Goal: Task Accomplishment & Management: Complete application form

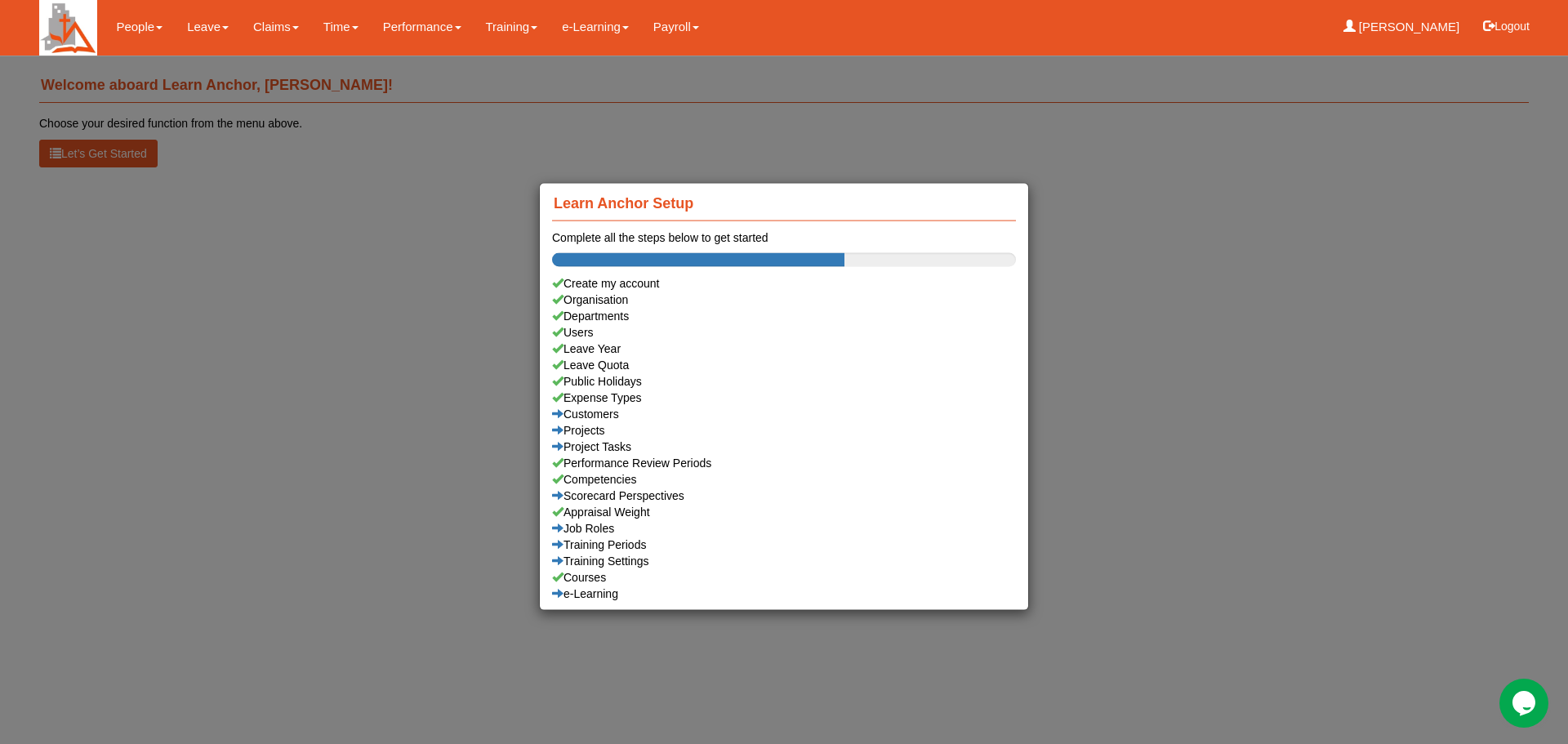
click at [424, 326] on div "Learn Anchor Setup Complete all the steps below to get started Create my accoun…" at bounding box center [784, 372] width 1568 height 744
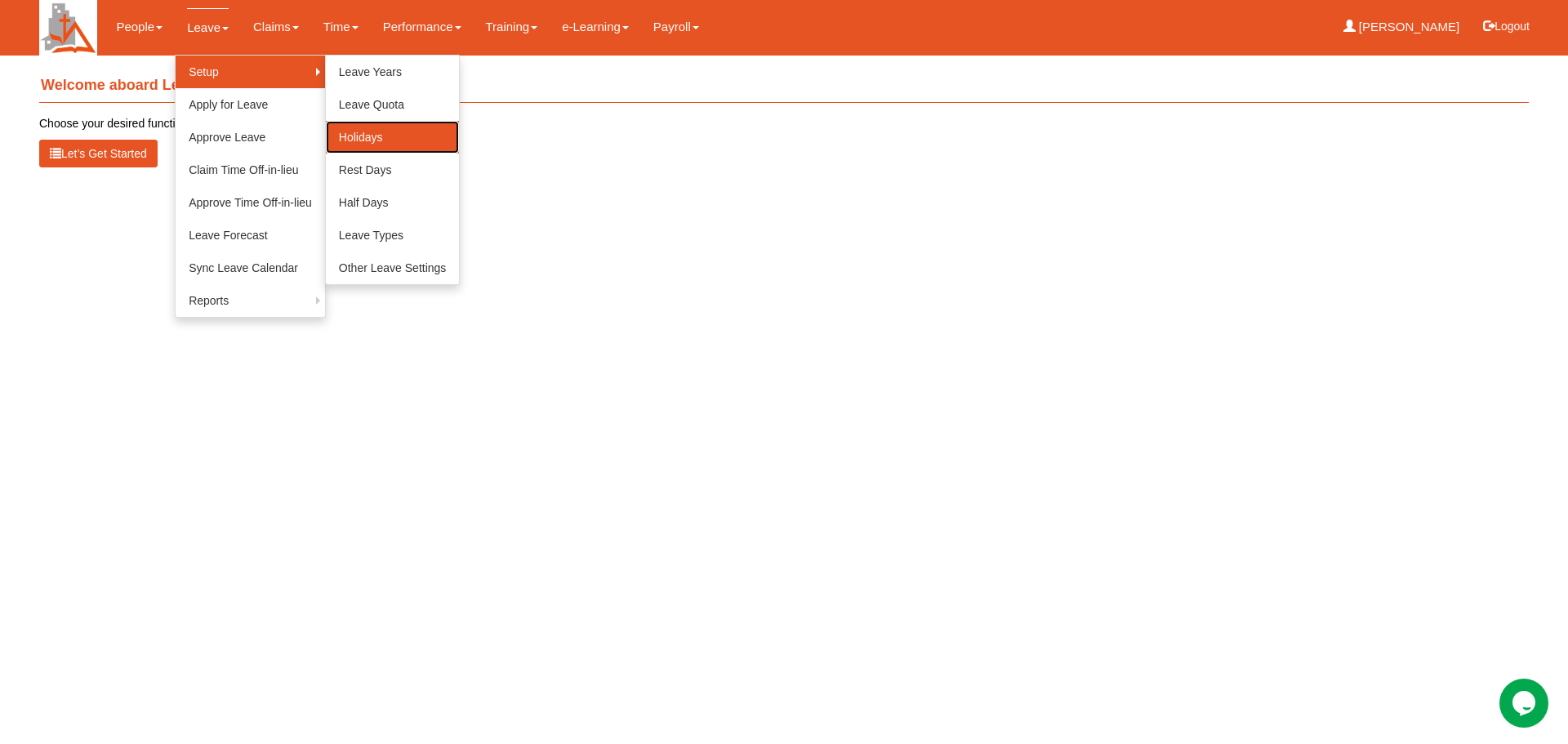
click at [359, 132] on link "Holidays" at bounding box center [392, 137] width 134 height 33
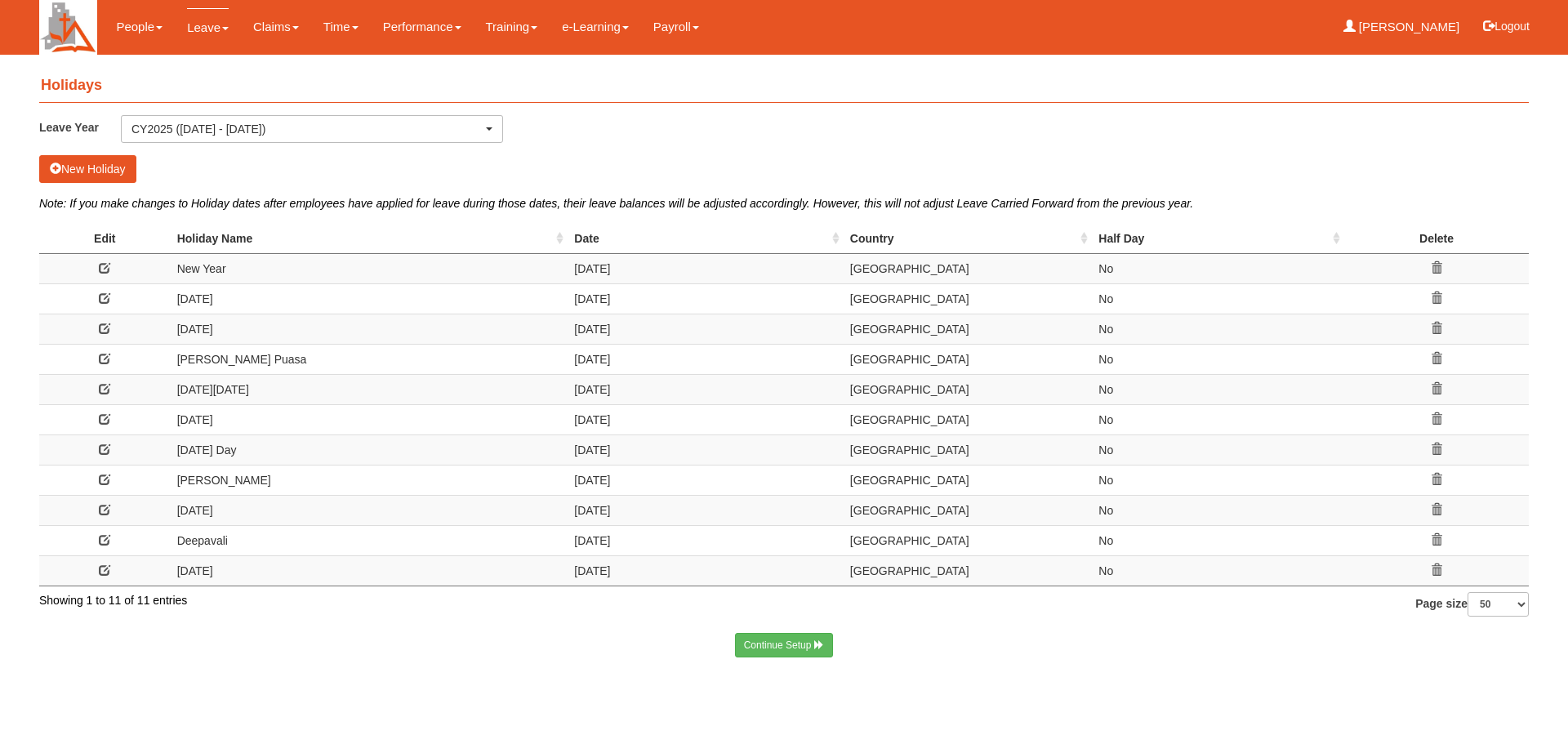
select select "50"
click at [591, 298] on td "[DATE]" at bounding box center [706, 298] width 276 height 30
click at [108, 298] on span at bounding box center [104, 298] width 11 height 11
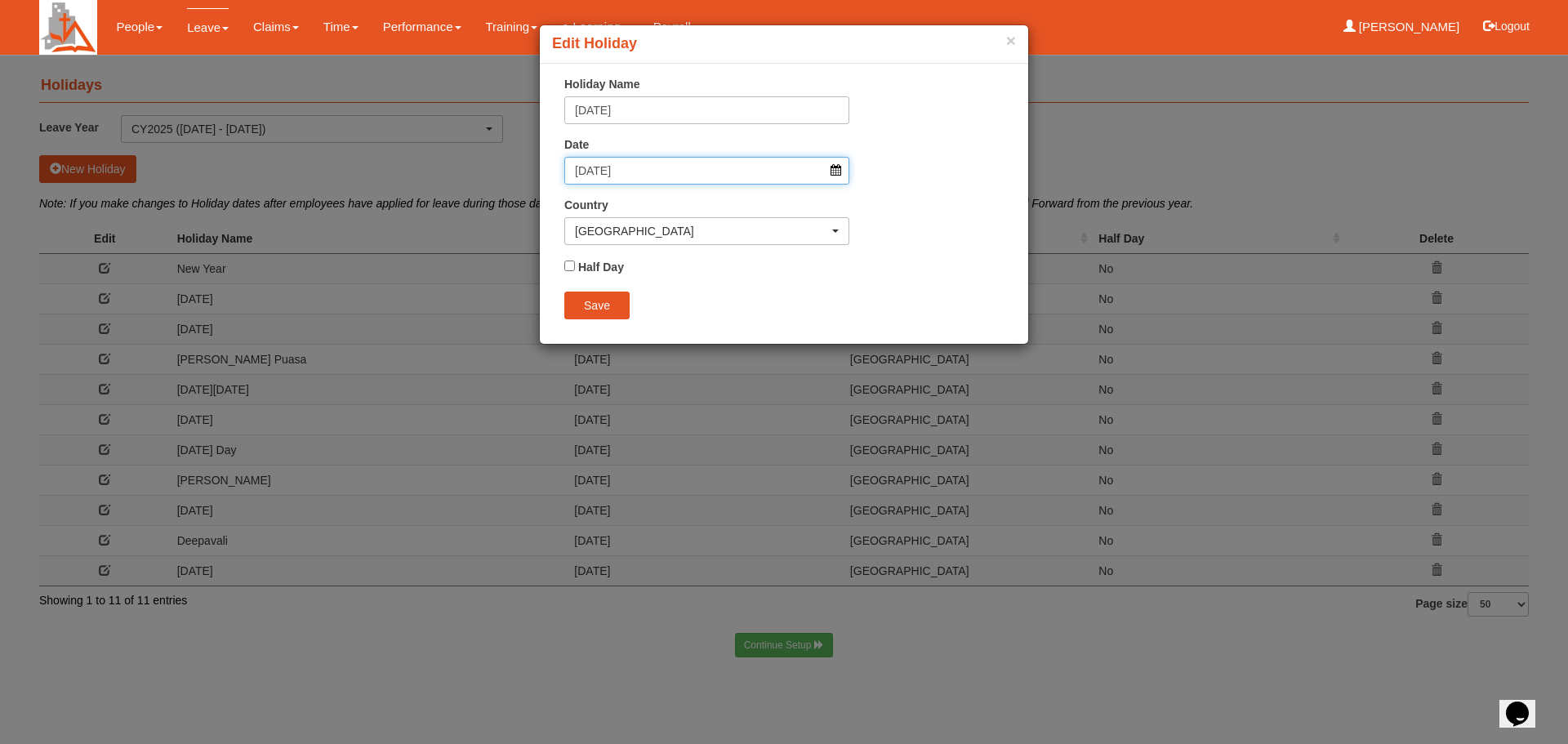
click at [832, 170] on input "[DATE]" at bounding box center [707, 171] width 285 height 28
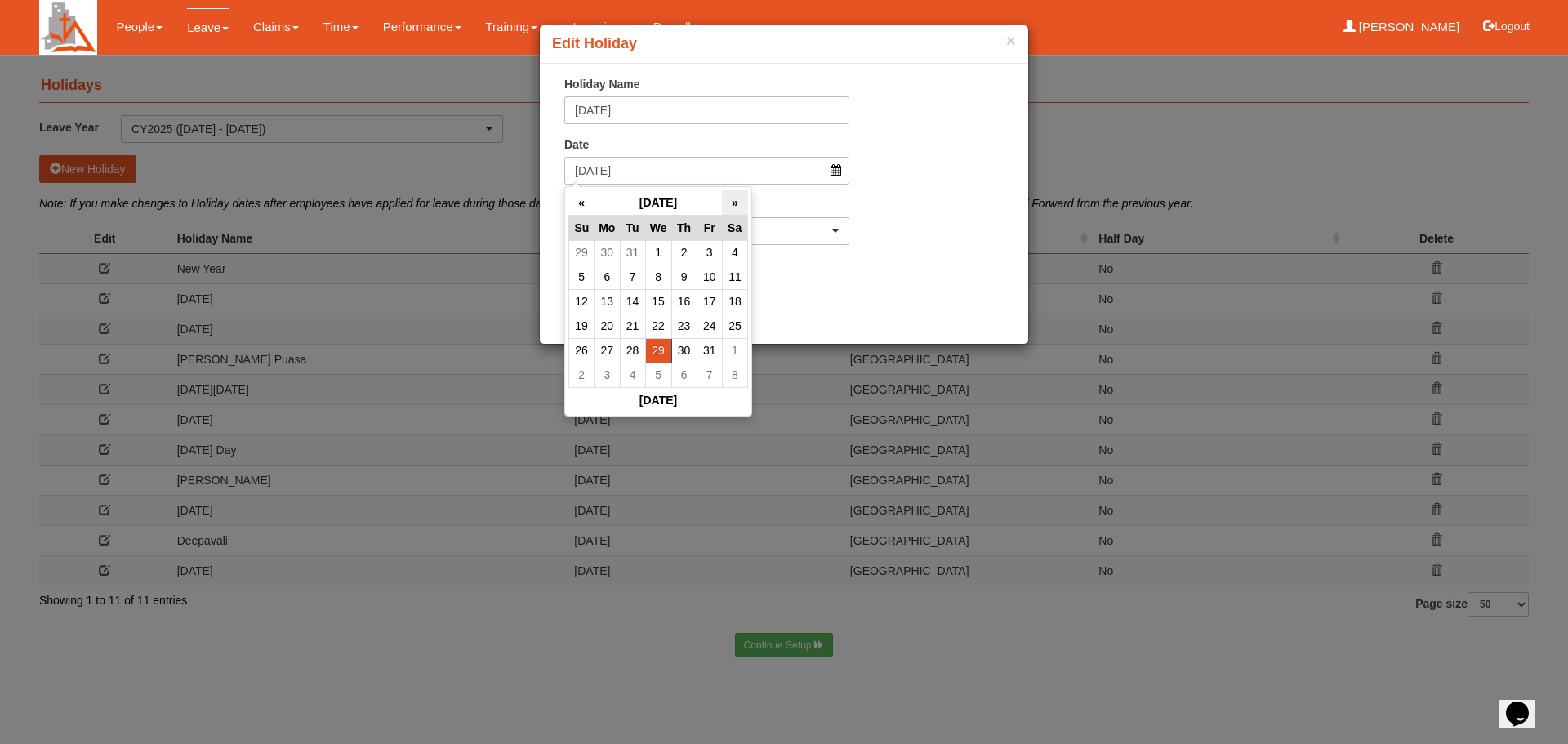
click at [734, 203] on th "»" at bounding box center [734, 203] width 25 height 25
click at [695, 198] on th "February 2025" at bounding box center [659, 203] width 129 height 25
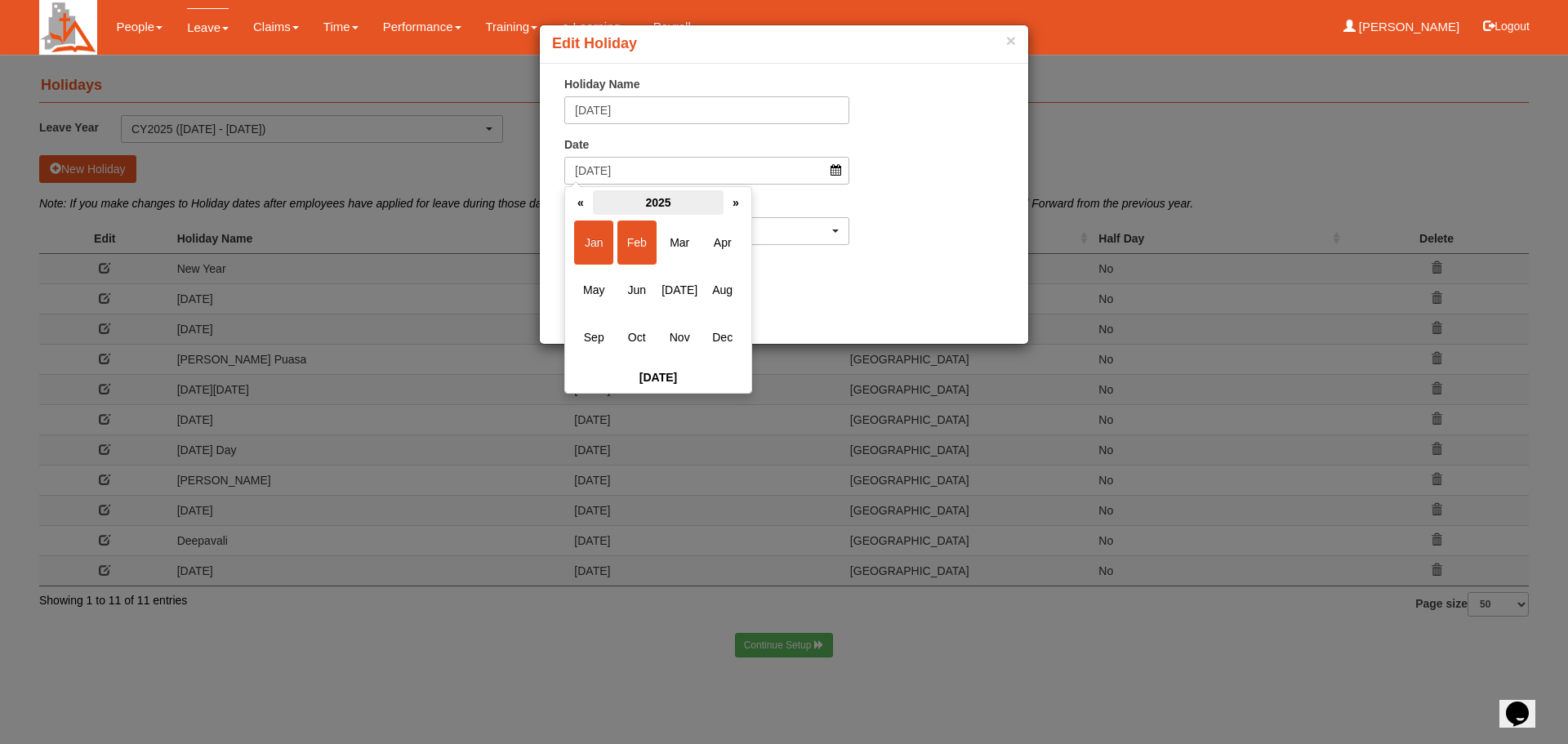
click at [665, 200] on th "2025" at bounding box center [658, 203] width 130 height 24
click at [714, 287] on span "2026" at bounding box center [723, 289] width 39 height 44
click at [901, 281] on div "× Holiday Name Chinese New Year Date 29/1/2025 Country Afghanistan Aland Island…" at bounding box center [784, 204] width 488 height 255
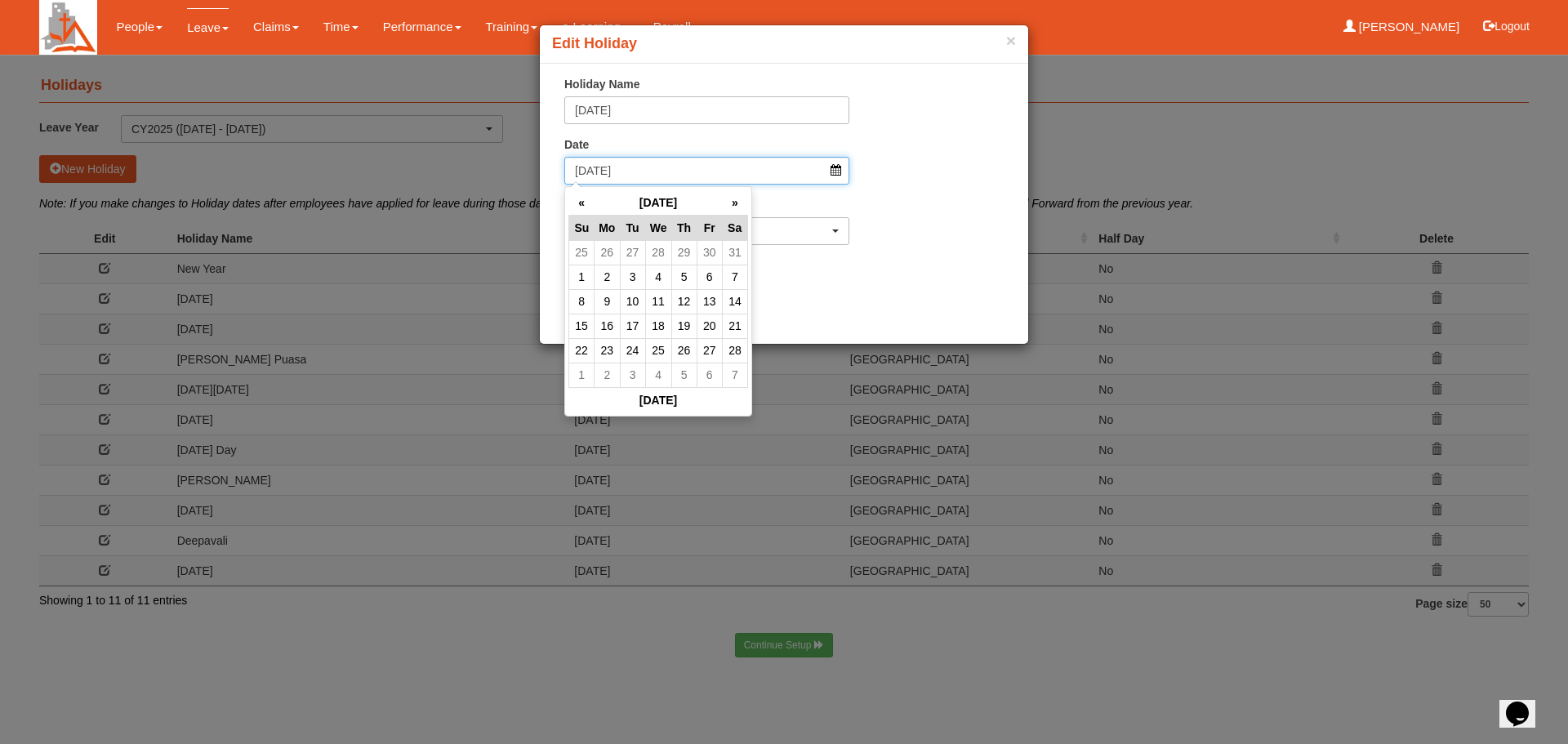
click at [834, 171] on input "29/1/2025" at bounding box center [707, 171] width 285 height 28
click at [639, 324] on td "17" at bounding box center [632, 326] width 25 height 24
type input "17/2/2026"
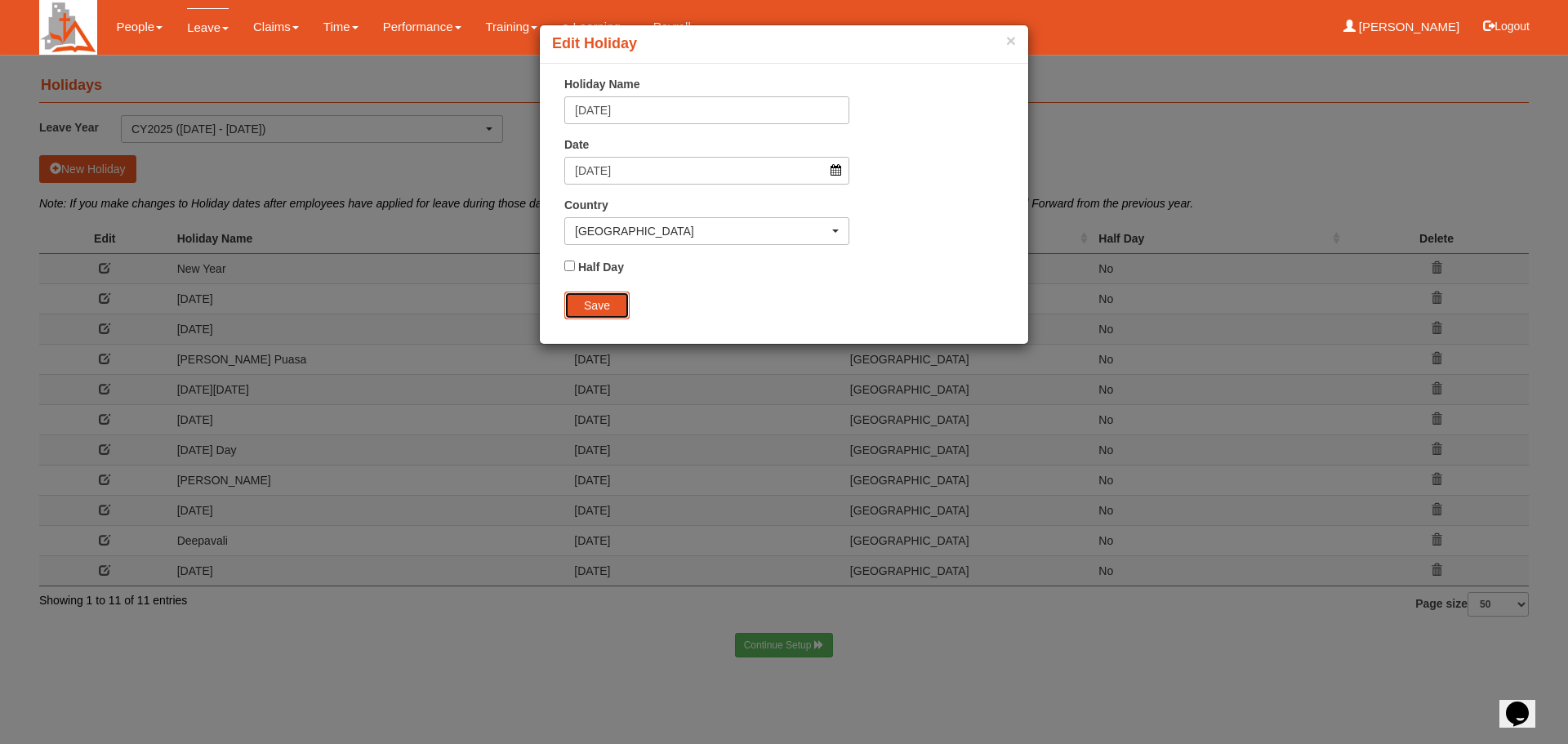
click at [588, 301] on input "Save" at bounding box center [597, 306] width 66 height 28
select select "50"
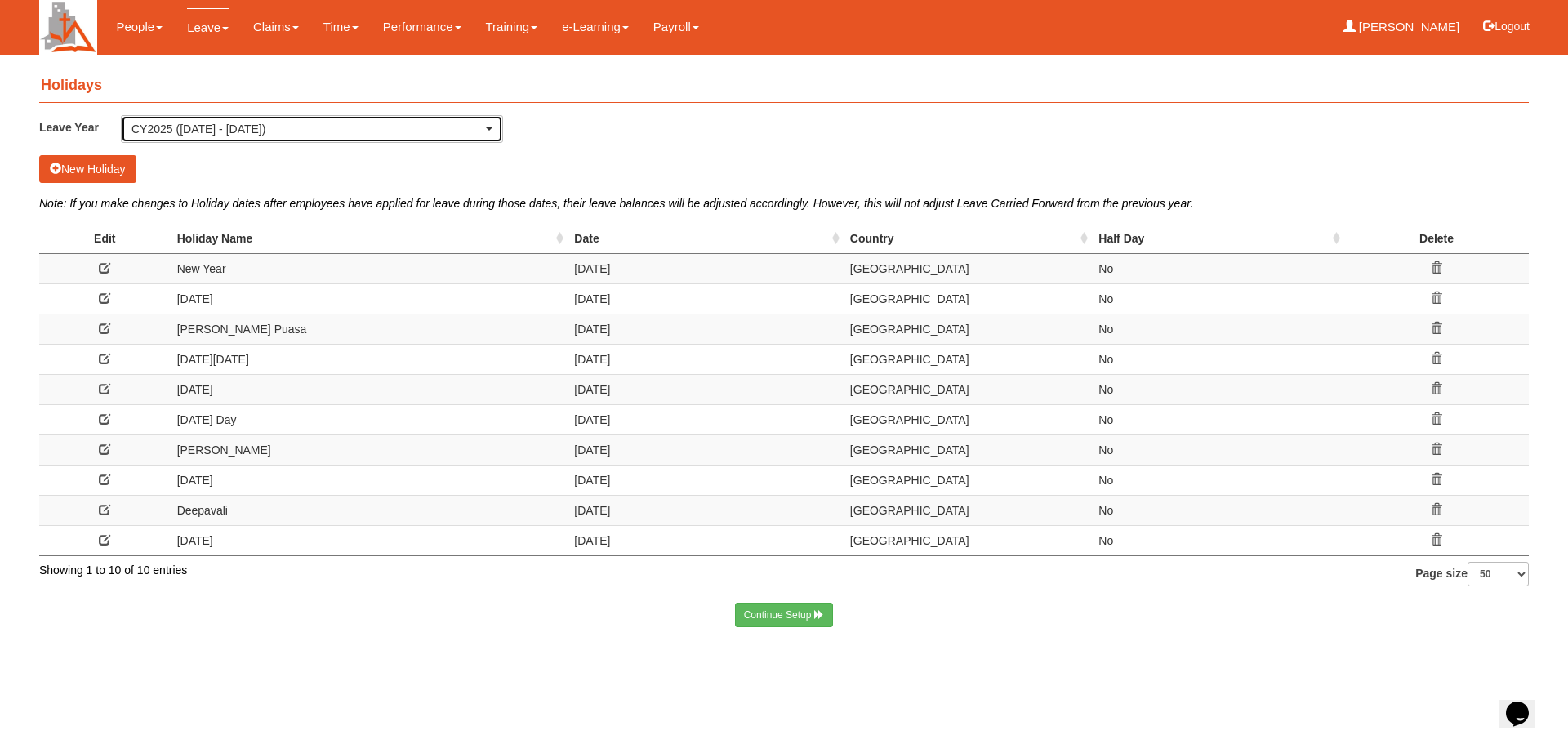
click at [481, 127] on div "CY2025 (1/1/2025 - 31/12/2025)" at bounding box center [307, 129] width 351 height 16
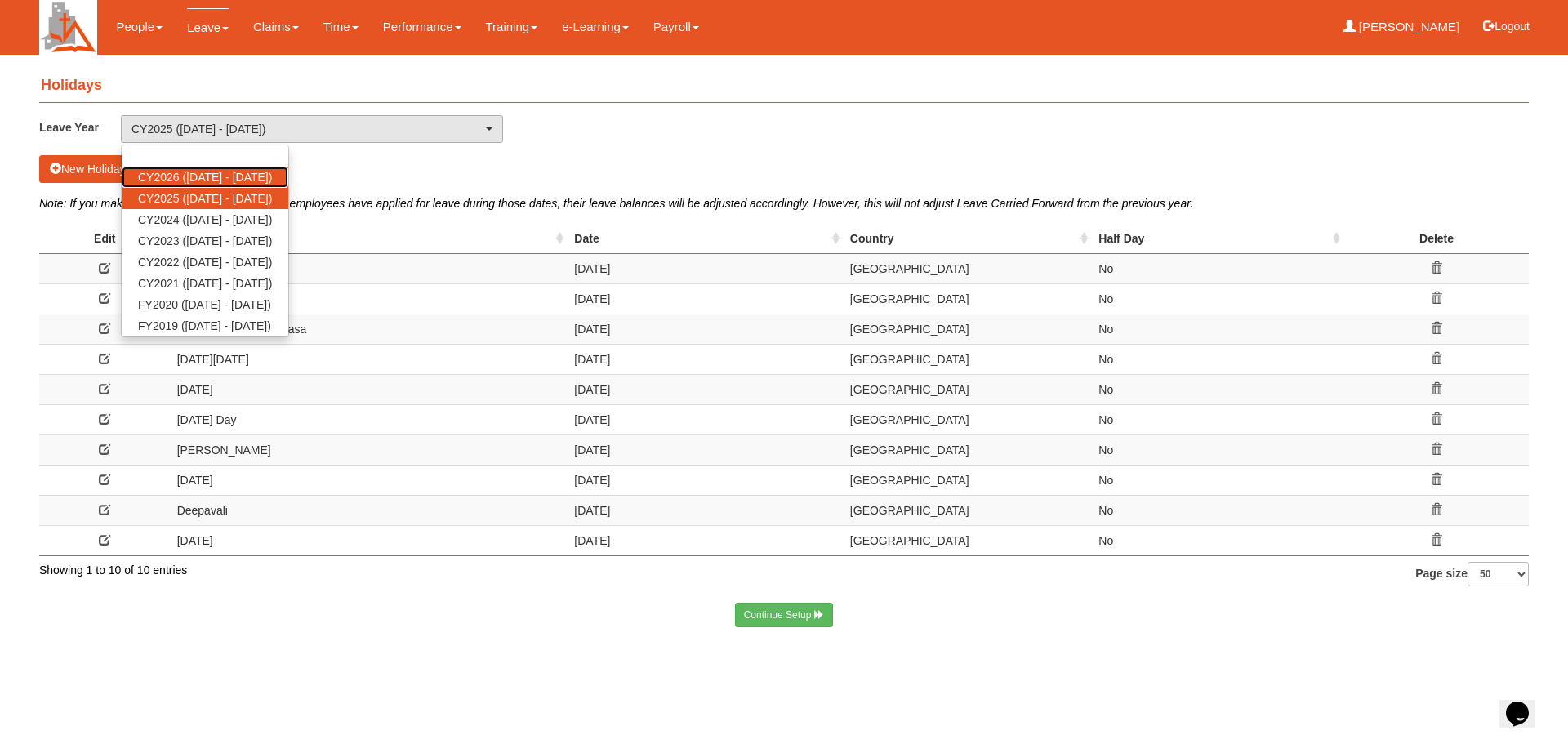
click at [272, 172] on span "CY2026 (1/1/2026 - 31/12/2026)" at bounding box center [205, 176] width 134 height 16
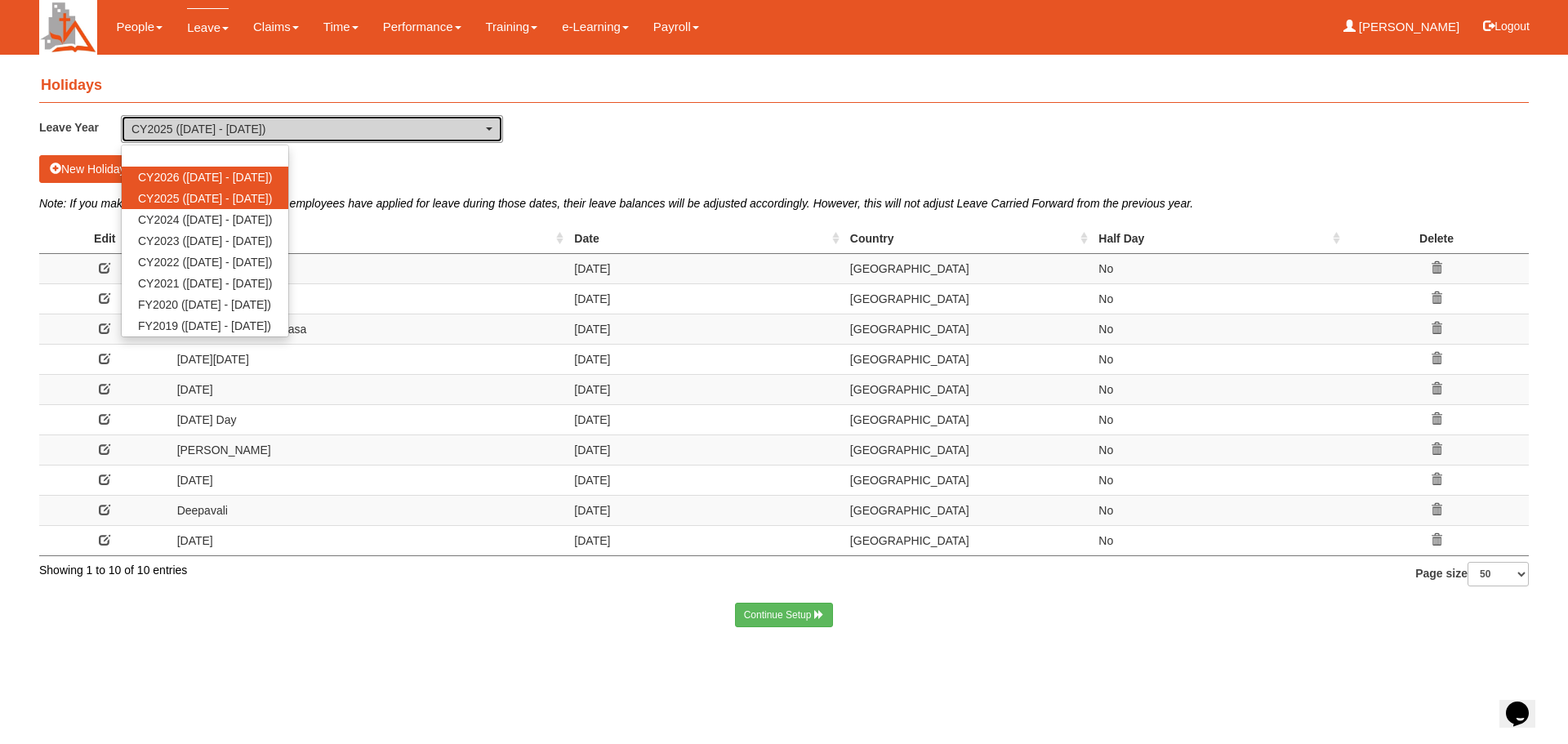
select select "80"
select select "50"
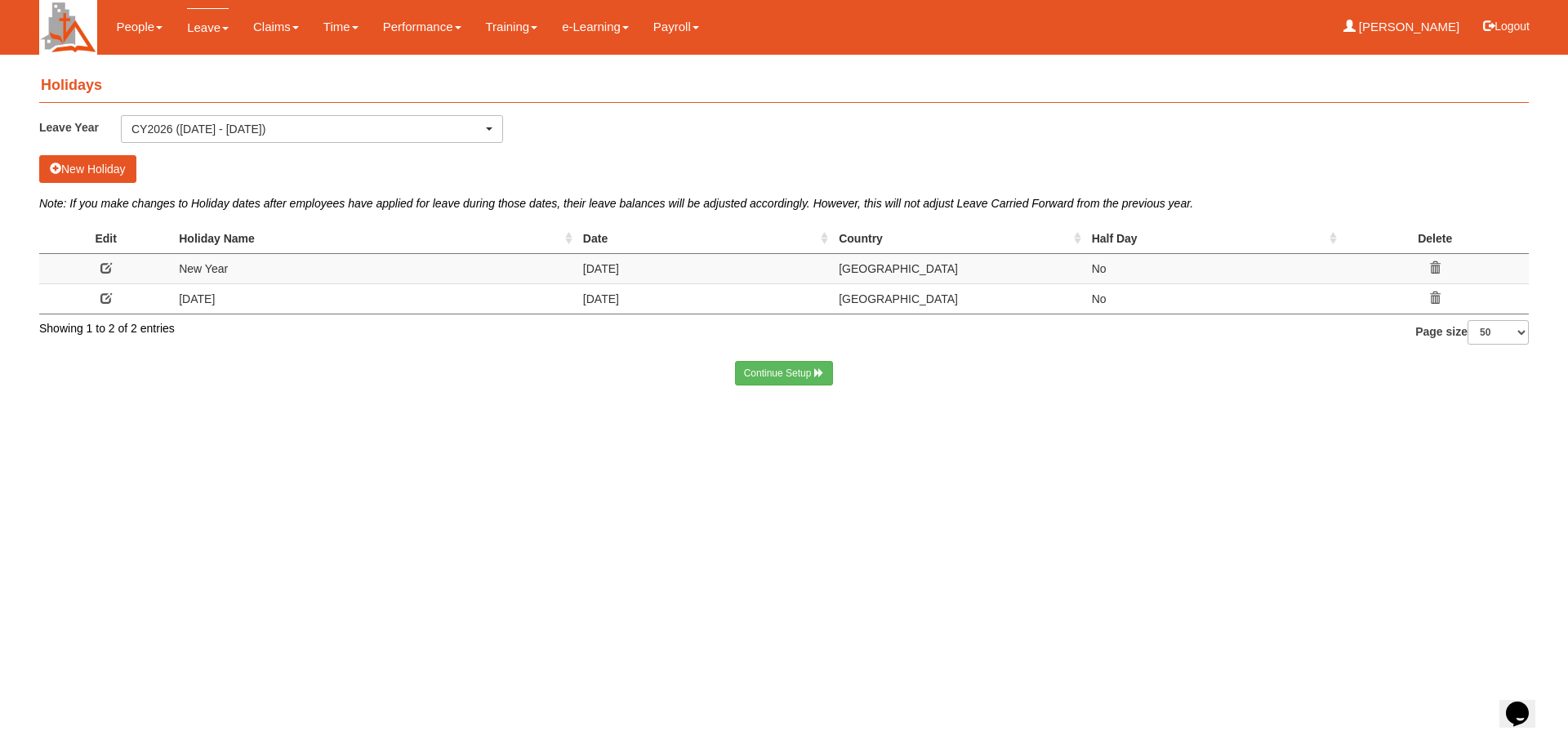
click at [107, 296] on span at bounding box center [106, 298] width 11 height 11
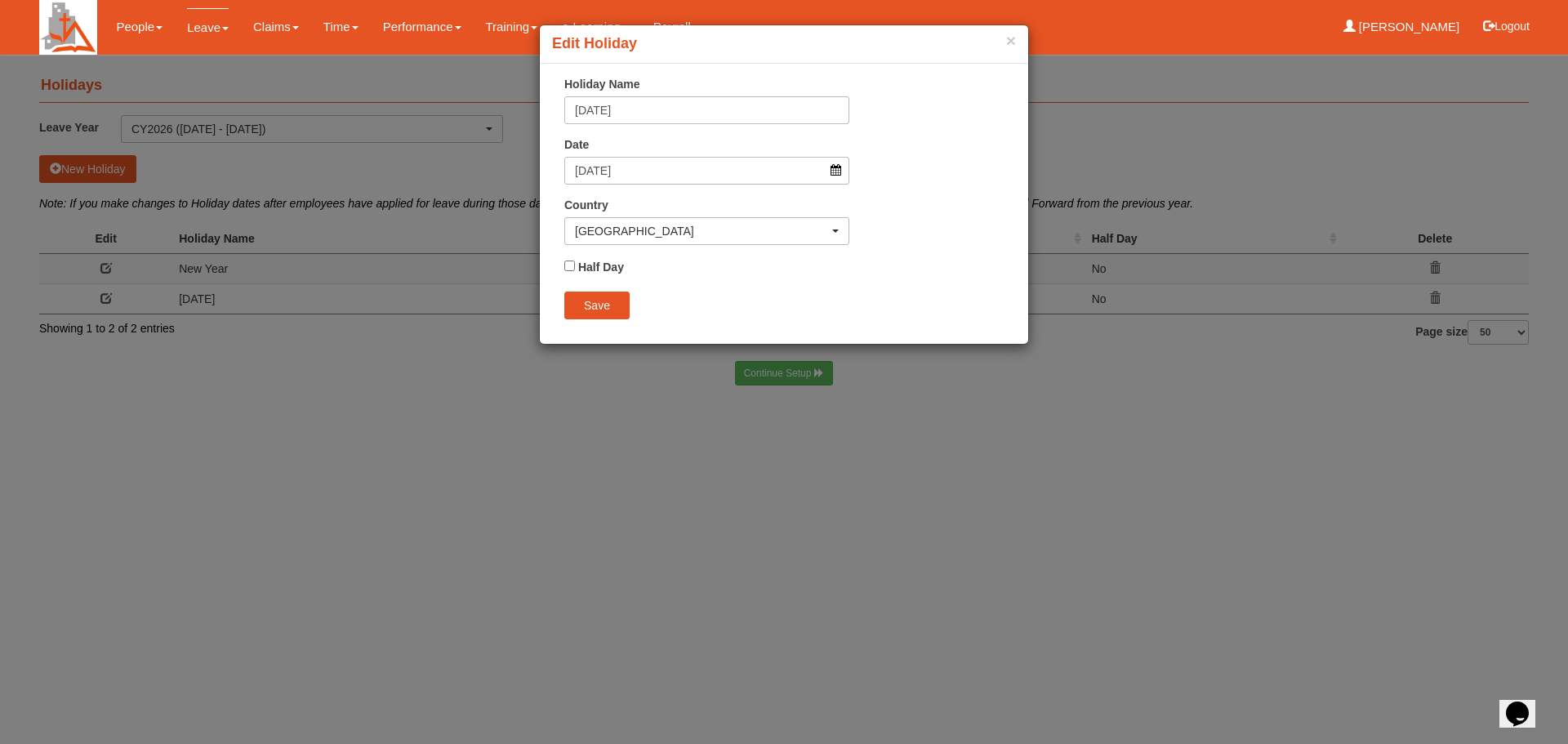
click at [592, 416] on div "× Edit Holiday × Holiday Name Chinese New Year Date 17/2/2026 Country Afghanist…" at bounding box center [784, 372] width 1568 height 744
click at [602, 311] on input "Save" at bounding box center [597, 306] width 66 height 28
select select "50"
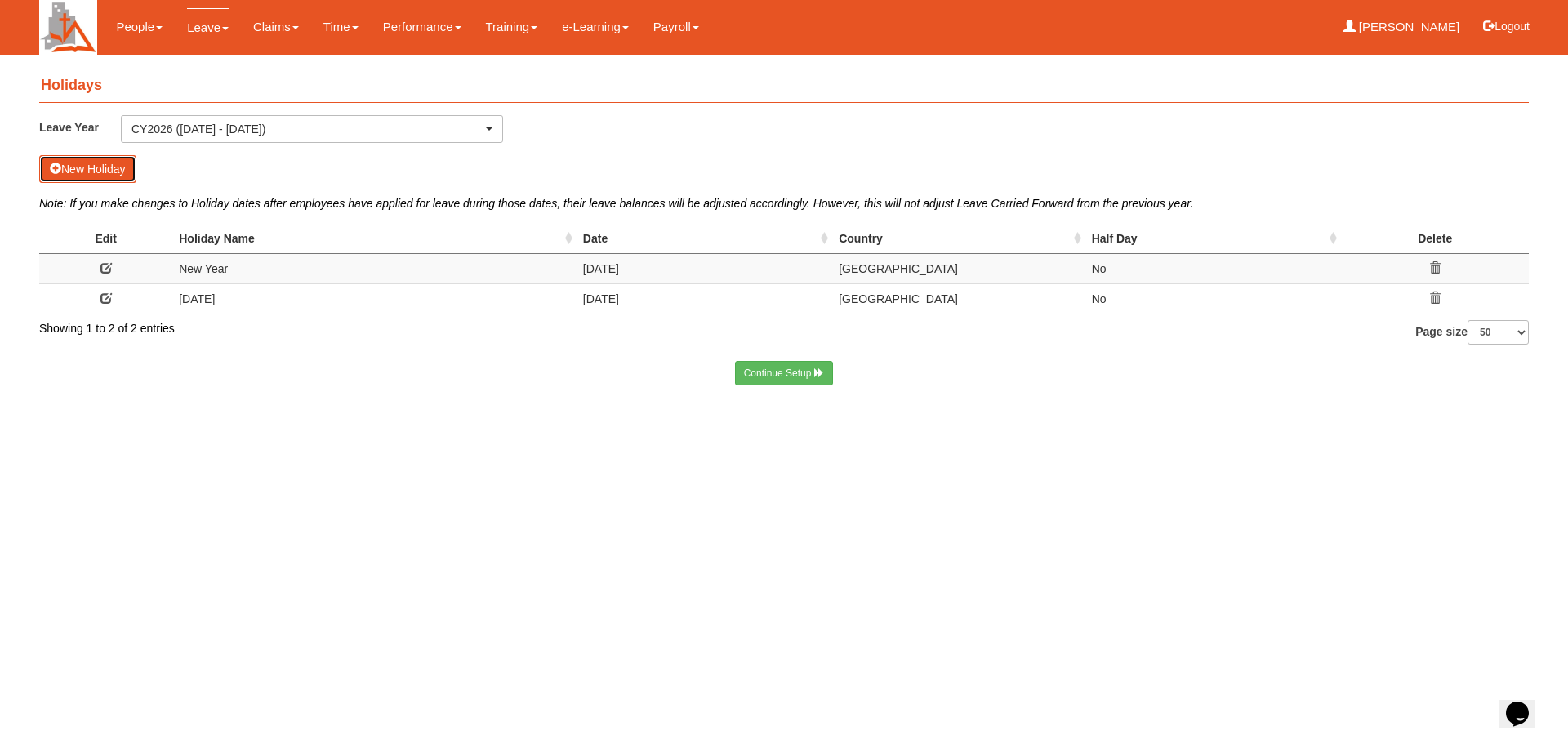
click at [110, 168] on button "New Holiday" at bounding box center [88, 169] width 98 height 28
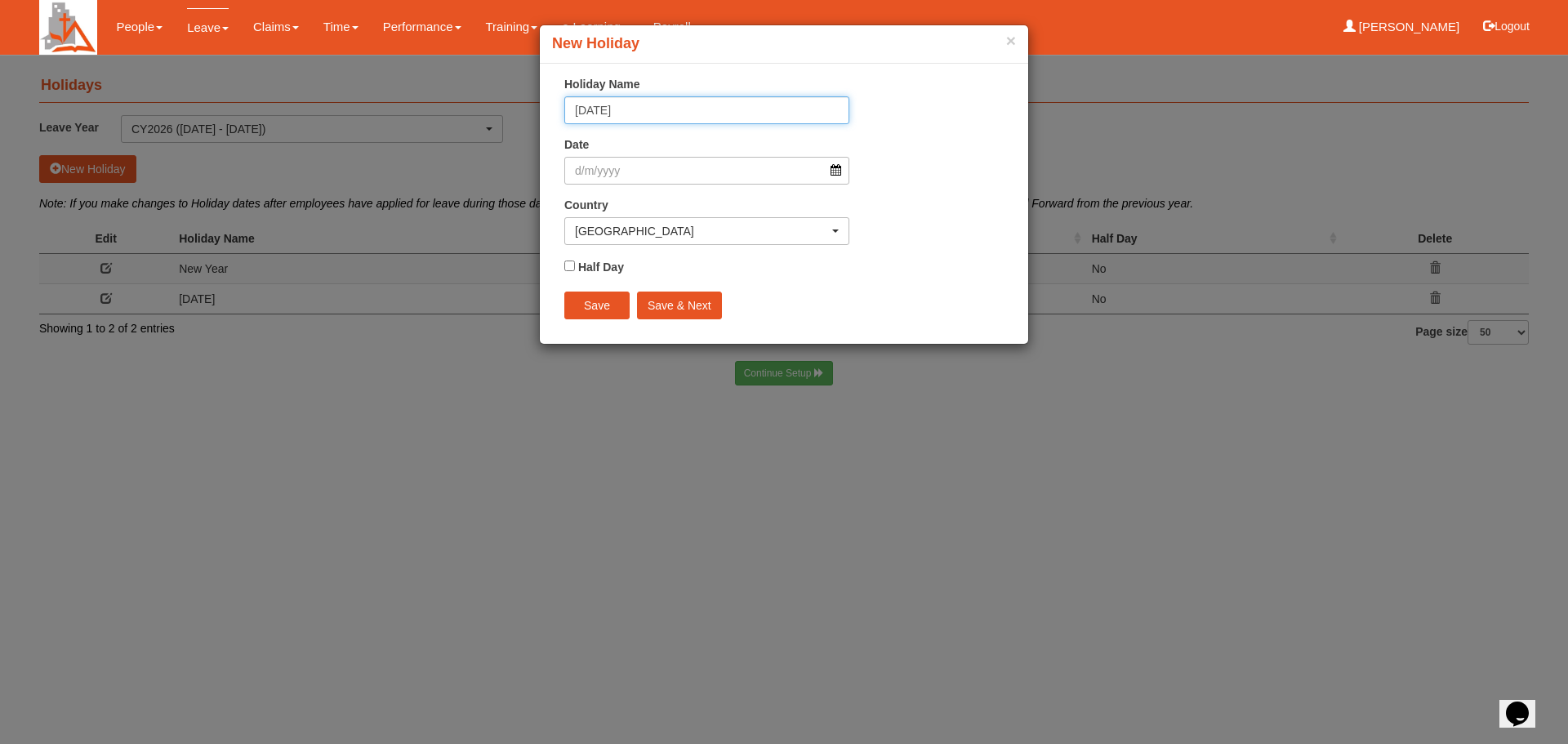
type input "Chinese New Year"
click at [835, 169] on input "Date" at bounding box center [707, 171] width 285 height 28
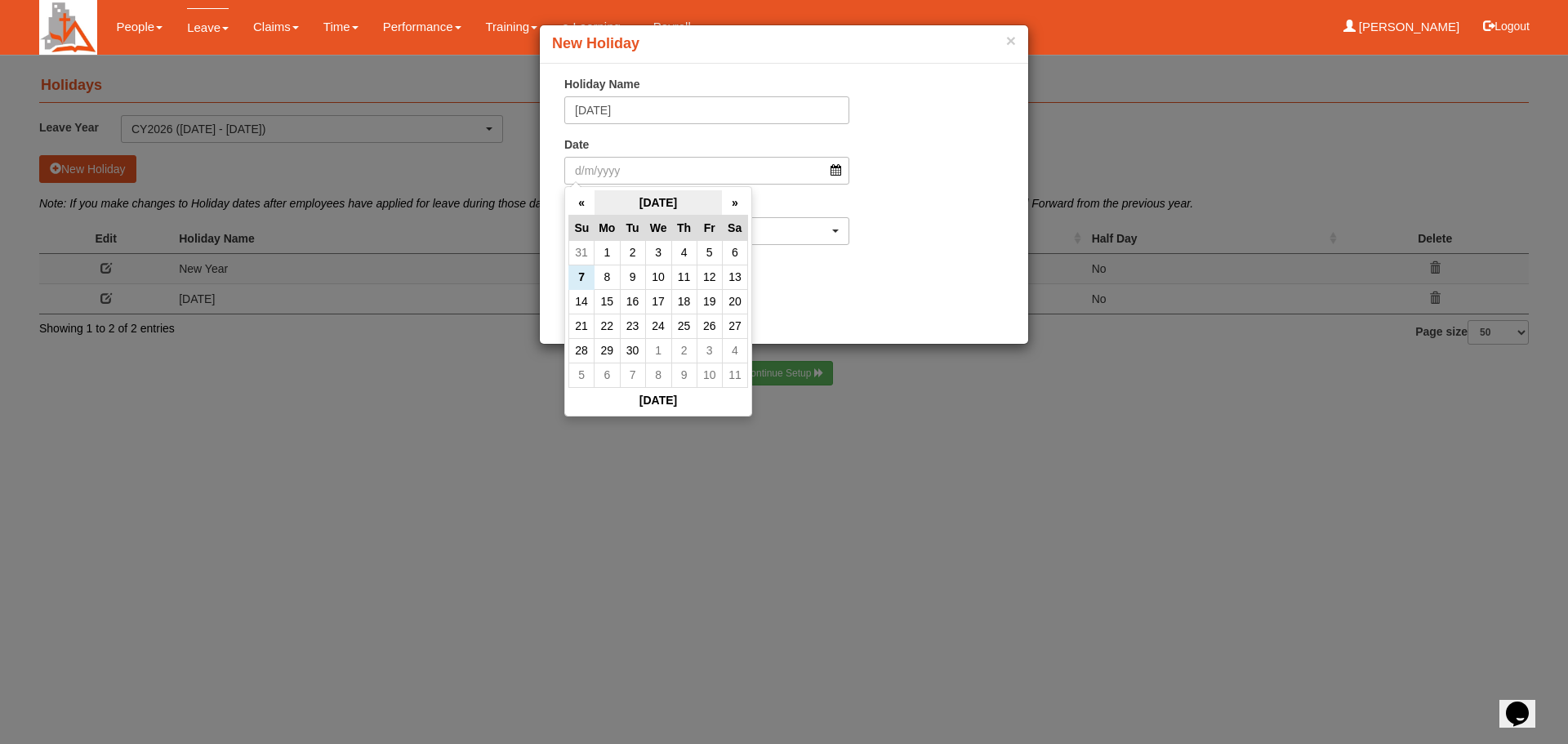
click at [692, 201] on th "September 2025" at bounding box center [659, 203] width 129 height 25
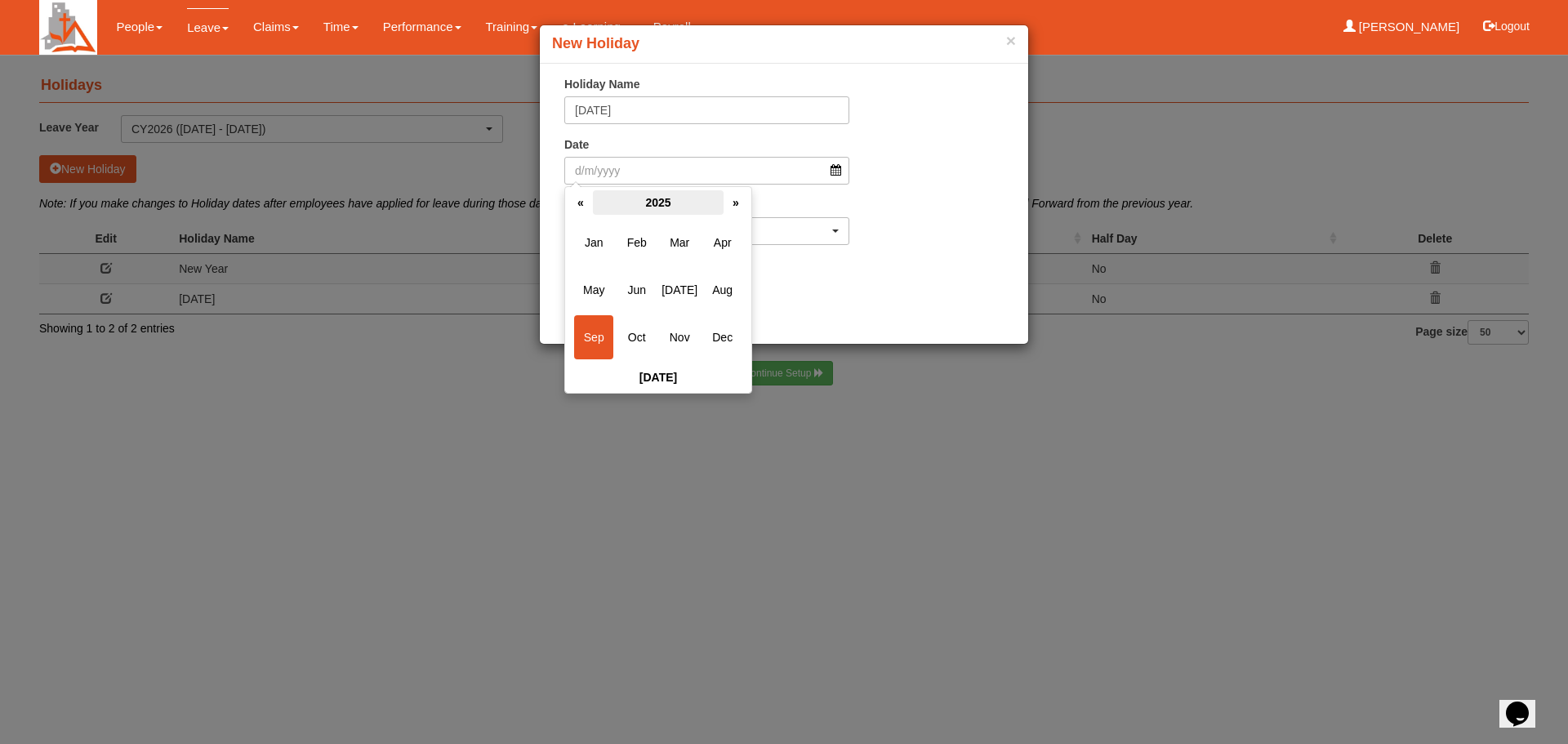
click at [663, 199] on th "2025" at bounding box center [658, 203] width 130 height 24
click at [735, 281] on span "2026" at bounding box center [723, 289] width 39 height 44
click at [625, 239] on span "Feb" at bounding box center [637, 242] width 39 height 44
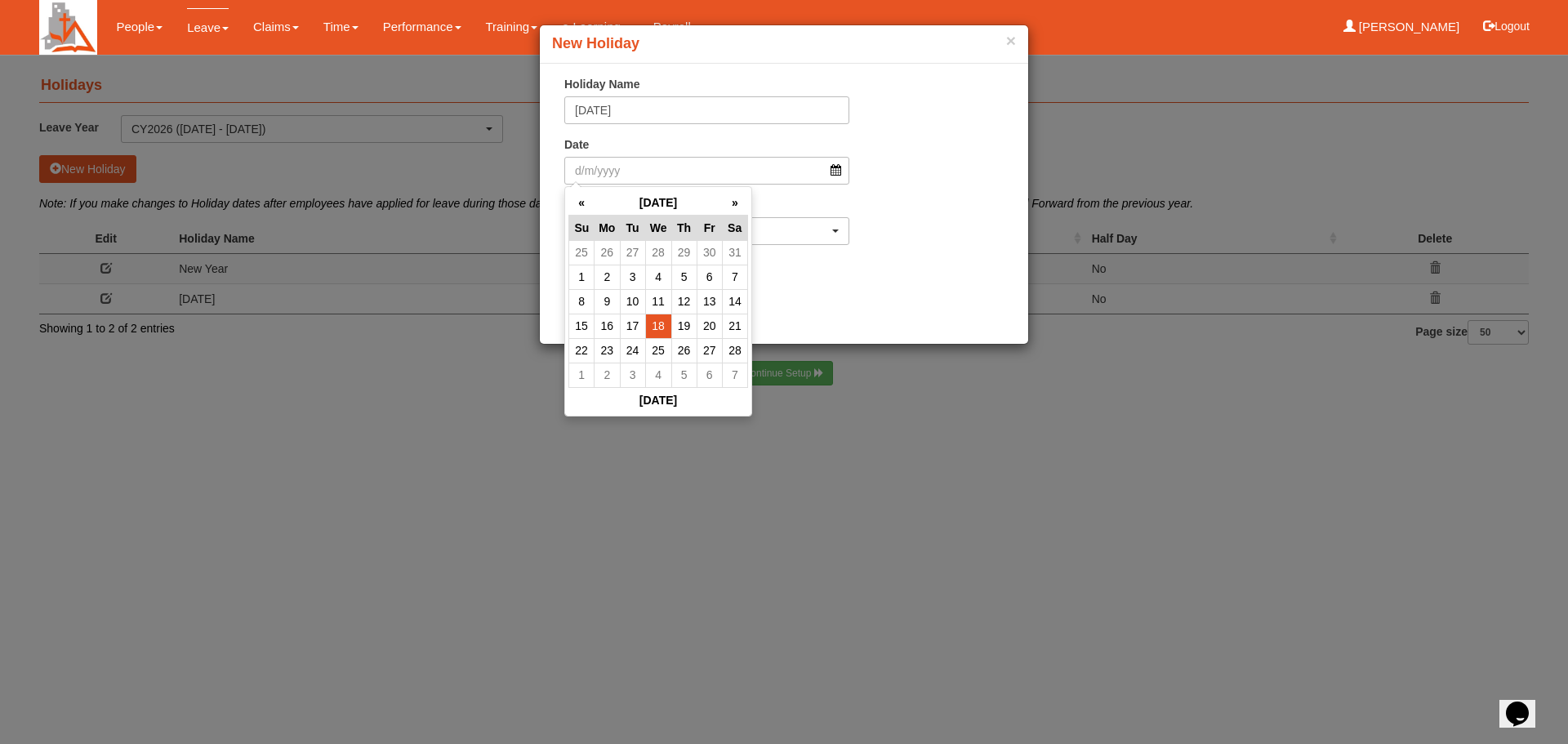
click at [662, 326] on td "18" at bounding box center [659, 326] width 26 height 24
type input "18/2/2026"
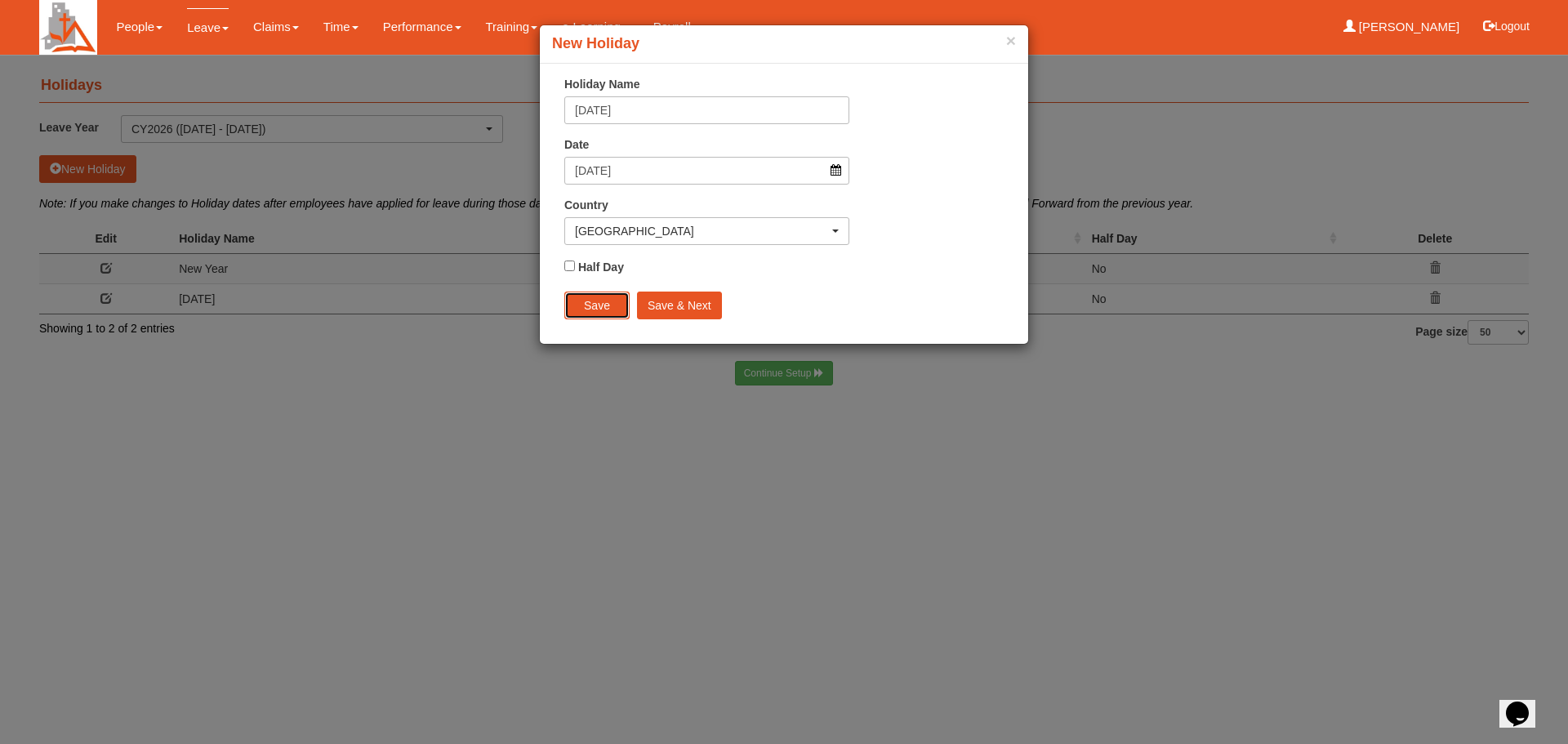
click at [589, 303] on input "Save" at bounding box center [597, 306] width 66 height 28
select select "50"
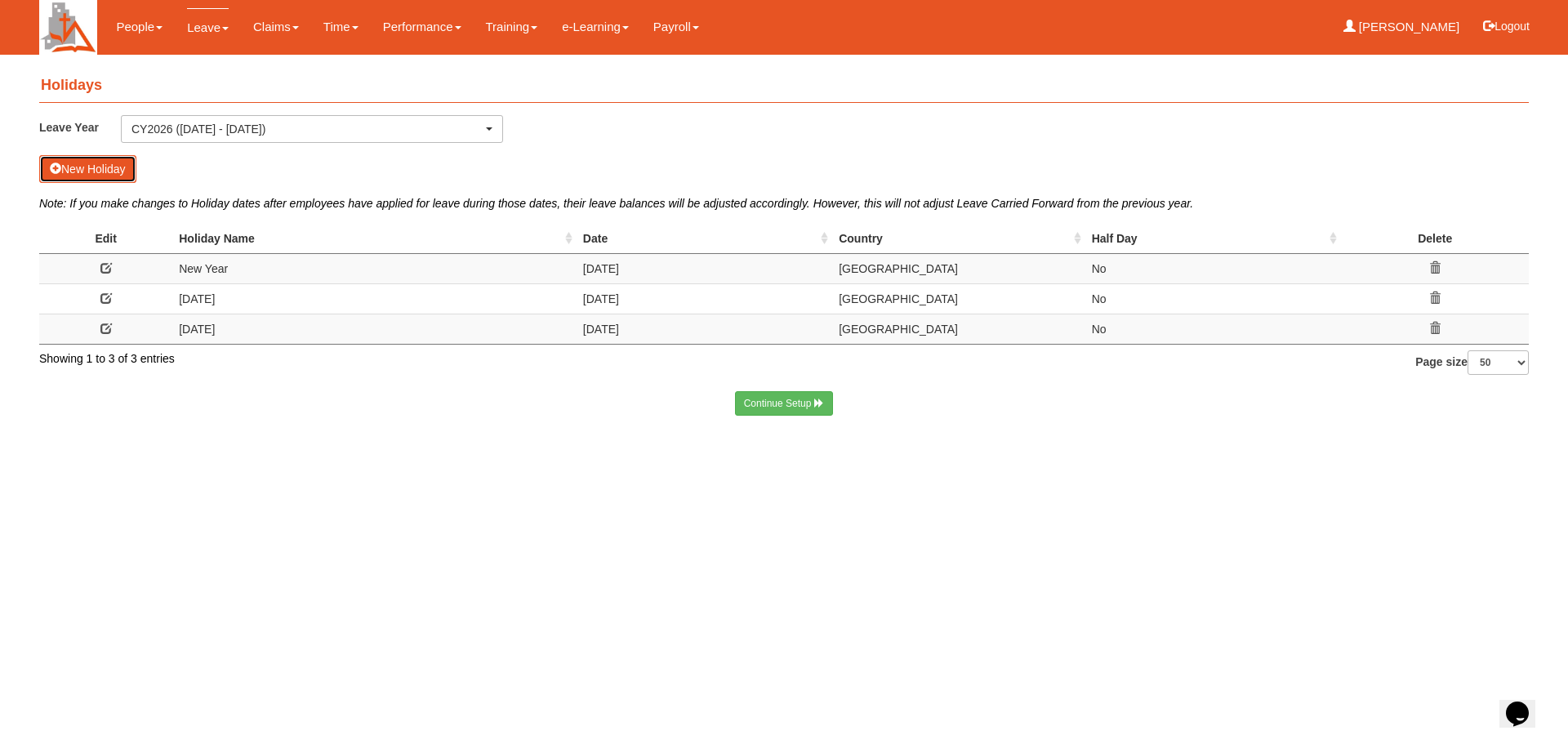
click at [98, 167] on button "New Holiday" at bounding box center [88, 169] width 98 height 28
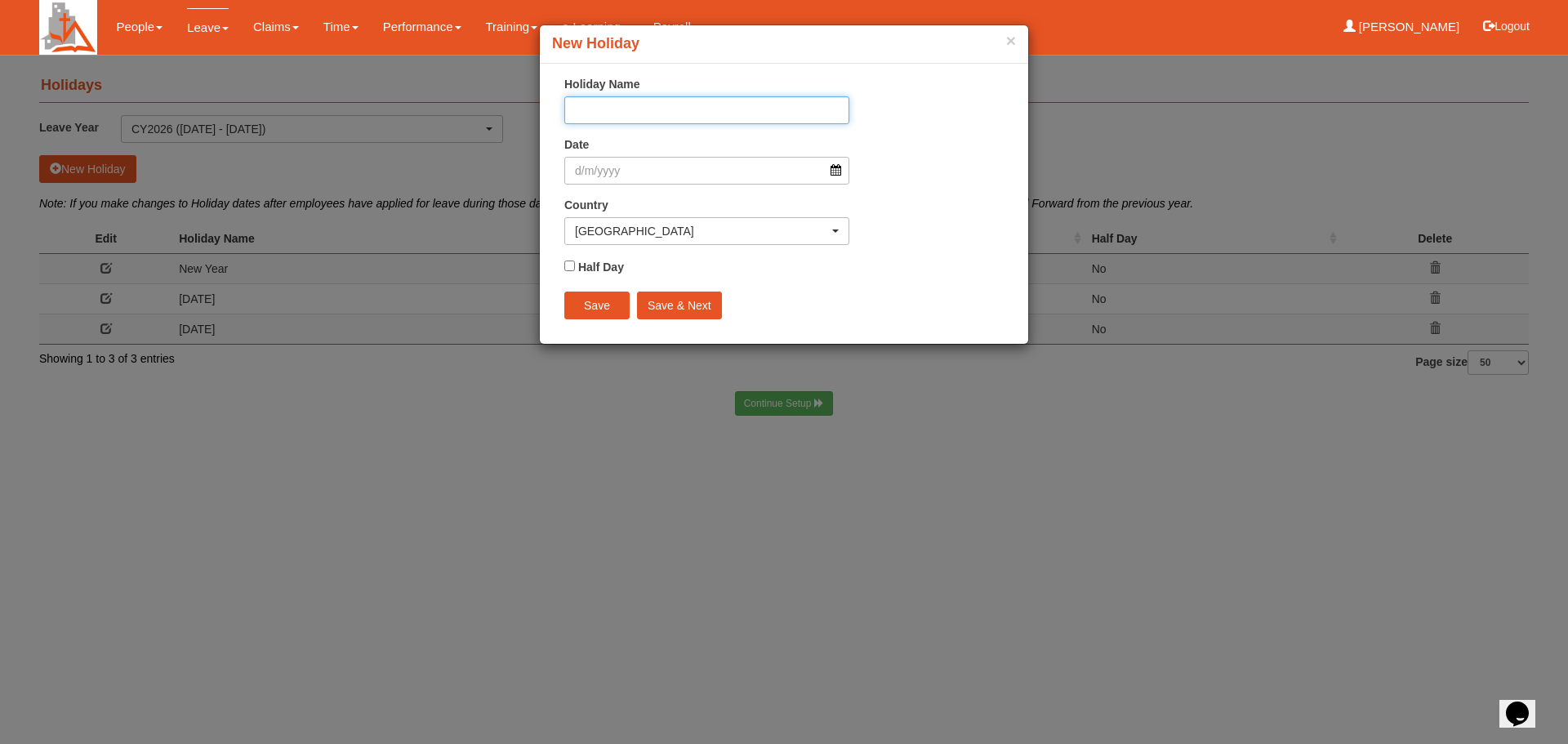
type input "G"
type input "Hari Raya Puasa"
click at [830, 173] on input "Date" at bounding box center [707, 171] width 285 height 28
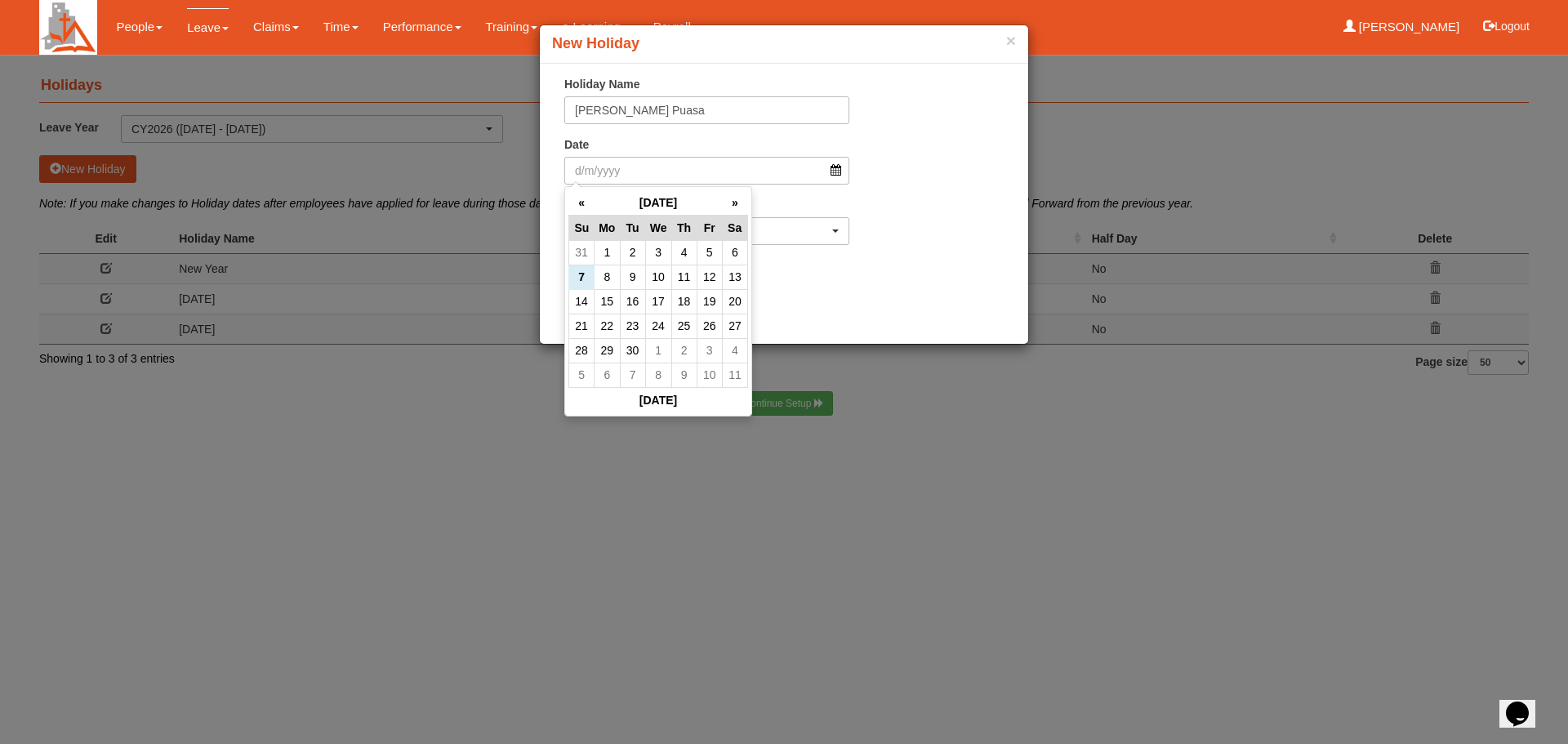
click at [685, 198] on th "September 2025" at bounding box center [659, 203] width 129 height 25
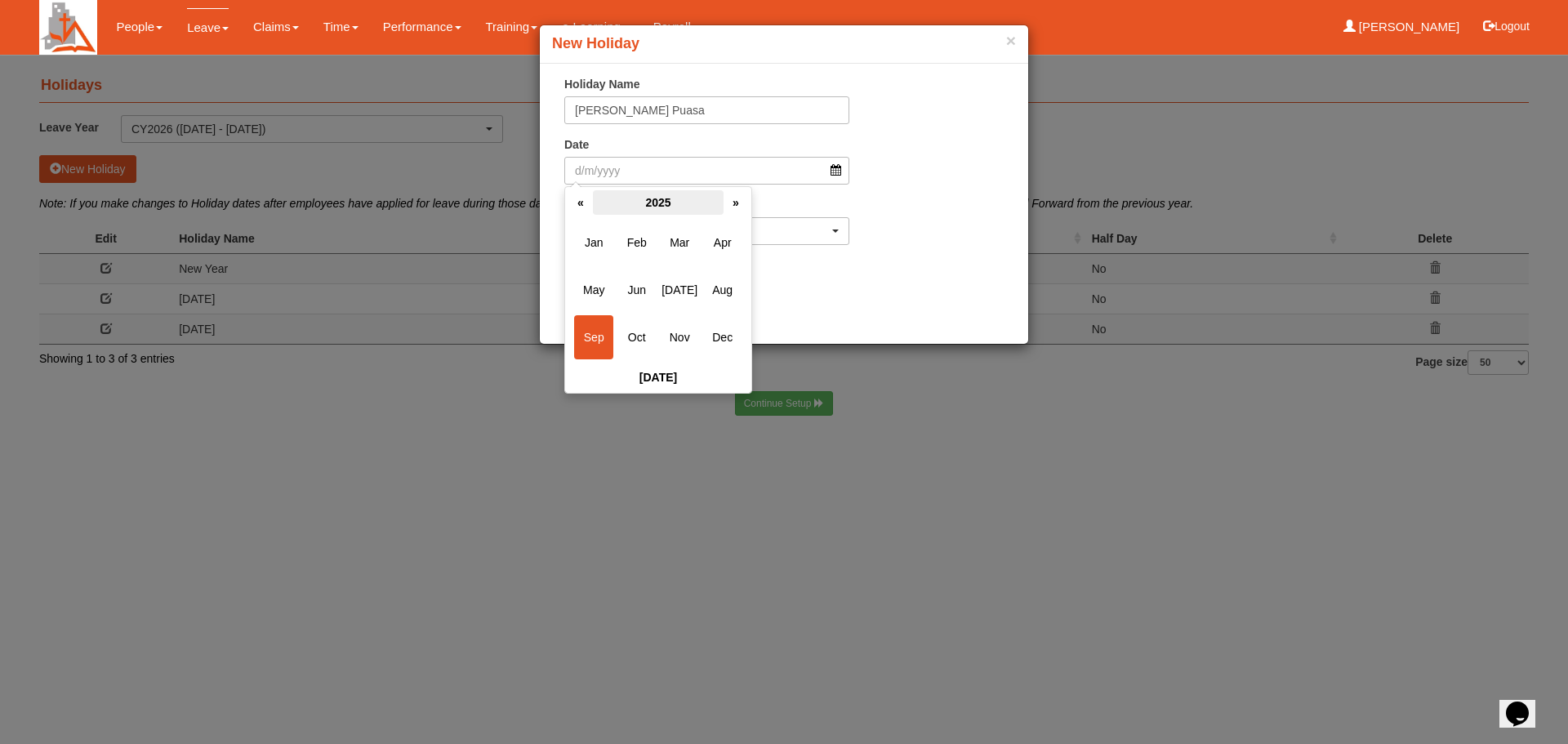
click at [655, 203] on th "2025" at bounding box center [658, 203] width 130 height 24
click at [720, 290] on span "2026" at bounding box center [723, 289] width 39 height 44
click at [688, 236] on span "Mar" at bounding box center [679, 242] width 39 height 44
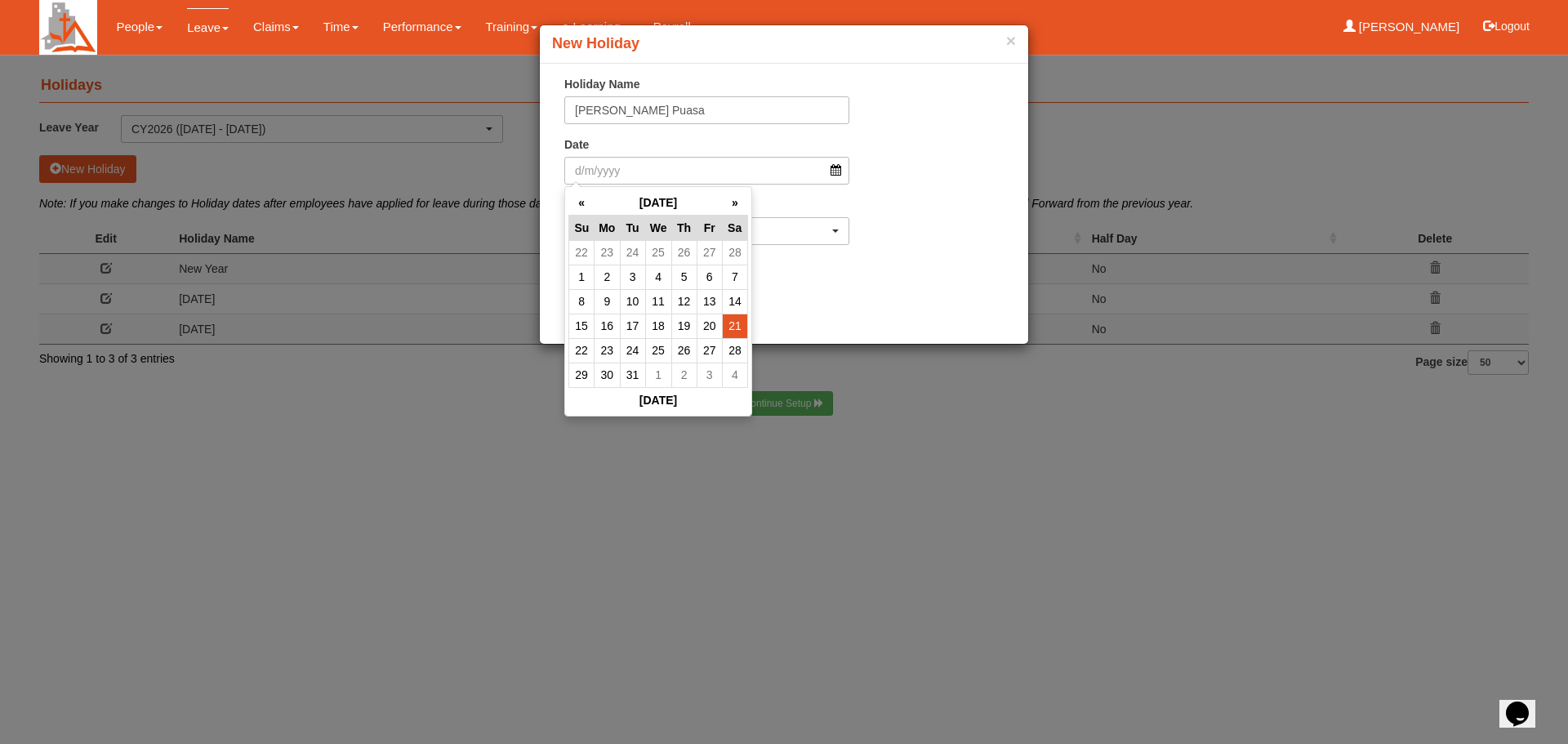
click at [731, 324] on td "21" at bounding box center [734, 326] width 25 height 24
type input "21/3/2026"
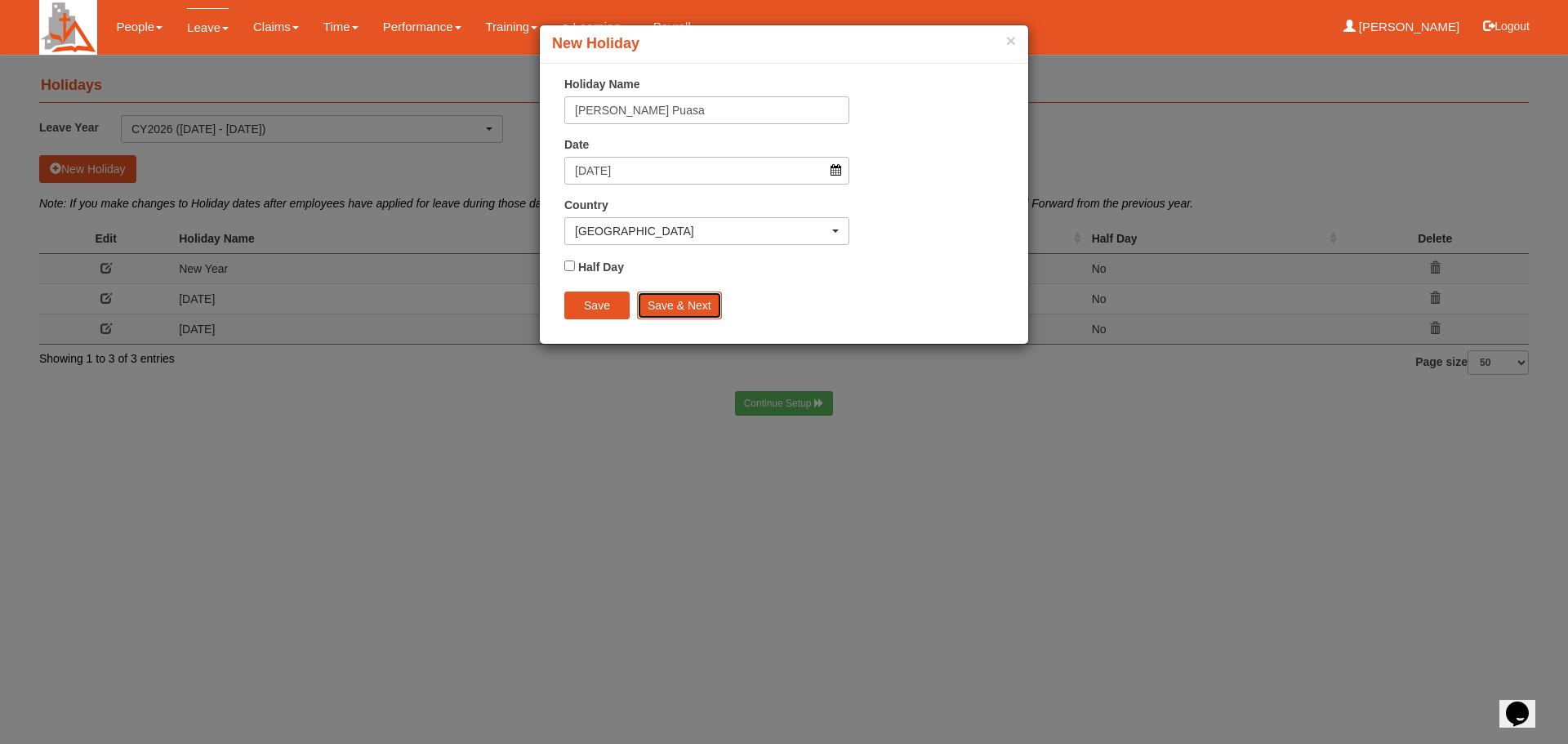
click at [677, 306] on input "Save & Next" at bounding box center [679, 306] width 85 height 28
select select "50"
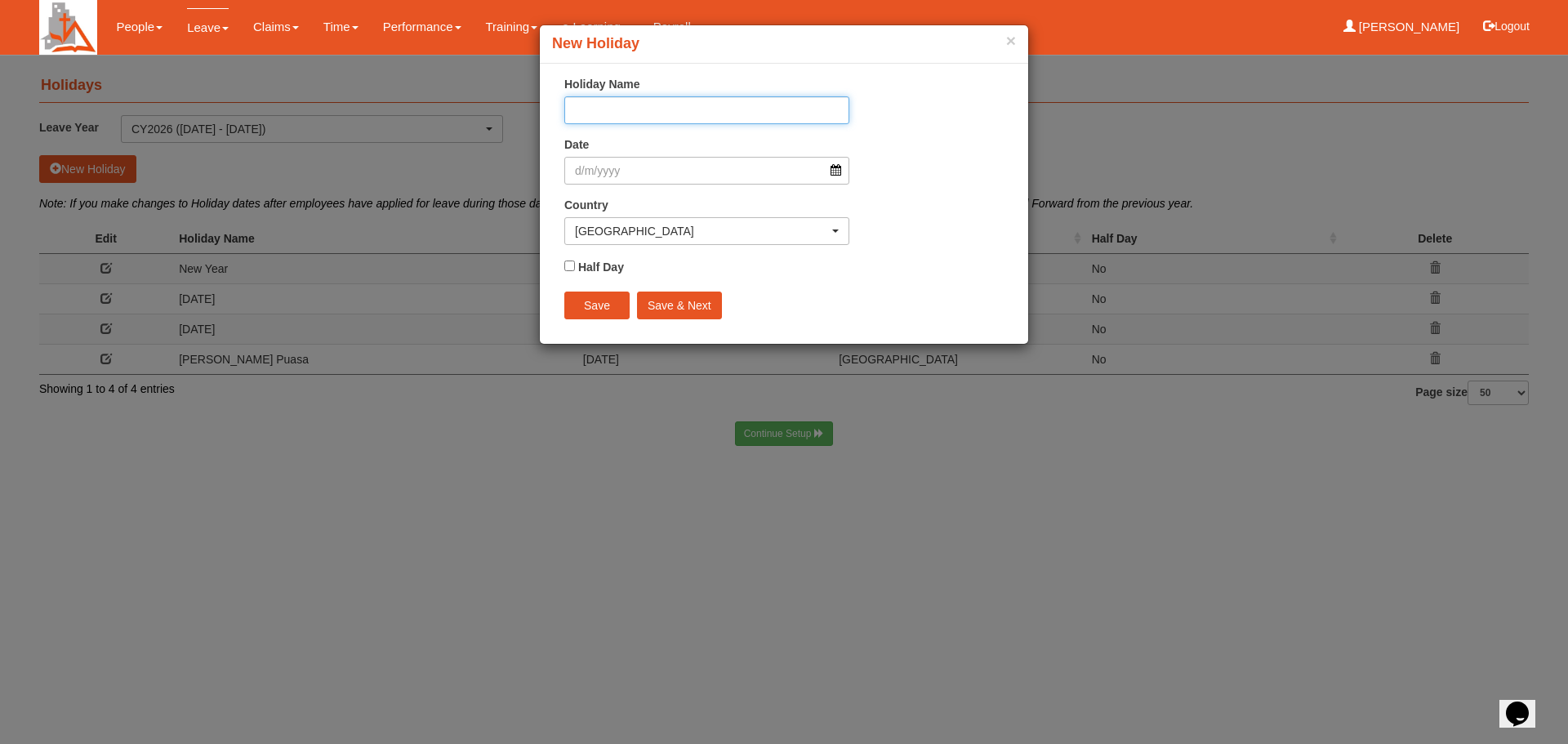
click at [621, 114] on input "Holiday Name" at bounding box center [707, 111] width 285 height 28
type input "Good Friday"
click at [825, 171] on input "Date" at bounding box center [707, 171] width 285 height 28
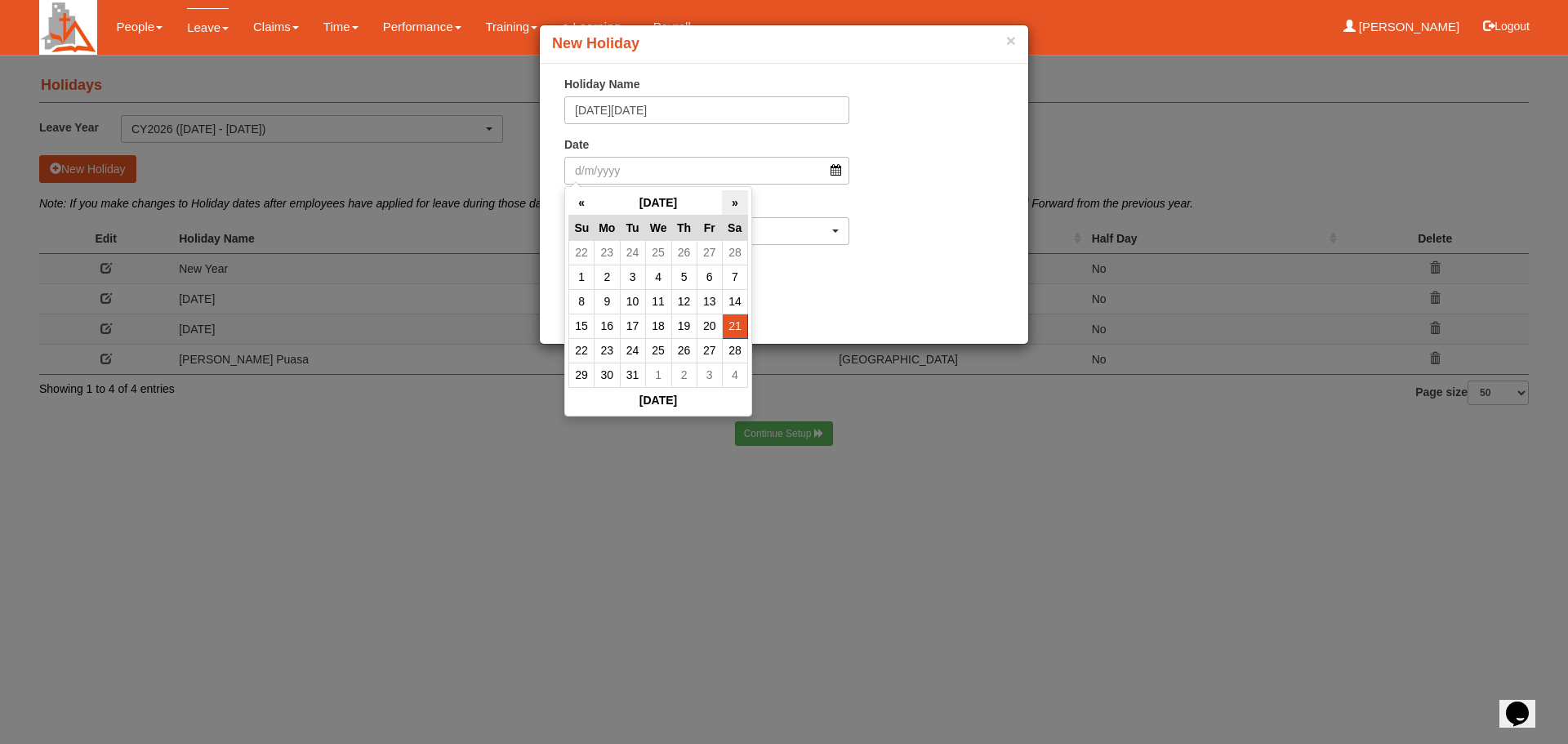
click at [733, 200] on th "»" at bounding box center [734, 203] width 25 height 25
click at [708, 251] on td "3" at bounding box center [708, 252] width 25 height 24
type input "3/4/2026"
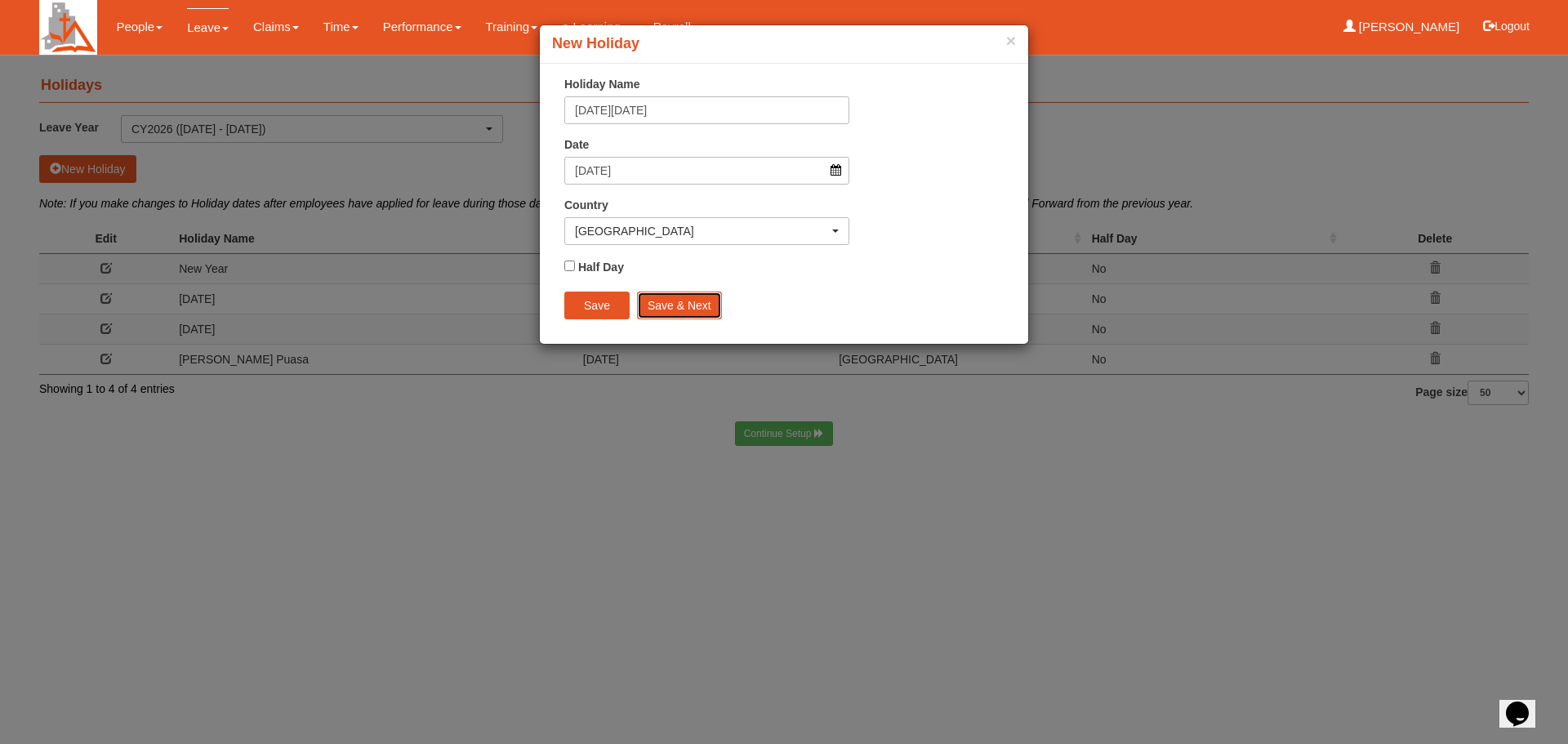
click at [677, 306] on input "Save & Next" at bounding box center [679, 306] width 85 height 28
select select "50"
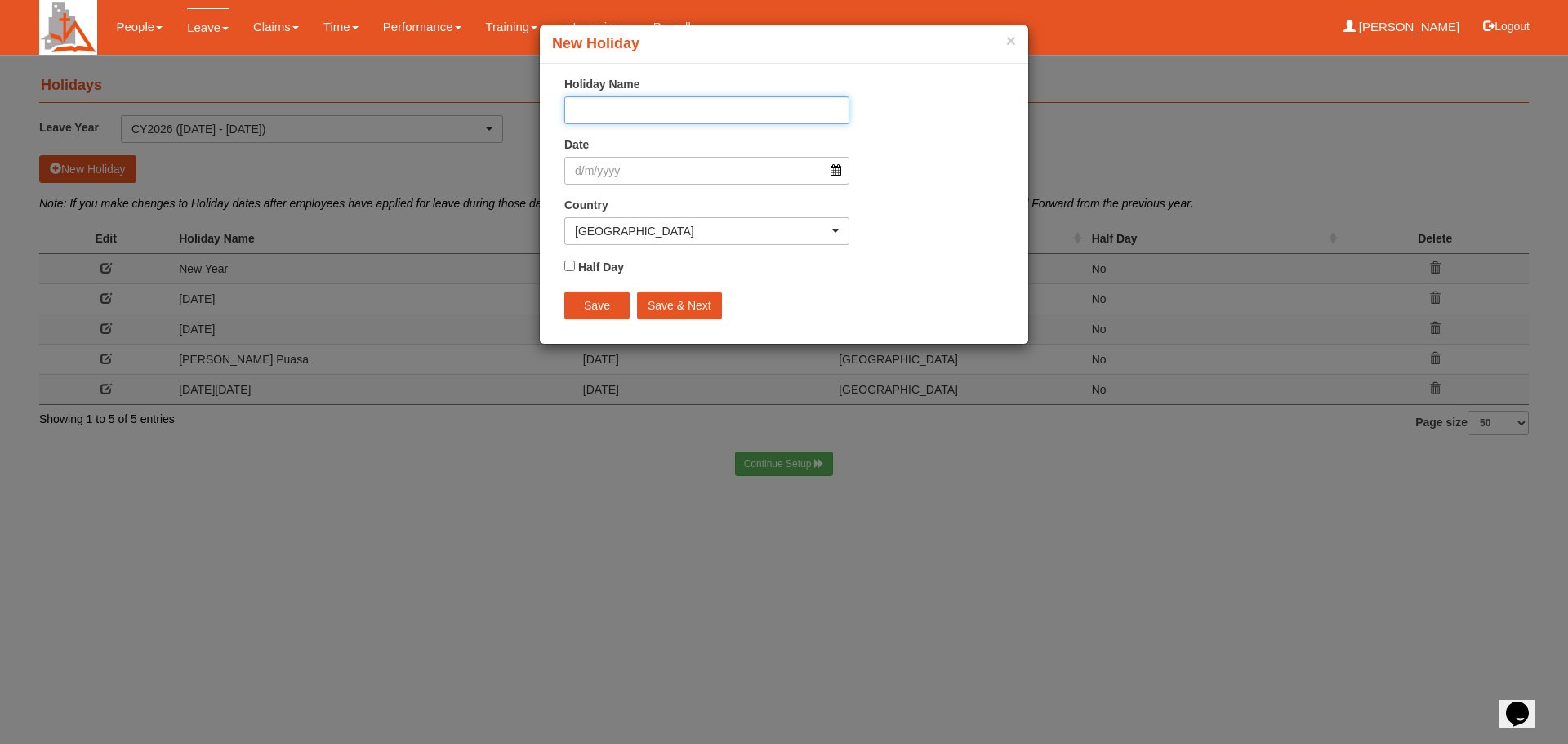
click at [604, 110] on input "Holiday Name" at bounding box center [707, 111] width 285 height 28
type input "Labour Day"
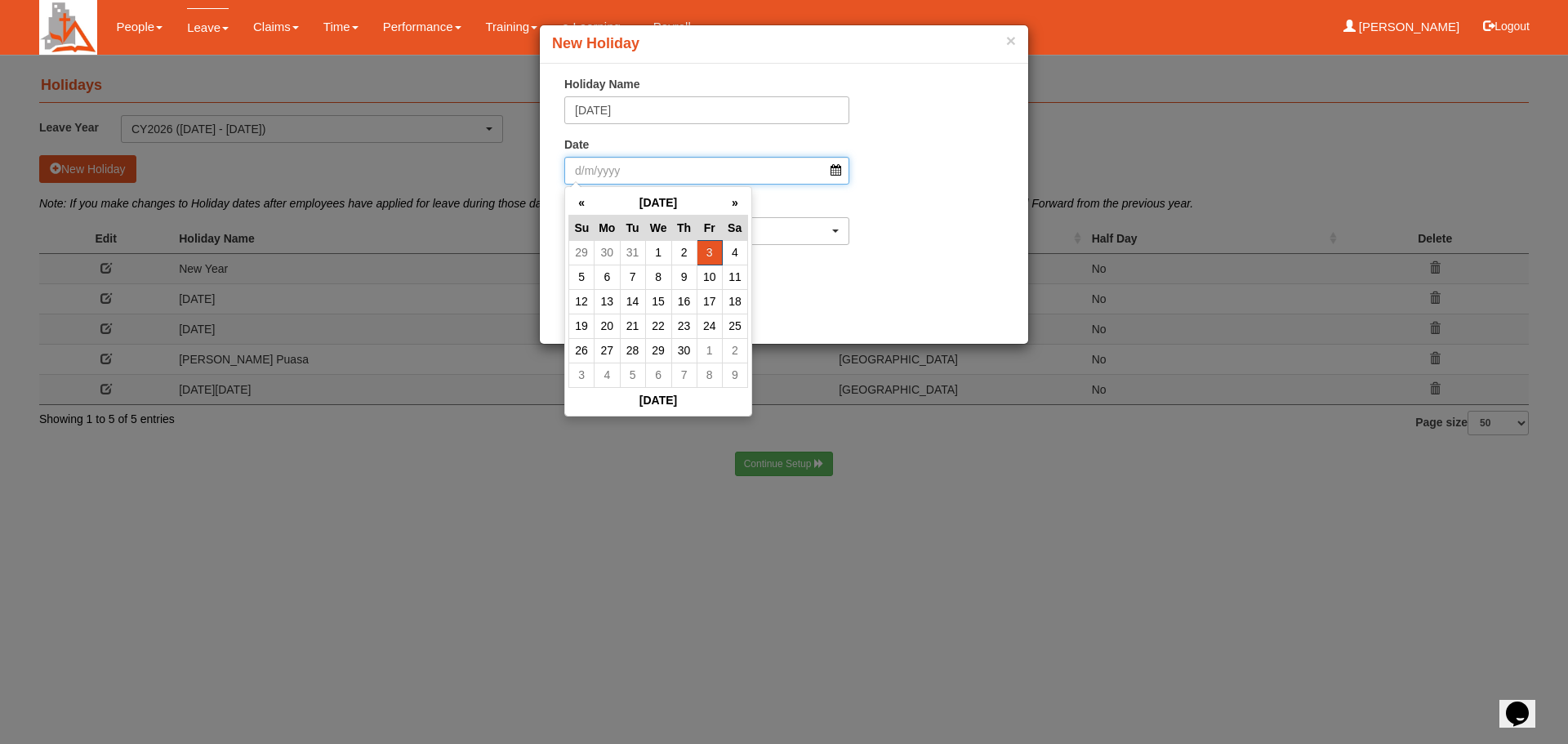
click at [829, 175] on input "Date" at bounding box center [707, 171] width 285 height 28
click at [669, 202] on th "April 2026" at bounding box center [659, 203] width 129 height 25
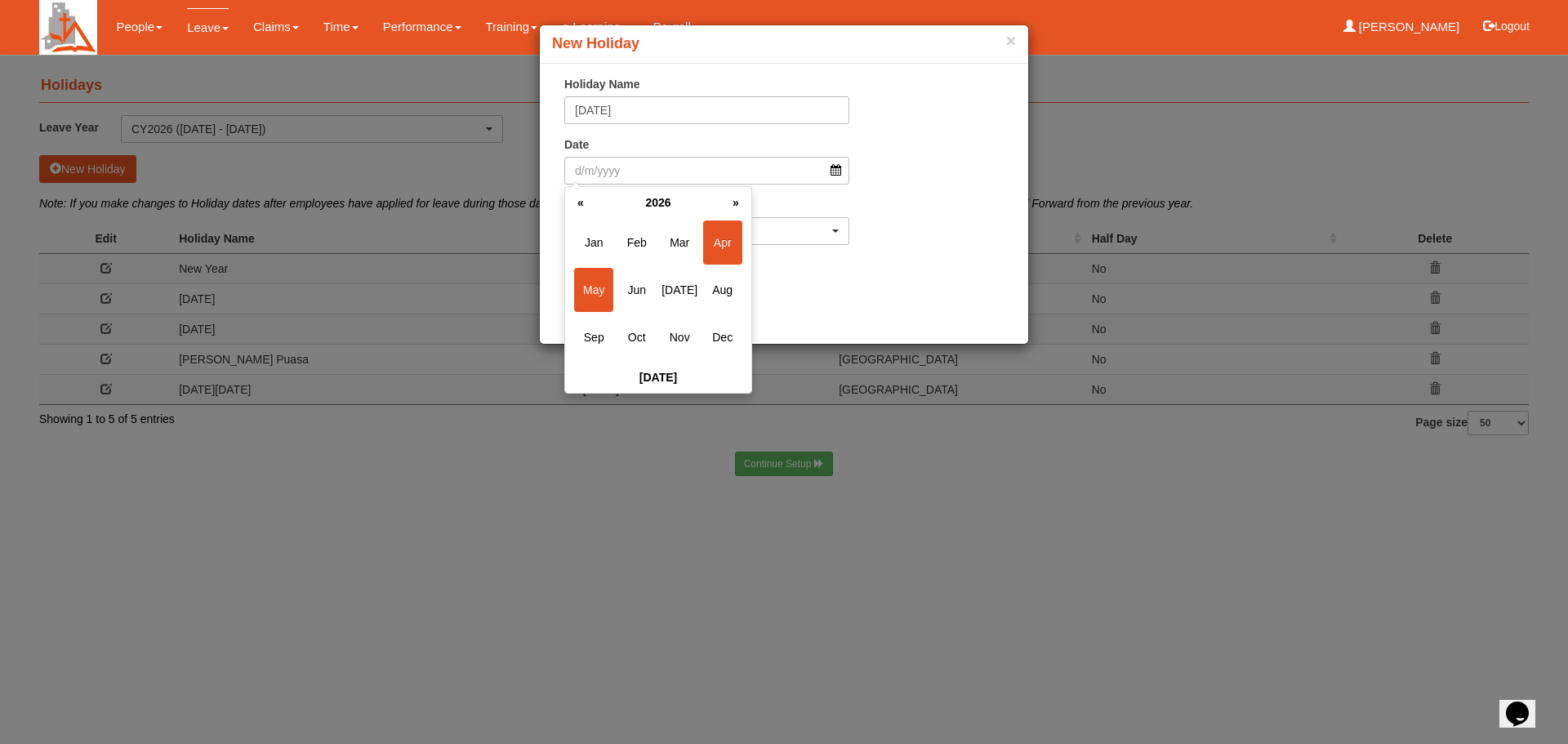
click at [588, 282] on span "May" at bounding box center [594, 289] width 39 height 44
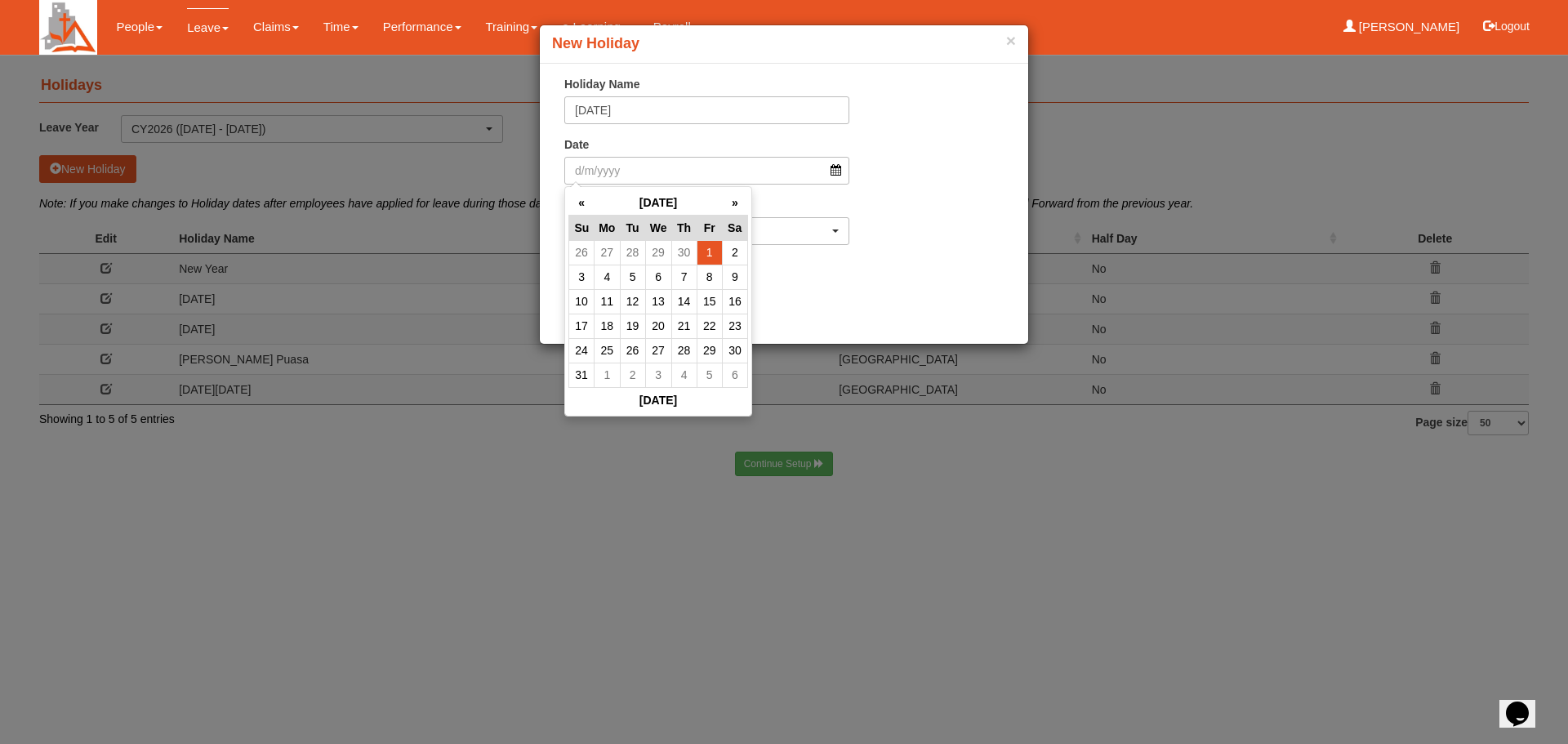
click at [704, 252] on td "1" at bounding box center [708, 252] width 25 height 24
type input "1/5/2026"
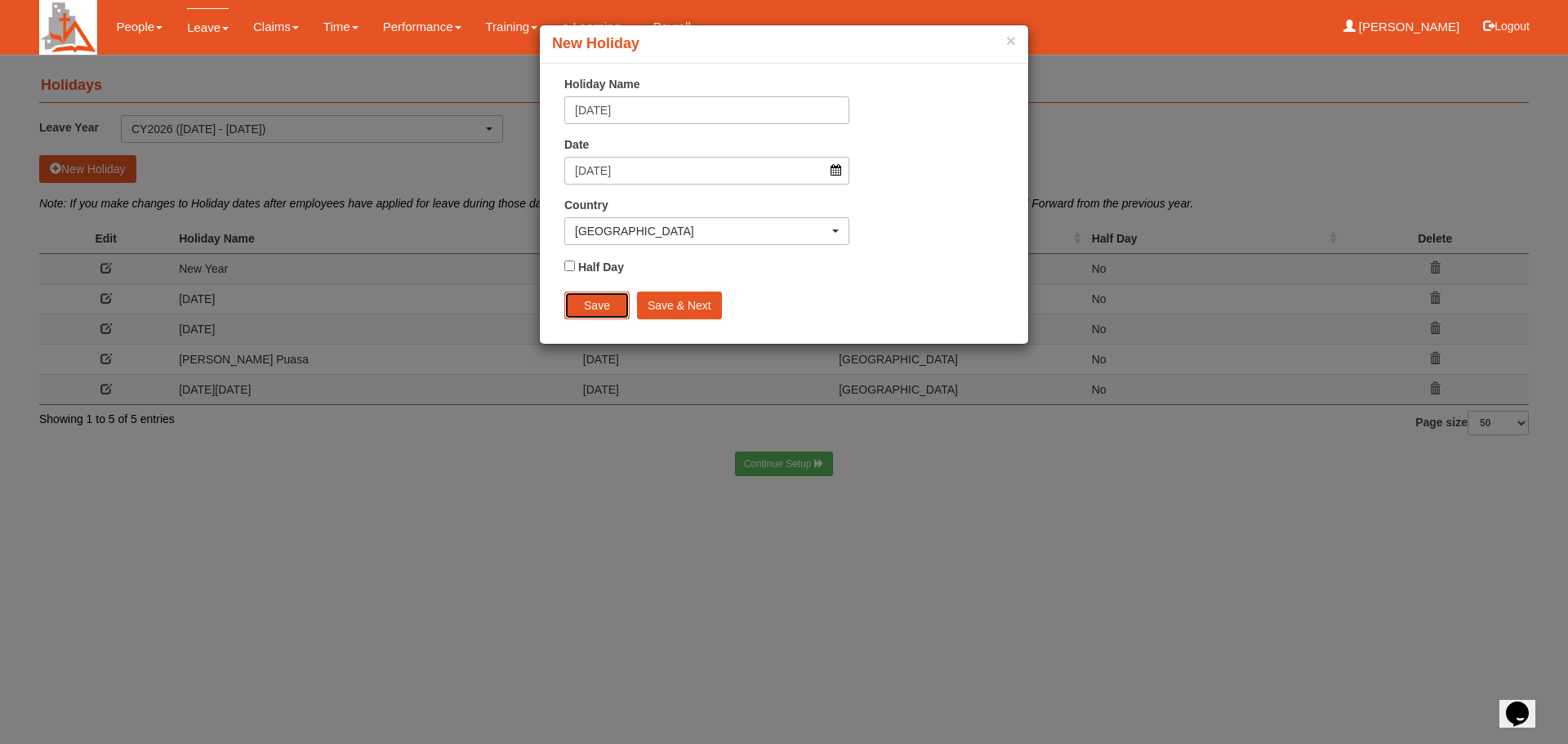
click at [601, 304] on input "Save" at bounding box center [597, 306] width 66 height 28
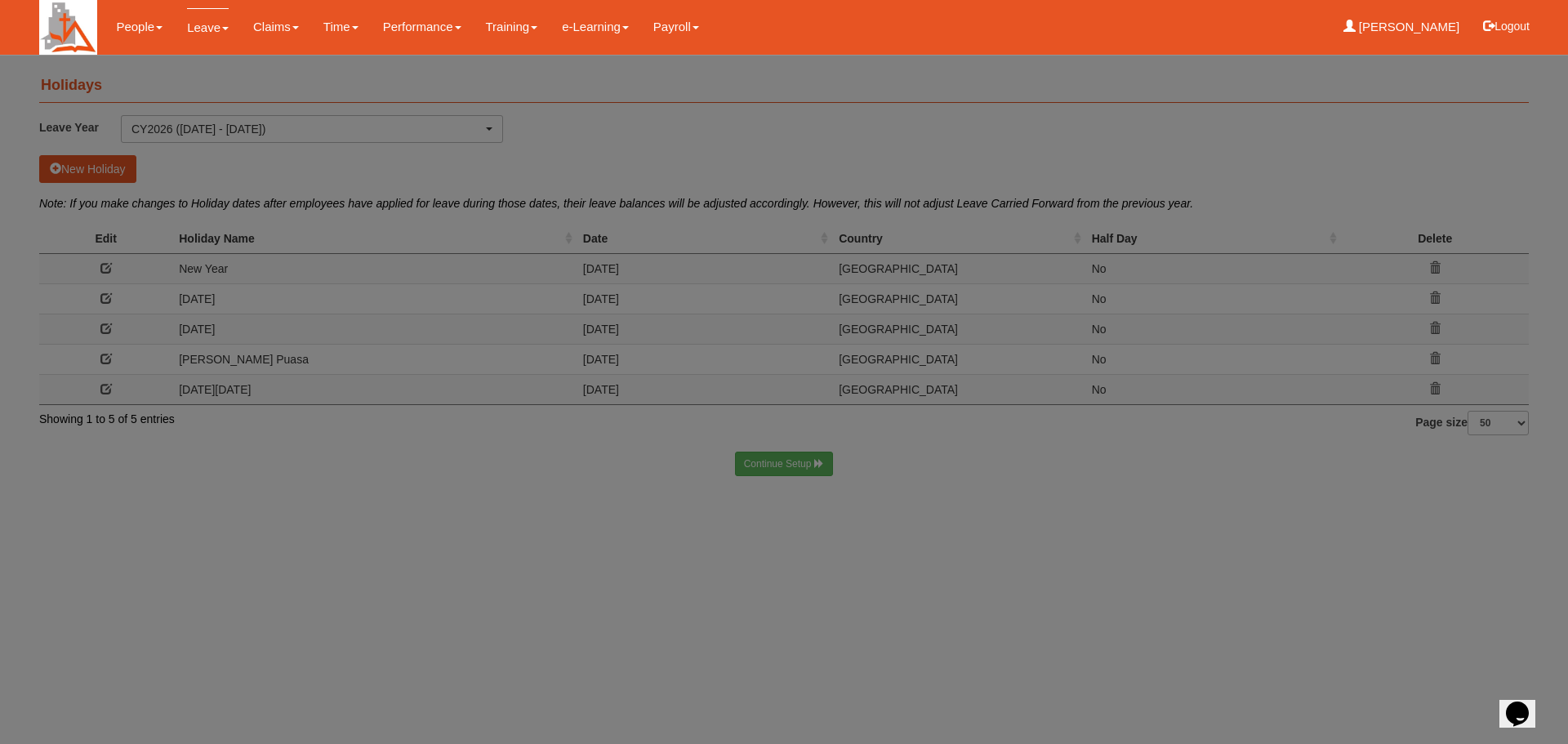
select select "50"
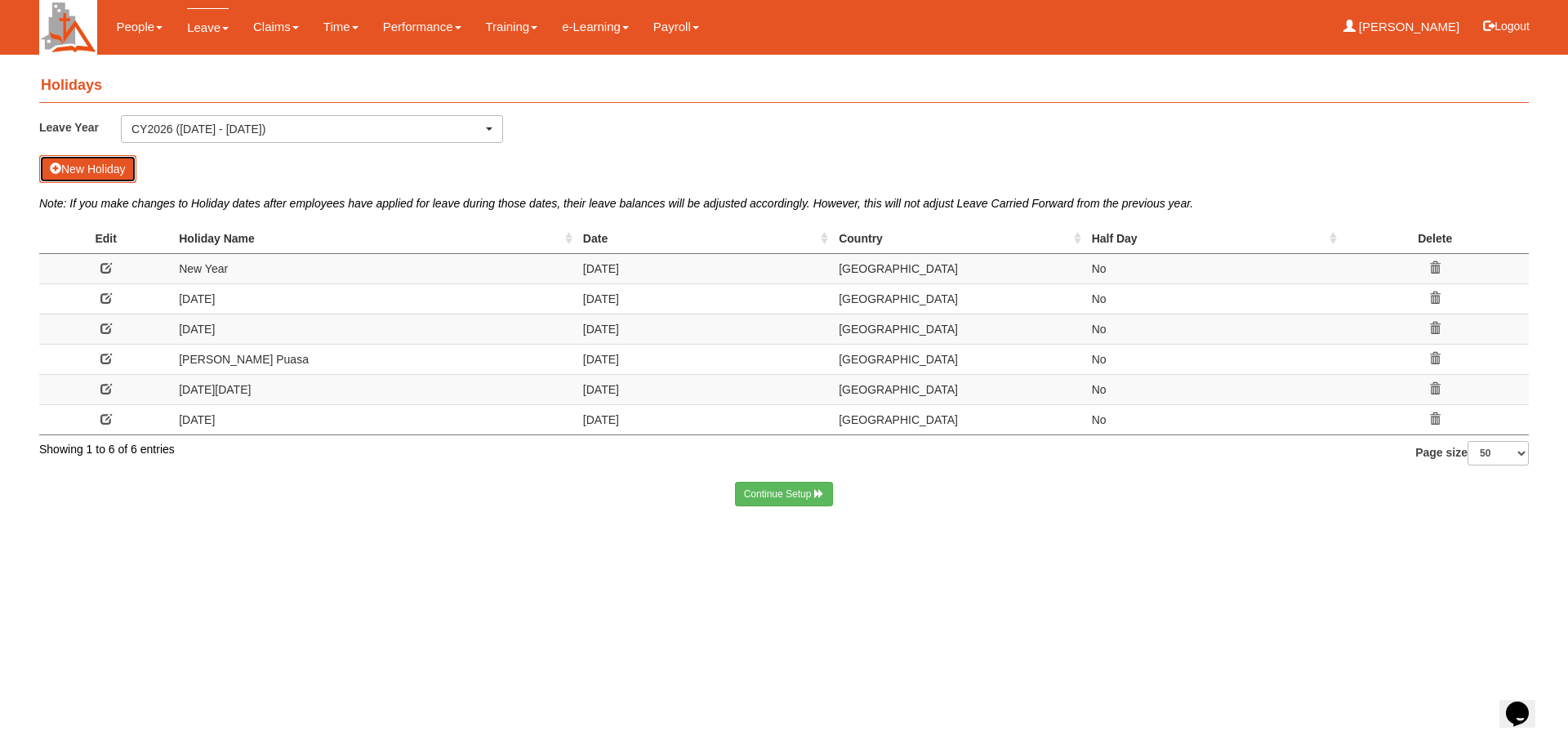
click at [98, 168] on button "New Holiday" at bounding box center [88, 169] width 98 height 28
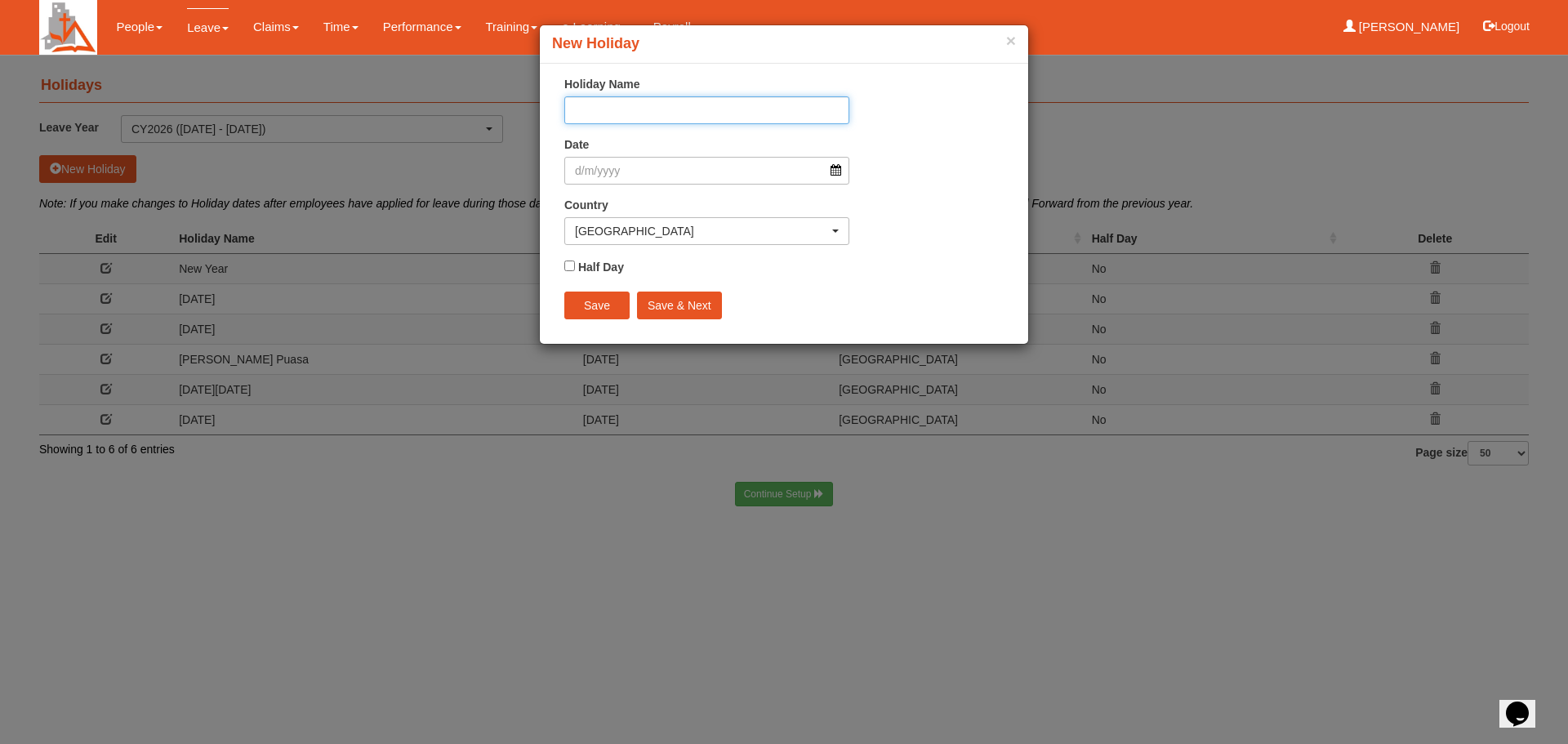
click at [647, 111] on input "Holiday Name" at bounding box center [707, 111] width 285 height 28
click at [833, 175] on input "Date" at bounding box center [707, 171] width 285 height 28
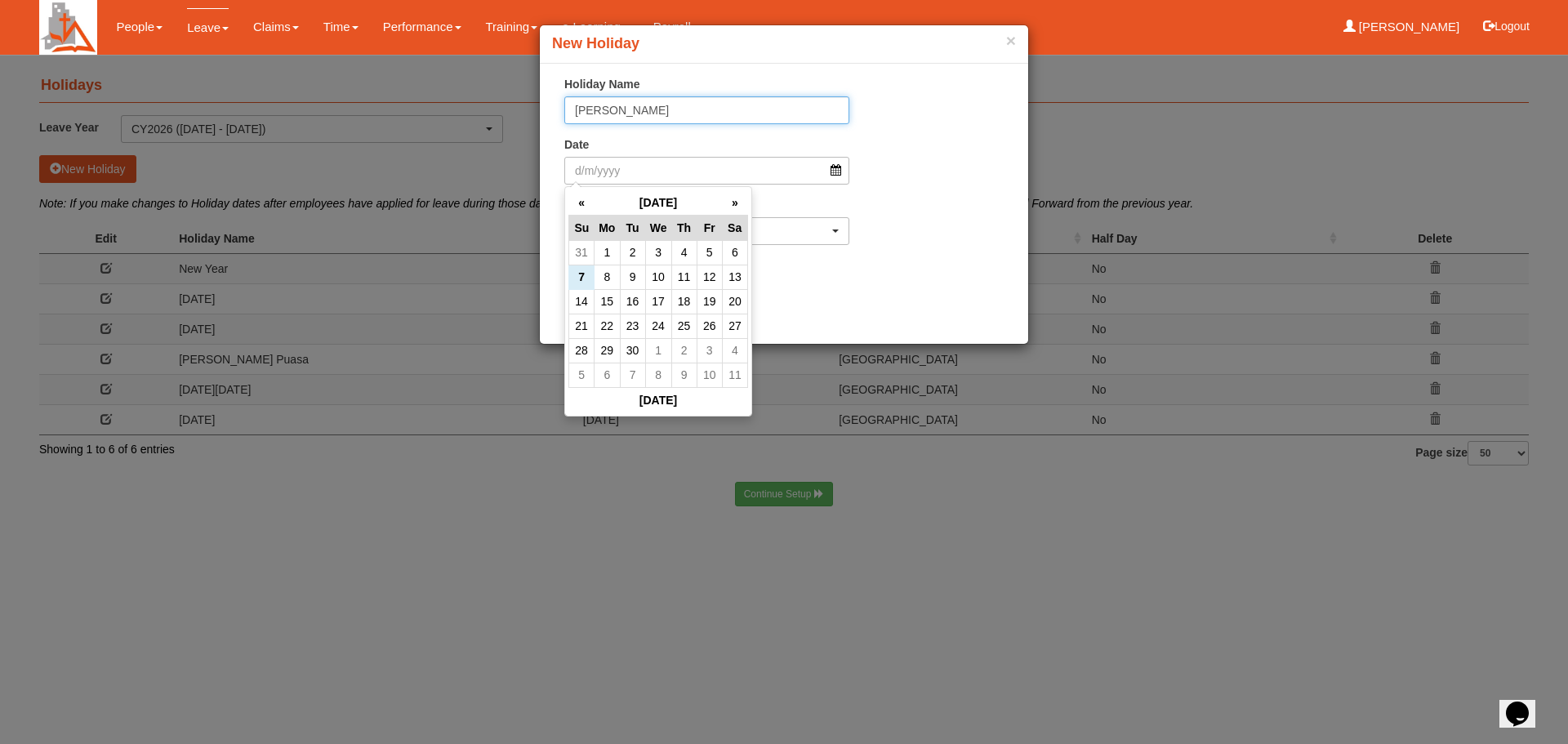
click at [614, 110] on input "Hari Ray Haji" at bounding box center [707, 111] width 285 height 28
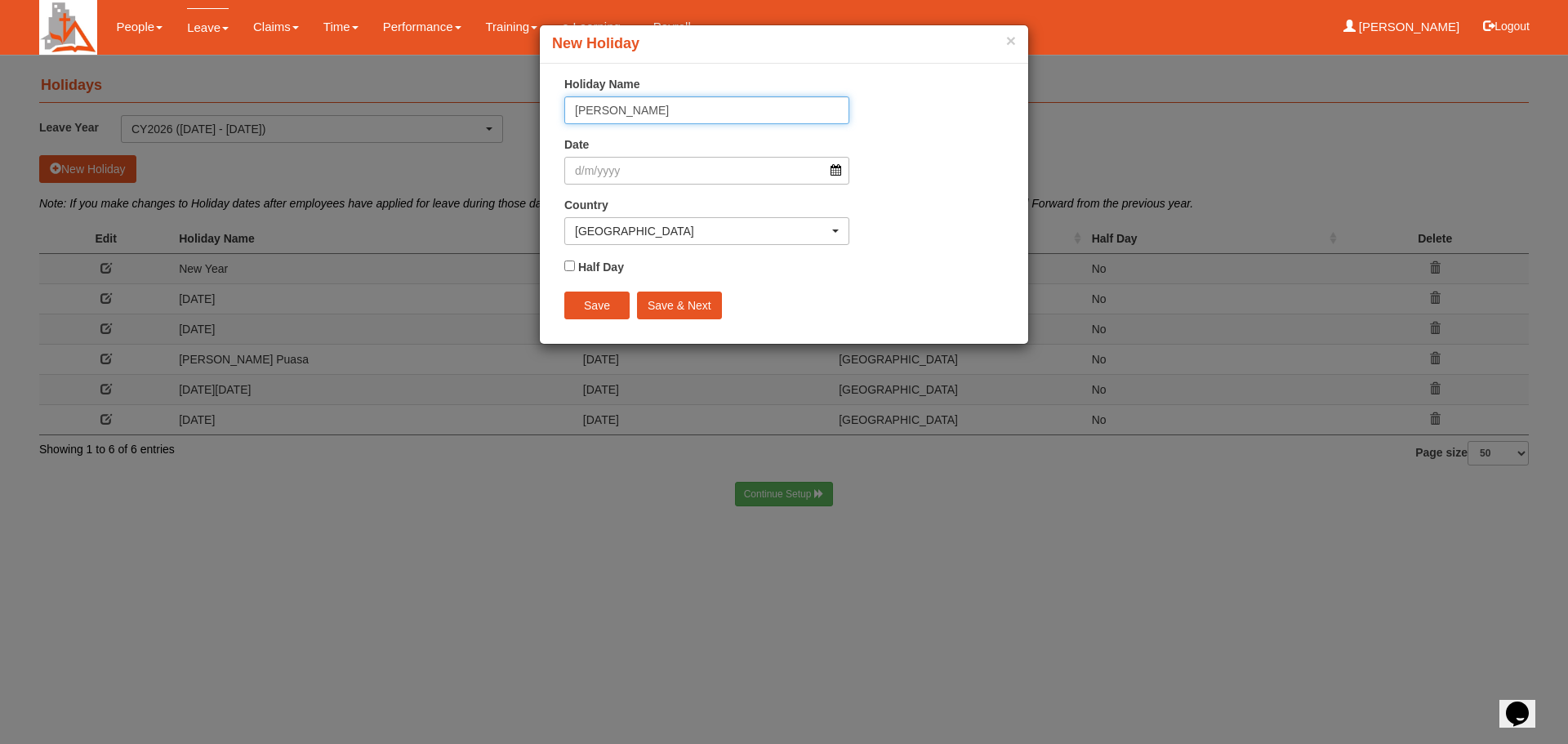
click at [615, 109] on input "Hari Ray Haji" at bounding box center [707, 111] width 285 height 28
type input "Hari Raya Haji"
click at [833, 170] on input "Date" at bounding box center [707, 171] width 285 height 28
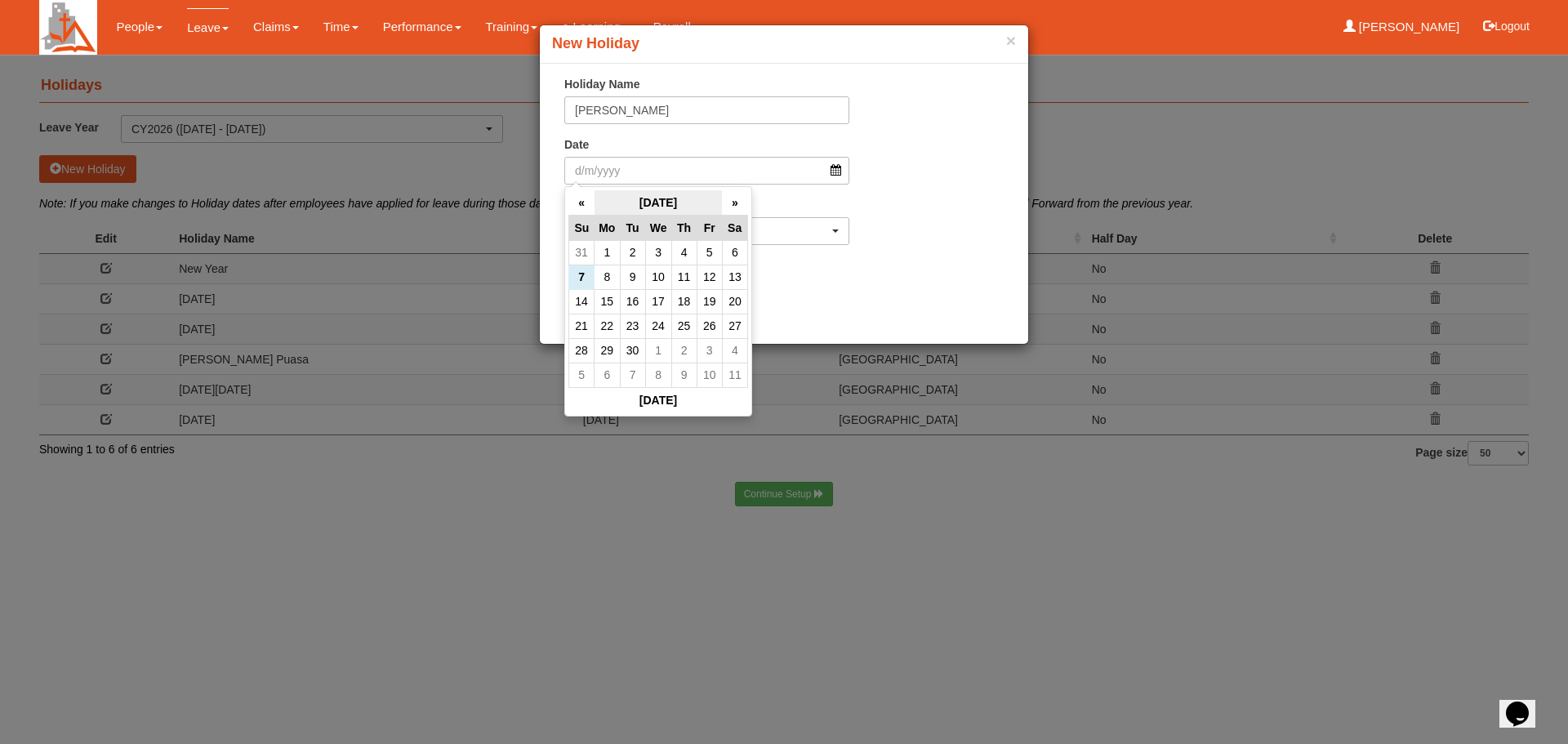
click at [692, 200] on th "September 2025" at bounding box center [659, 203] width 129 height 25
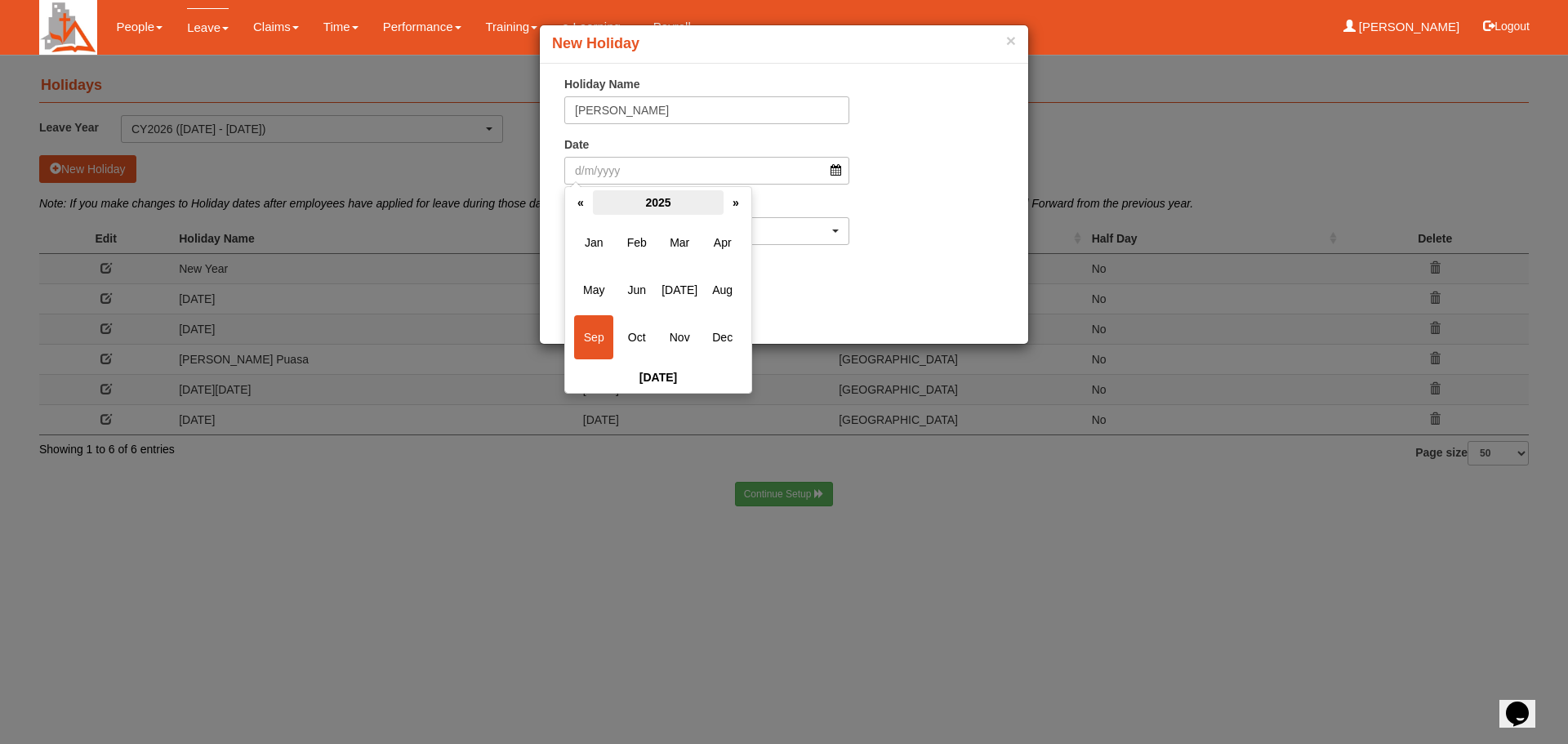
click at [657, 197] on th "2025" at bounding box center [658, 203] width 130 height 24
click at [714, 281] on span "2026" at bounding box center [723, 289] width 39 height 44
click at [601, 286] on span "May" at bounding box center [594, 289] width 39 height 44
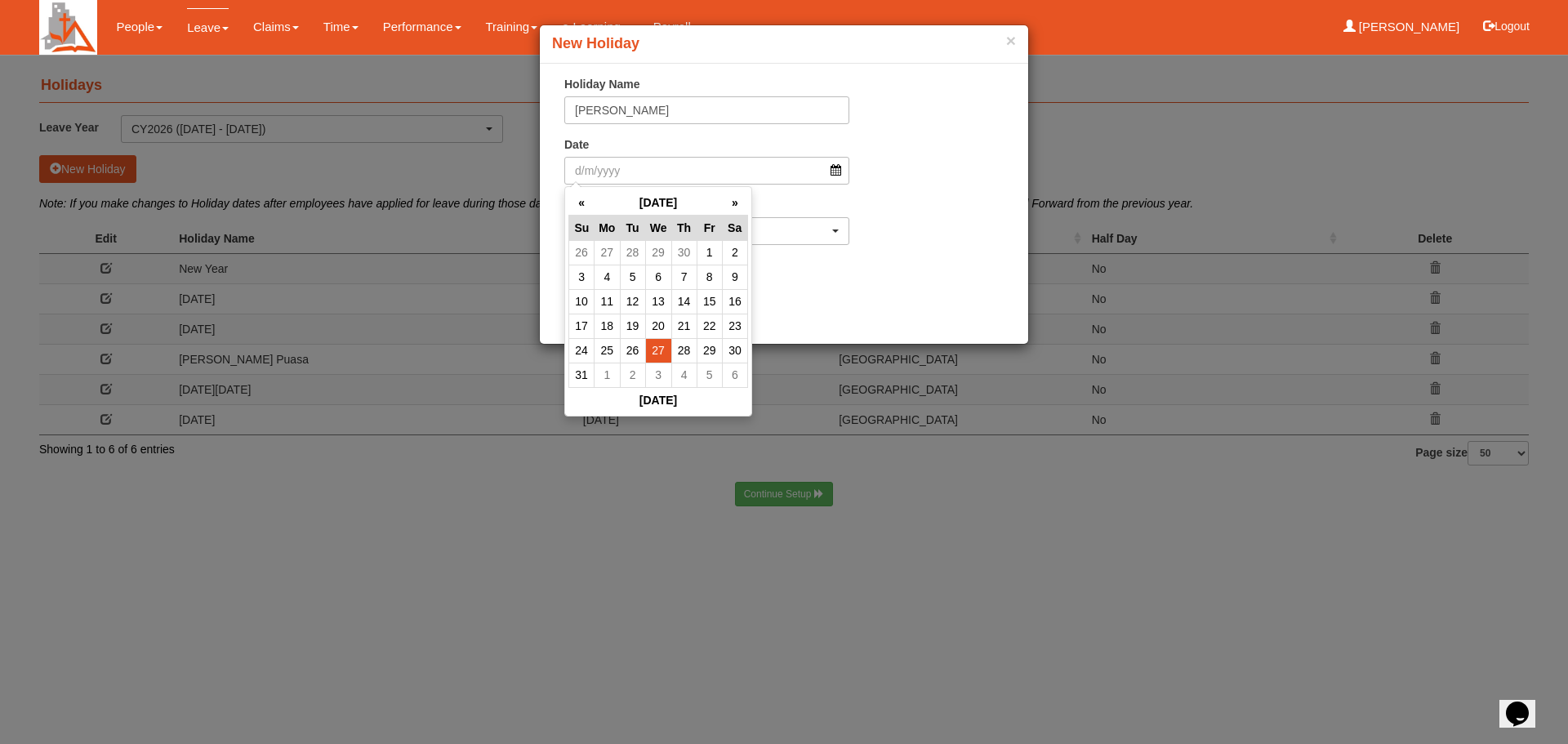
click at [655, 347] on td "27" at bounding box center [659, 350] width 26 height 24
type input "27/5/2026"
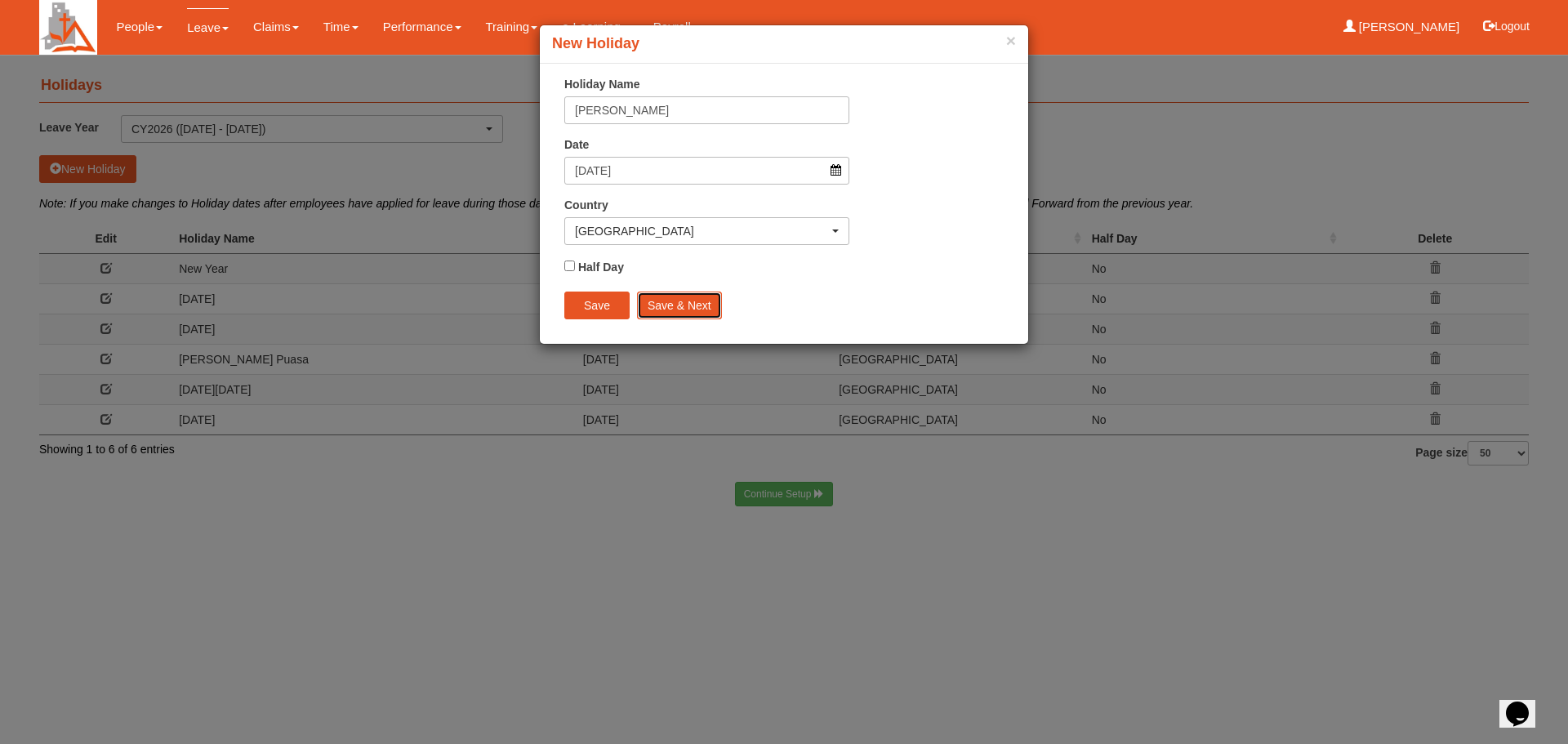
click at [665, 304] on input "Save & Next" at bounding box center [679, 306] width 85 height 28
select select "50"
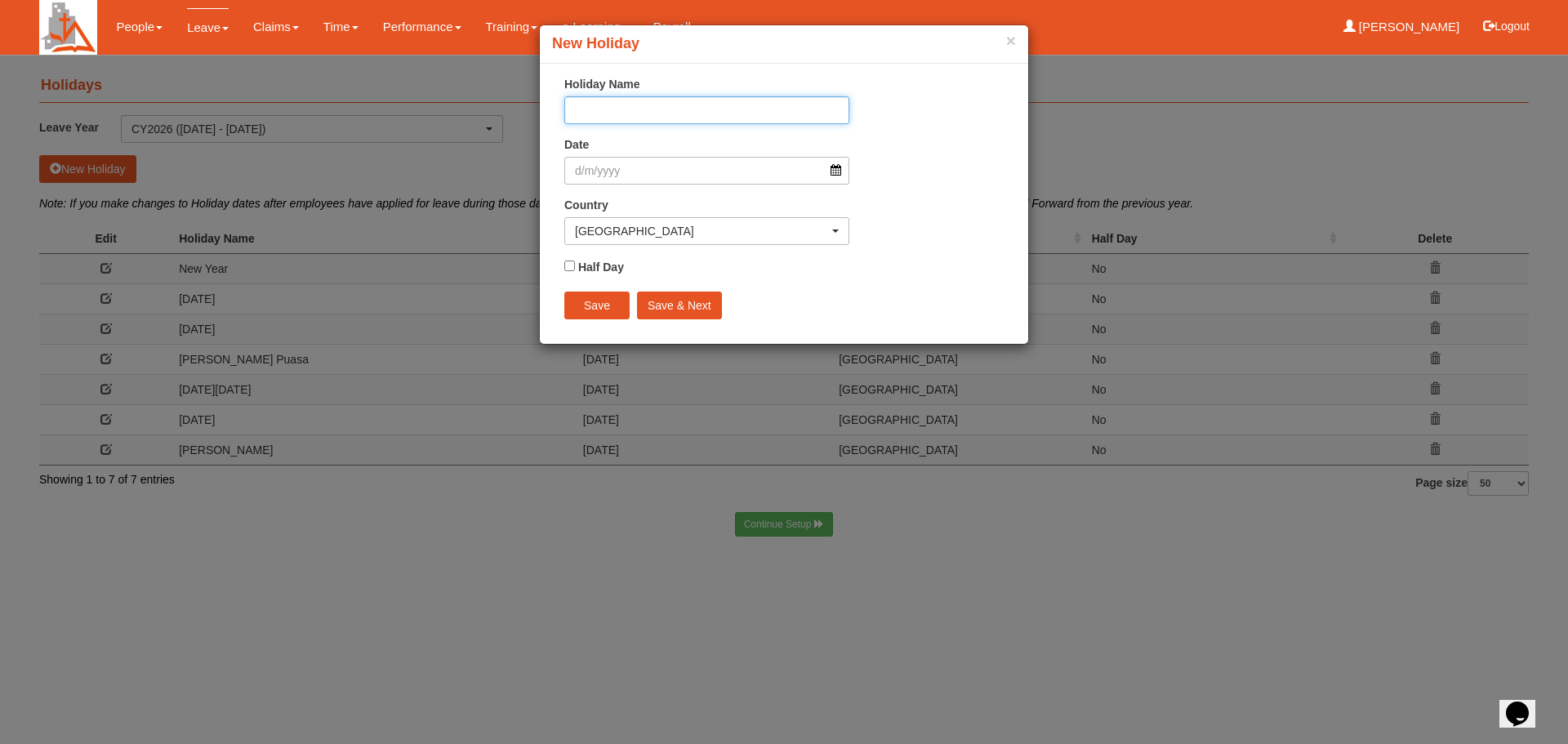
click at [631, 108] on input "Holiday Name" at bounding box center [707, 111] width 285 height 28
type input "Vesak Day"
click at [838, 170] on input "Date" at bounding box center [707, 171] width 285 height 28
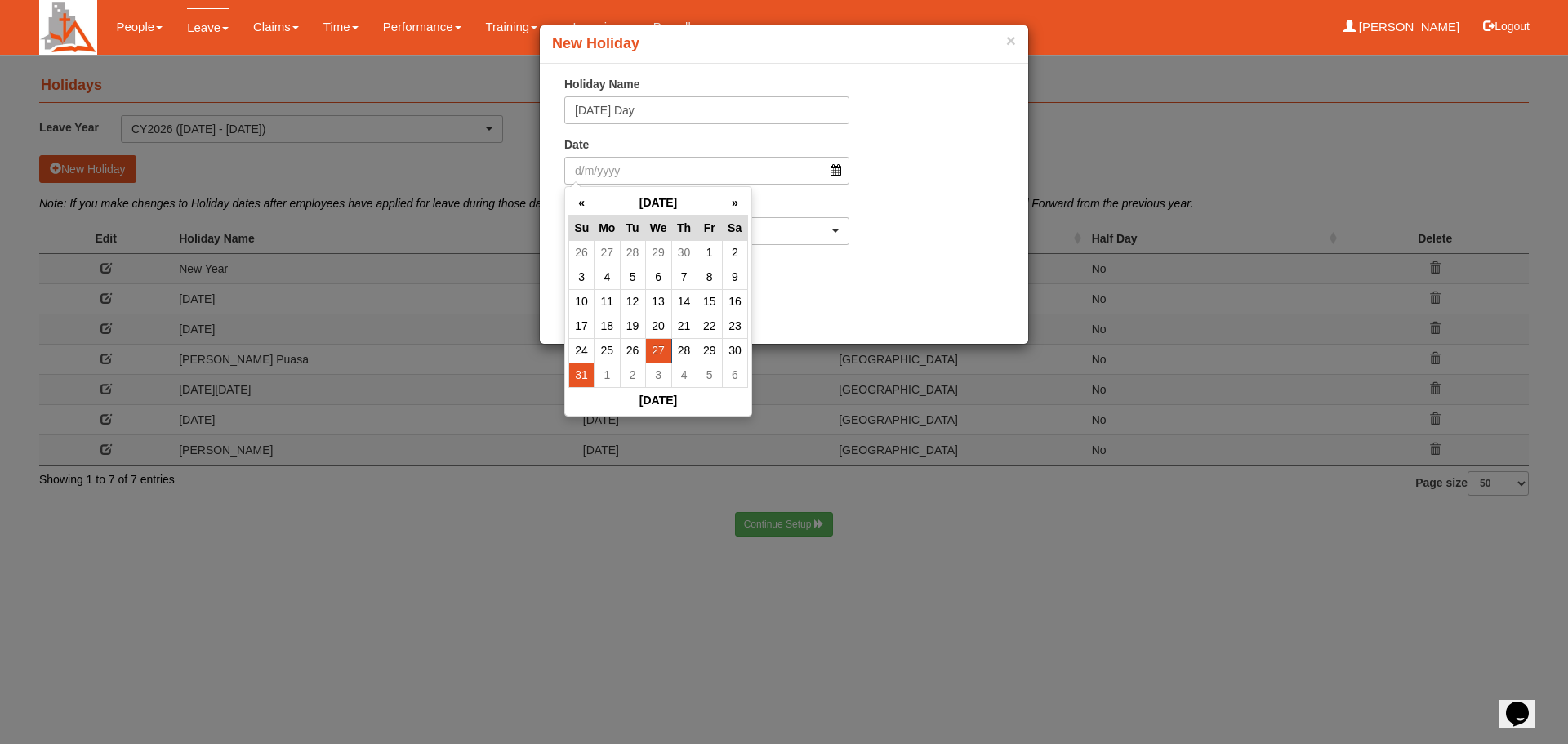
click at [576, 374] on td "31" at bounding box center [582, 374] width 25 height 24
type input "31/5/2026"
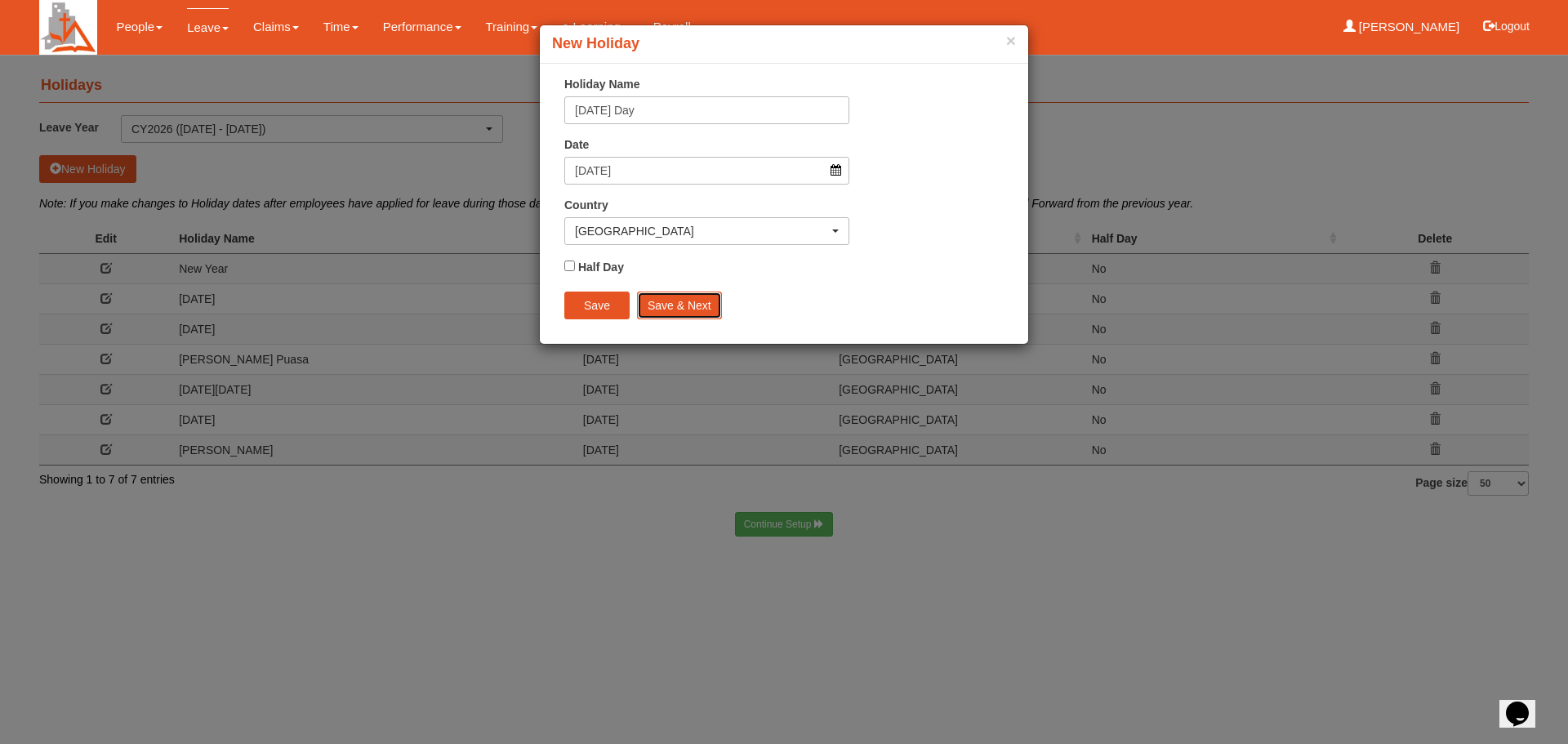
click at [682, 302] on input "Save & Next" at bounding box center [679, 306] width 85 height 28
select select "50"
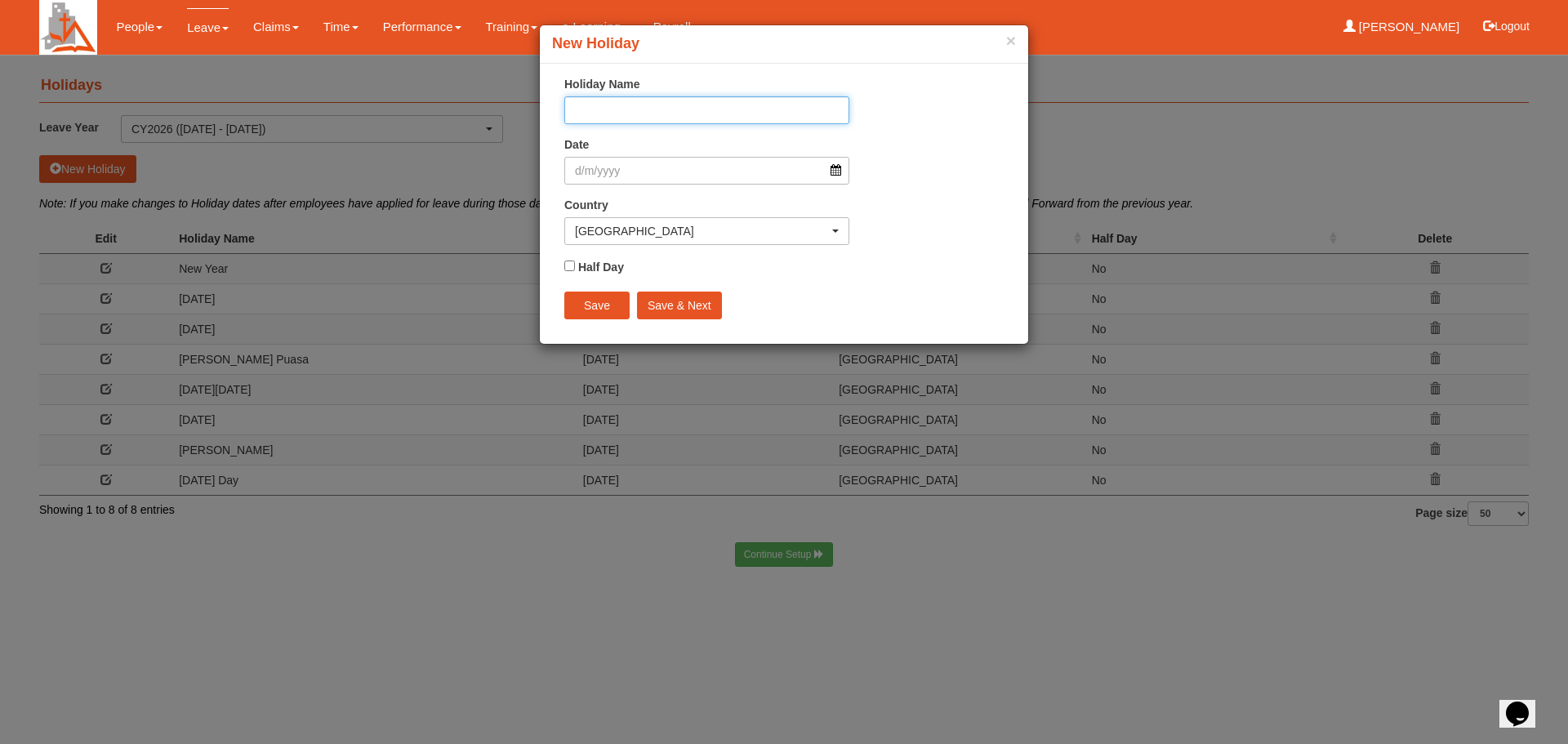
click at [662, 104] on input "Holiday Name" at bounding box center [707, 111] width 285 height 28
type input "Vesak Day Make up"
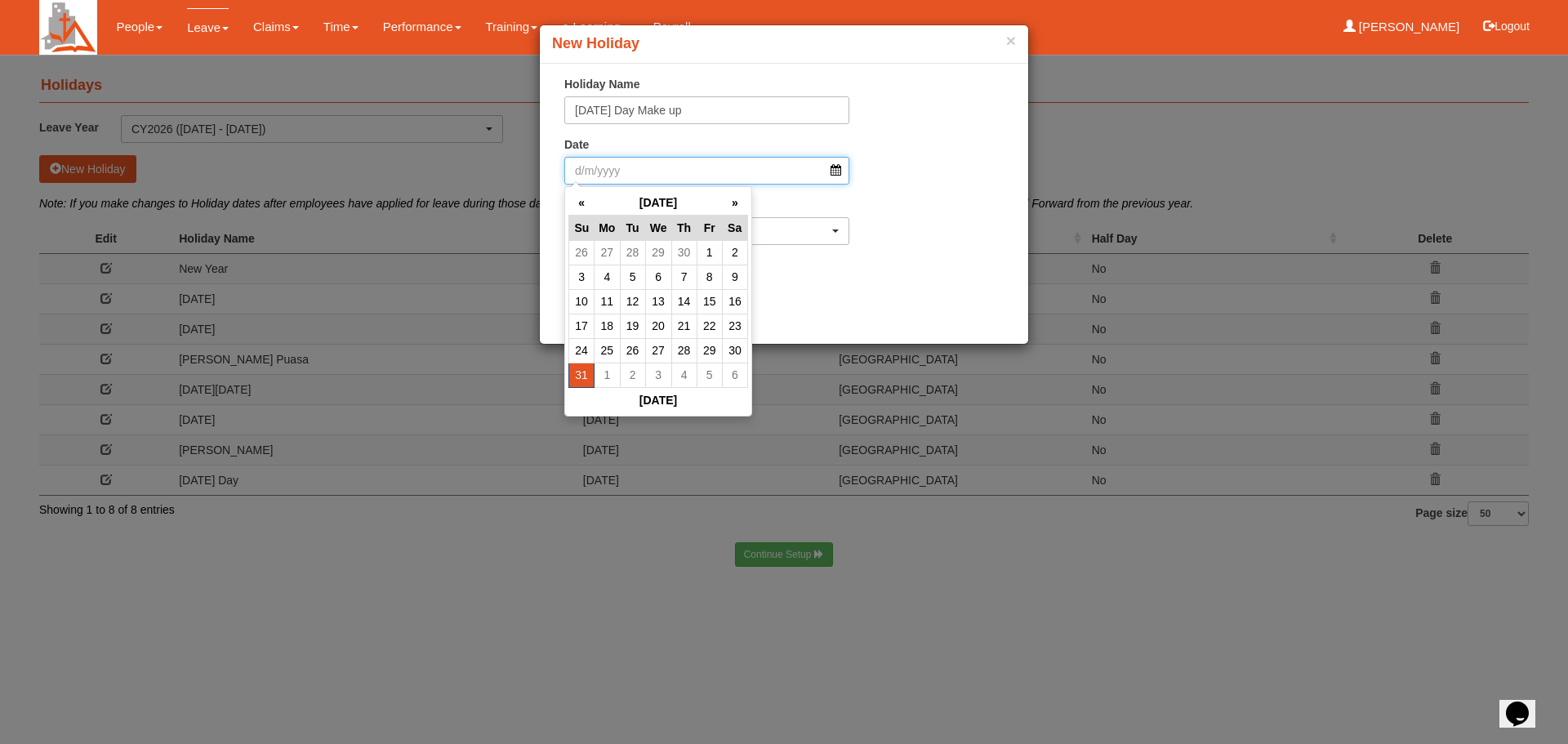
click at [839, 172] on input "Date" at bounding box center [707, 171] width 285 height 28
click at [611, 374] on td "1" at bounding box center [607, 374] width 25 height 24
type input "1/6/2026"
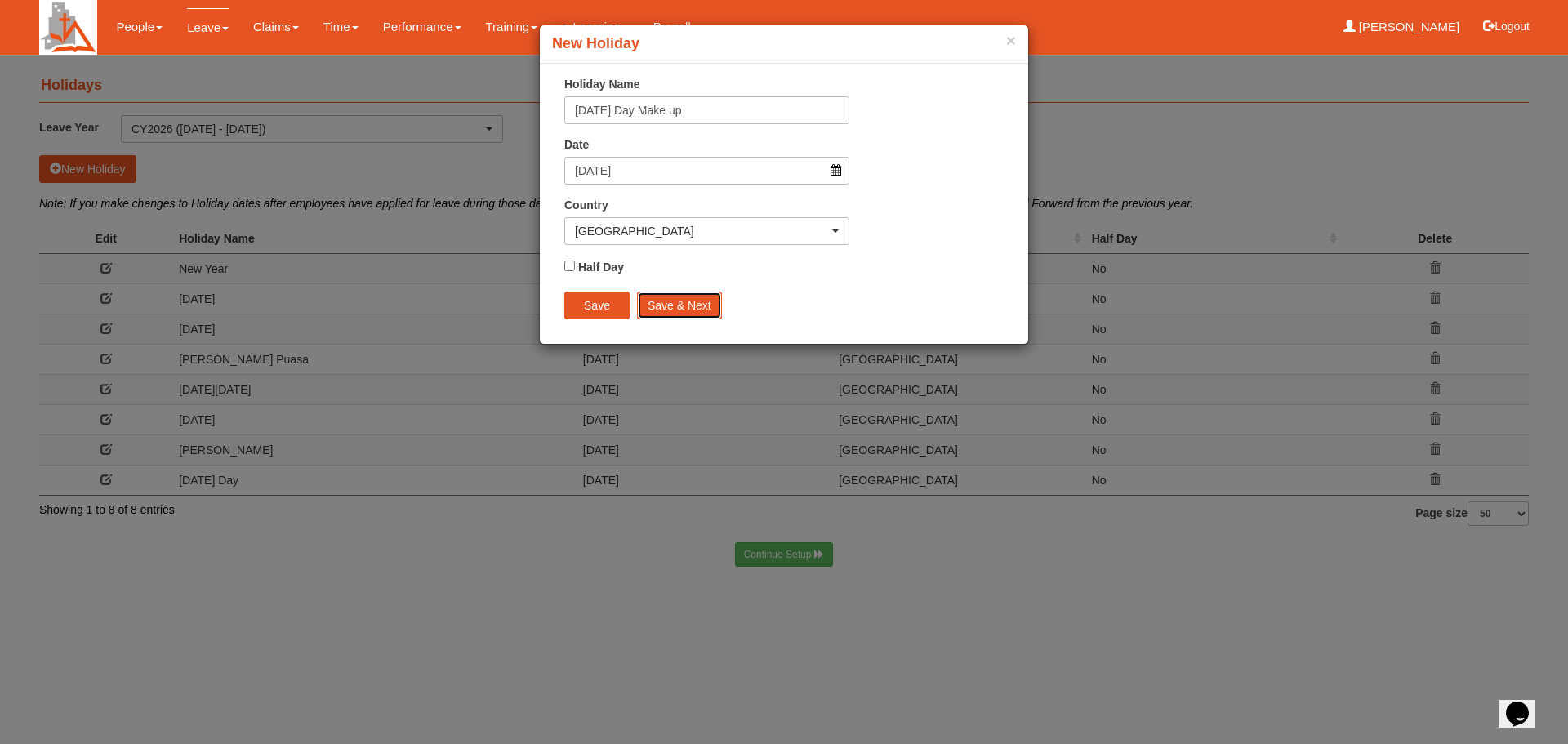
click at [670, 302] on input "Save & Next" at bounding box center [679, 306] width 85 height 28
select select "50"
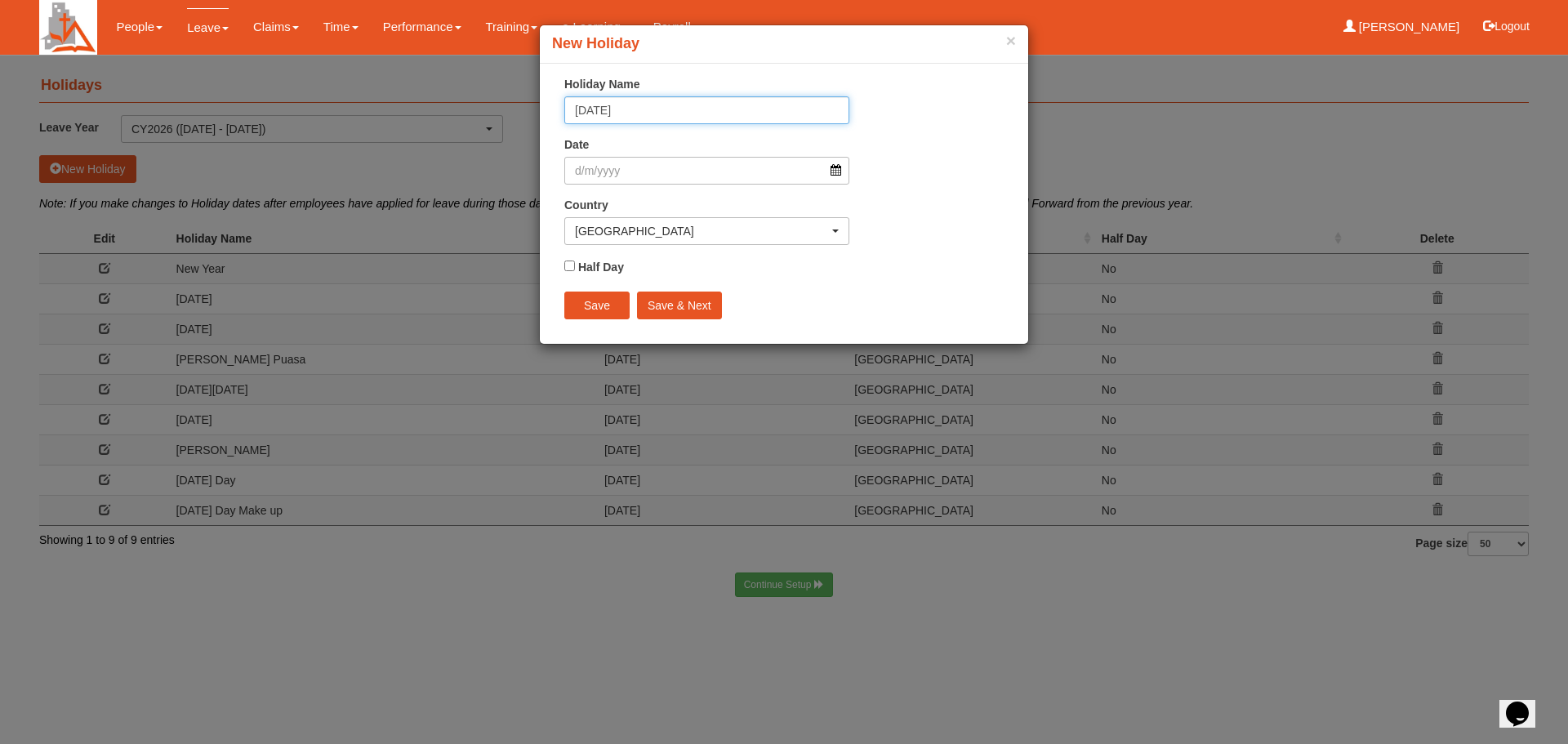
type input "National Day"
click at [834, 172] on input "Date" at bounding box center [707, 171] width 285 height 28
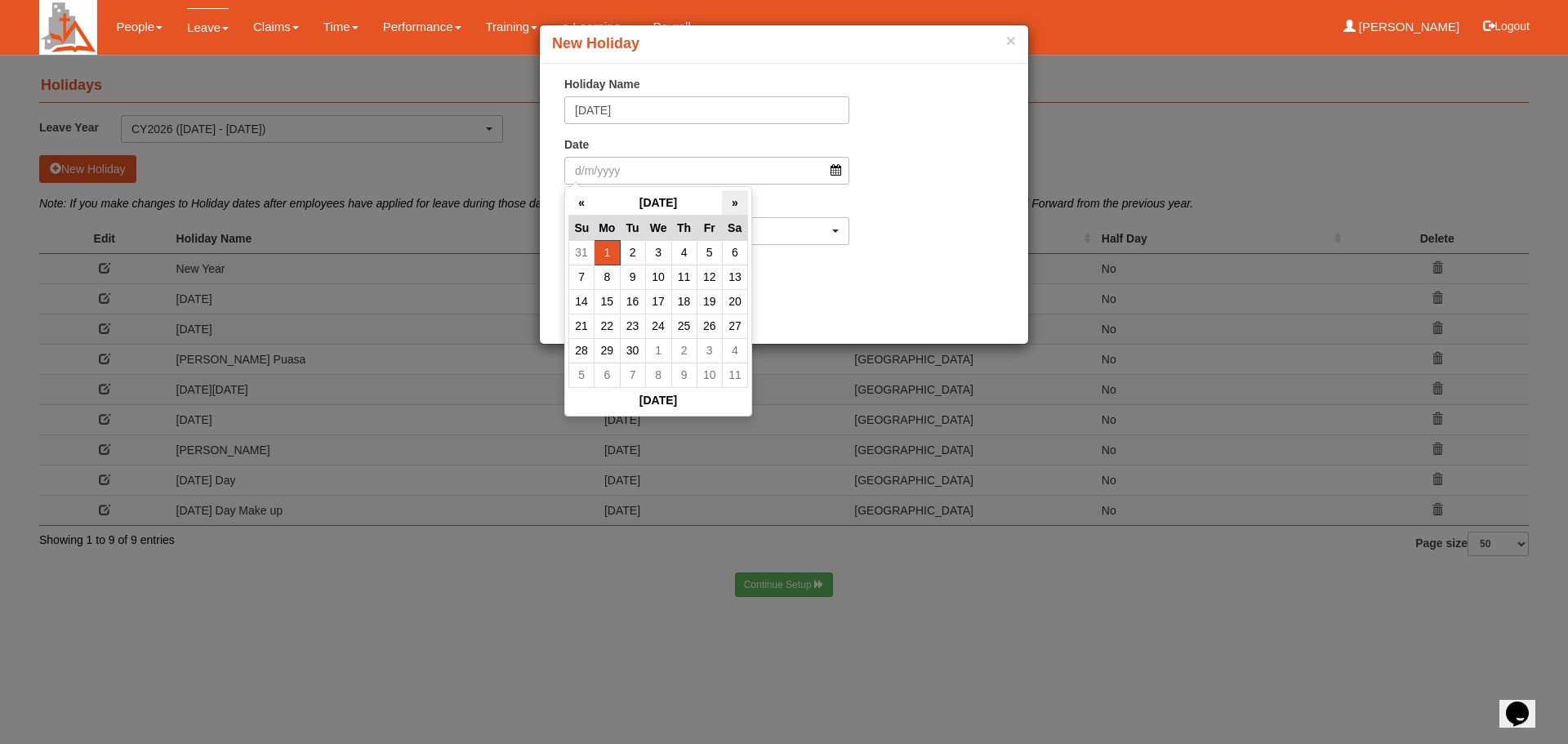
click at [732, 204] on th "»" at bounding box center [734, 203] width 25 height 25
click at [732, 202] on th "»" at bounding box center [734, 203] width 25 height 25
click at [583, 298] on td "9" at bounding box center [582, 301] width 25 height 24
type input "9/8/2026"
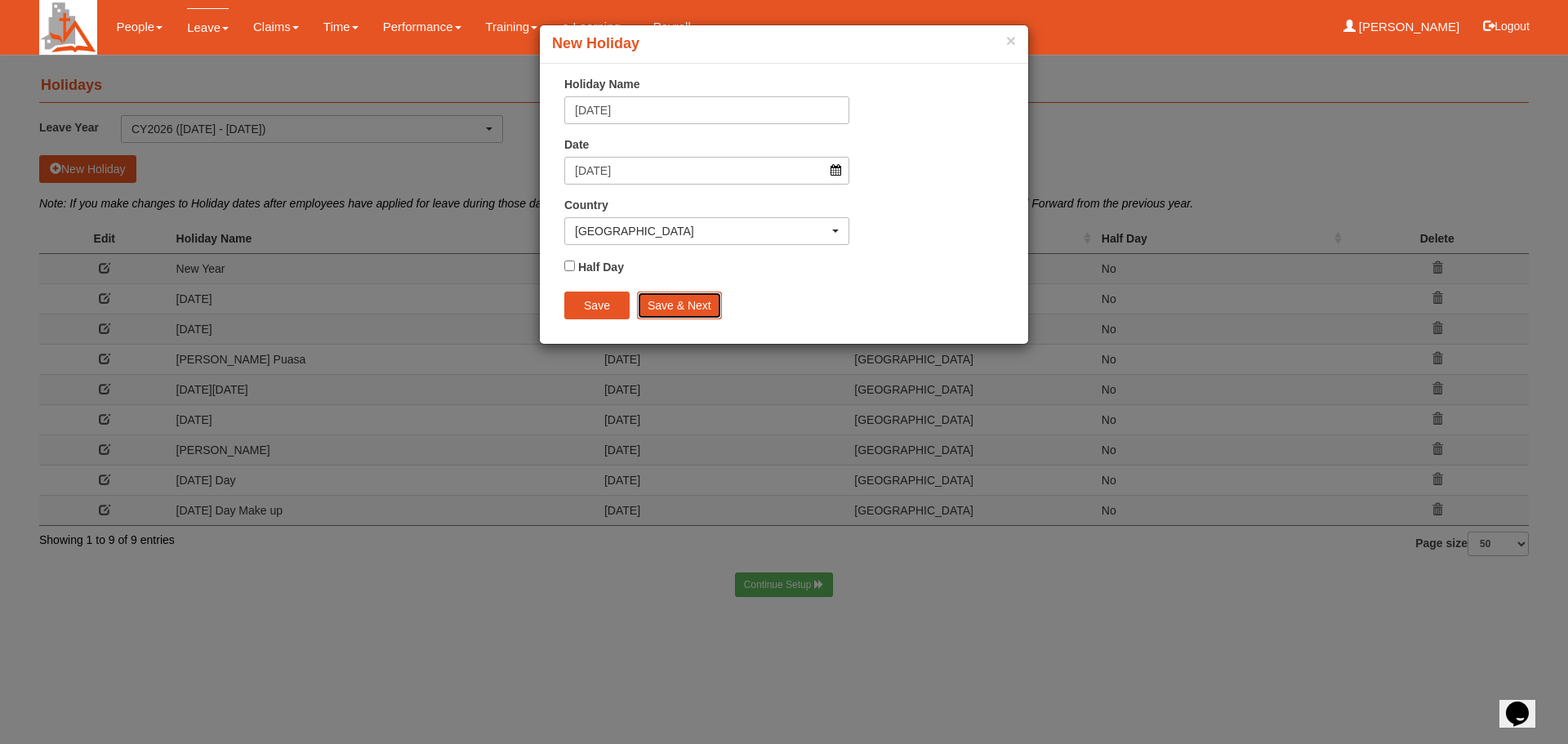
click at [688, 303] on input "Save & Next" at bounding box center [679, 306] width 85 height 28
select select "50"
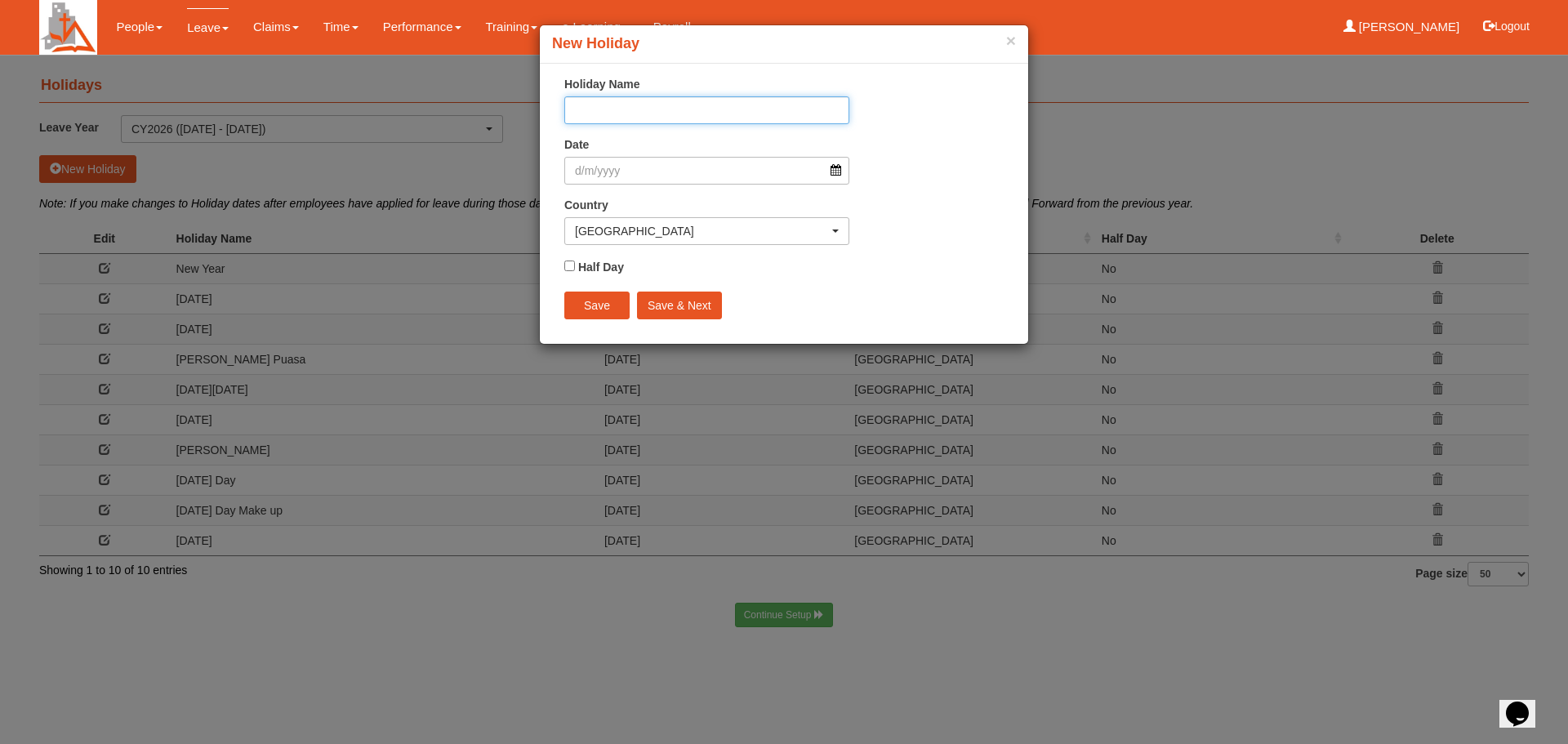
click at [619, 112] on input "Holiday Name" at bounding box center [707, 111] width 285 height 28
type input "National Day Make up"
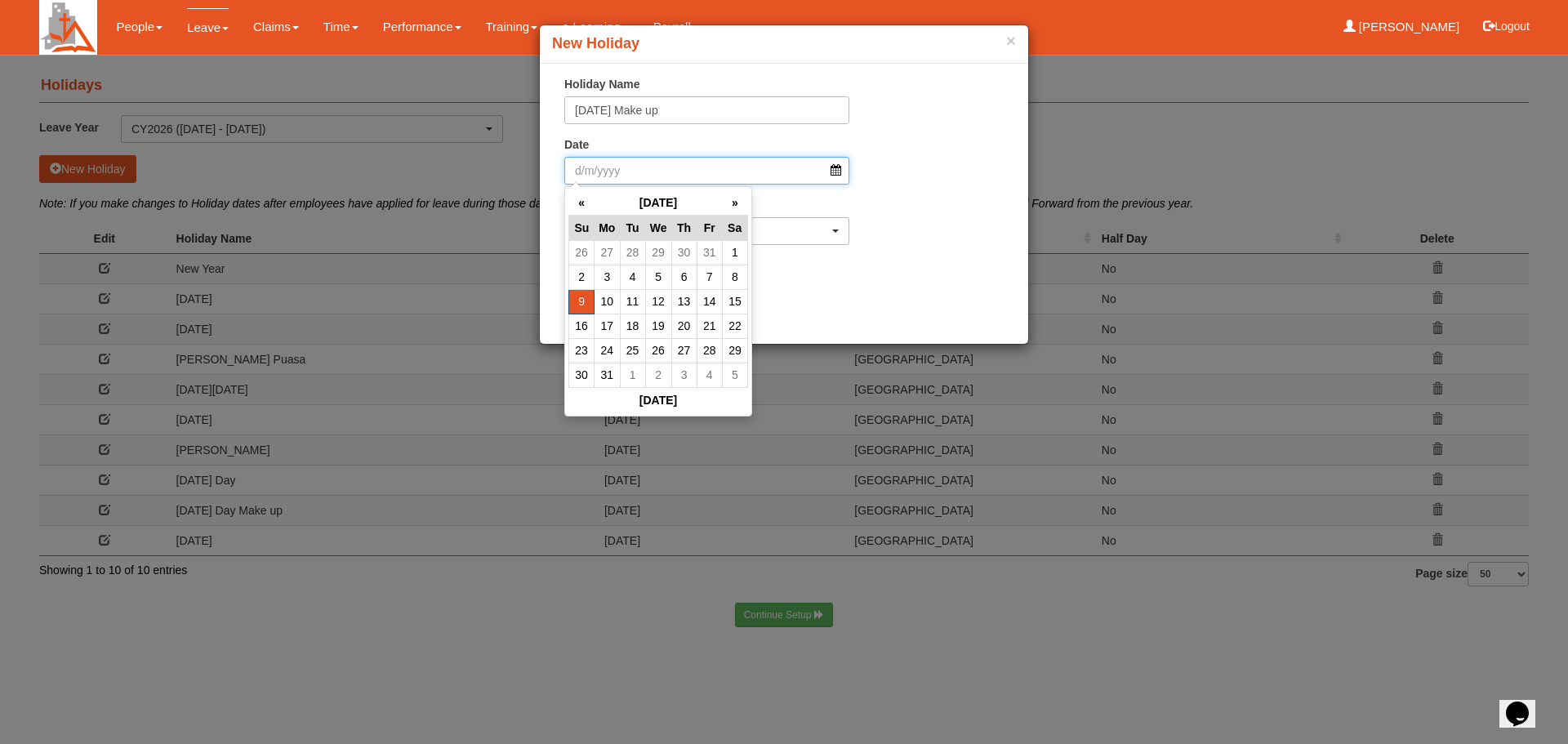
click at [834, 169] on input "Date" at bounding box center [707, 171] width 285 height 28
click at [610, 304] on td "10" at bounding box center [607, 301] width 25 height 24
type input "10/8/2026"
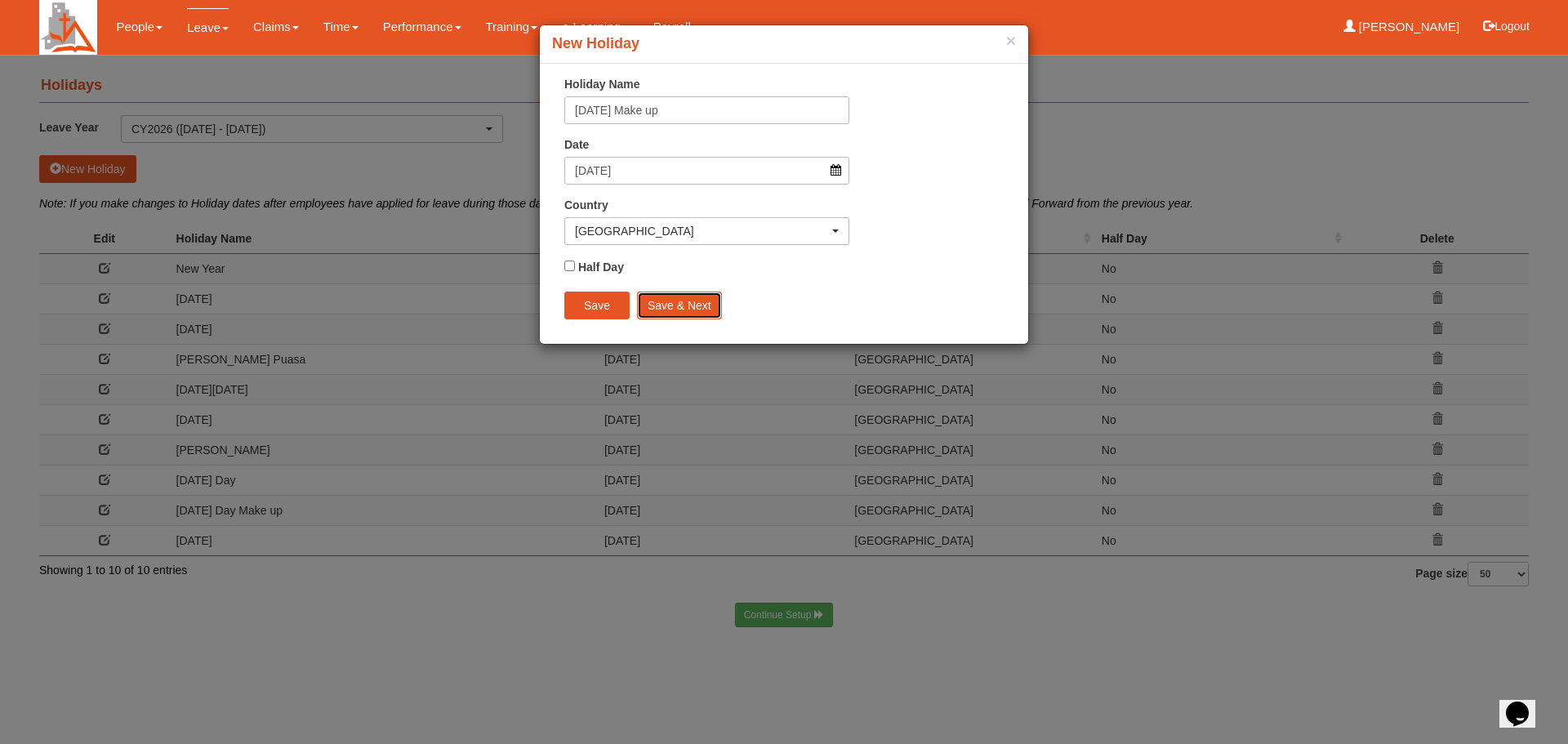
click at [659, 310] on input "Save & Next" at bounding box center [679, 306] width 85 height 28
select select "50"
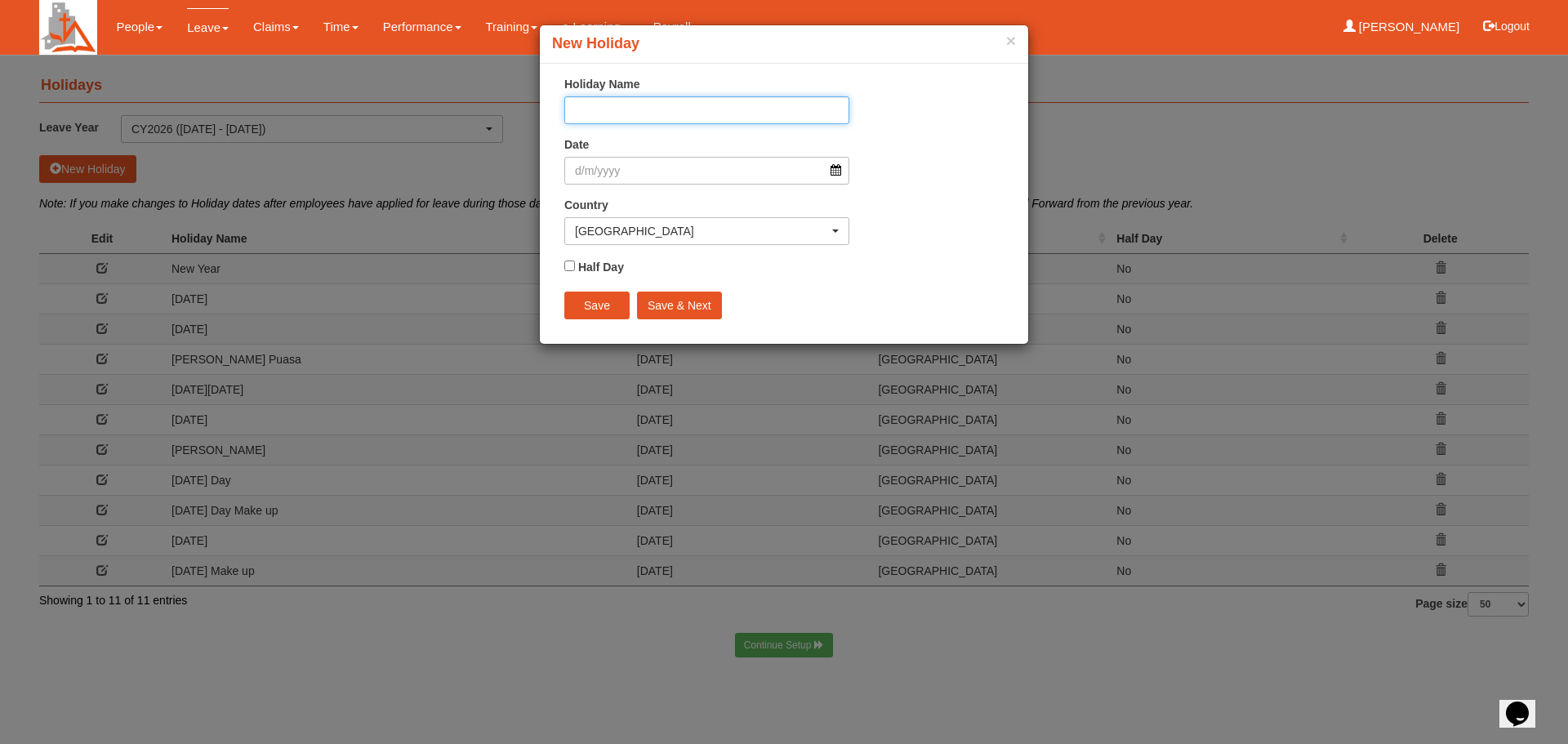
click at [658, 111] on input "Holiday Name" at bounding box center [707, 111] width 285 height 28
type input "Deepavali"
click at [837, 167] on input "Date" at bounding box center [707, 171] width 285 height 28
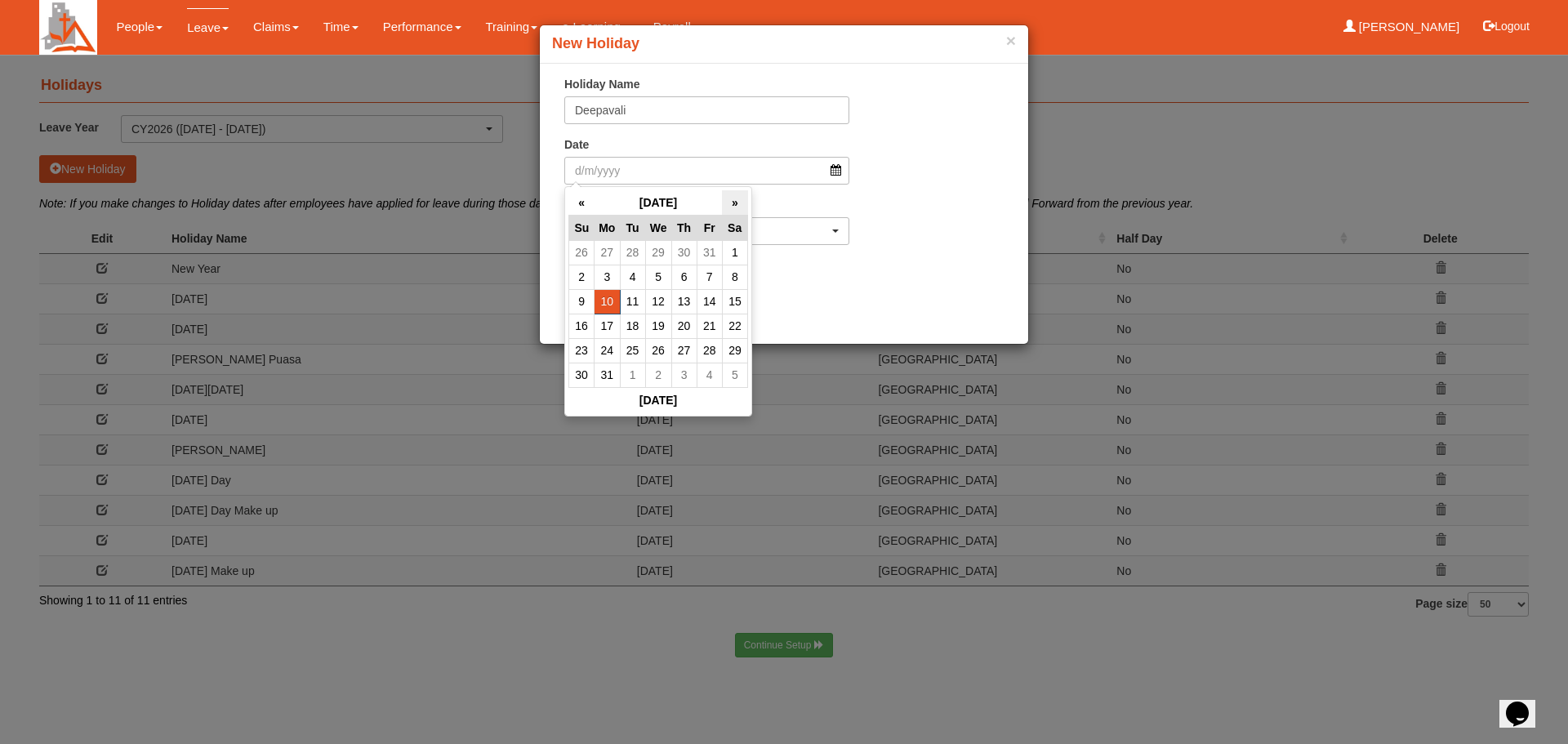
click at [732, 201] on th "»" at bounding box center [734, 203] width 25 height 25
click at [732, 200] on th "»" at bounding box center [734, 203] width 25 height 25
click at [581, 295] on td "8" at bounding box center [582, 301] width 25 height 24
type input "8/11/2026"
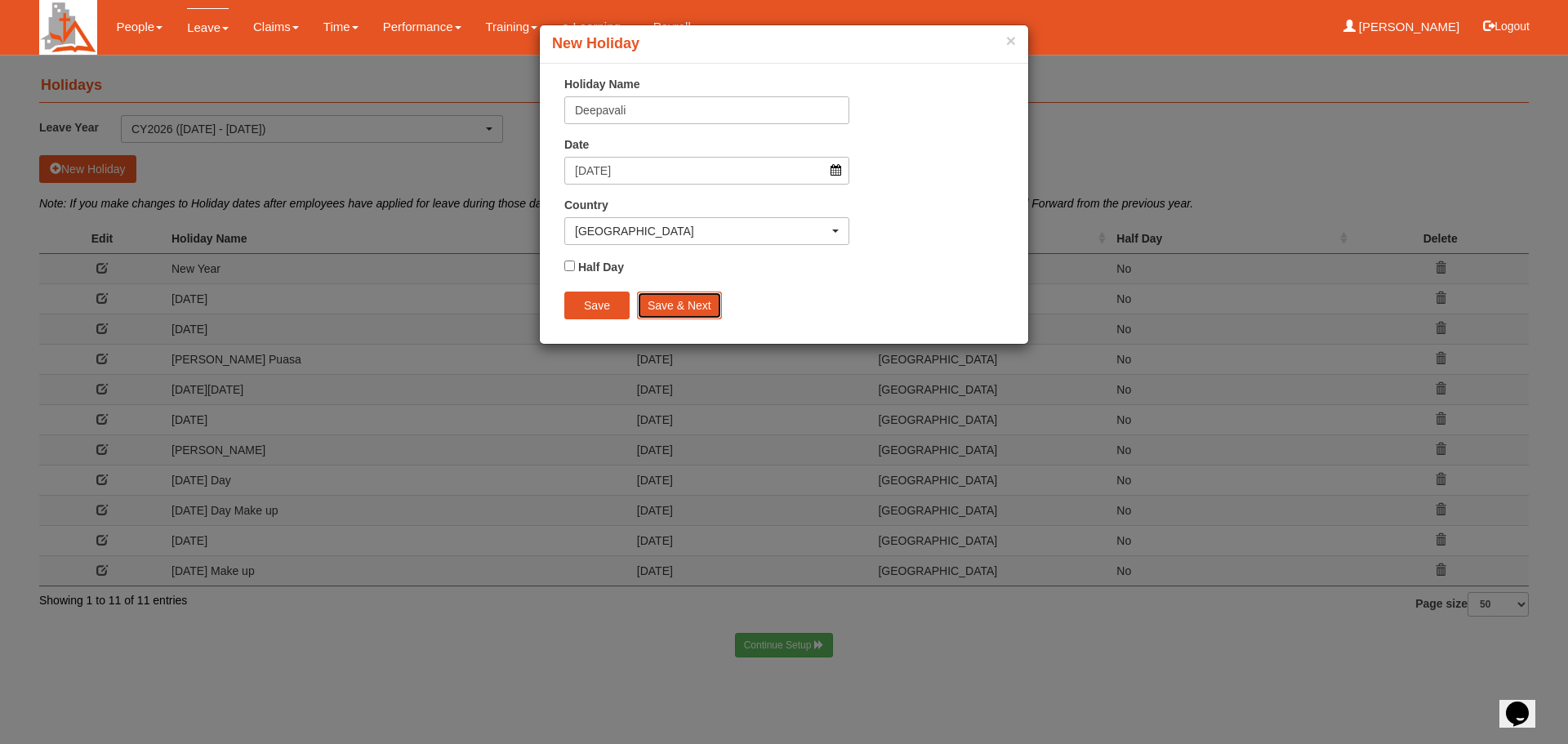
drag, startPoint x: 680, startPoint y: 308, endPoint x: 689, endPoint y: 299, distance: 12.7
click at [680, 307] on input "Save & Next" at bounding box center [679, 306] width 85 height 28
select select "50"
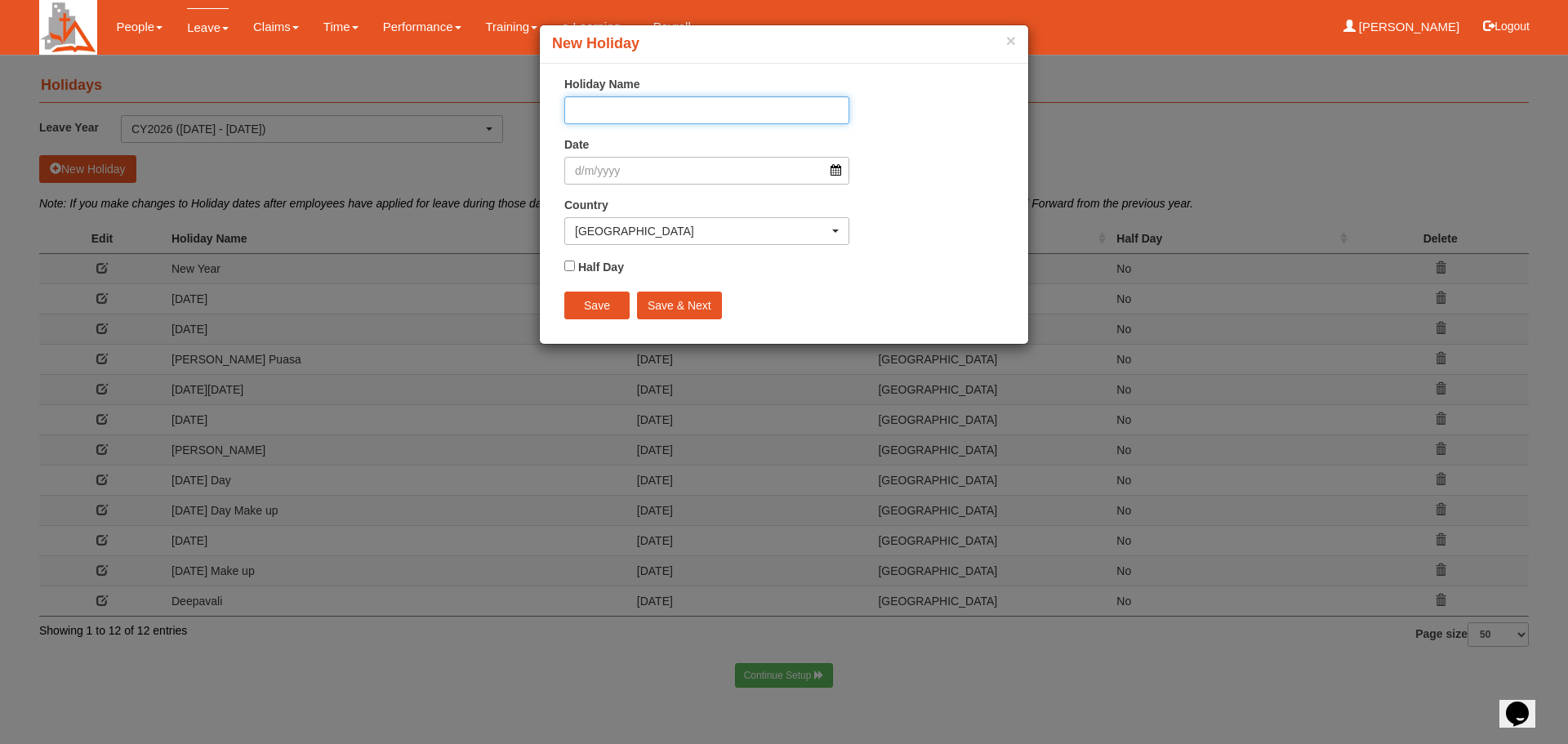
click at [651, 112] on input "Holiday Name" at bounding box center [707, 111] width 285 height 28
type input "Deepavali Make up"
click at [834, 172] on input "Date" at bounding box center [707, 171] width 285 height 28
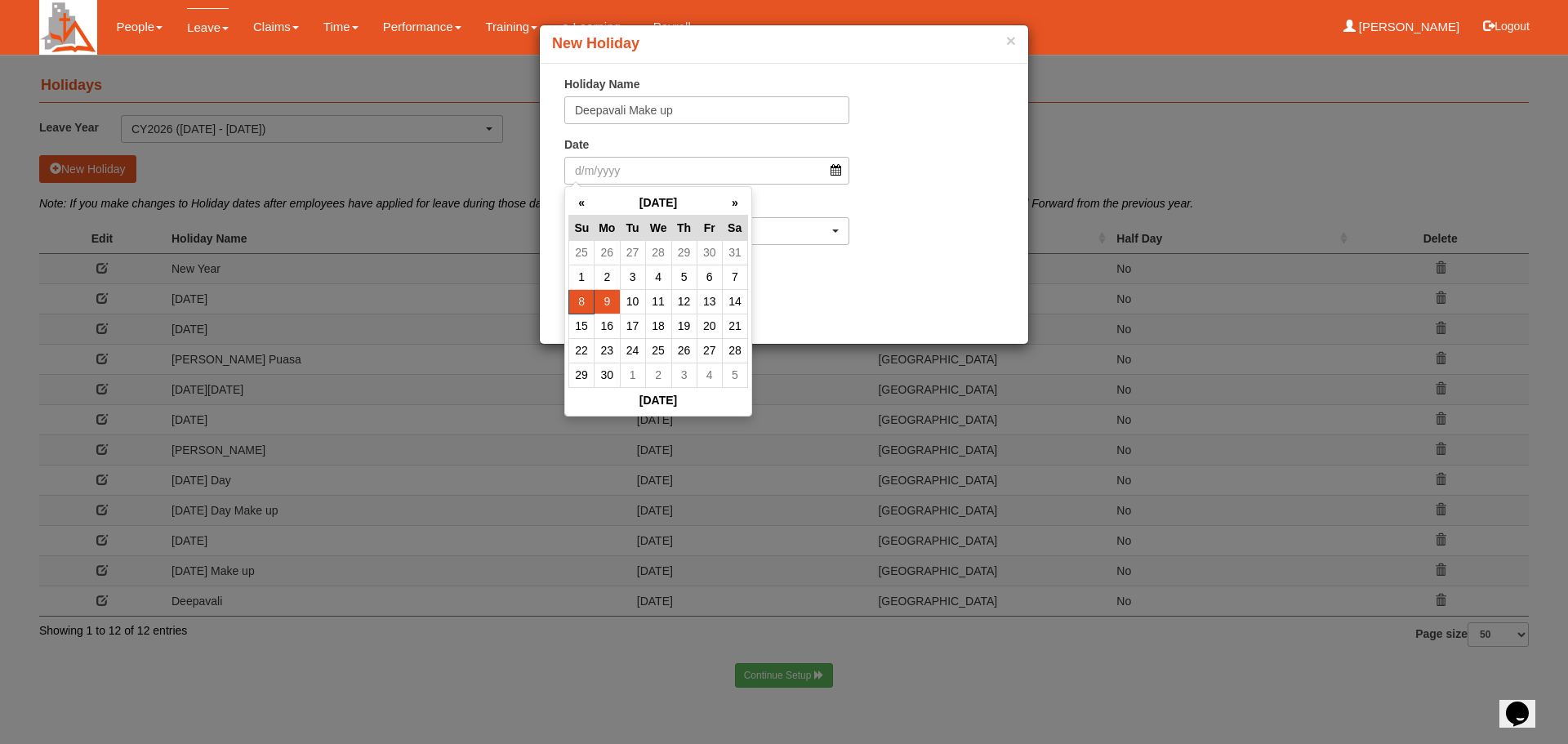
click at [611, 302] on td "9" at bounding box center [607, 301] width 25 height 24
type input "9/11/2026"
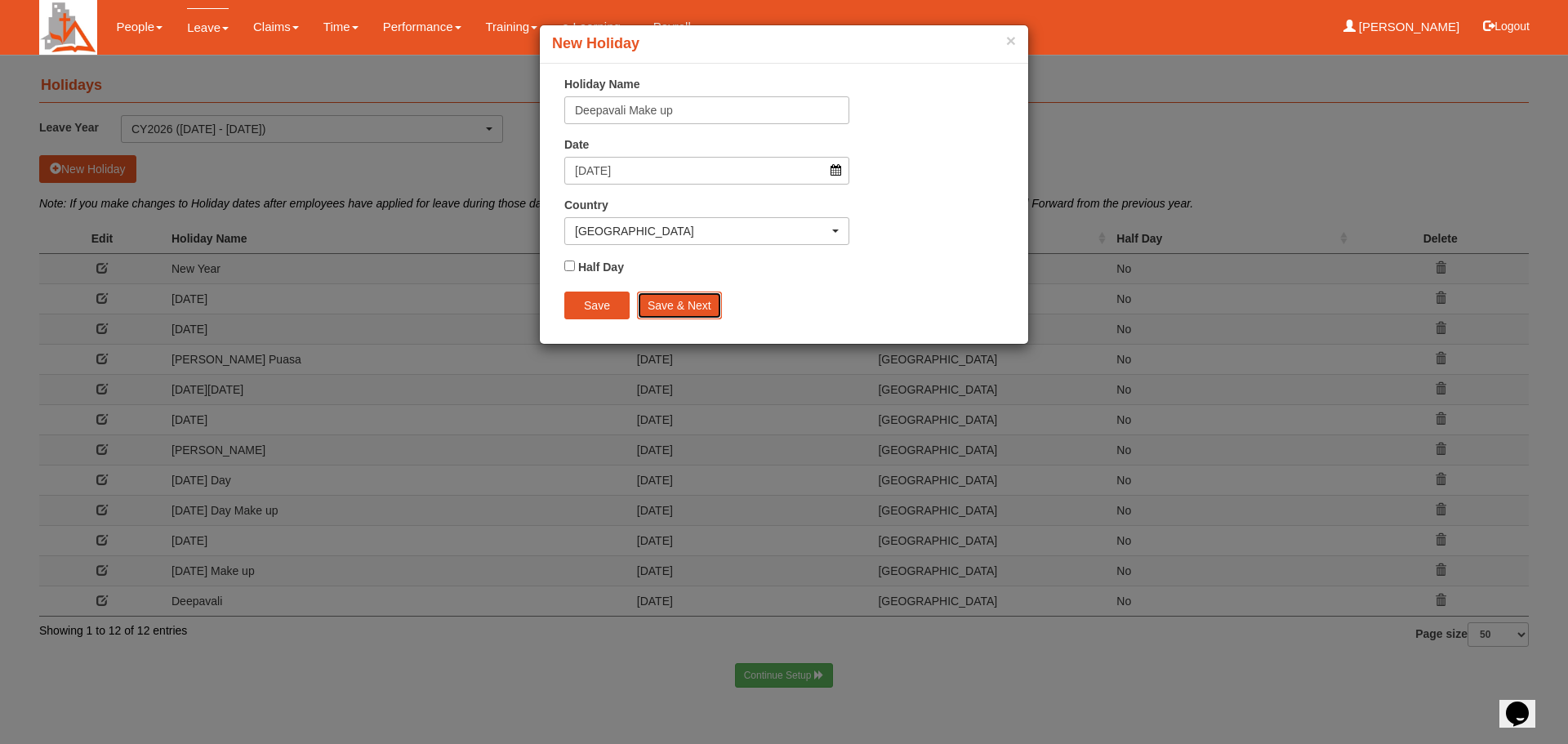
click at [686, 299] on input "Save & Next" at bounding box center [679, 306] width 85 height 28
select select "50"
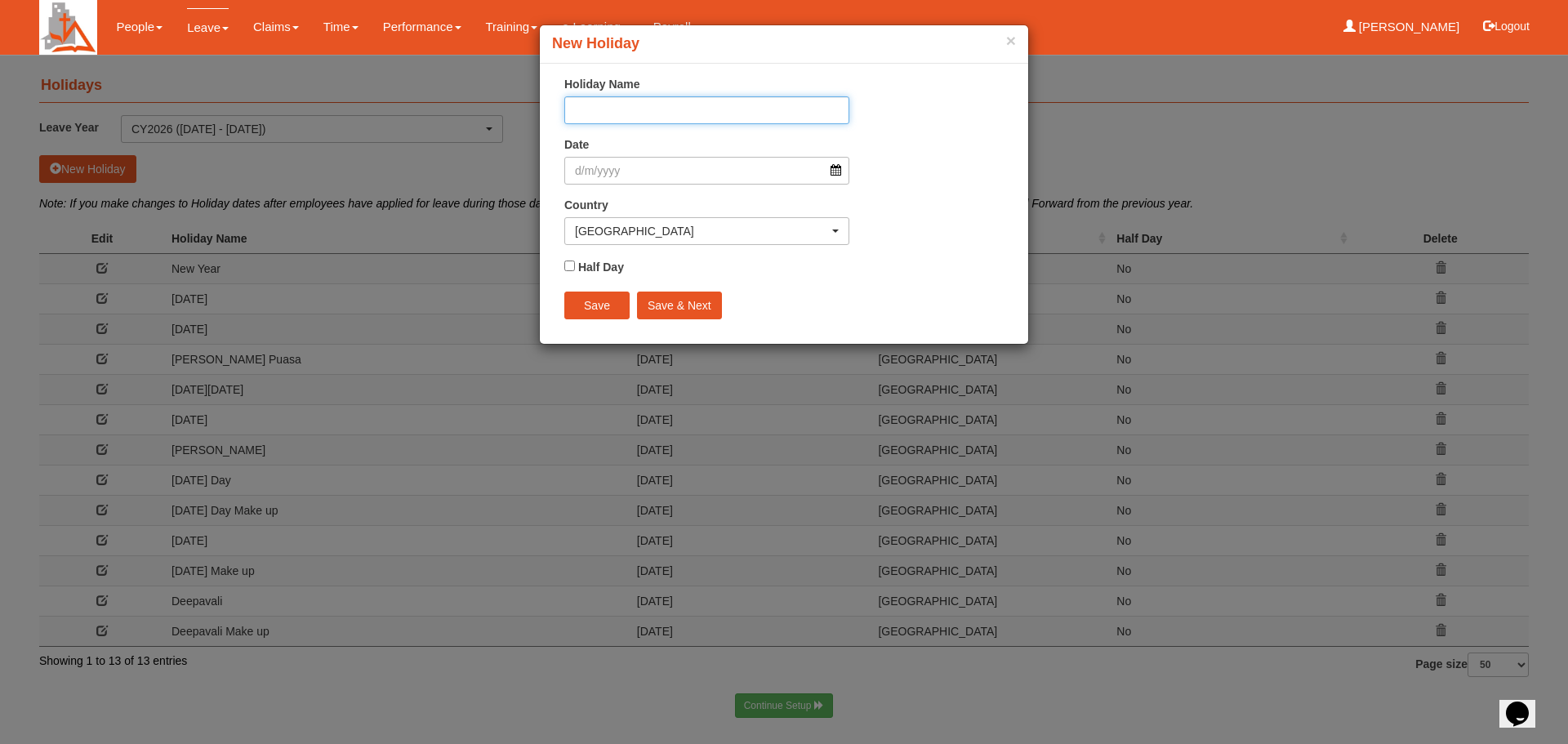
click at [672, 107] on input "Holiday Name" at bounding box center [707, 111] width 285 height 28
type input "Christmas"
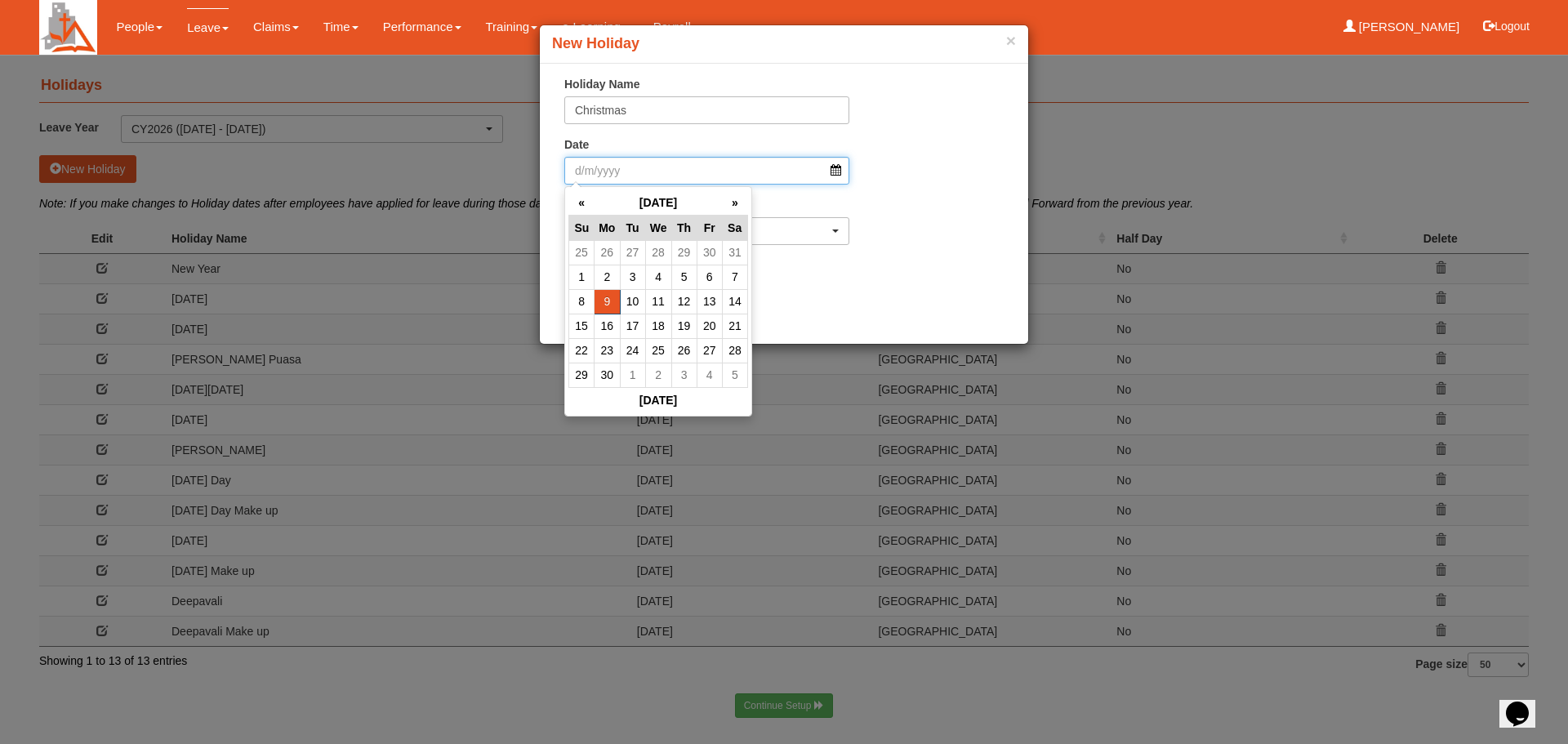
click at [836, 167] on input "Date" at bounding box center [707, 171] width 285 height 28
click at [739, 206] on th "»" at bounding box center [734, 203] width 25 height 25
click at [717, 326] on td "25" at bounding box center [708, 326] width 25 height 24
type input "25/12/2026"
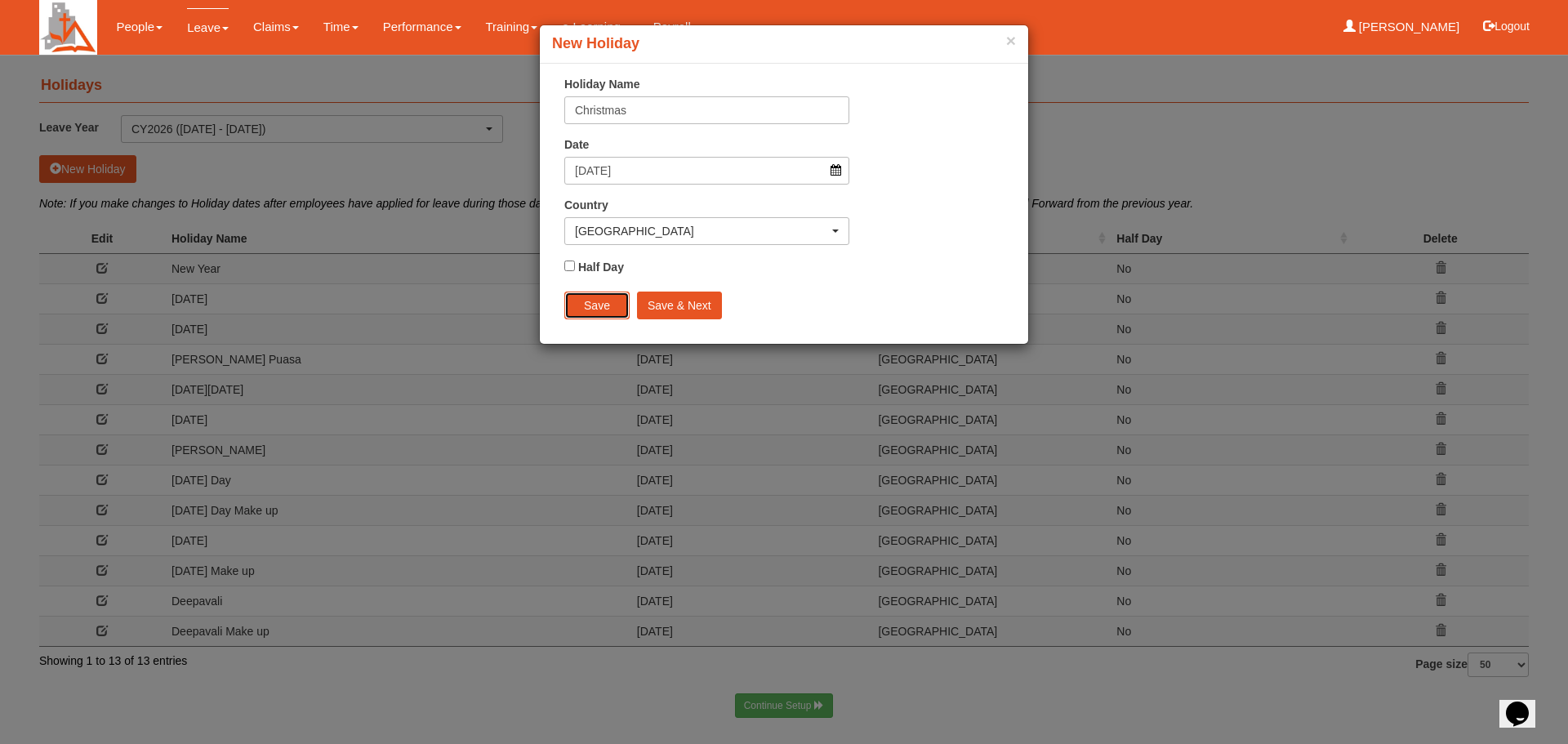
click at [582, 305] on input "Save" at bounding box center [597, 306] width 66 height 28
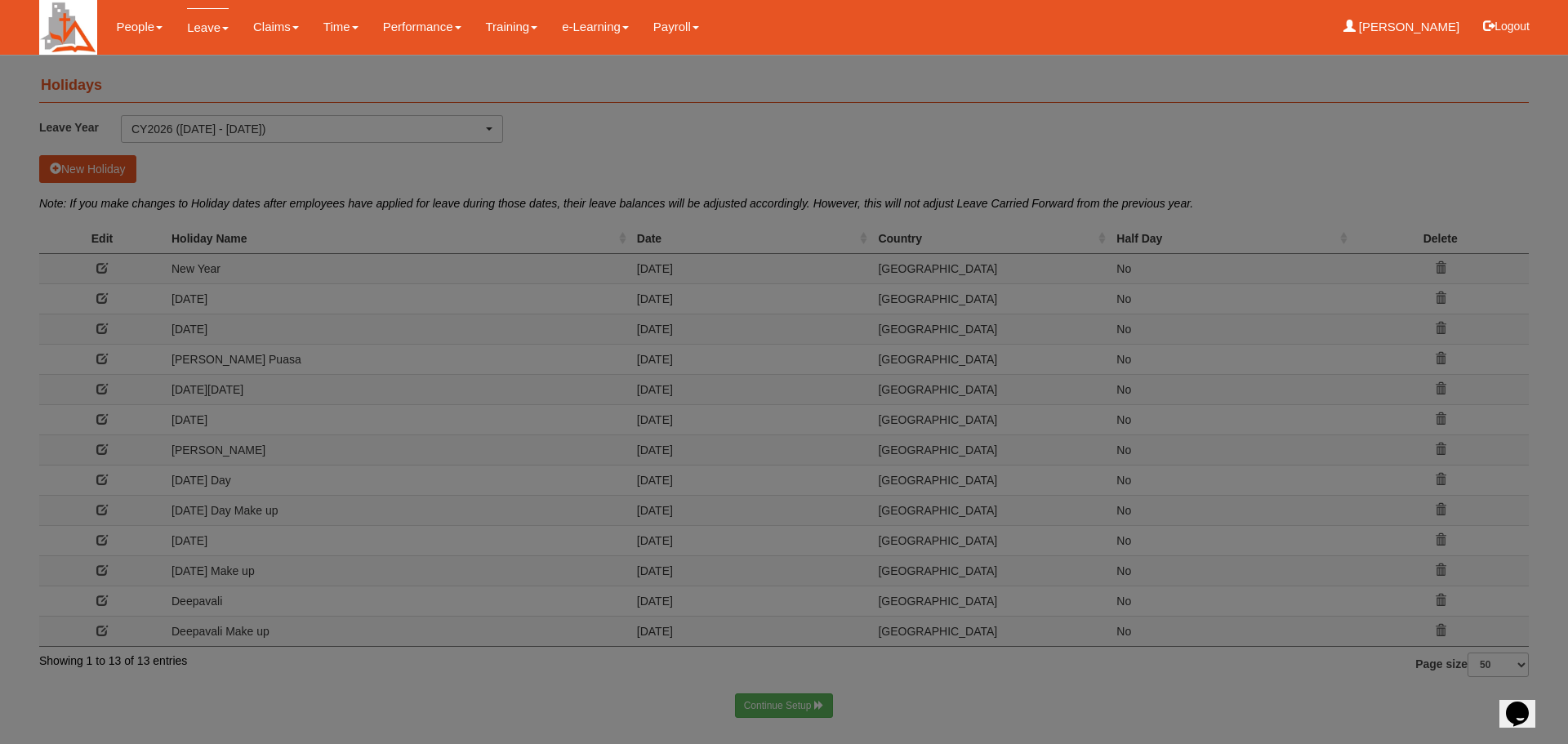
select select "50"
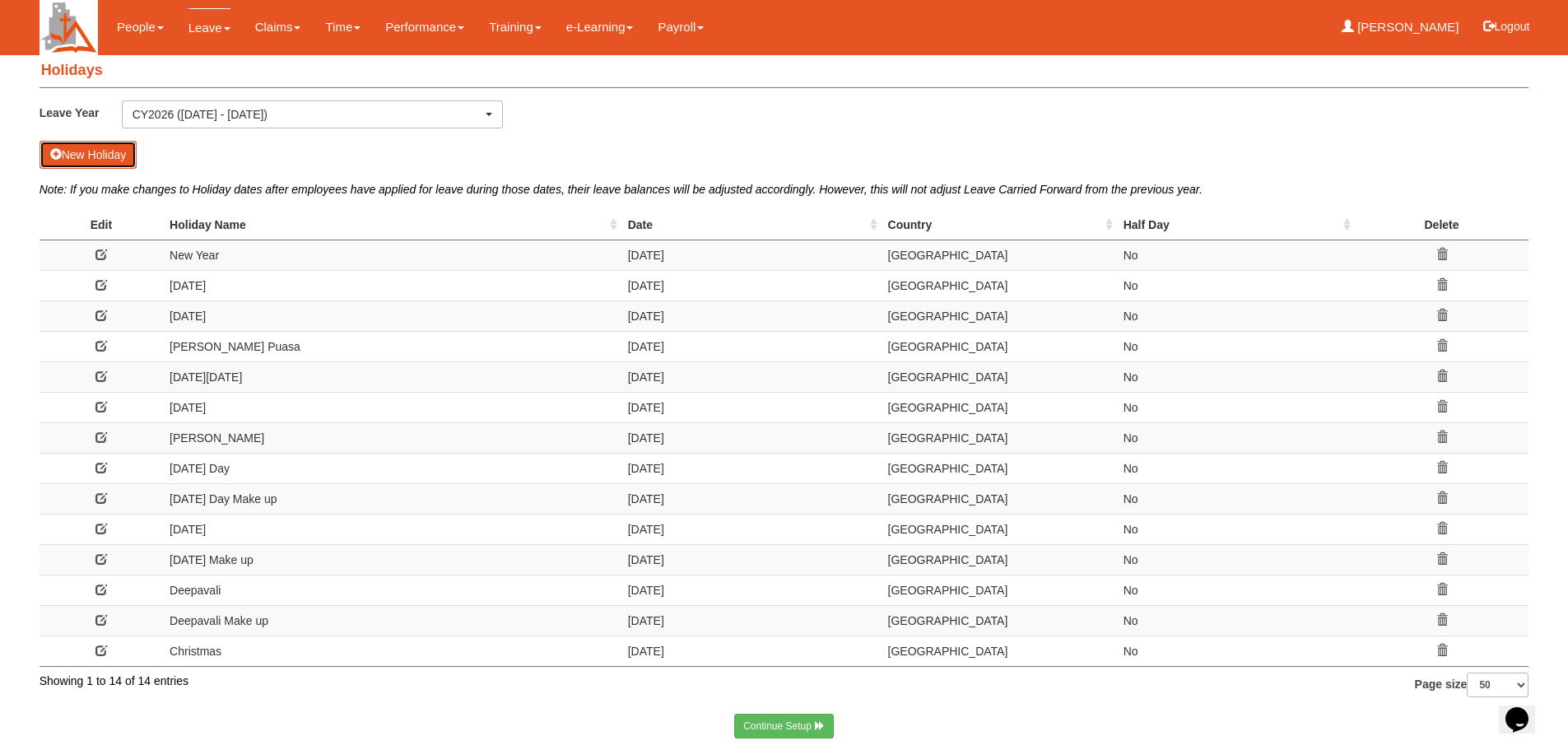
scroll to position [21, 0]
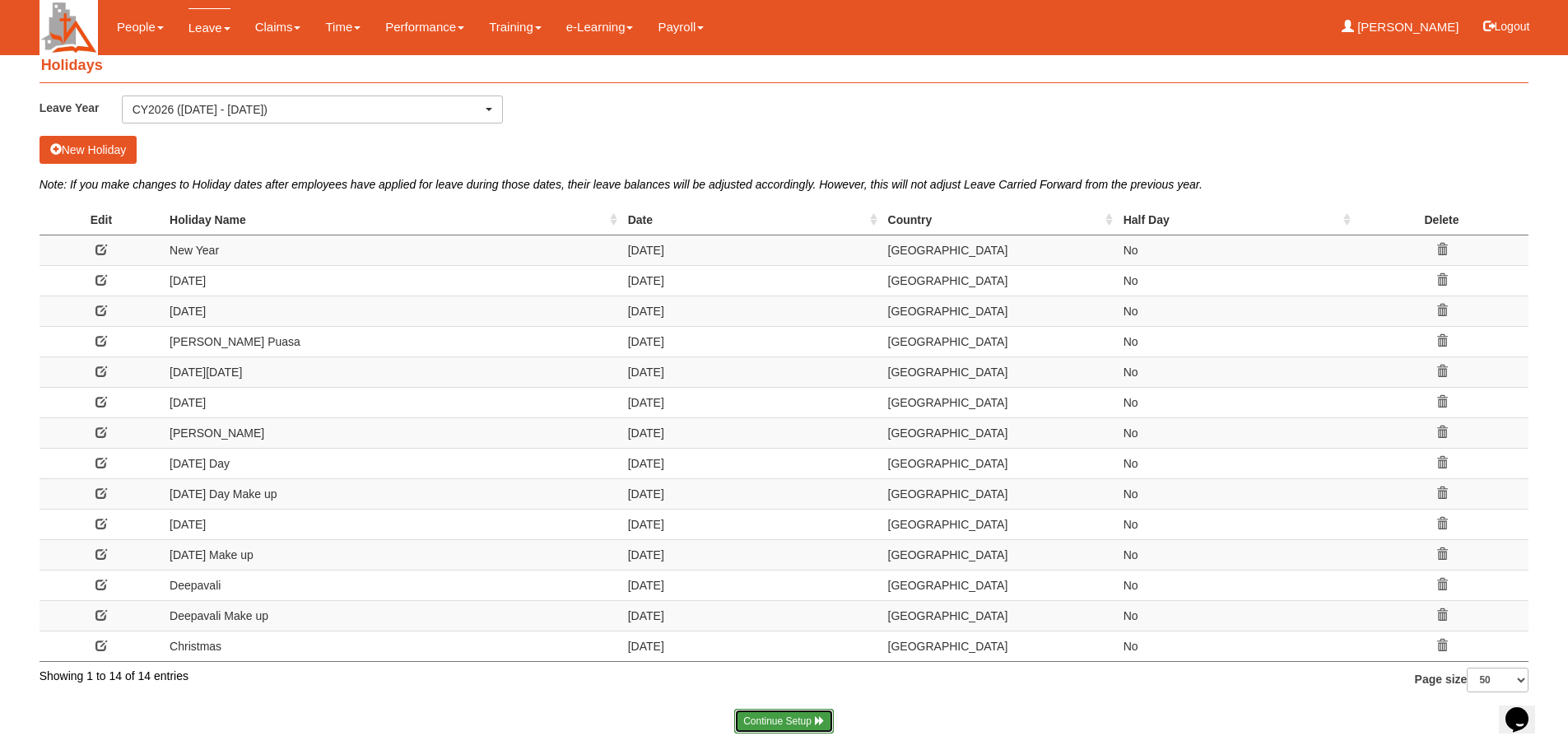
click at [782, 722] on link "Continue Setup" at bounding box center [783, 721] width 99 height 25
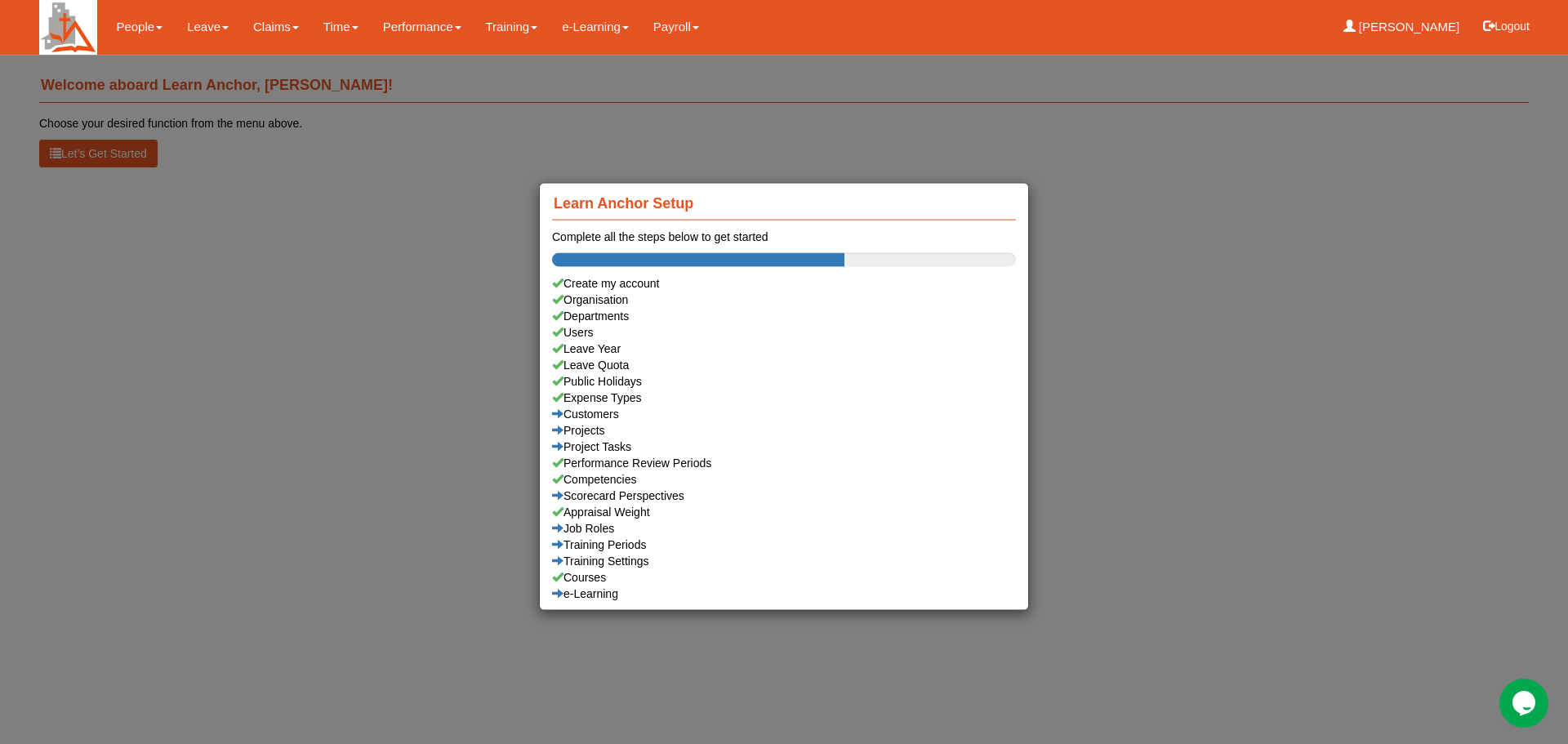
drag, startPoint x: 378, startPoint y: 233, endPoint x: 327, endPoint y: 145, distance: 101.7
click at [378, 230] on div "Learn Anchor Setup Complete all the steps below to get started Create my accoun…" at bounding box center [784, 372] width 1568 height 744
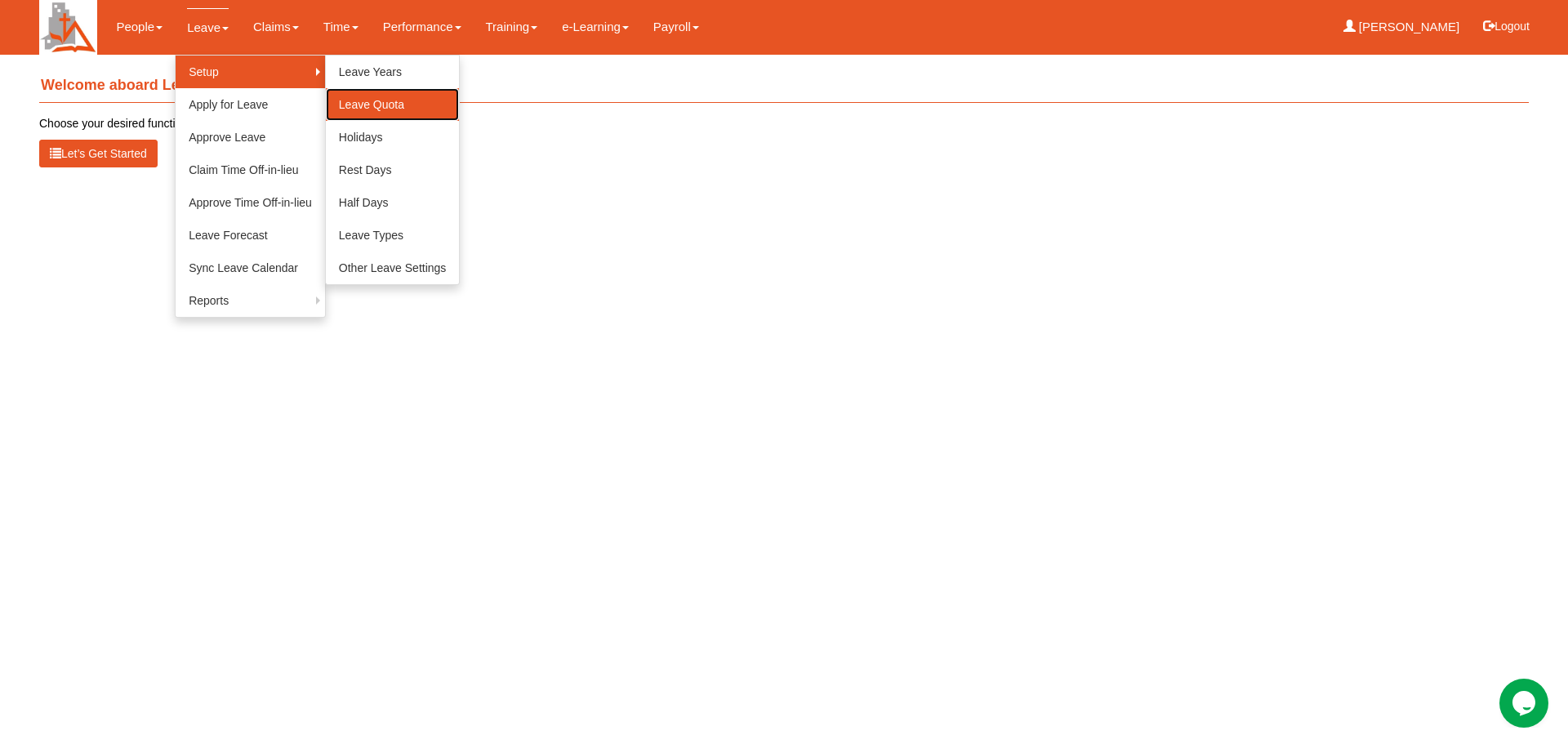
click at [393, 110] on link "Leave Quota" at bounding box center [392, 104] width 134 height 33
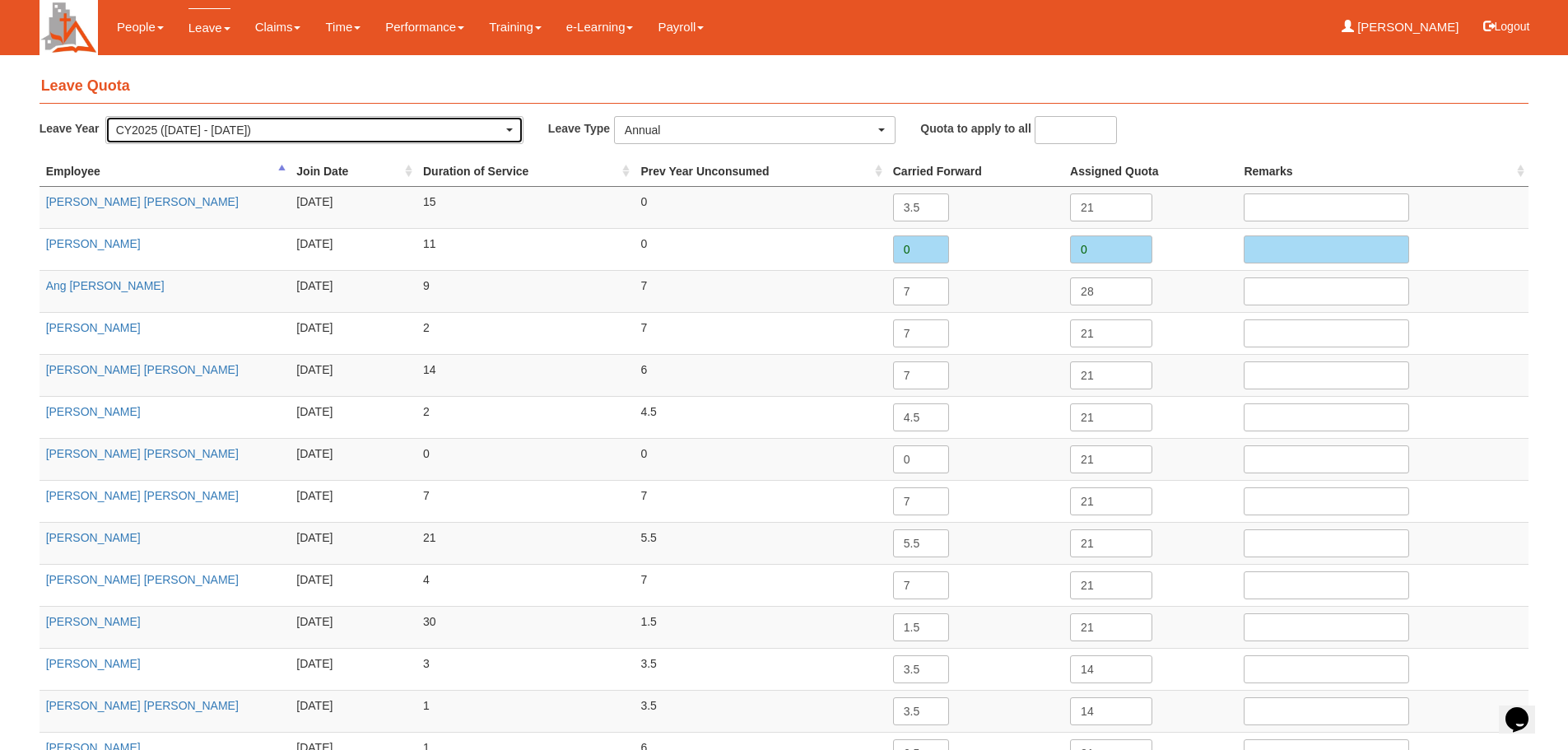
click at [506, 130] on span "button" at bounding box center [509, 130] width 7 height 3
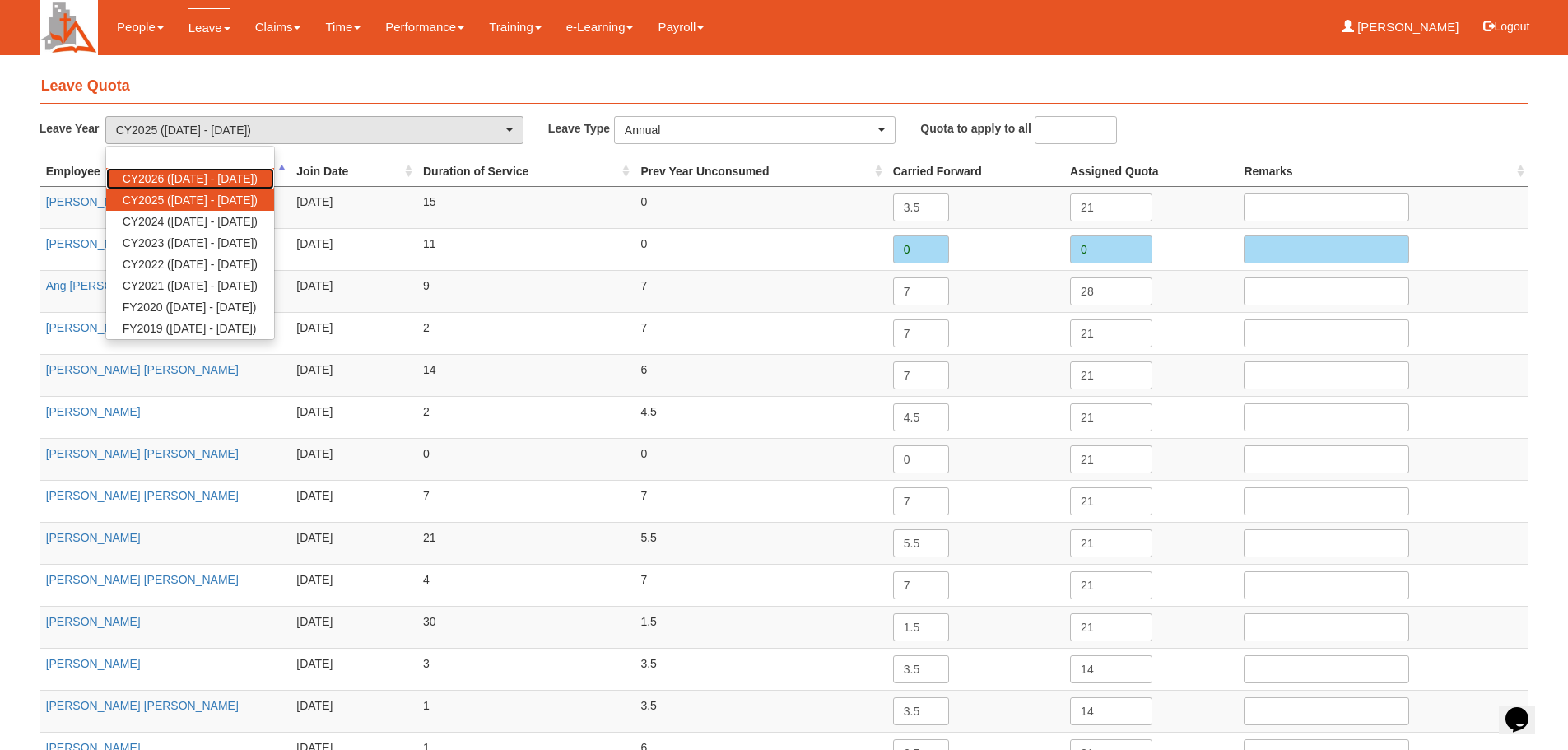
click at [257, 174] on span "CY2026 ([DATE] - [DATE])" at bounding box center [190, 178] width 135 height 16
select select "80"
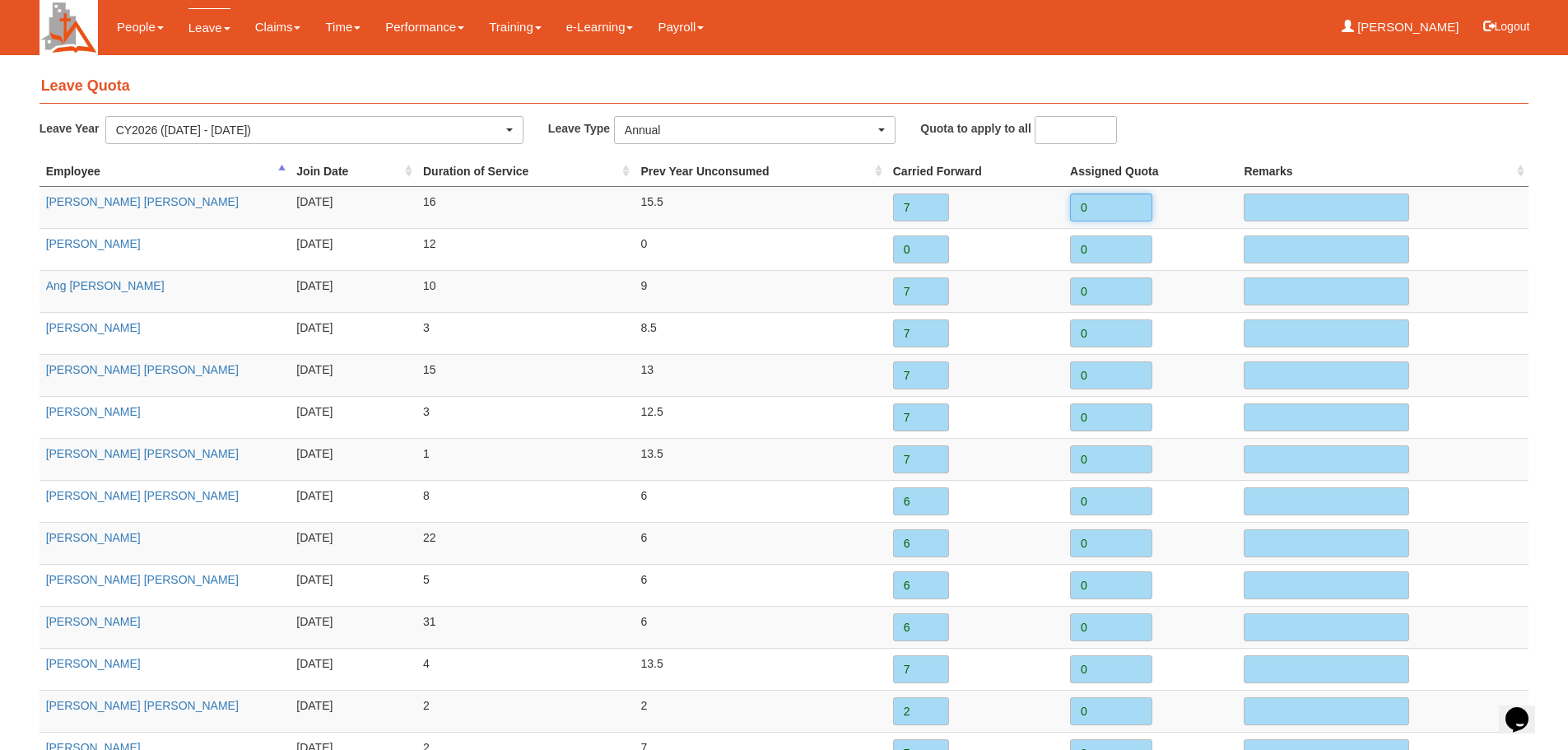
click at [1105, 212] on input "0" at bounding box center [1110, 208] width 82 height 28
type input "21"
click at [1083, 292] on input "0" at bounding box center [1110, 291] width 82 height 28
drag, startPoint x: 1088, startPoint y: 288, endPoint x: 1106, endPoint y: 298, distance: 20.6
click at [1106, 298] on input "0" at bounding box center [1110, 291] width 82 height 28
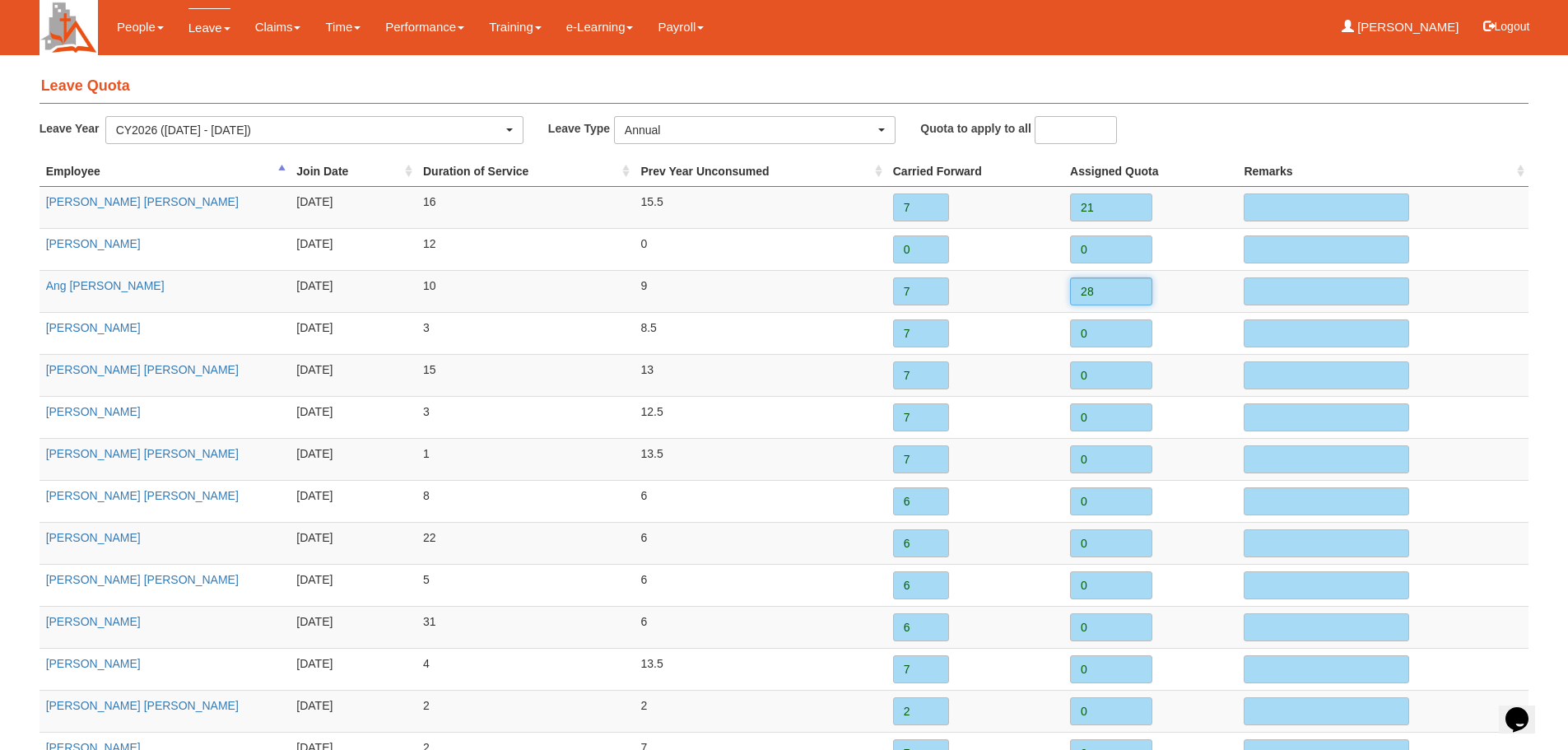
type input "28"
click at [1095, 339] on input "0" at bounding box center [1110, 334] width 82 height 28
type input "21"
click at [1120, 375] on input "0" at bounding box center [1110, 375] width 82 height 28
type input "21"
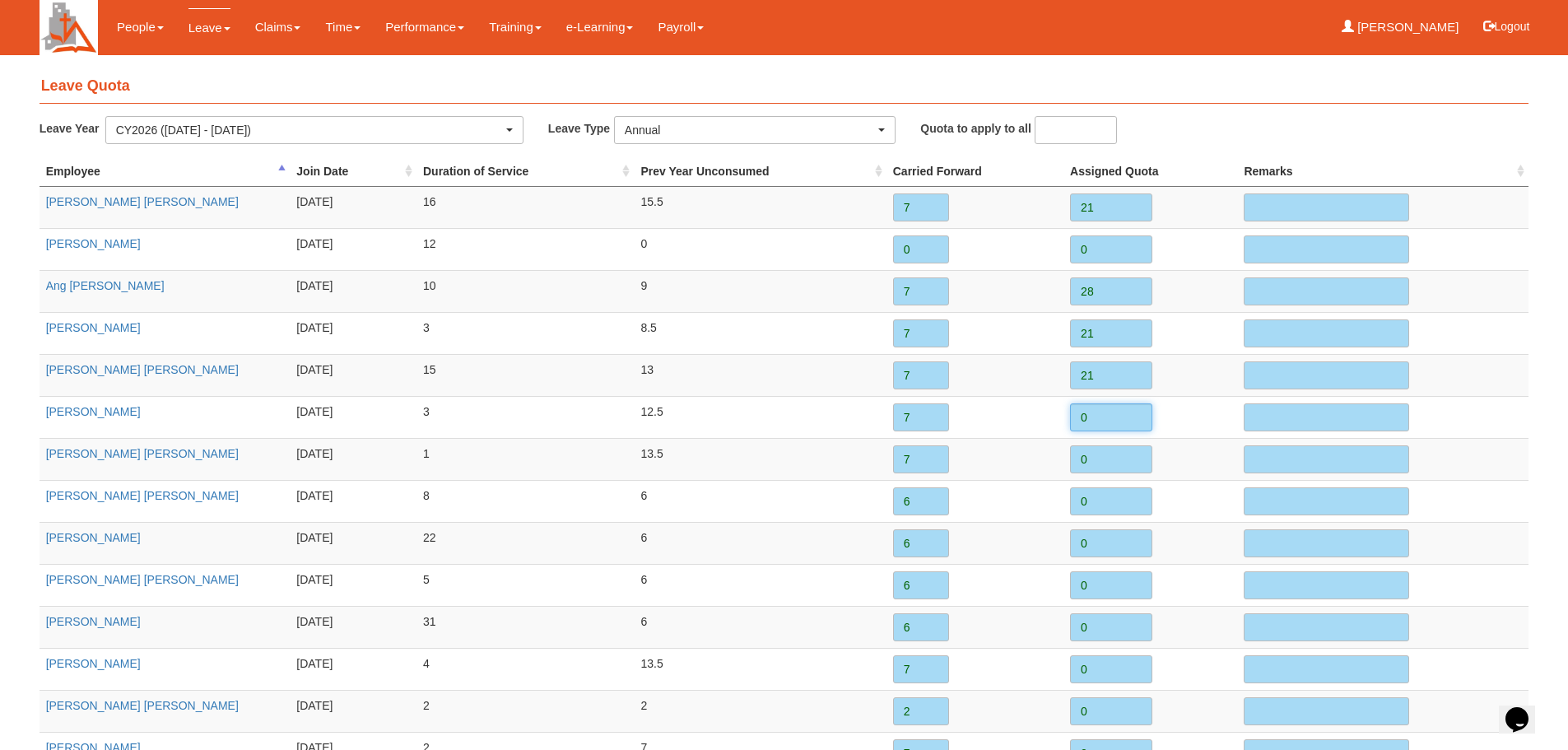
click at [1100, 415] on input "0" at bounding box center [1110, 417] width 82 height 28
type input "21"
click at [1100, 462] on input "0" at bounding box center [1110, 460] width 82 height 28
type input "21"
click at [1096, 497] on input "0" at bounding box center [1110, 501] width 82 height 28
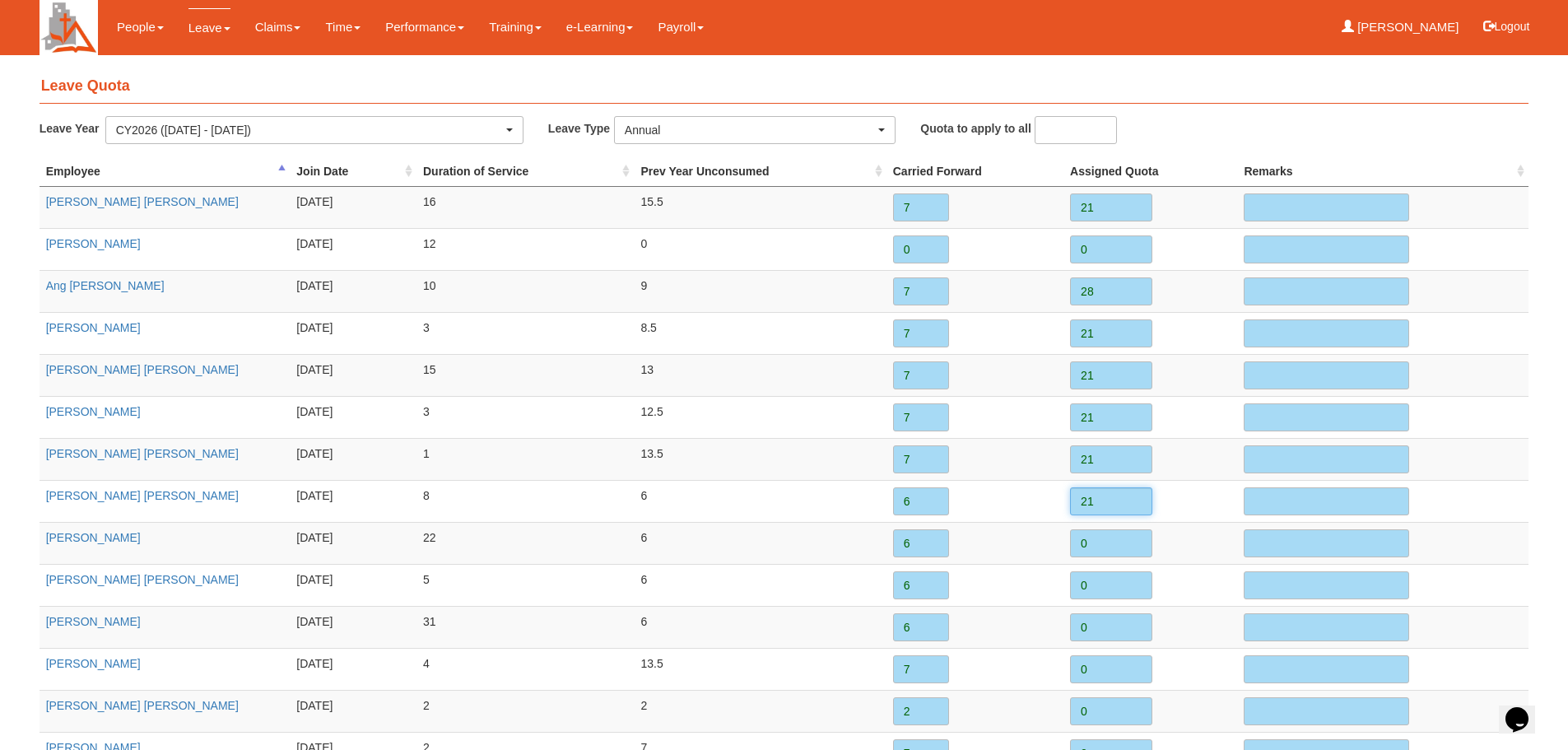
type input "21"
click at [1098, 543] on input "0" at bounding box center [1110, 544] width 82 height 28
type input "21"
click at [1089, 581] on input "0" at bounding box center [1110, 585] width 82 height 28
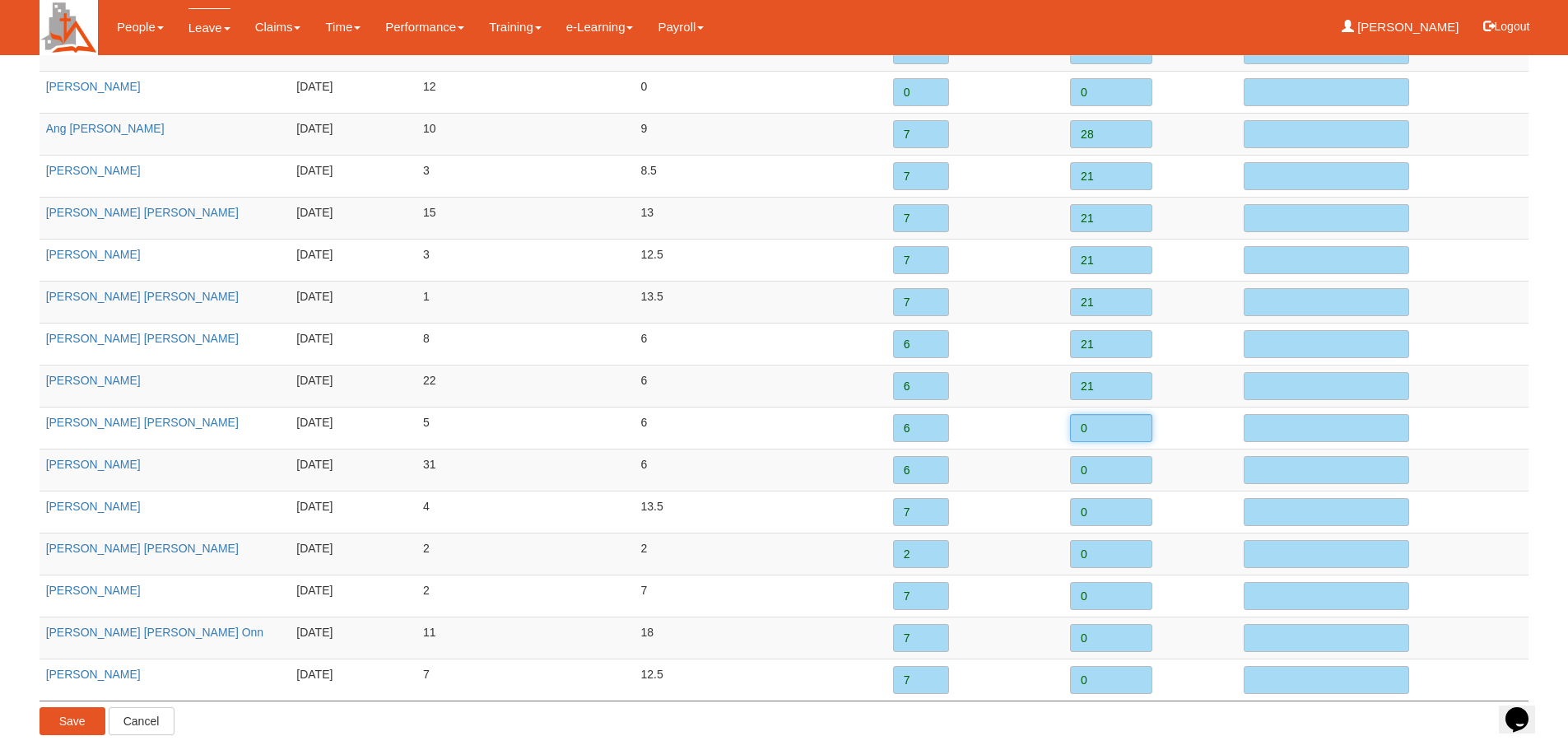
scroll to position [165, 0]
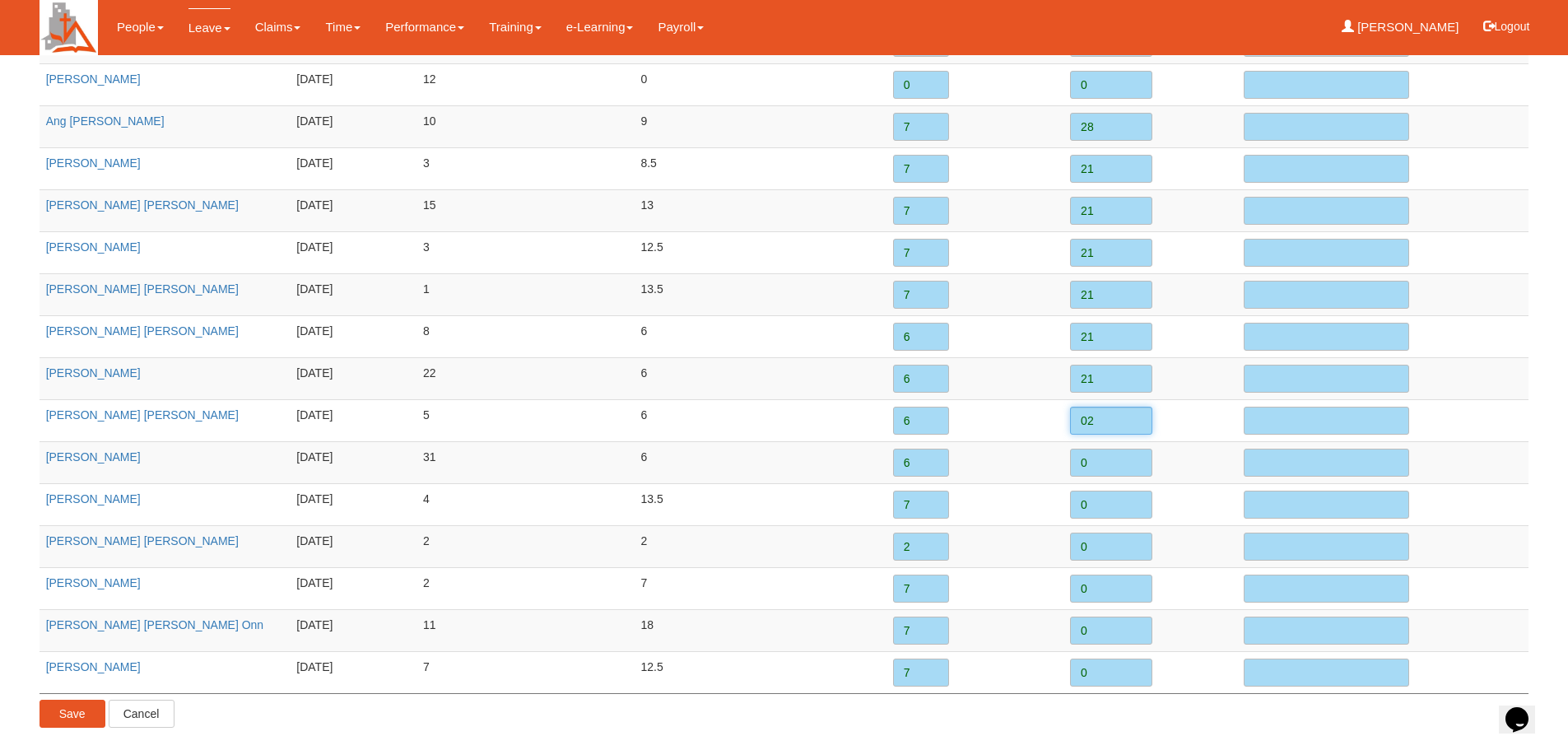
type input "0"
type input "21"
click at [1101, 462] on input "0" at bounding box center [1110, 462] width 82 height 28
type input "0"
type input "21"
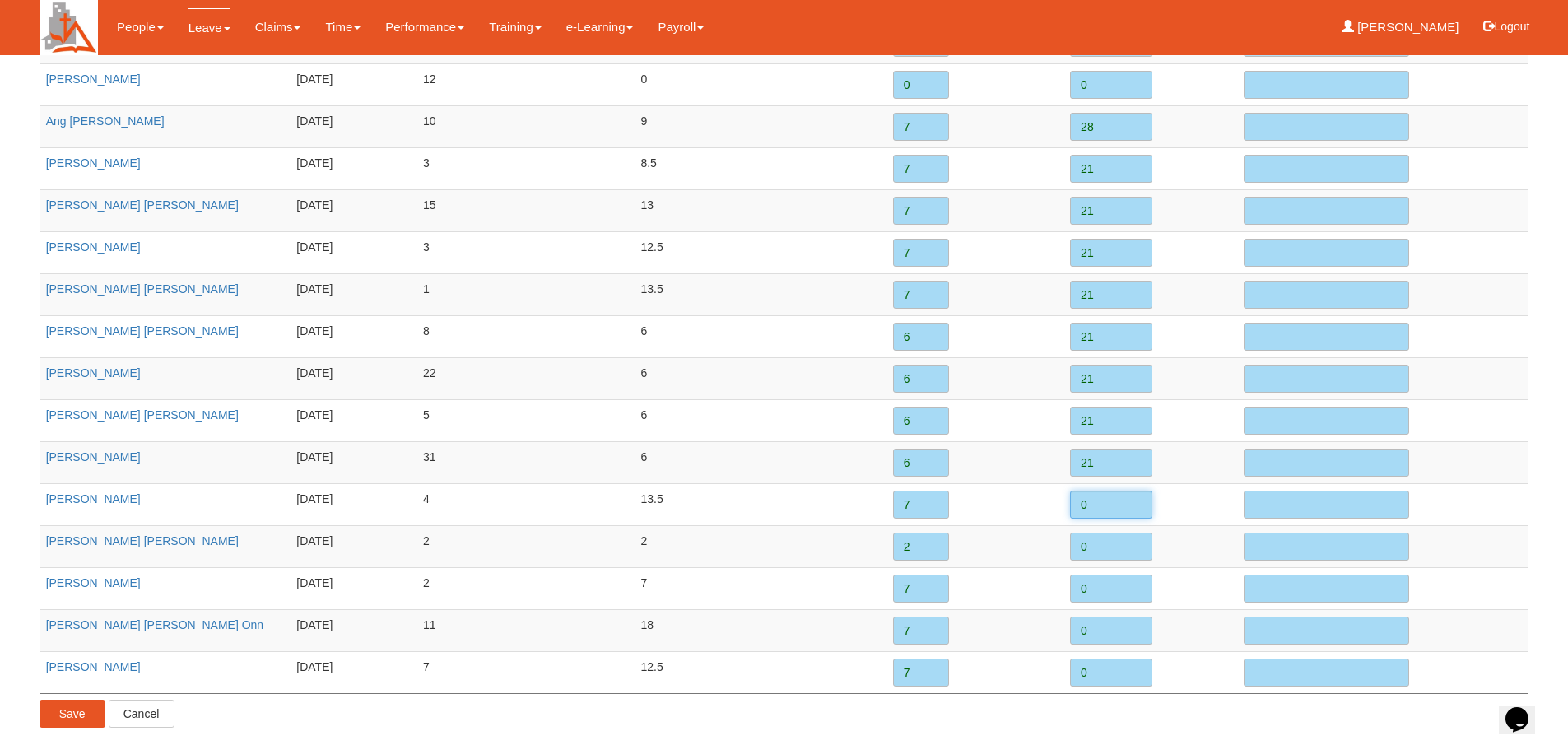
click at [1088, 504] on input "0" at bounding box center [1110, 505] width 82 height 28
type input "14"
click at [1101, 540] on input "0" at bounding box center [1110, 547] width 82 height 28
type input "0"
type input "14"
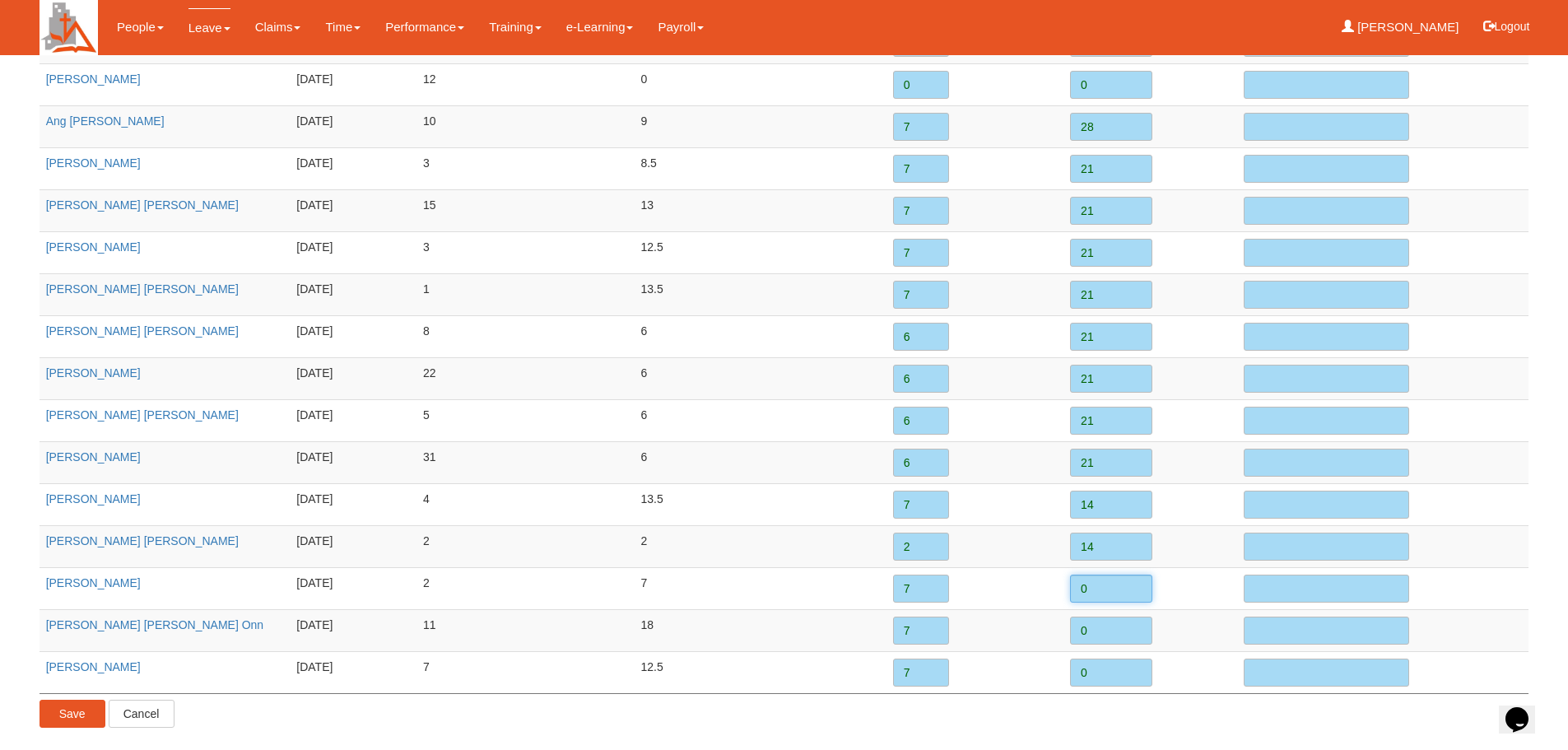
click at [1099, 585] on input "0" at bounding box center [1110, 588] width 82 height 28
type input "21"
click at [1094, 627] on input "0" at bounding box center [1110, 631] width 82 height 28
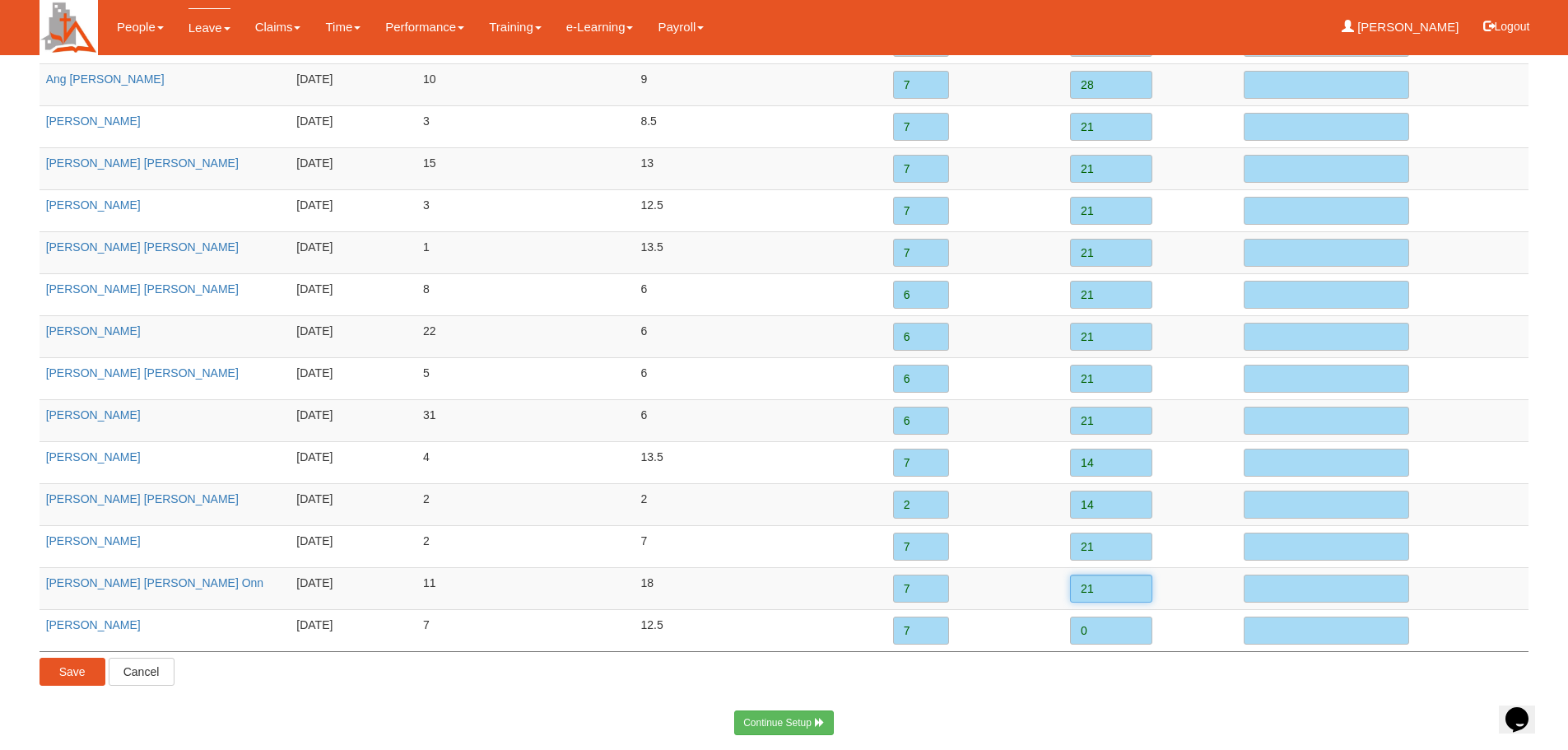
scroll to position [208, 0]
type input "21"
click at [1093, 629] on input "0" at bounding box center [1110, 629] width 82 height 28
type input "21"
click at [68, 672] on input "Save" at bounding box center [73, 671] width 66 height 28
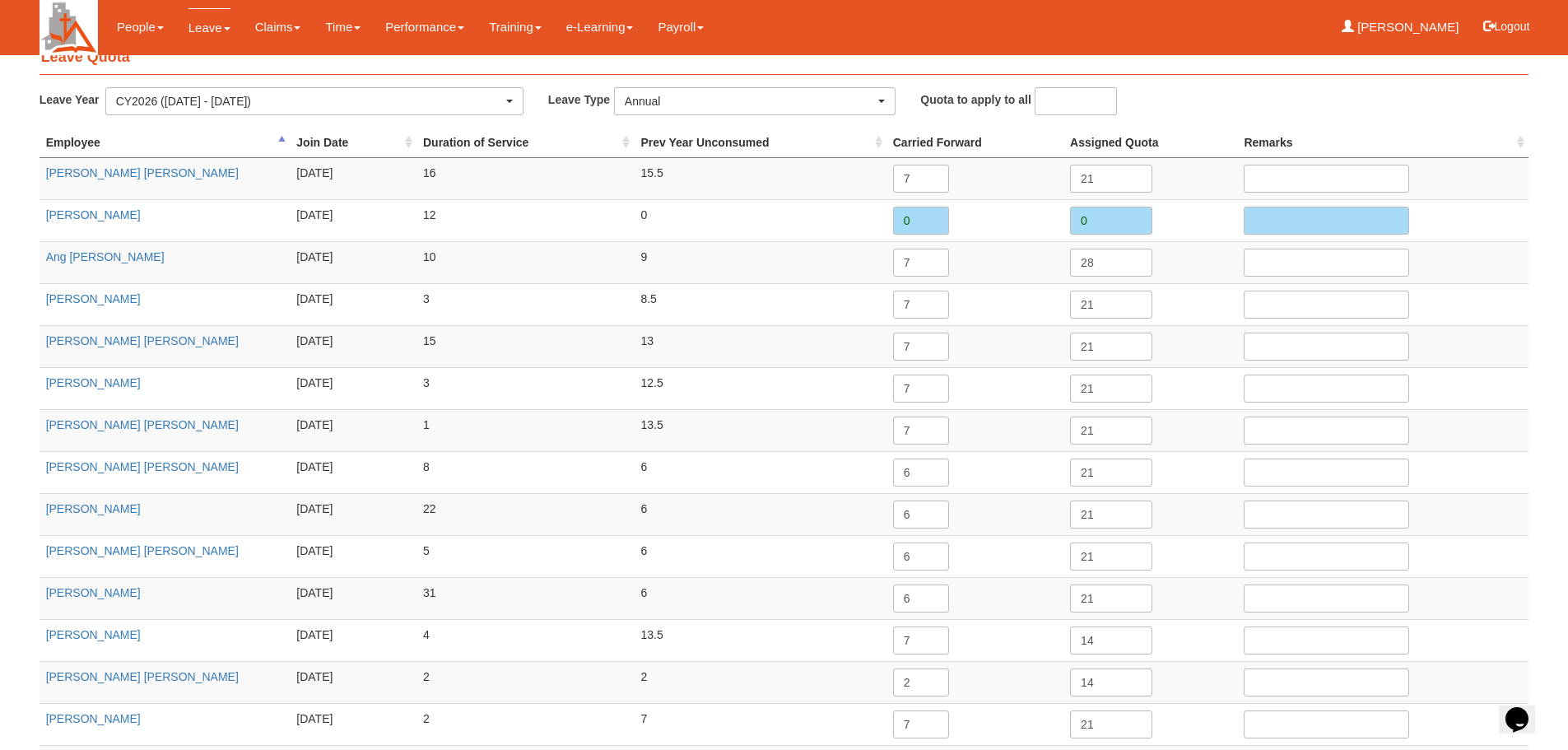
scroll to position [0, 0]
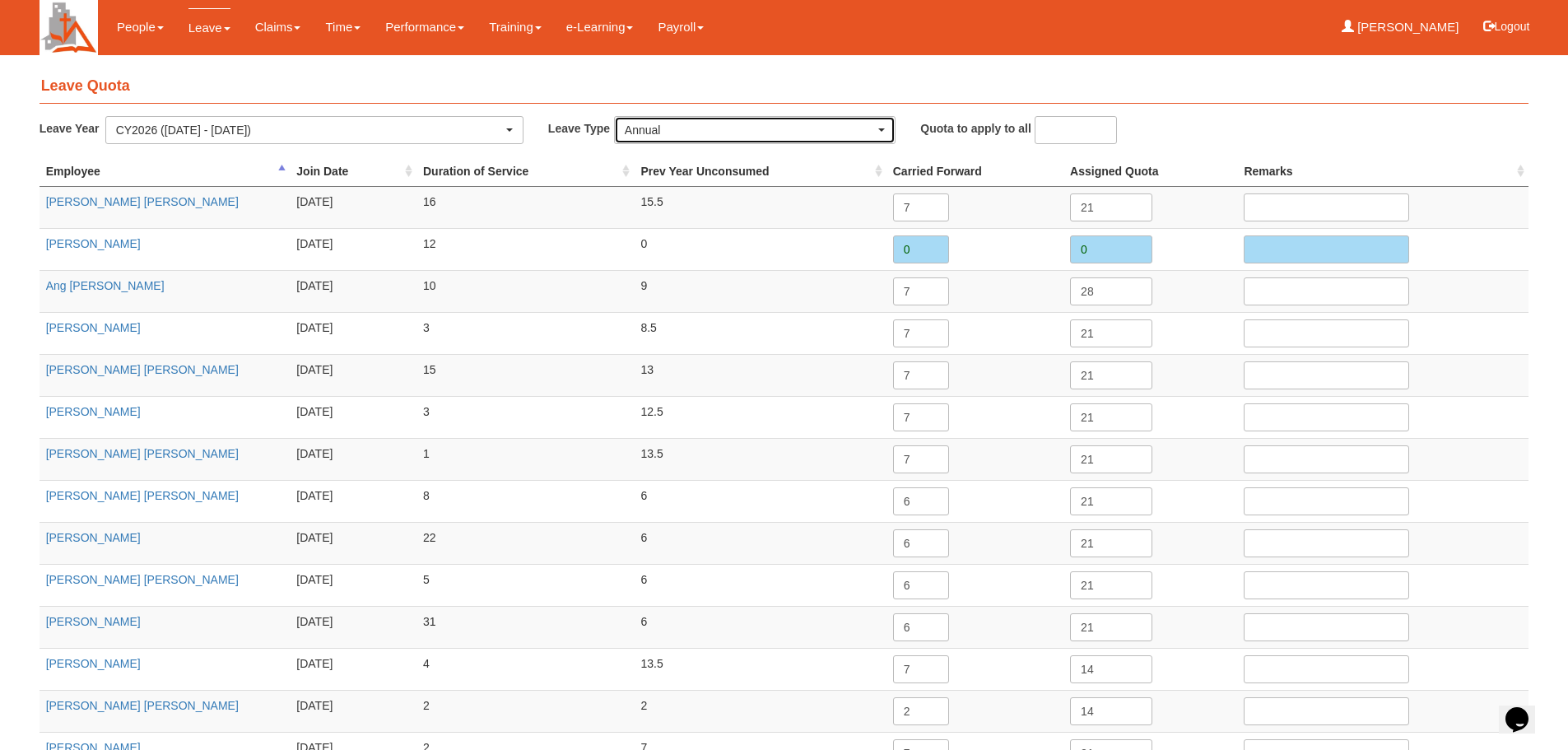
click at [882, 131] on button "Annual" at bounding box center [755, 131] width 282 height 28
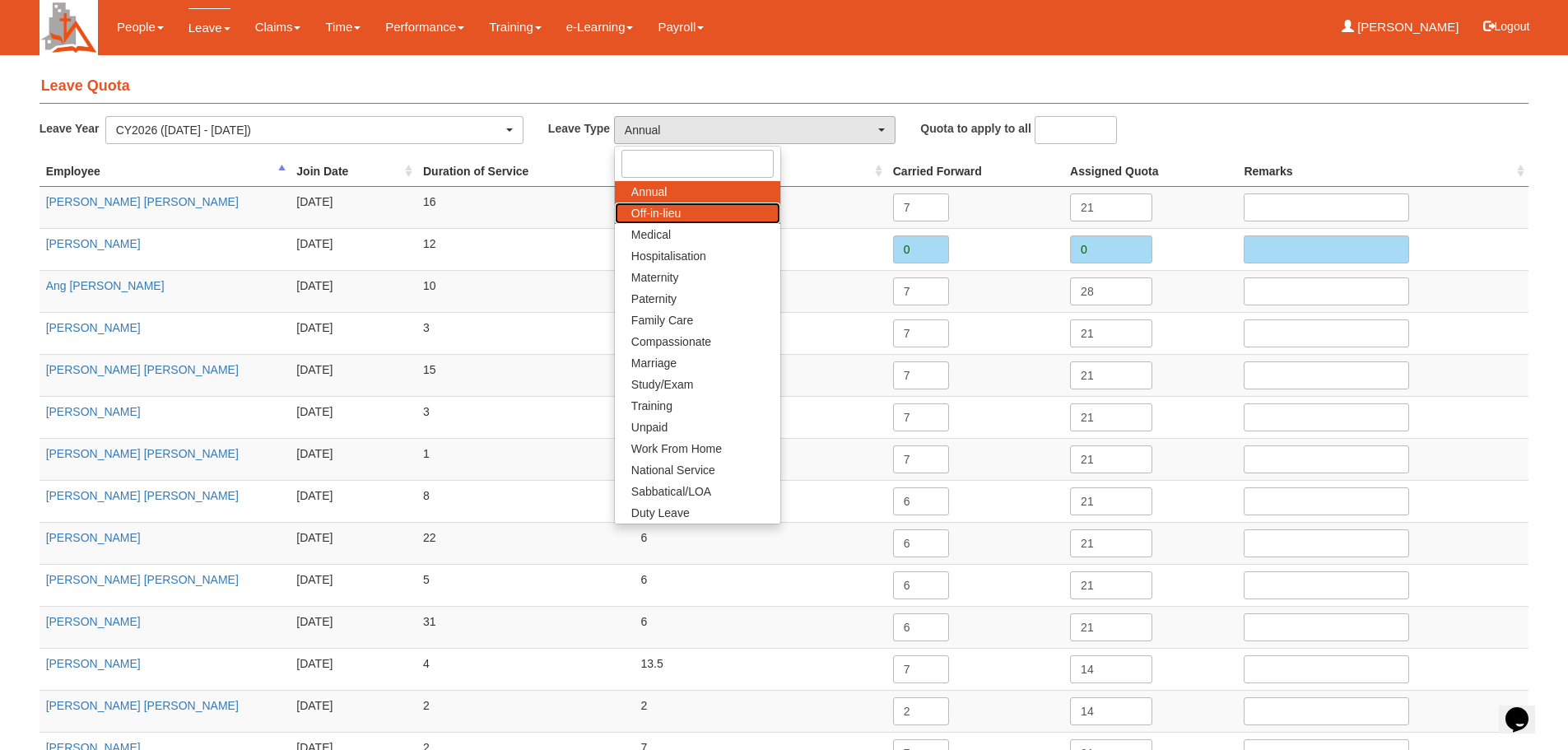
click at [691, 211] on link "Off-in-lieu" at bounding box center [697, 213] width 166 height 22
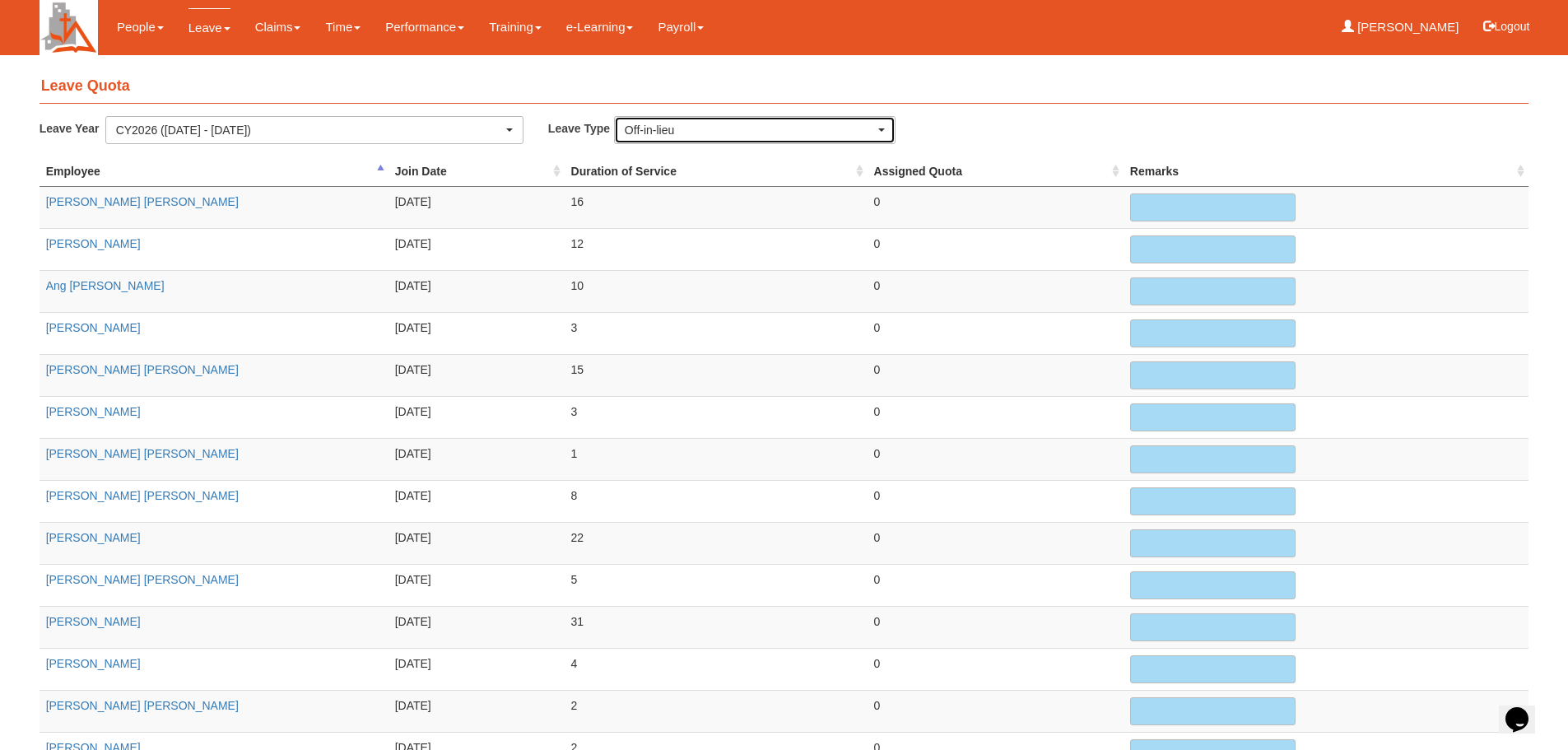
click at [875, 124] on div "Off-in-lieu" at bounding box center [750, 130] width 251 height 16
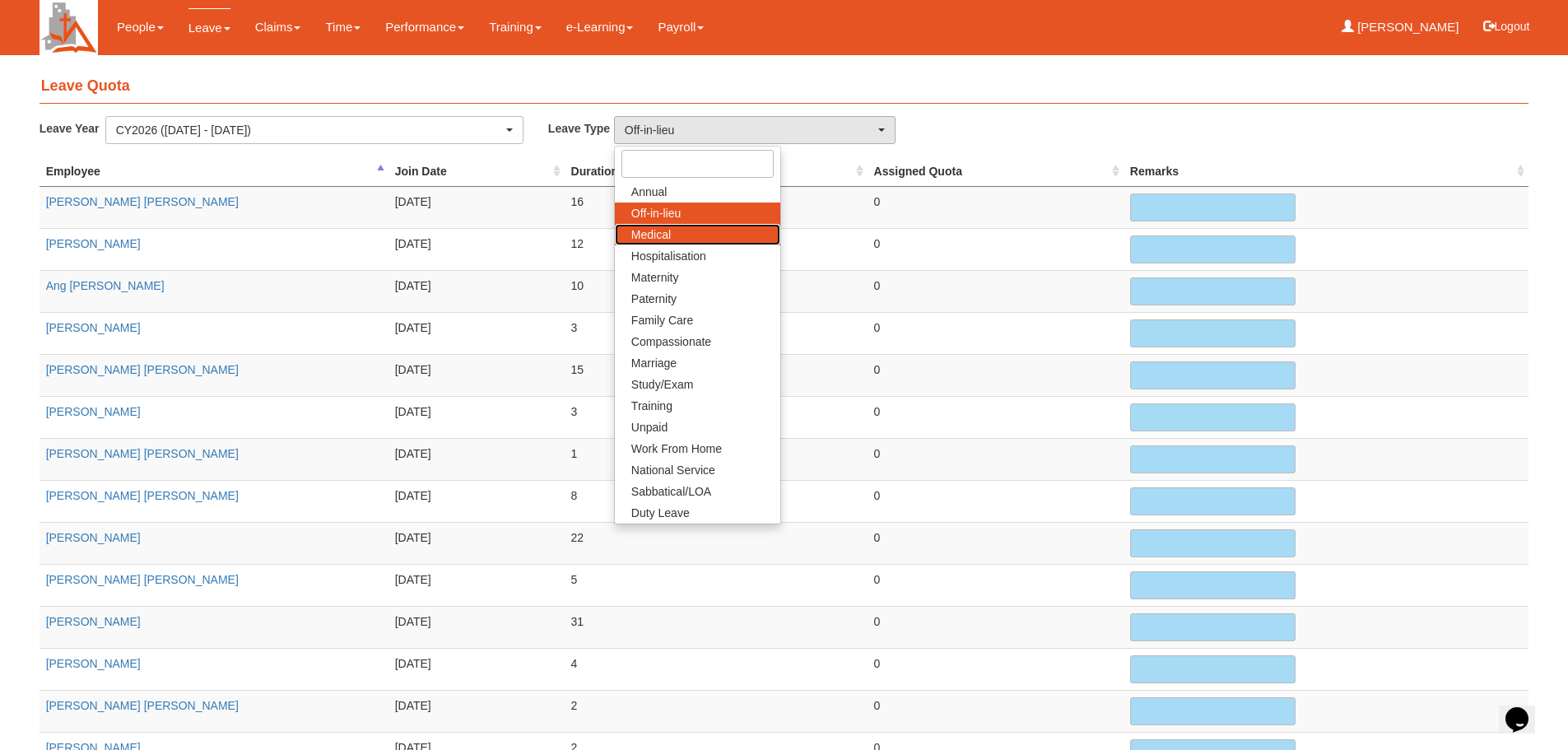
click at [698, 238] on link "Medical" at bounding box center [697, 235] width 166 height 22
select select "4"
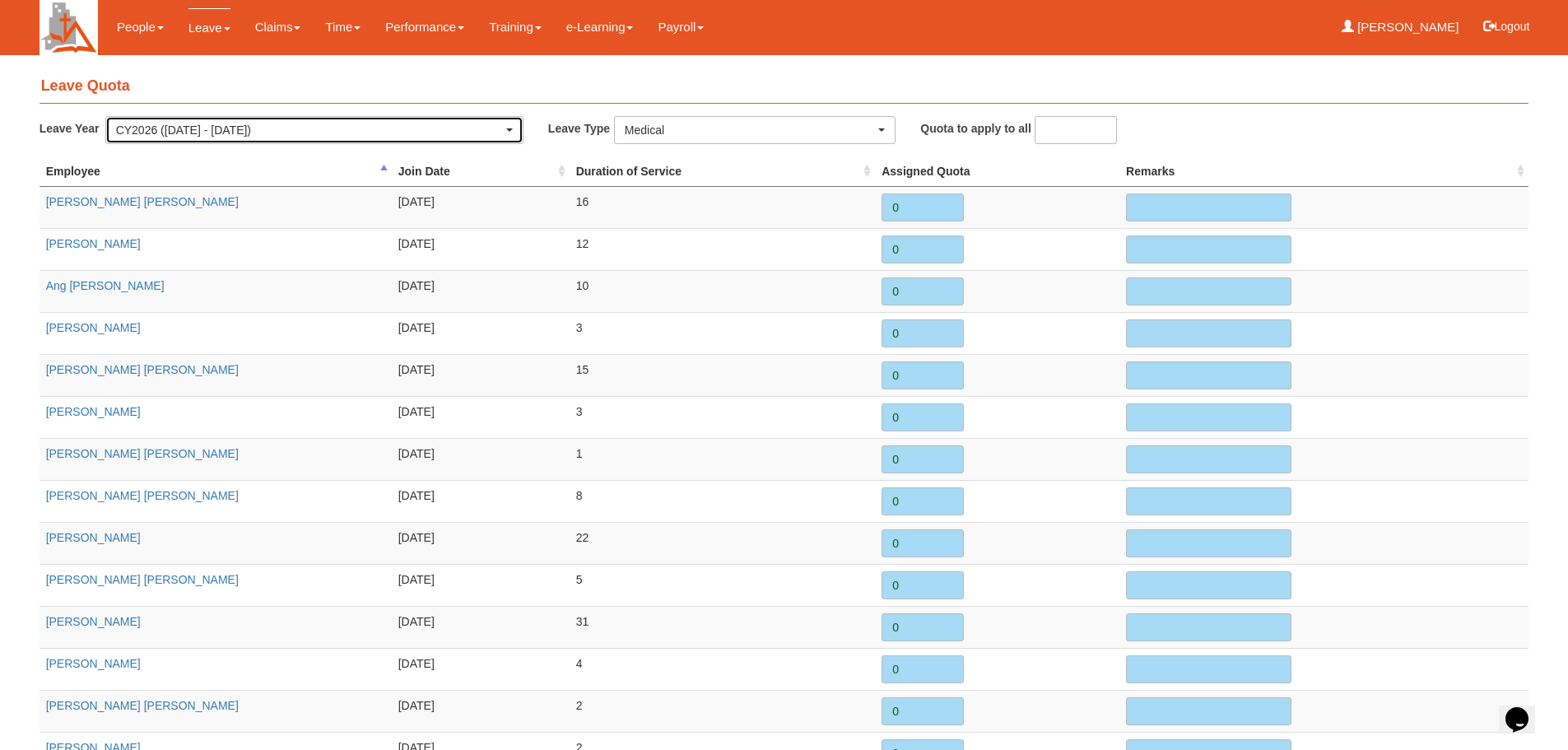
click at [516, 126] on div "CY2026 (1/1/2026 - 31/12/2026)" at bounding box center [314, 131] width 416 height 26
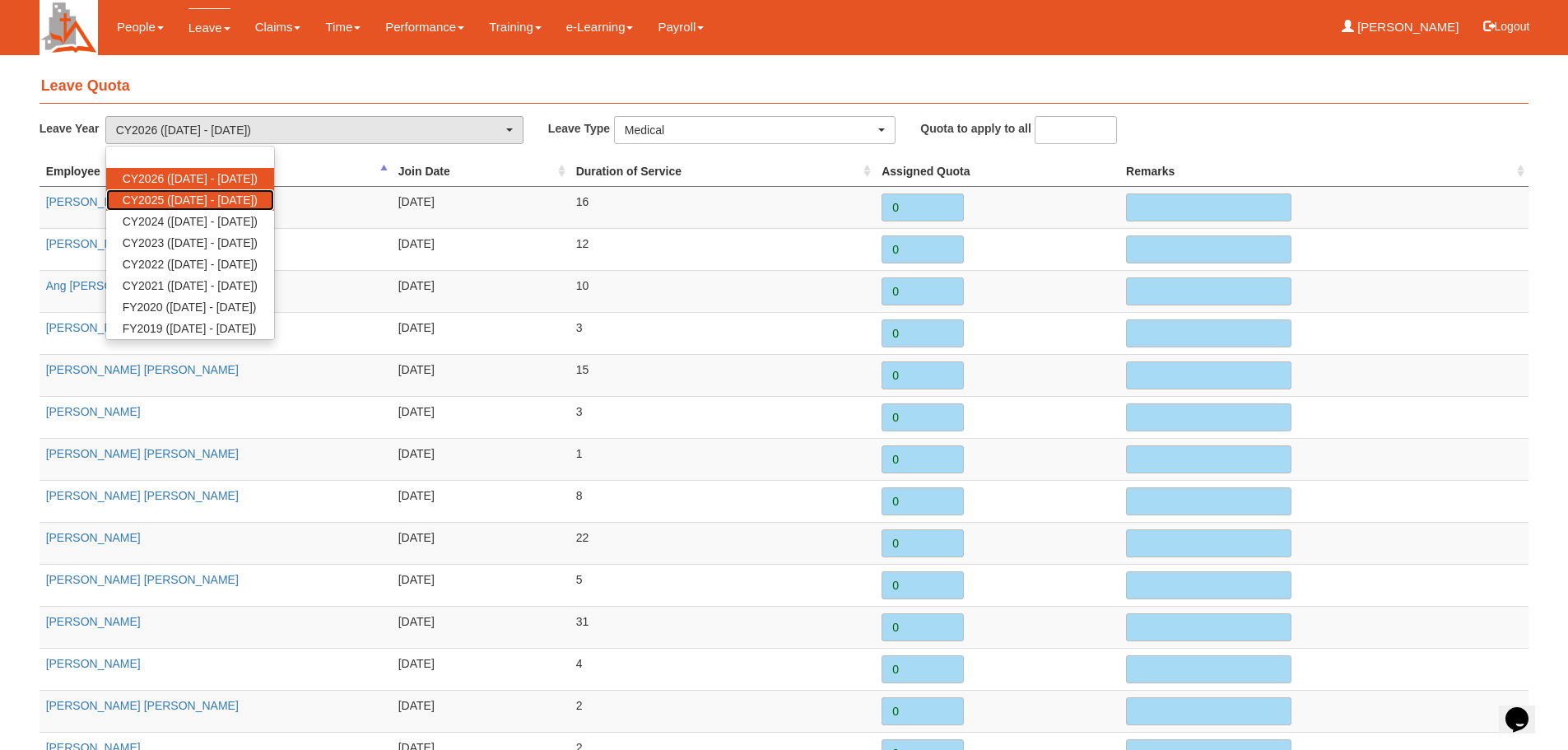
click at [257, 200] on span "CY2025 (1/1/2025 - 31/12/2025)" at bounding box center [190, 200] width 135 height 16
select select "68"
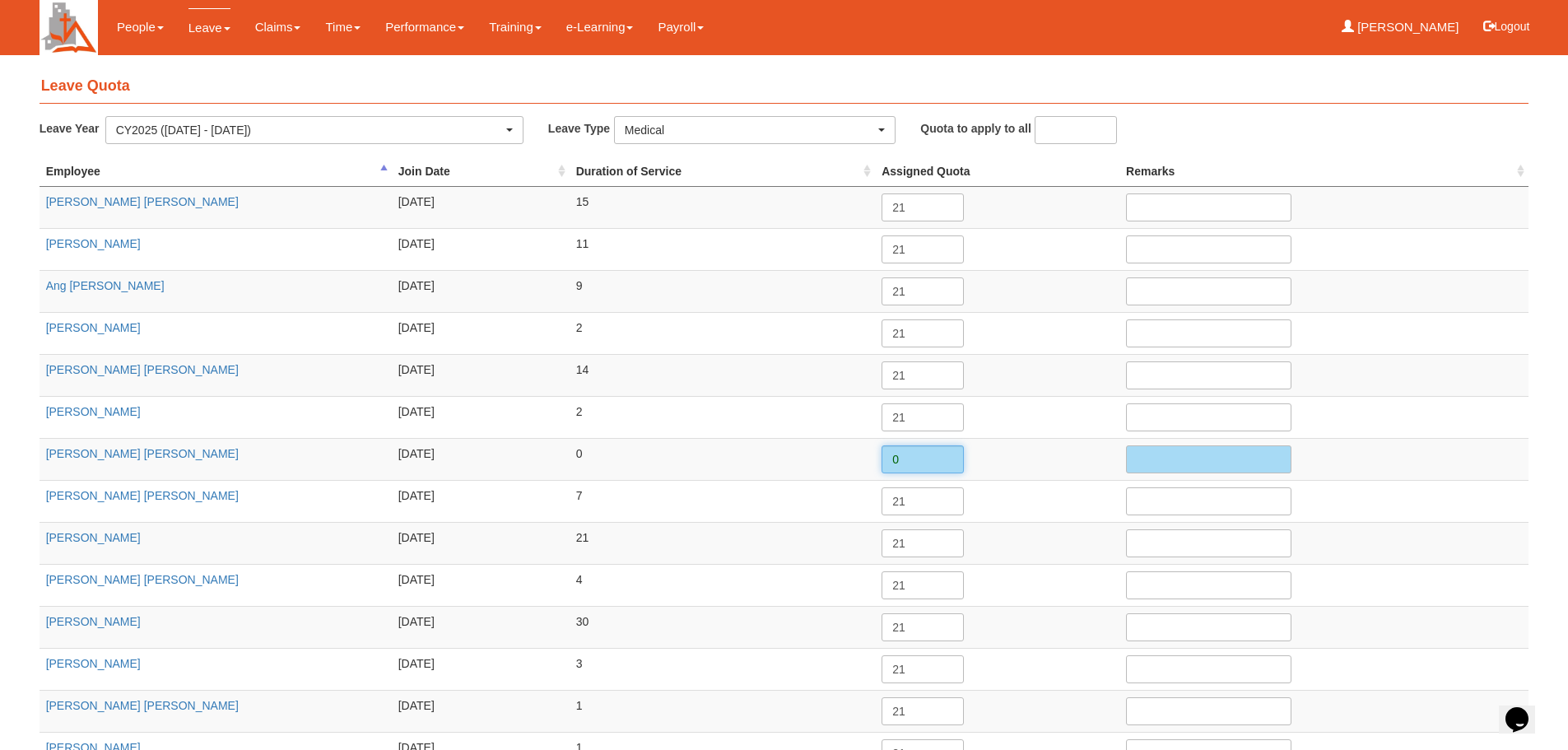
click at [923, 448] on input "0" at bounding box center [922, 460] width 82 height 28
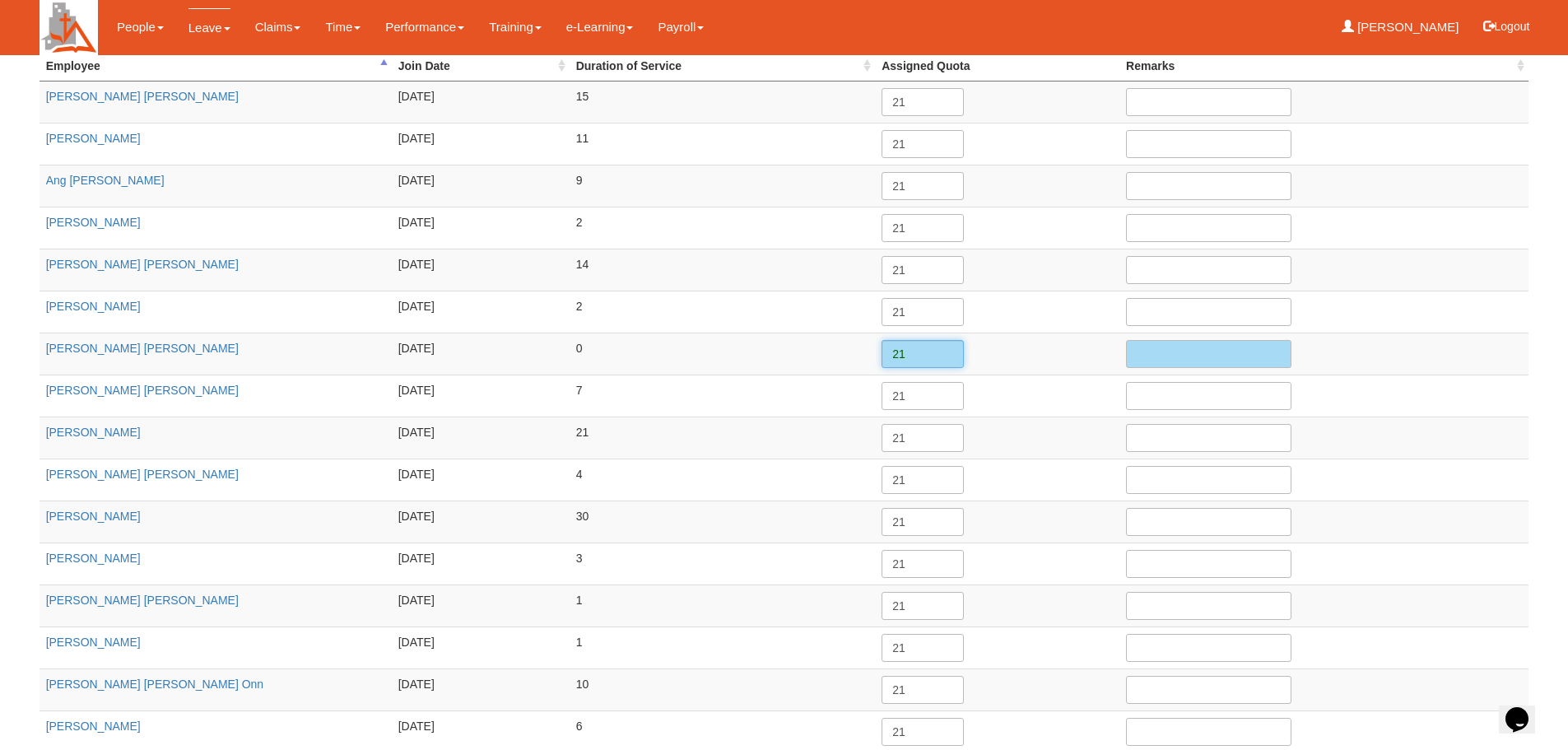
scroll to position [208, 0]
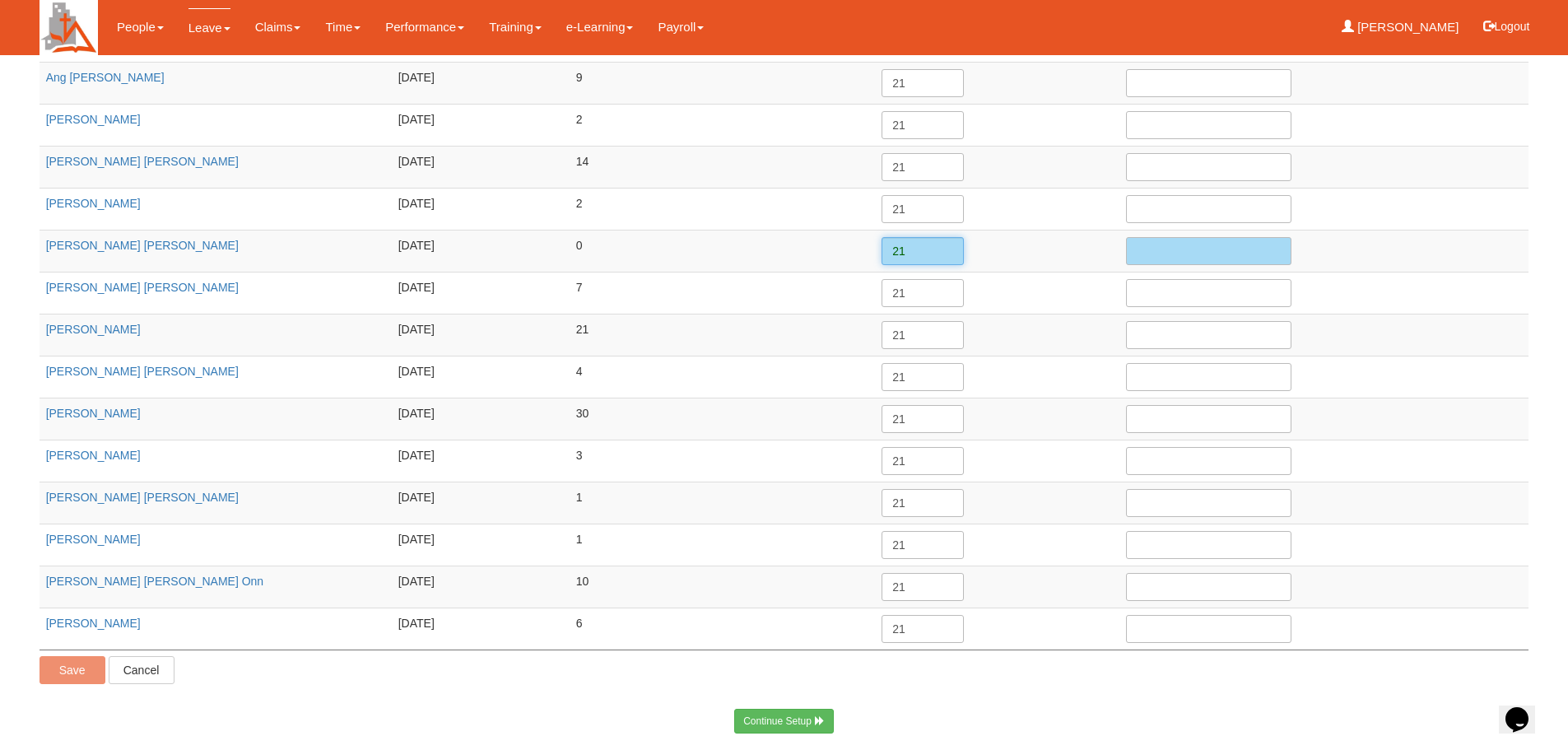
type input "21"
click at [558, 706] on body "Toggle navigation People Setup Users Departments Organisations Modules Manage P…" at bounding box center [784, 263] width 1568 height 942
click at [70, 666] on input "Save" at bounding box center [73, 671] width 66 height 28
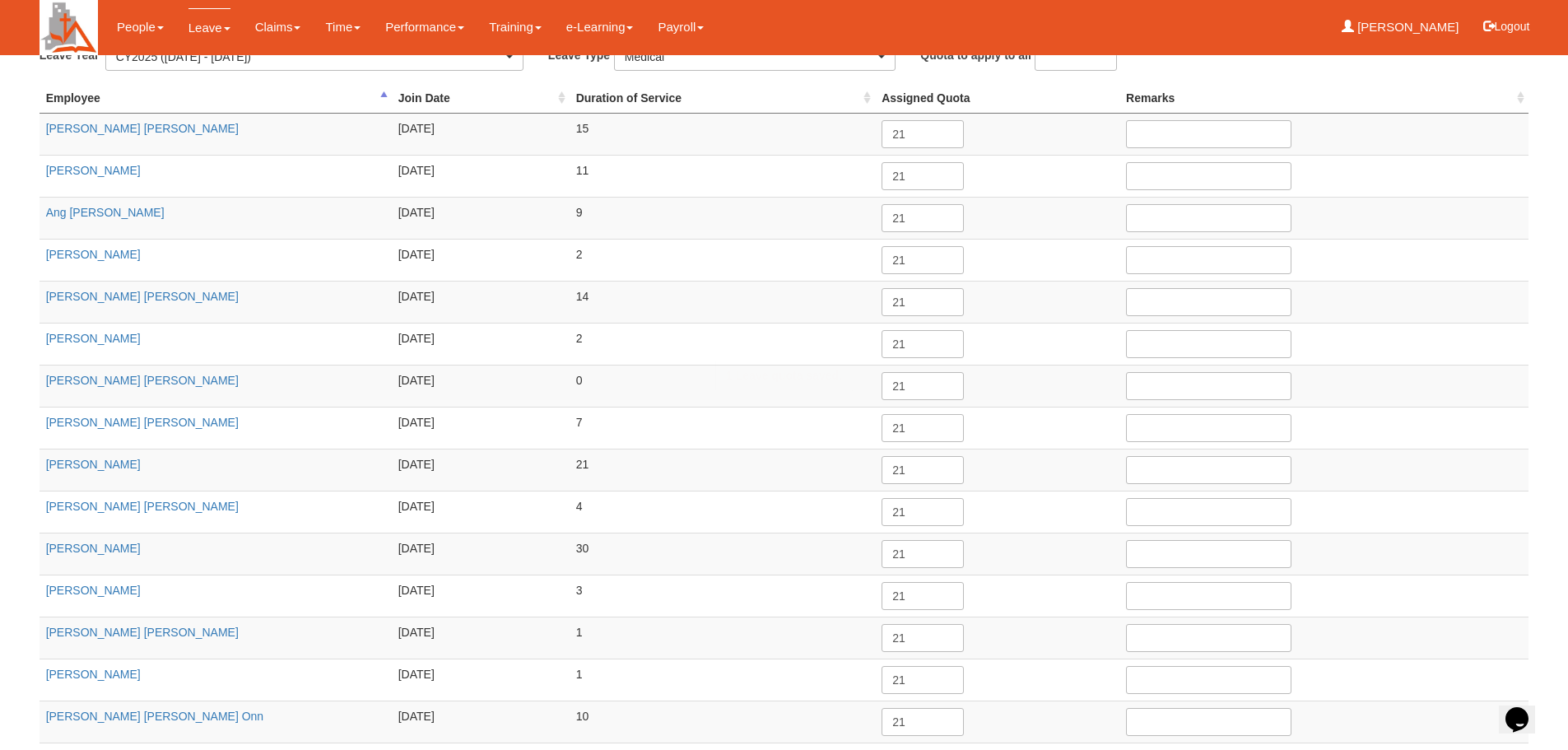
scroll to position [0, 0]
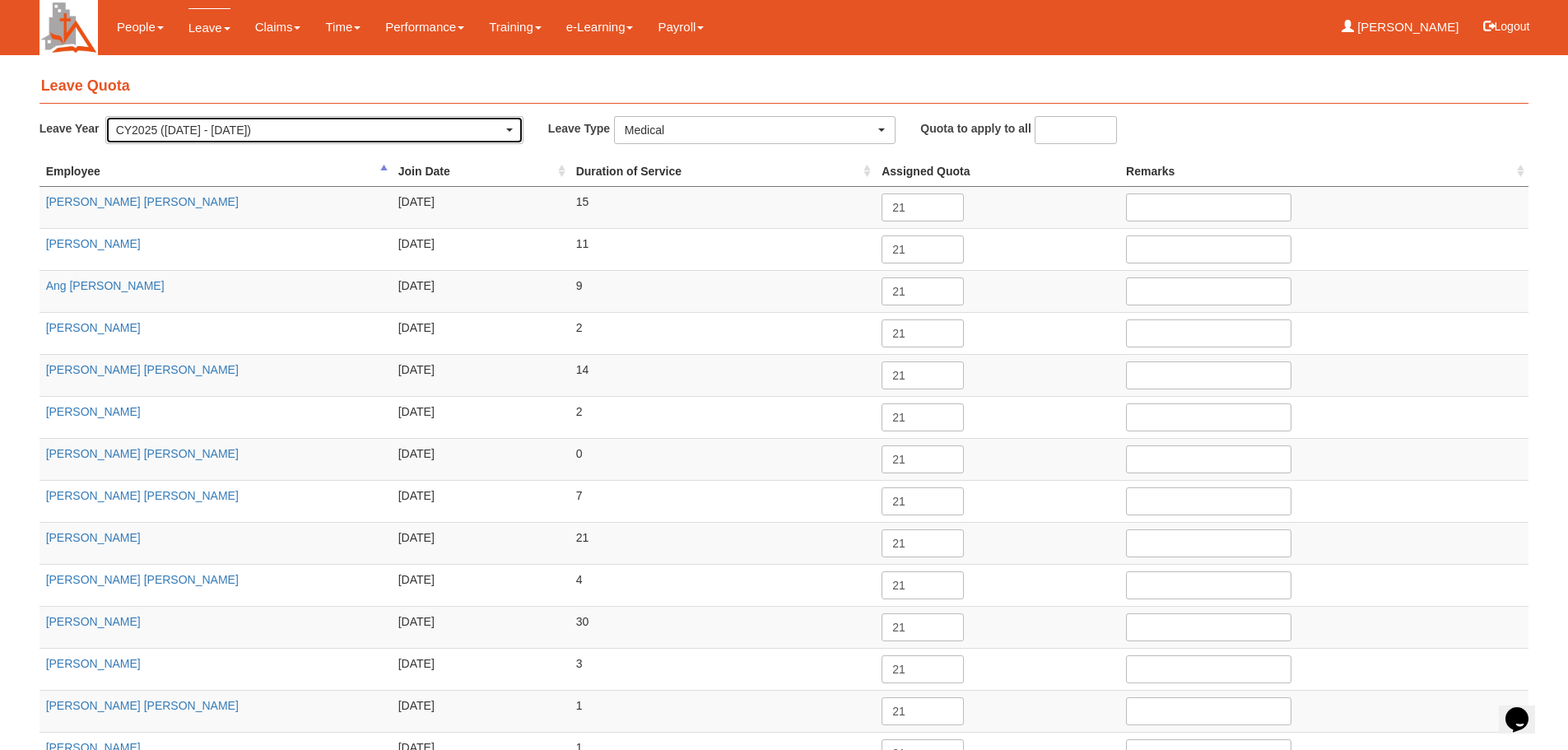
click at [511, 132] on div "CY2025 (1/1/2025 - 31/12/2025)" at bounding box center [314, 130] width 396 height 16
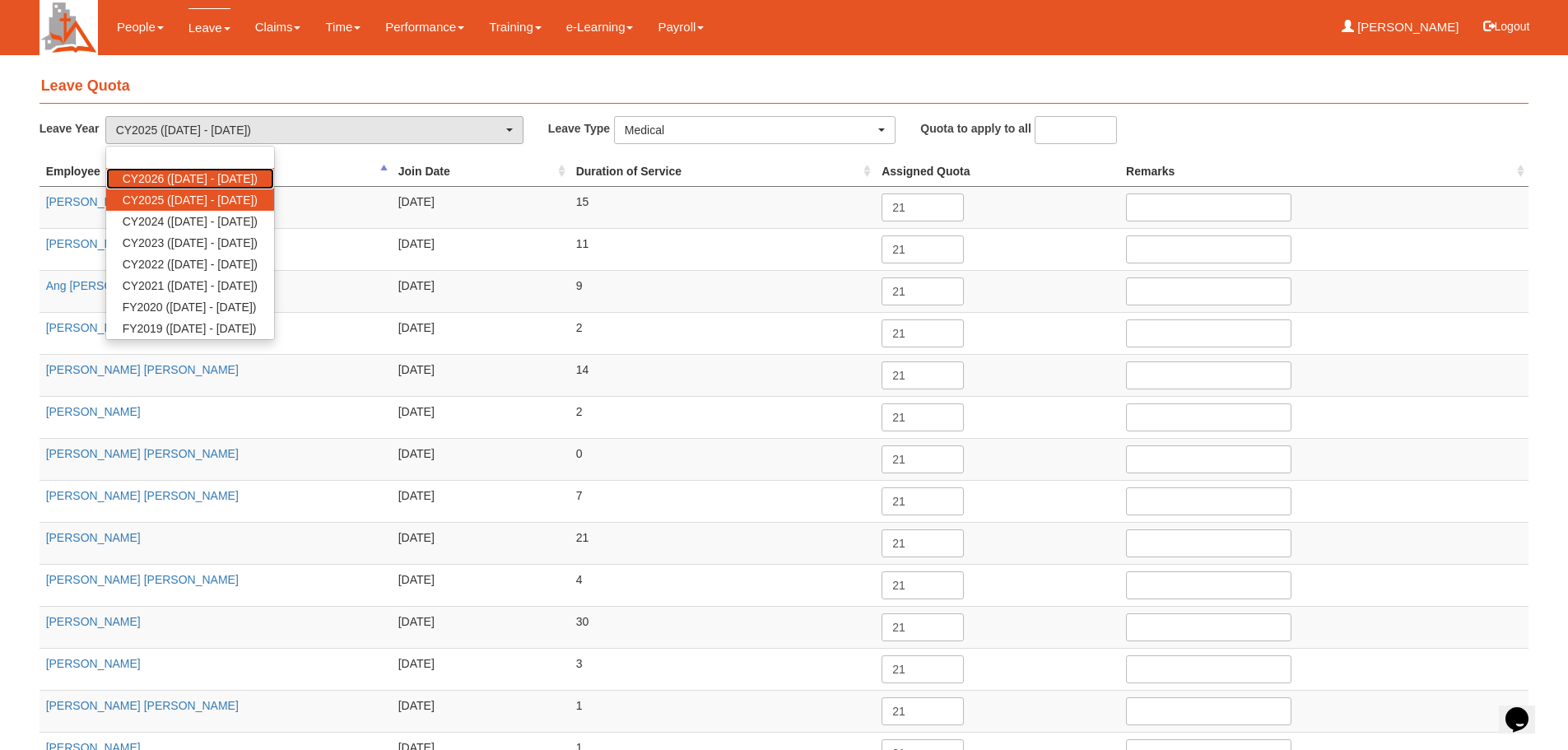
click at [240, 174] on span "CY2026 (1/1/2026 - 31/12/2026)" at bounding box center [190, 178] width 135 height 16
select select "80"
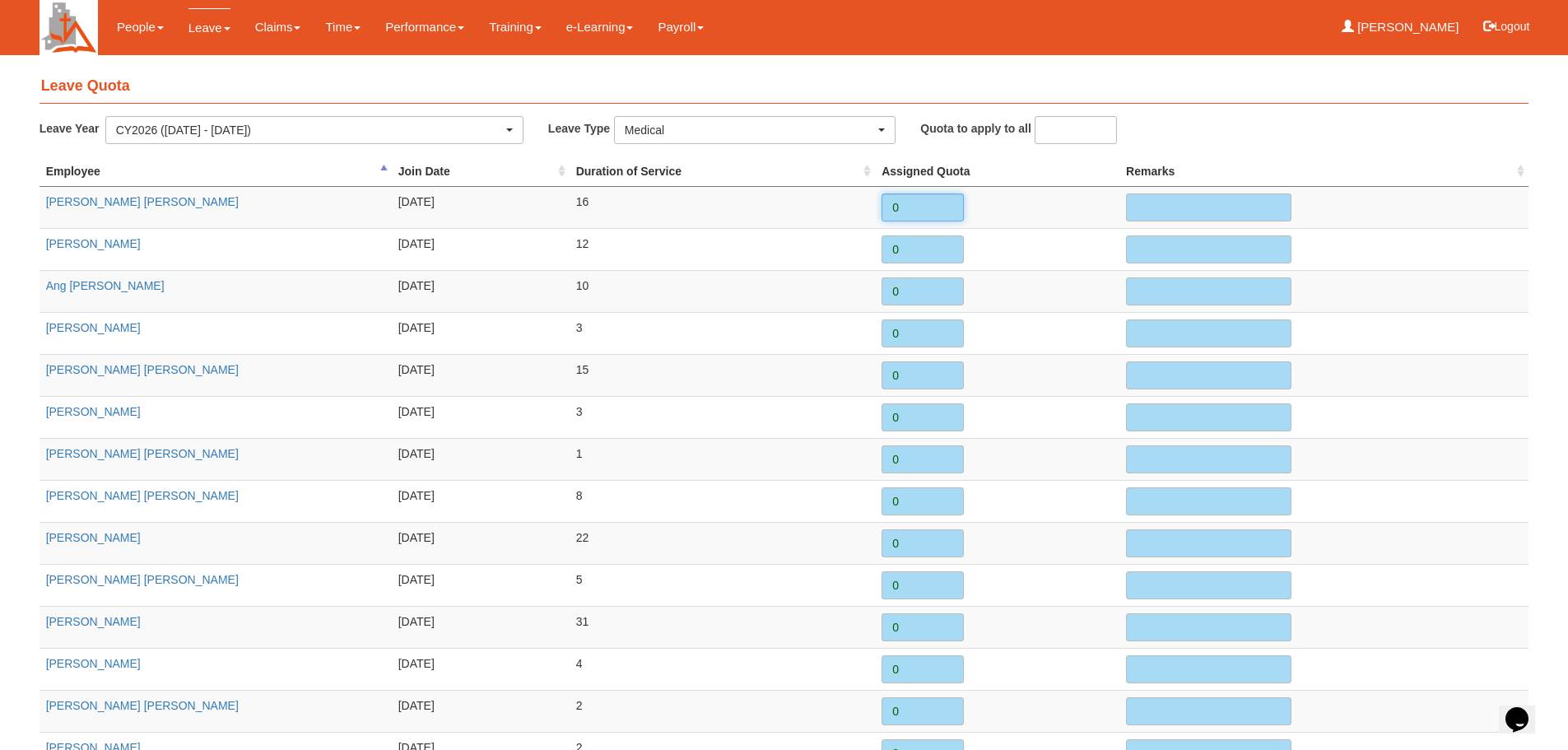
click at [905, 202] on input "0" at bounding box center [922, 208] width 82 height 28
click at [1062, 132] on input "number" at bounding box center [1075, 131] width 82 height 28
type input "21"
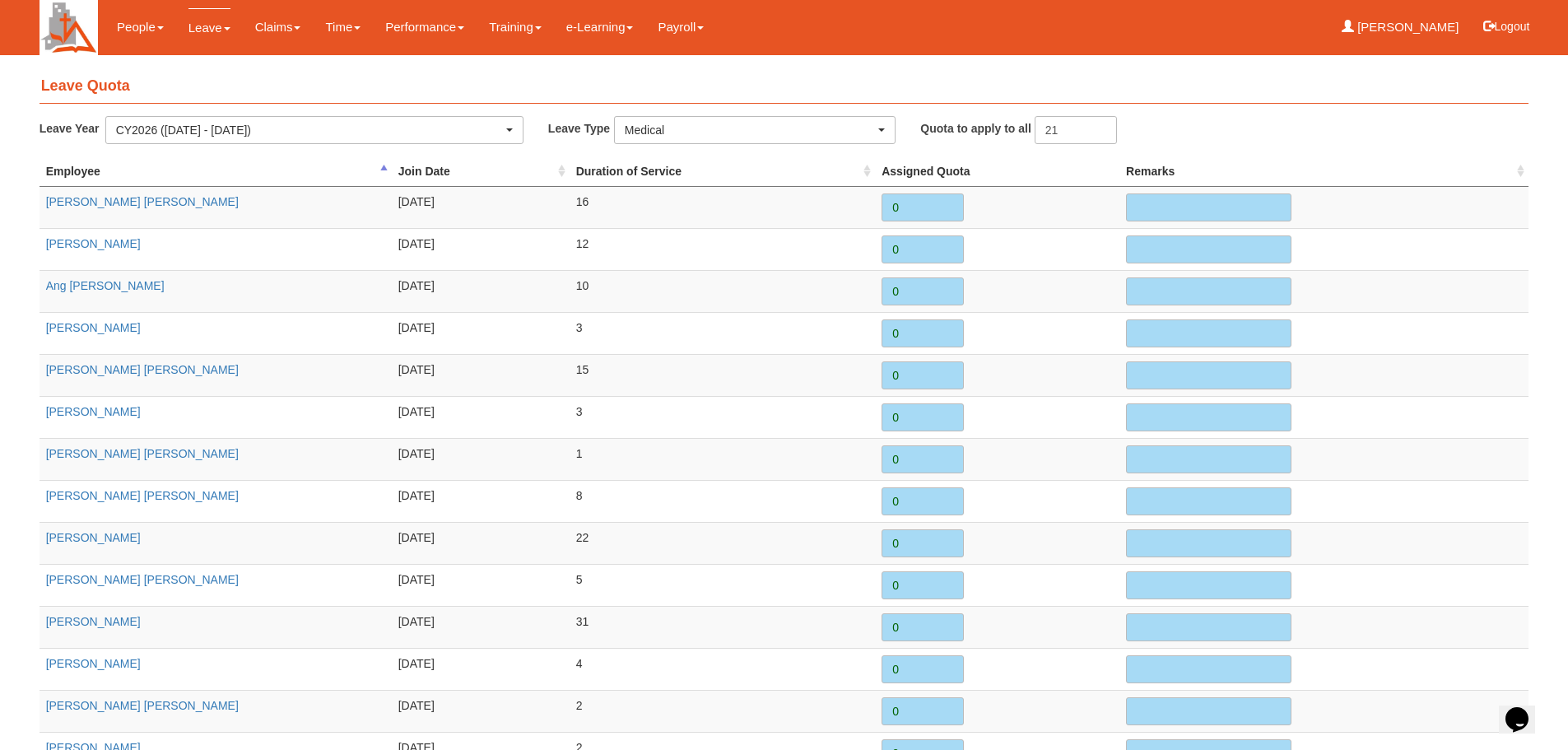
type input "21"
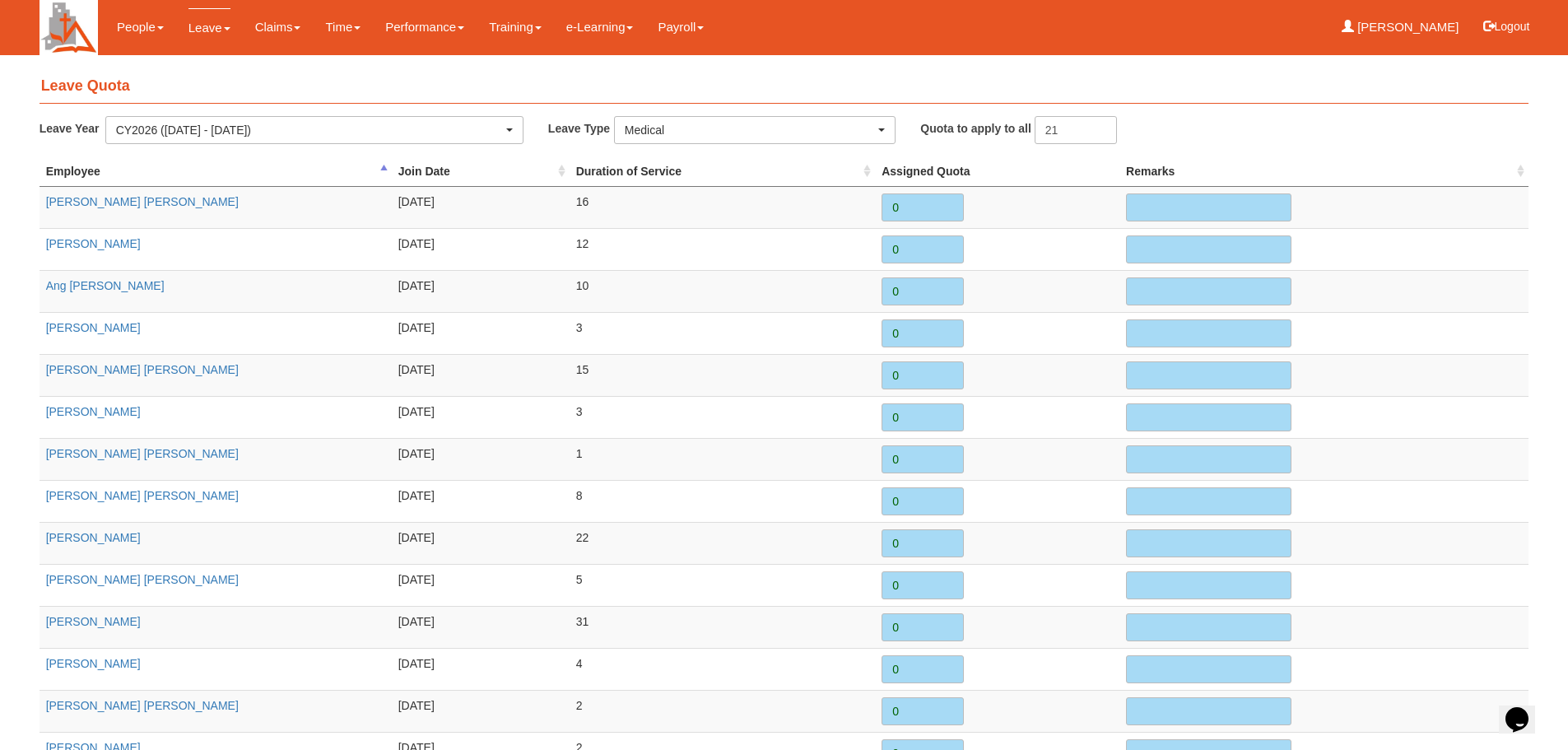
type input "21"
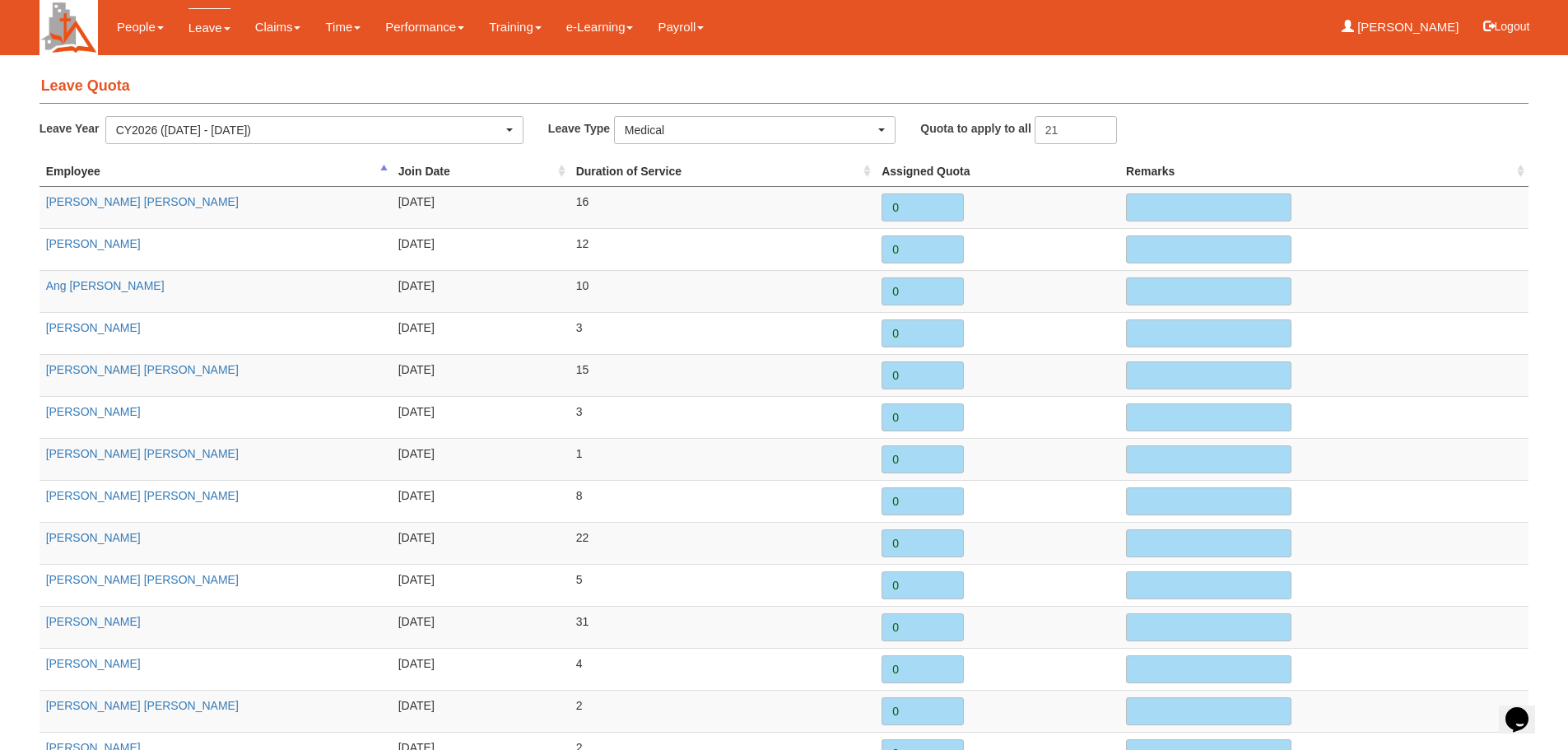
type input "21"
click at [1080, 191] on td "21" at bounding box center [997, 207] width 244 height 42
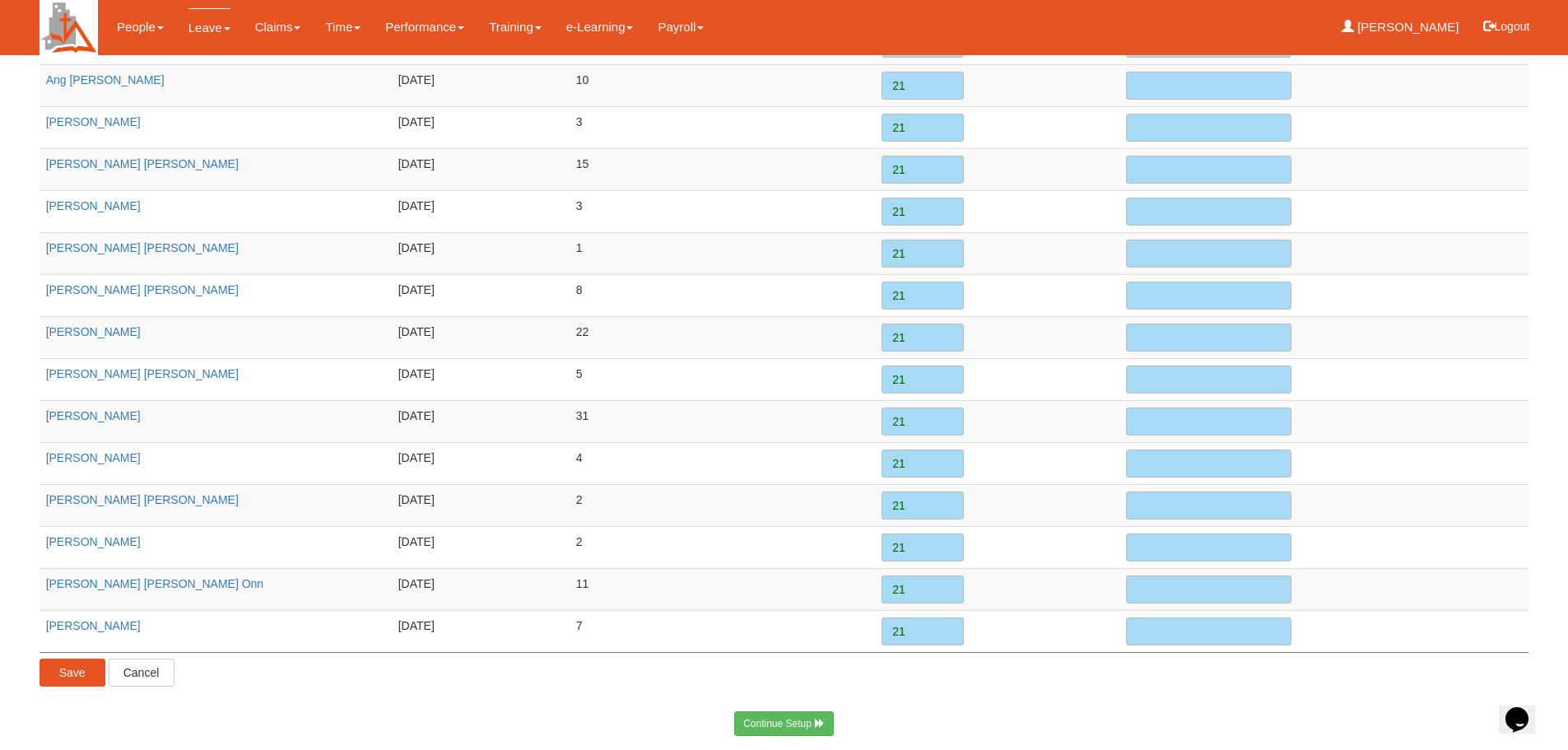
scroll to position [208, 0]
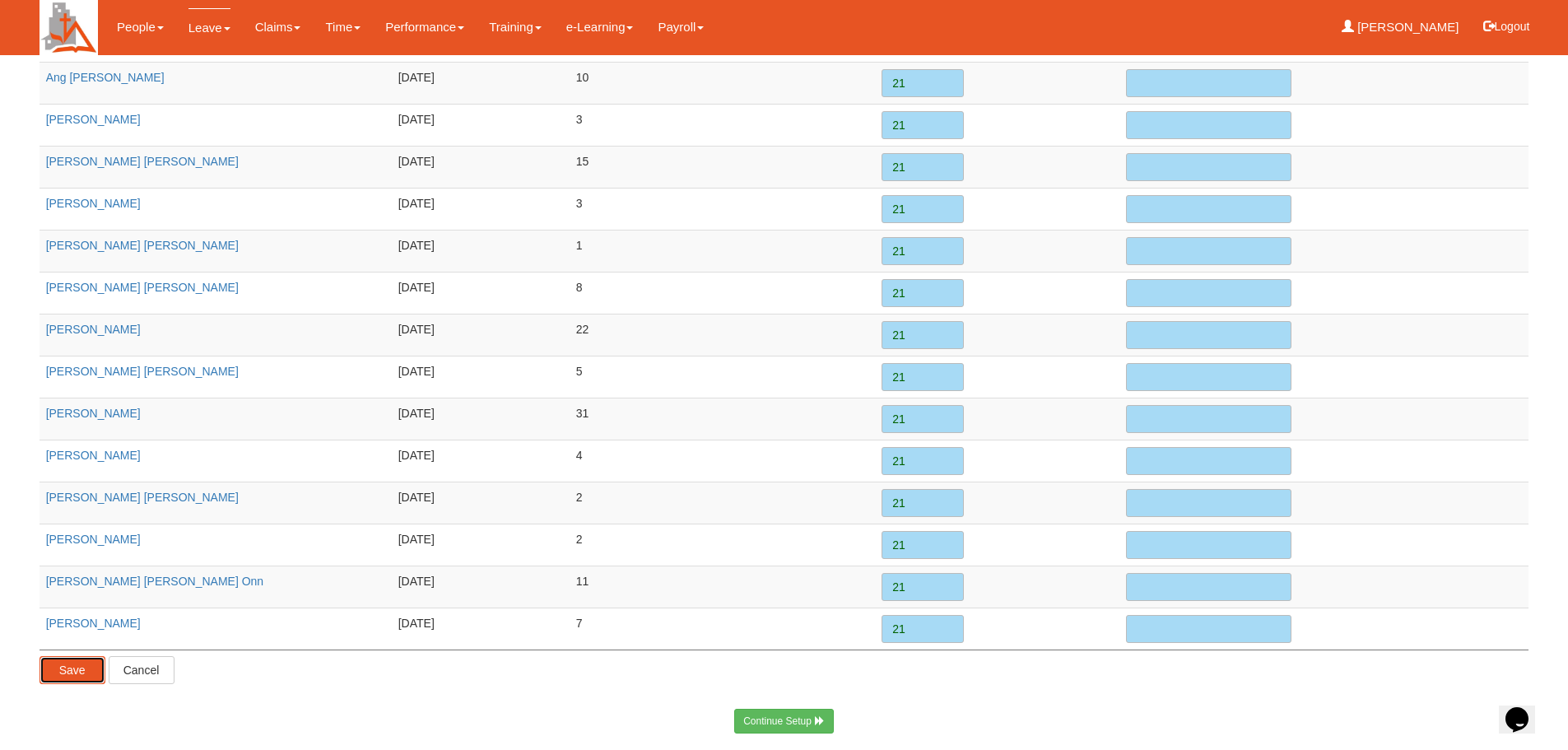
click at [67, 679] on input "Save" at bounding box center [73, 671] width 66 height 28
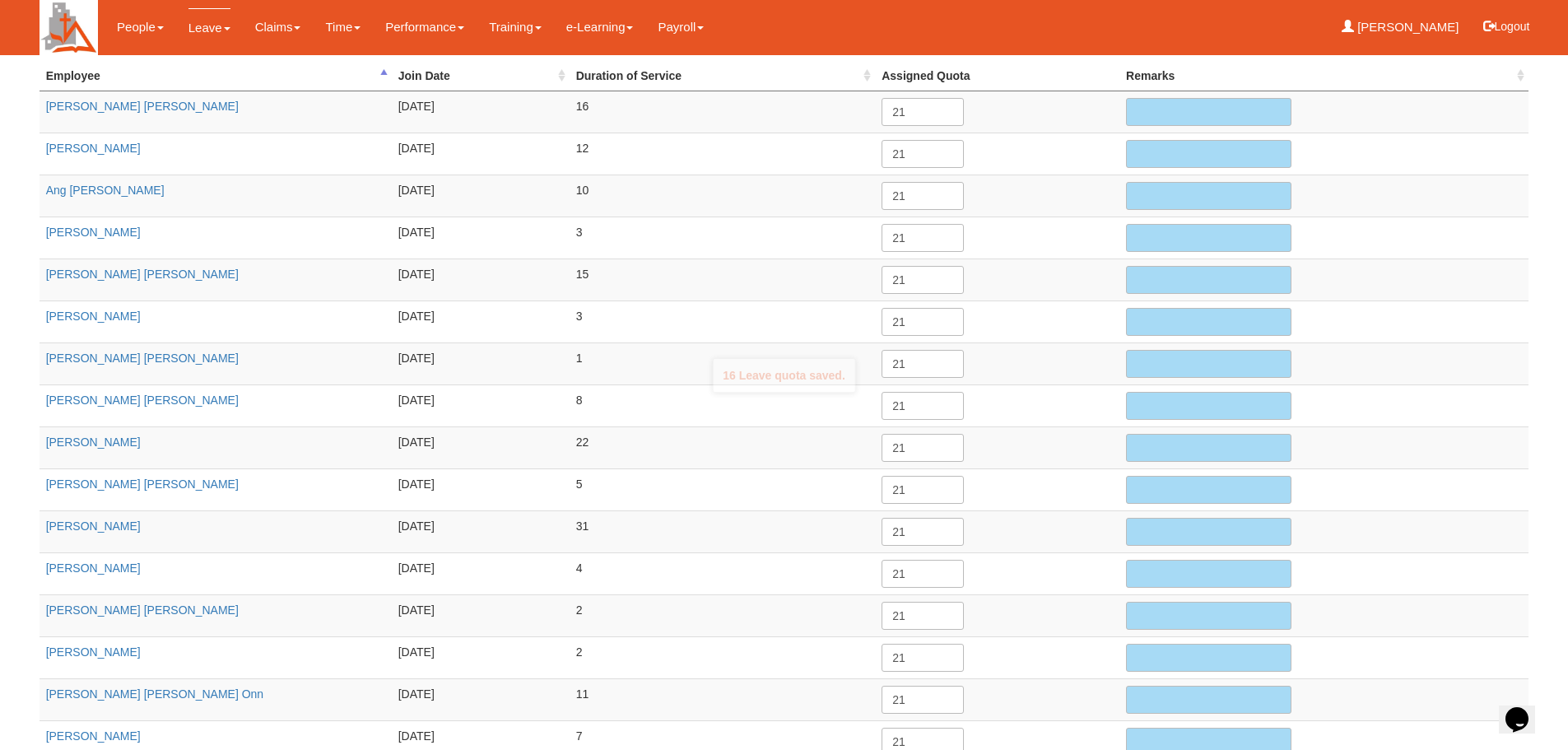
scroll to position [0, 0]
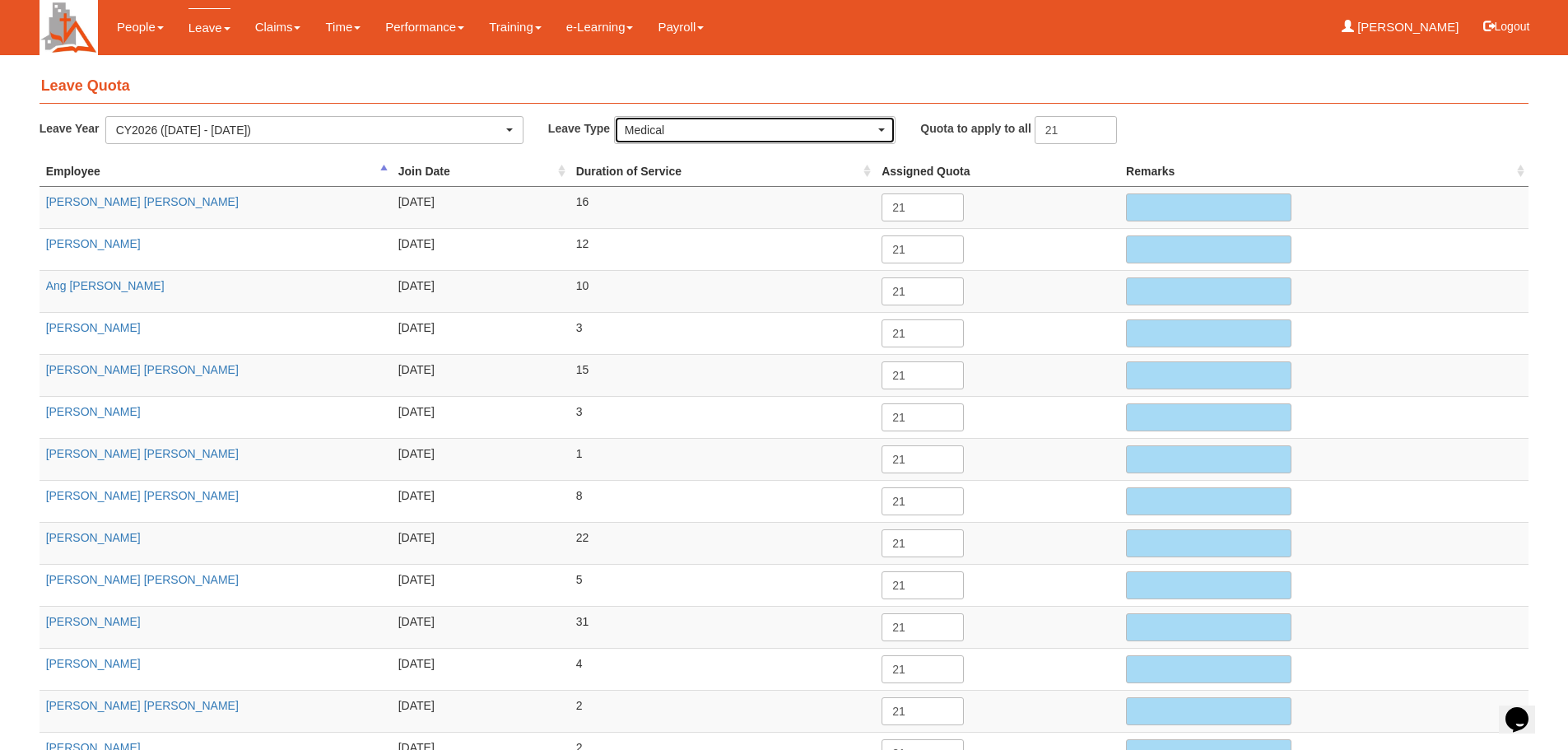
click at [890, 129] on div "Medical" at bounding box center [755, 131] width 280 height 26
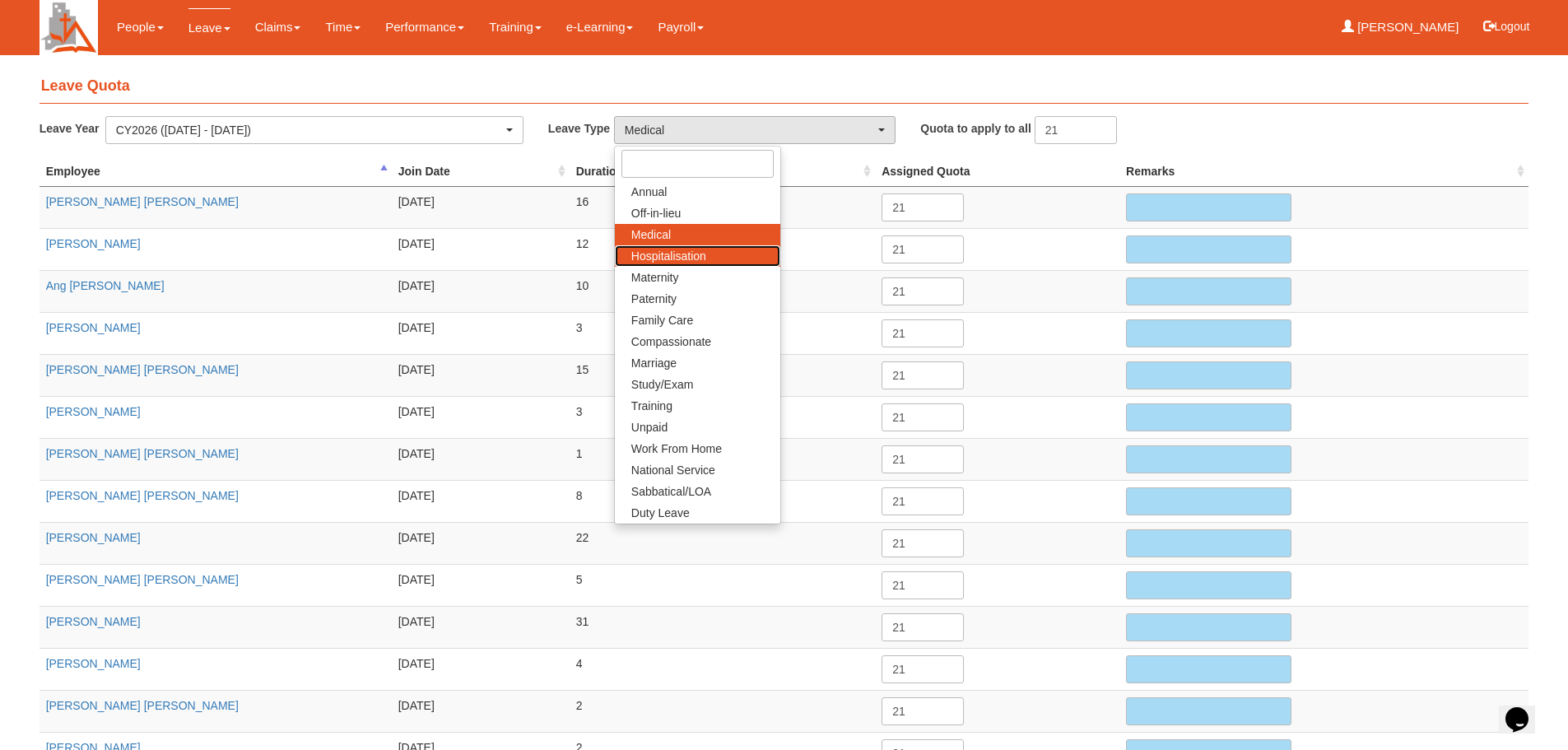
click at [692, 256] on span "Hospitalisation" at bounding box center [668, 255] width 75 height 16
select select "5"
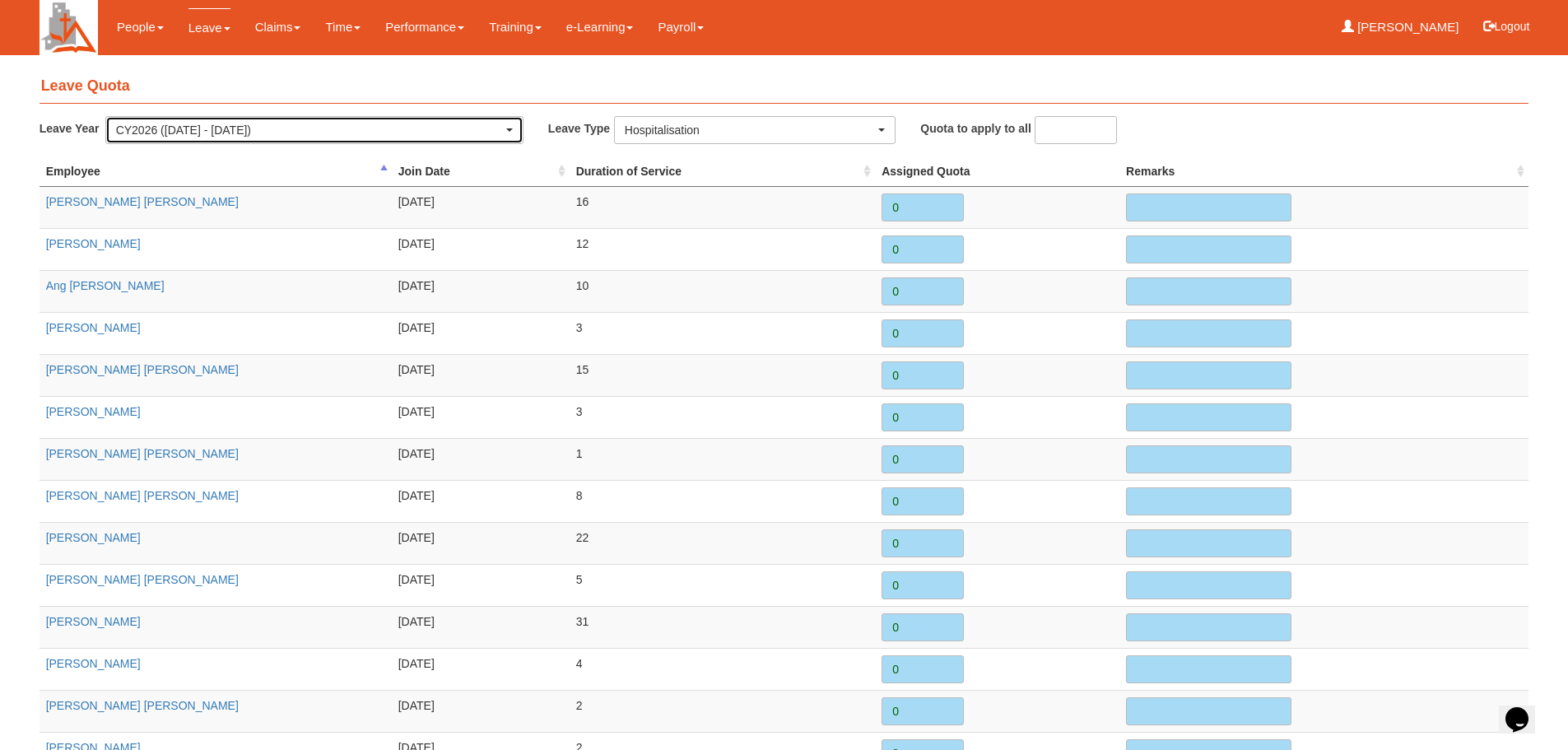
click at [507, 132] on div "CY2026 (1/1/2026 - 31/12/2026)" at bounding box center [314, 130] width 396 height 16
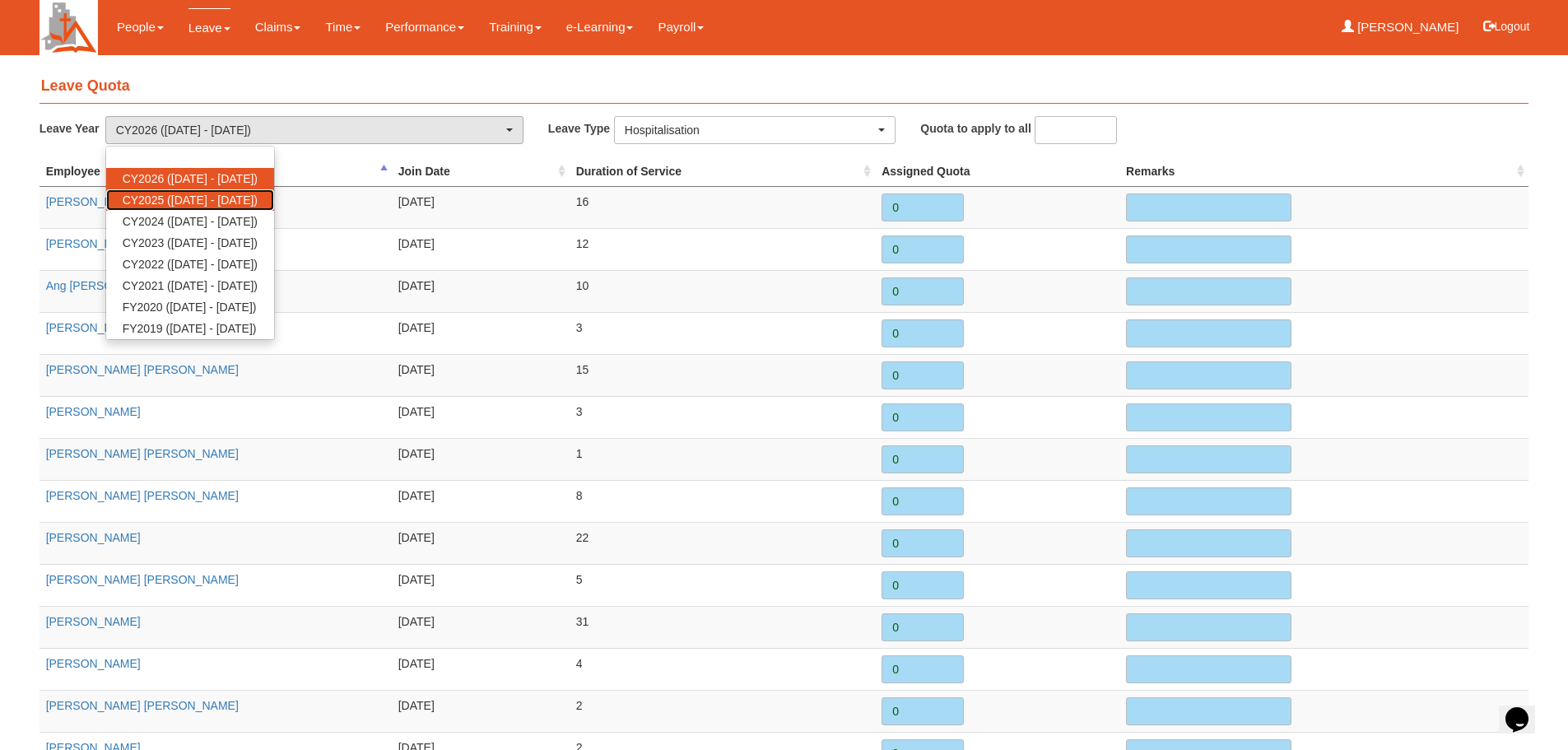
click at [257, 197] on span "CY2025 (1/1/2025 - 31/12/2025)" at bounding box center [190, 200] width 135 height 16
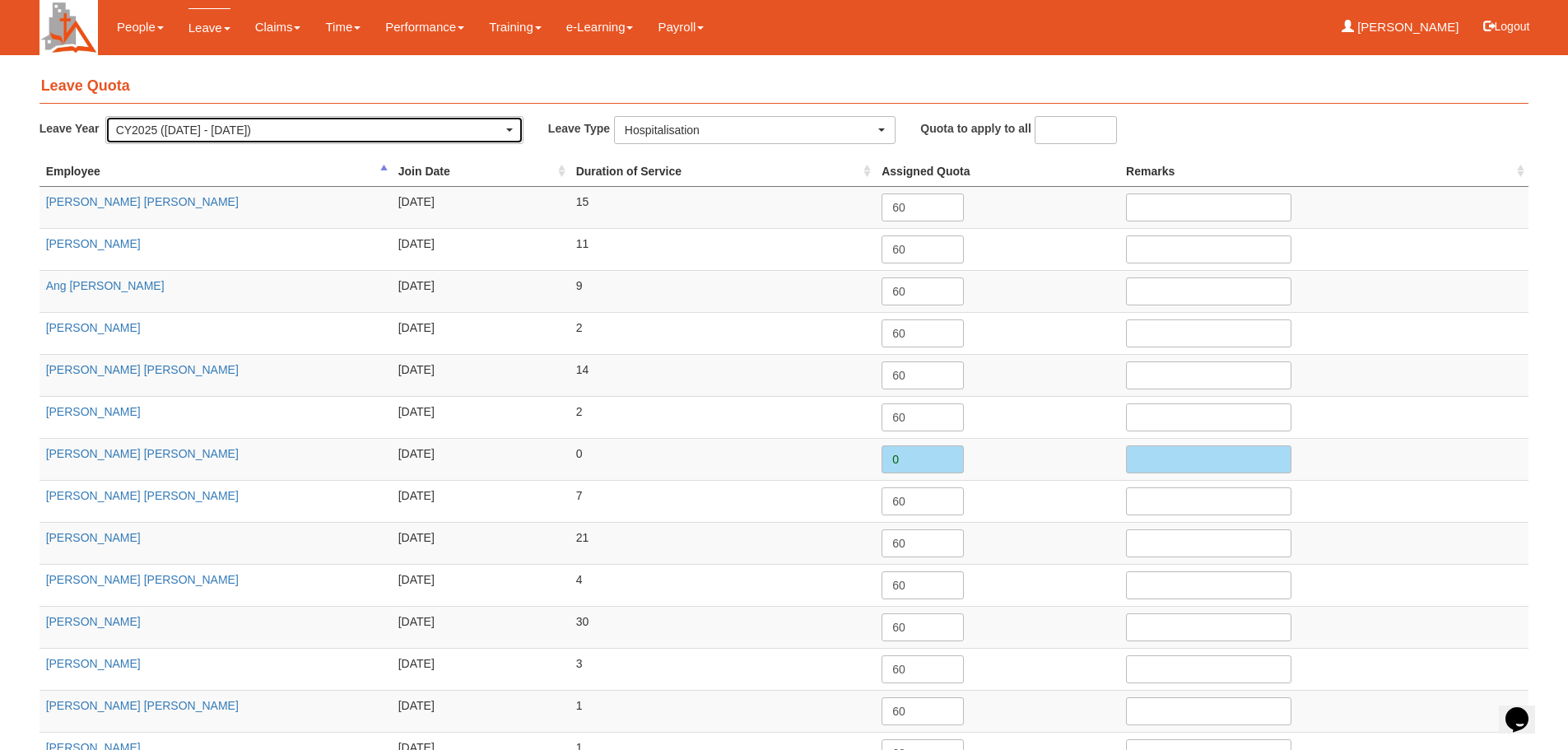
click at [502, 126] on div "CY2025 (1/1/2025 - 31/12/2025)" at bounding box center [309, 130] width 387 height 16
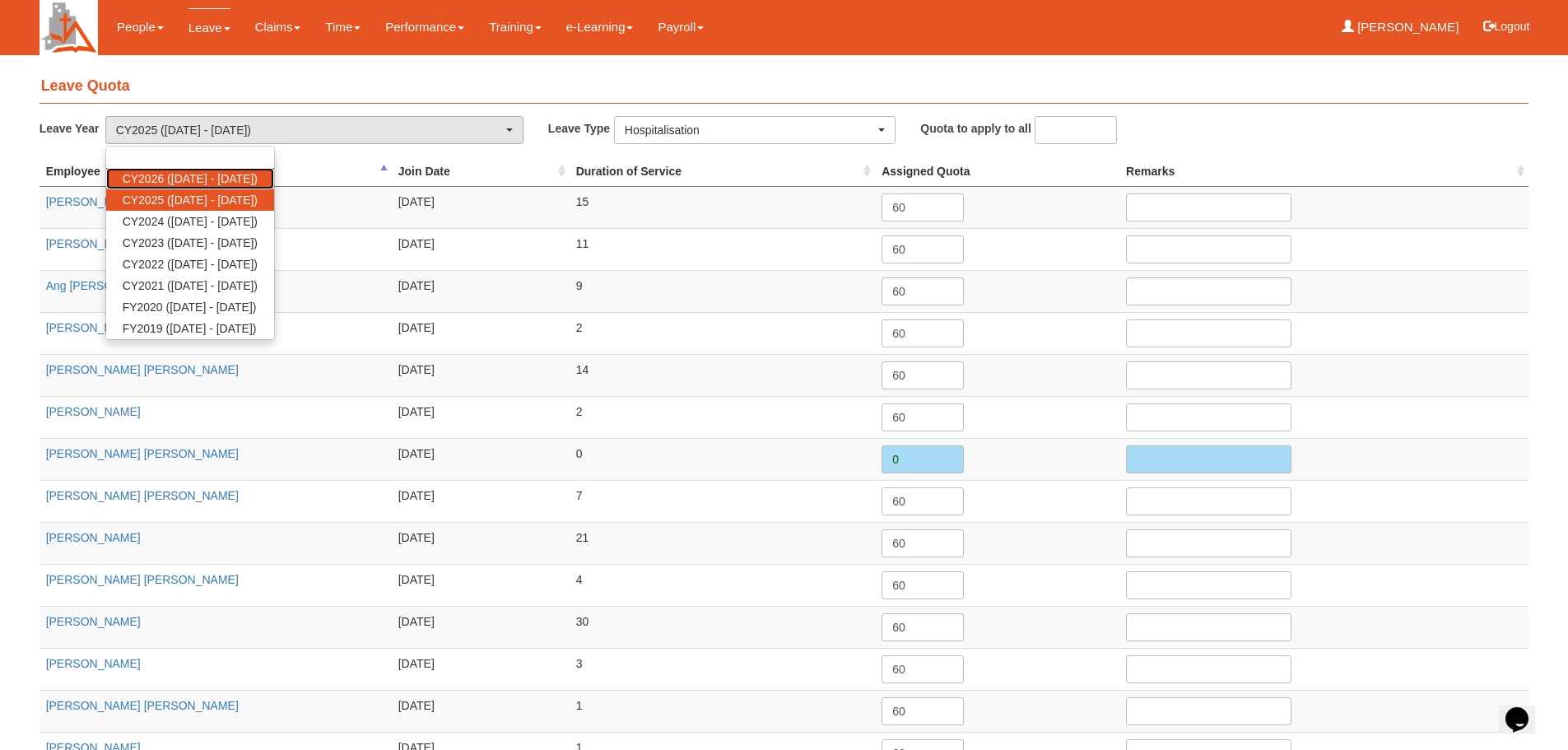
click at [257, 183] on span "CY2026 (1/1/2026 - 31/12/2026)" at bounding box center [190, 178] width 135 height 16
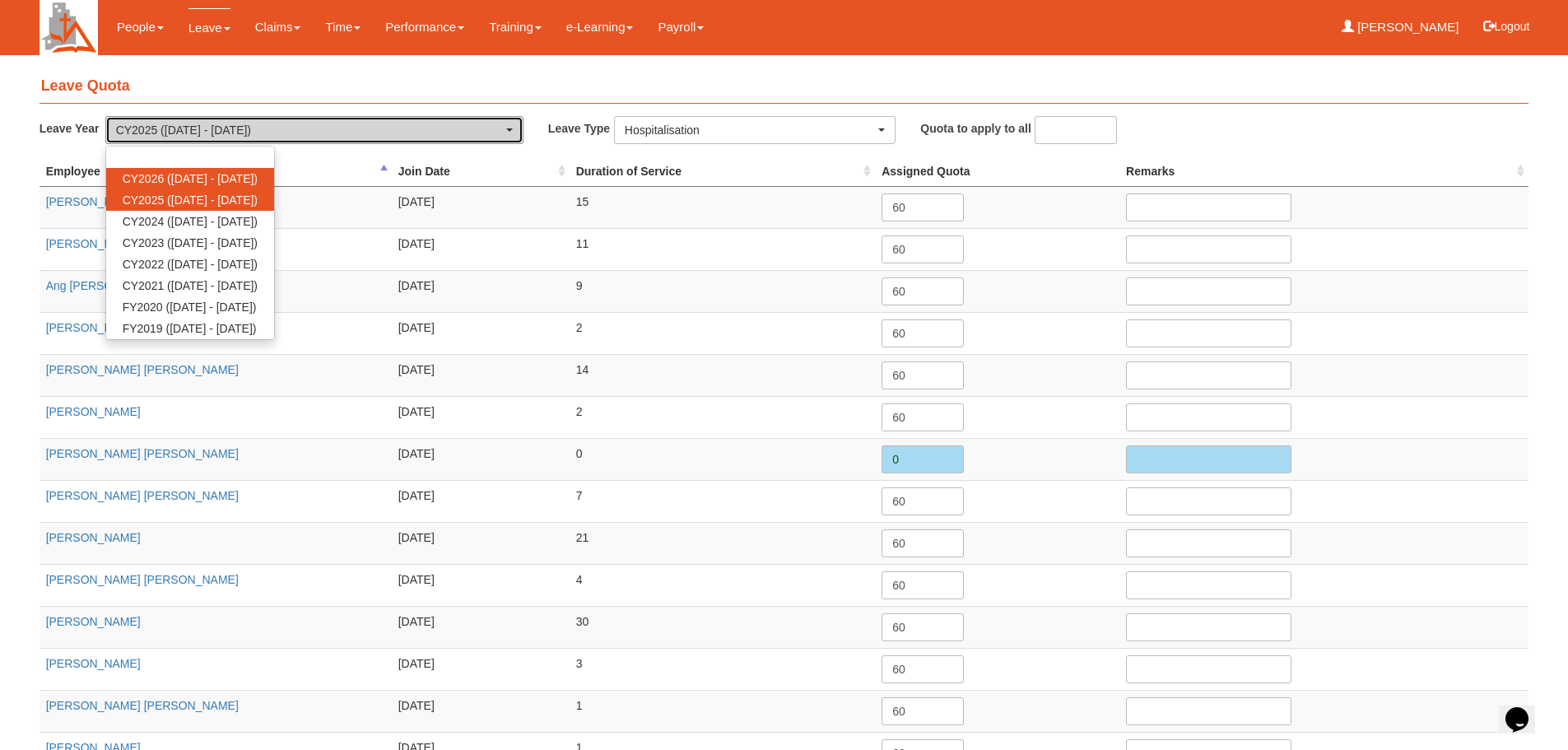
select select "80"
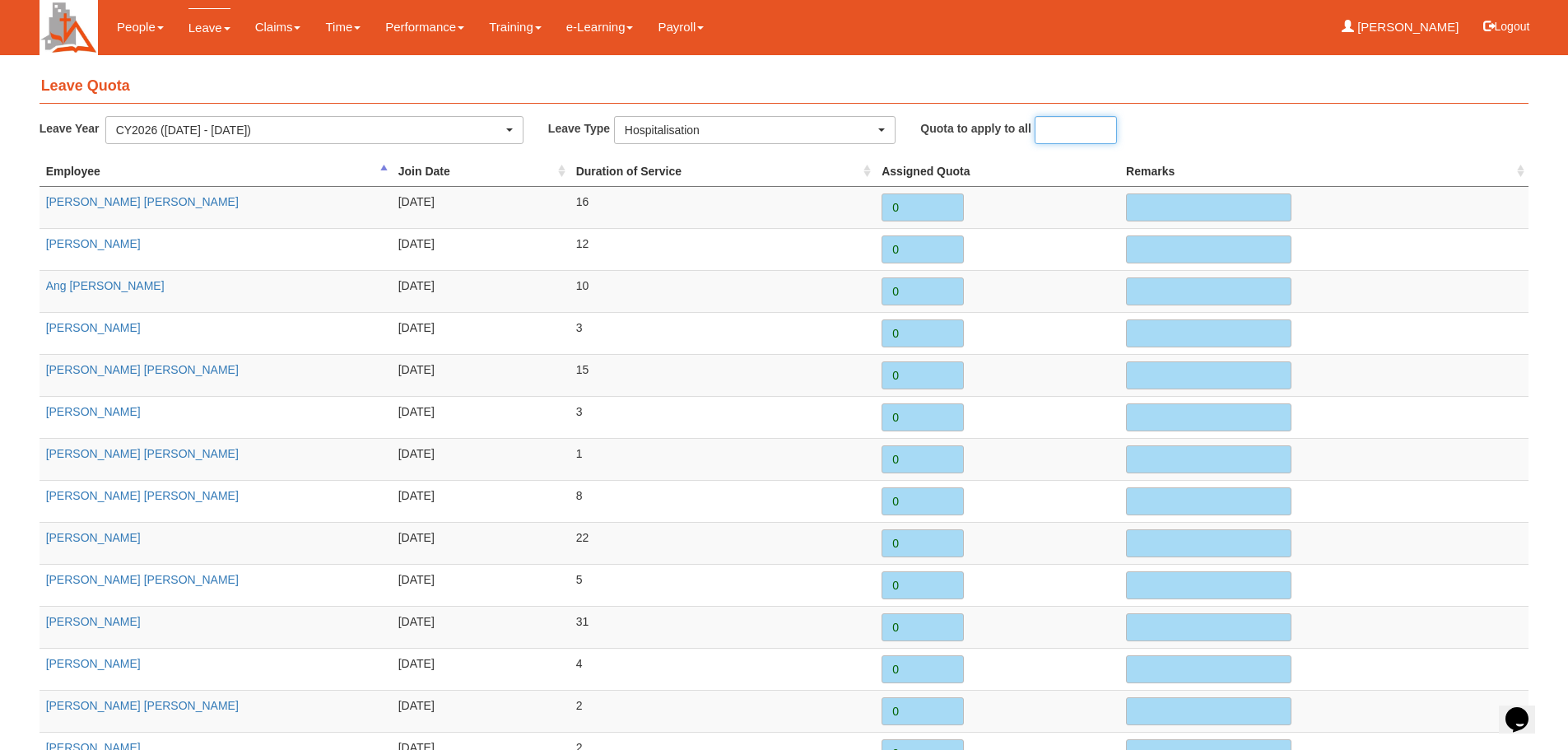
click at [1052, 131] on input "number" at bounding box center [1075, 131] width 82 height 28
type input "60"
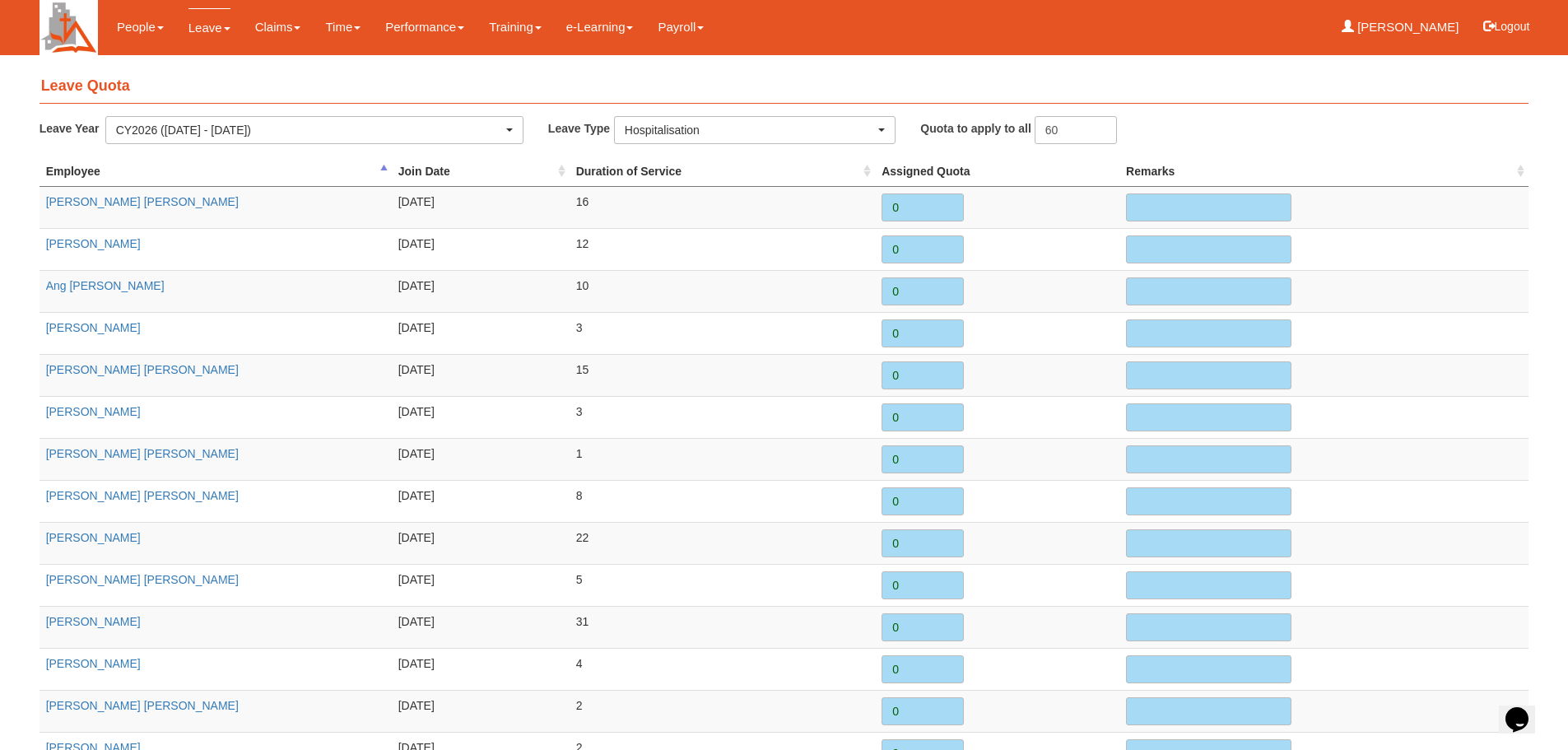
type input "60"
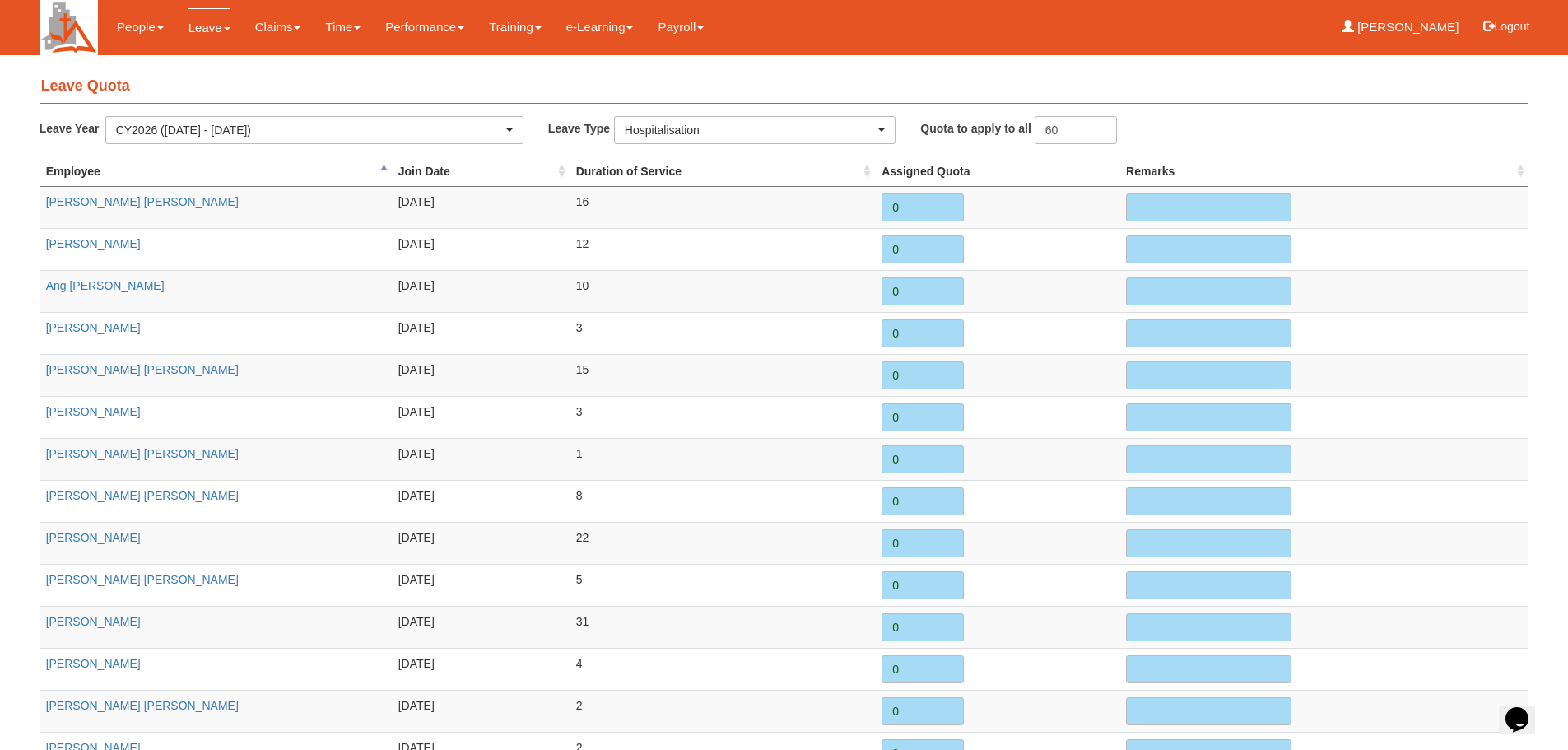
type input "60"
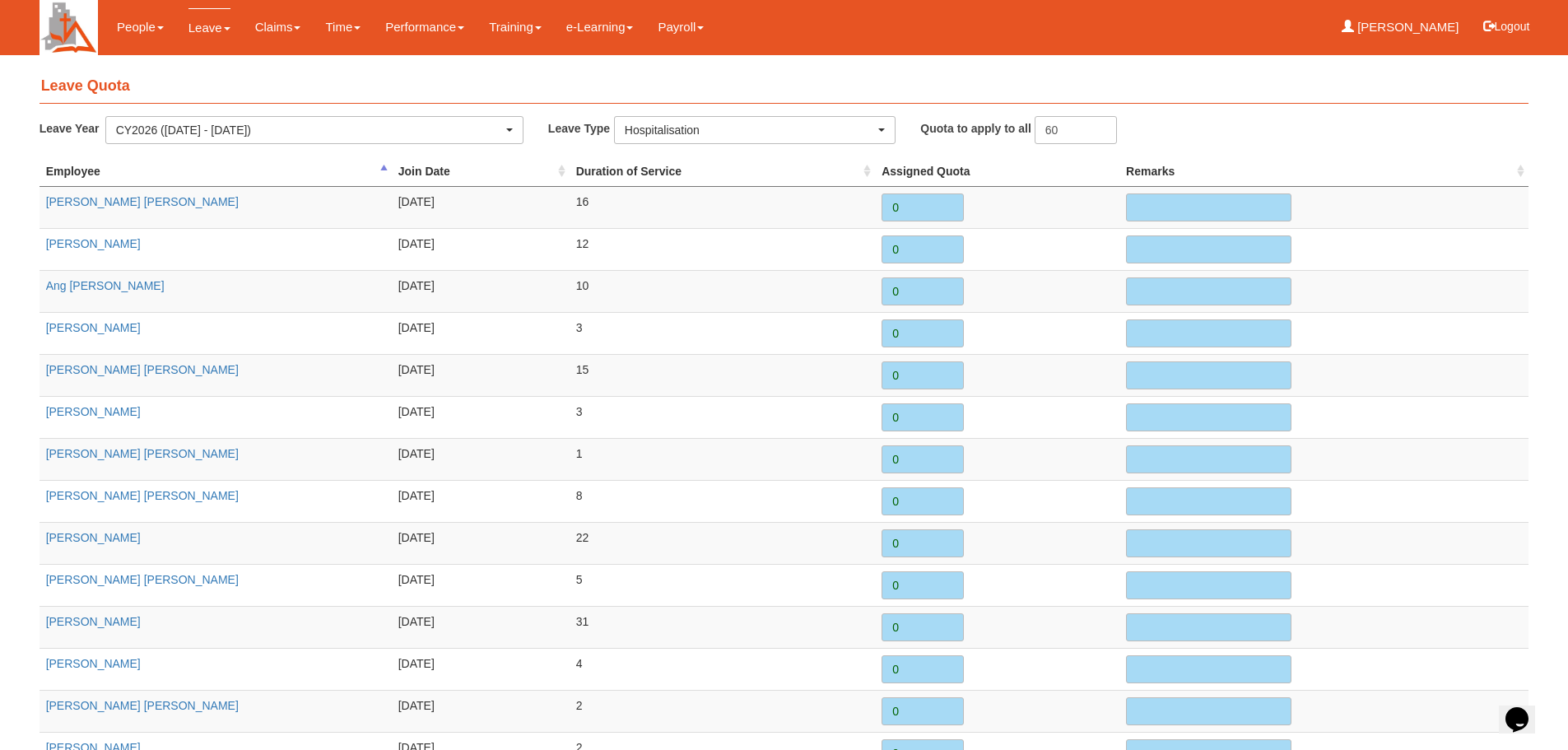
type input "60"
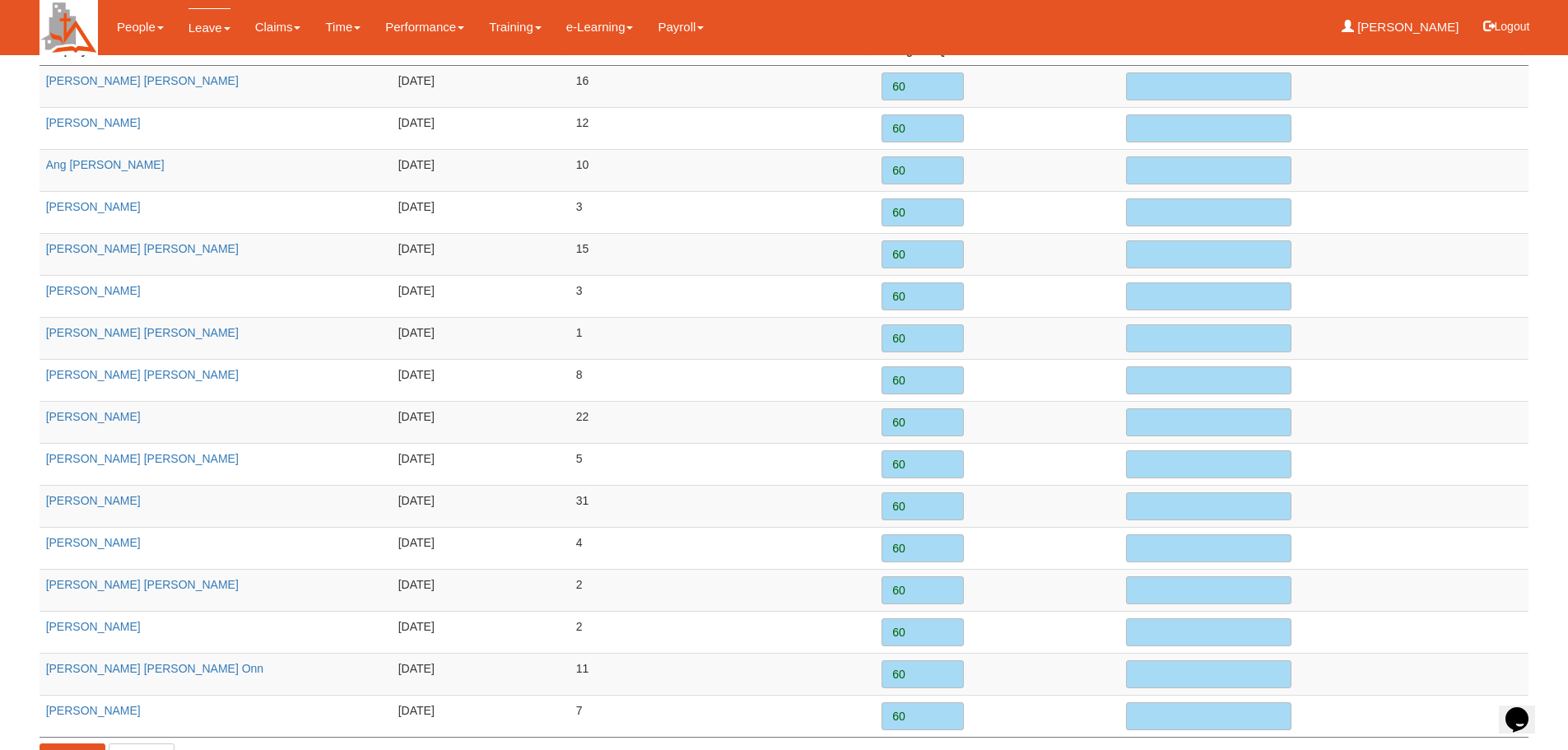
scroll to position [208, 0]
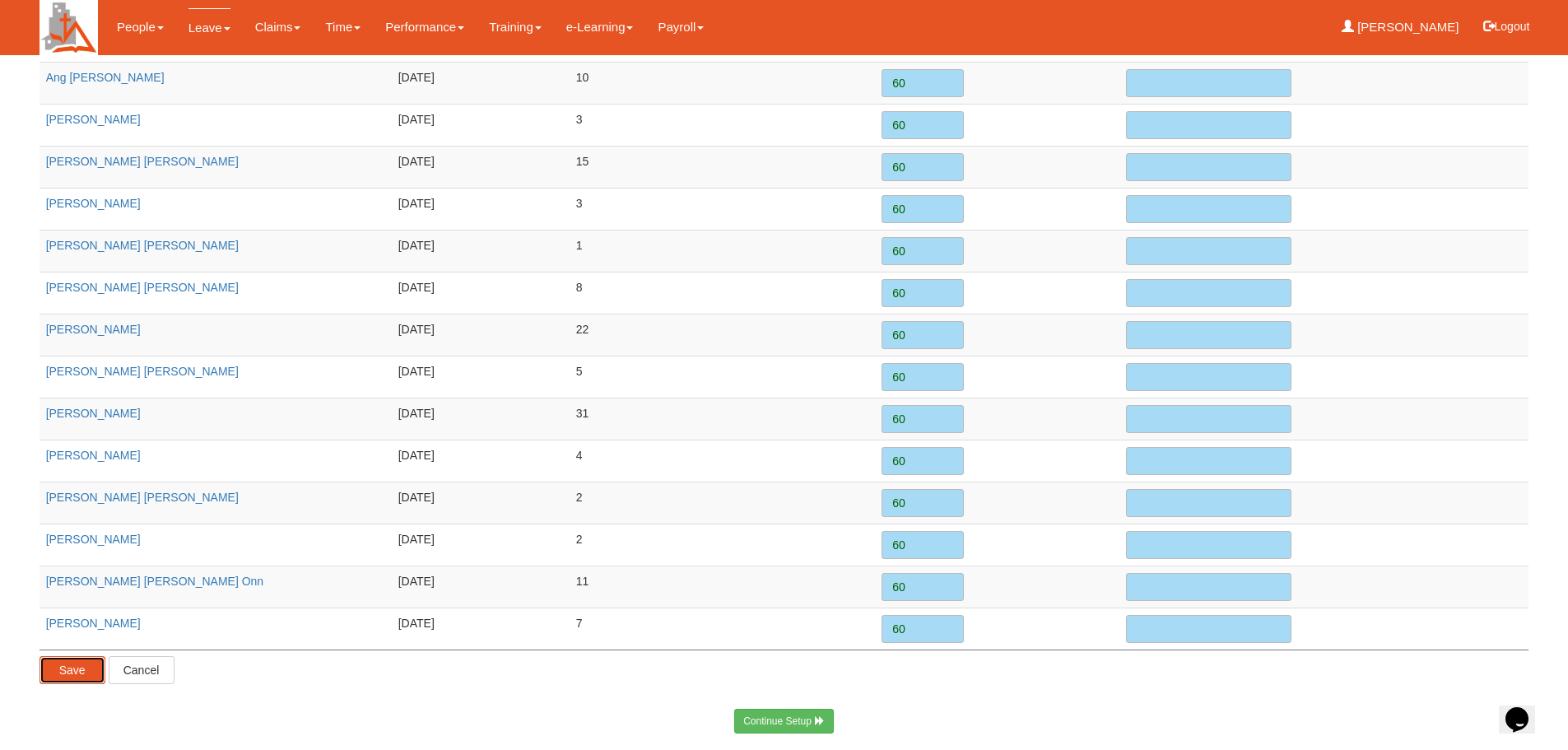
click at [82, 678] on input "Save" at bounding box center [73, 671] width 66 height 28
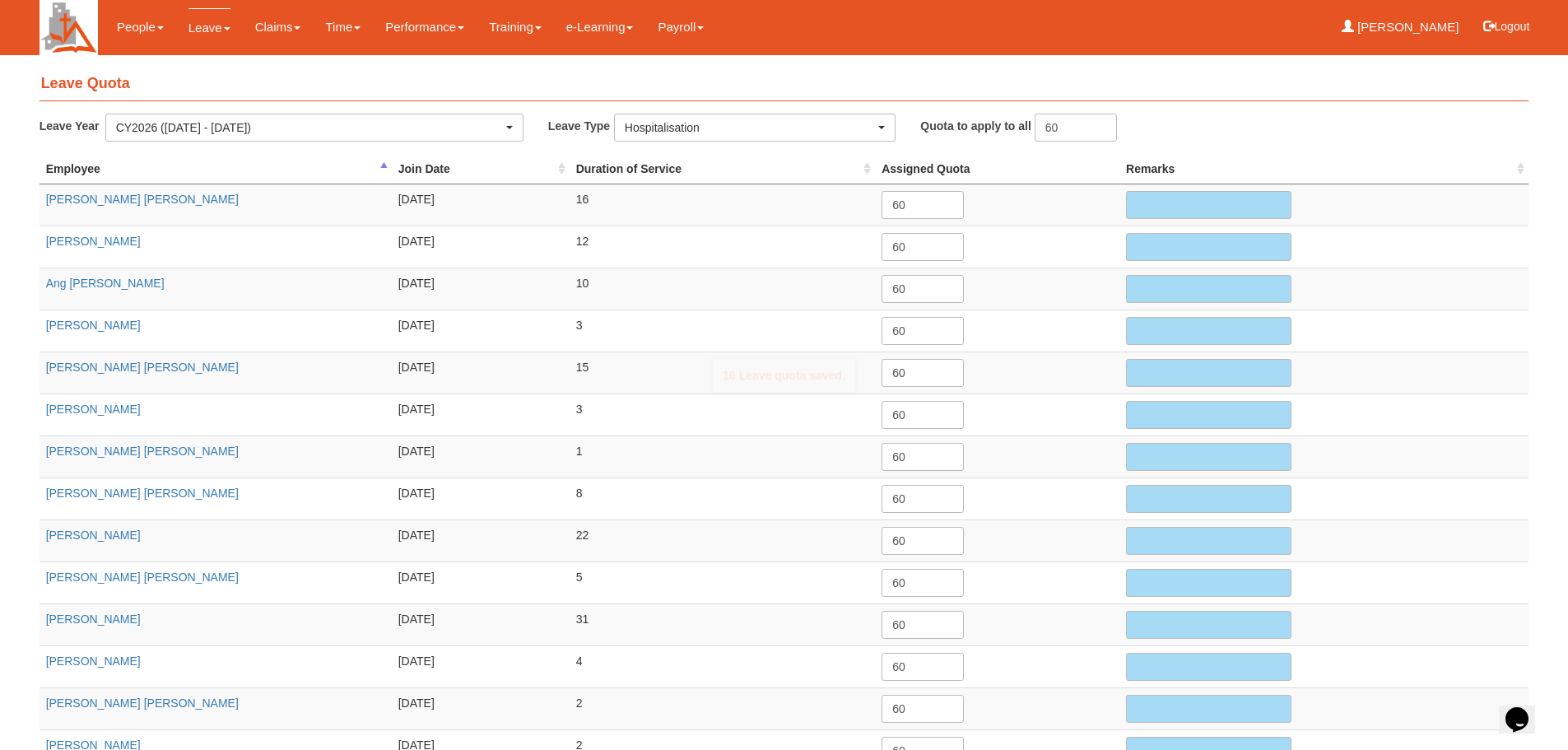
scroll to position [0, 0]
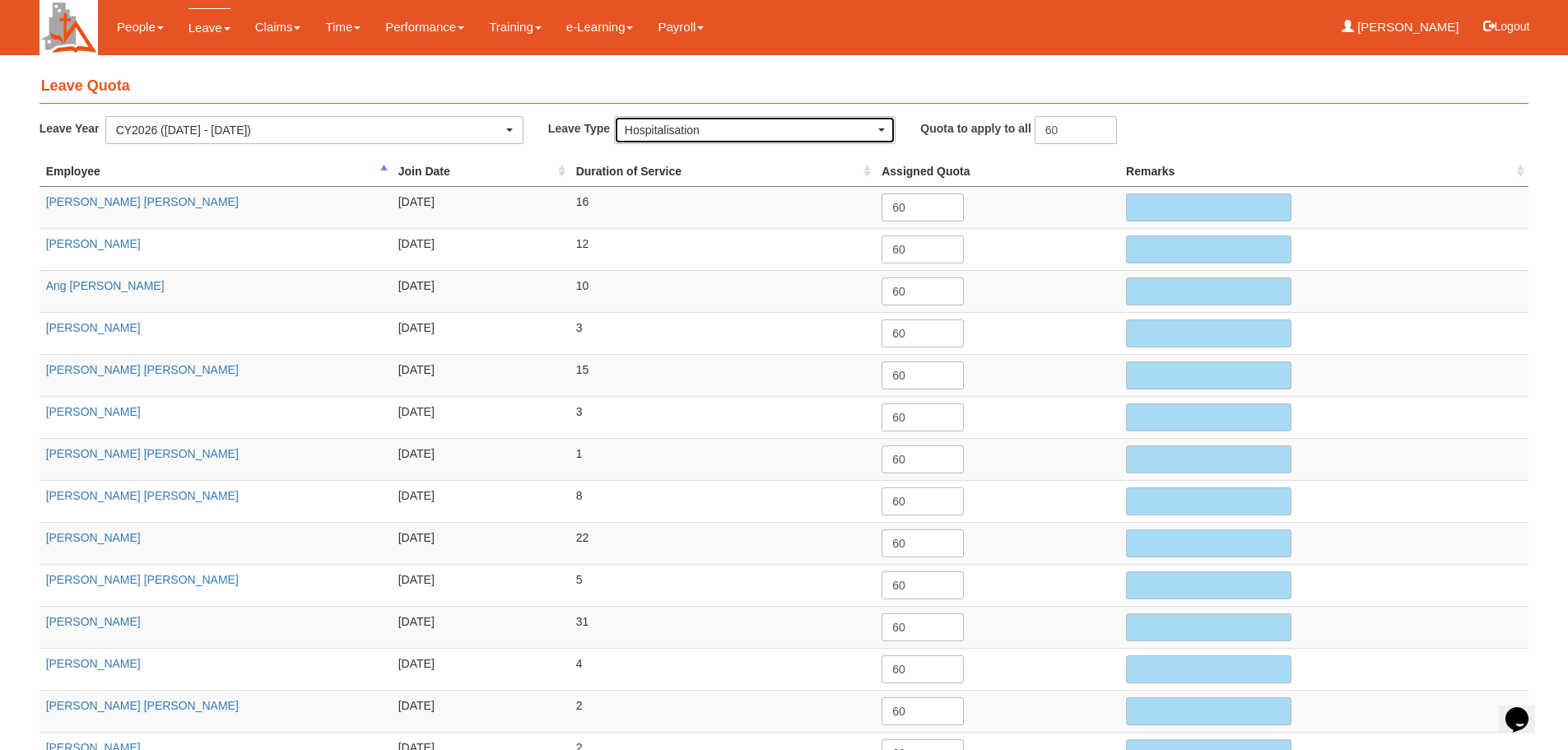
click at [879, 129] on span "button" at bounding box center [881, 130] width 7 height 3
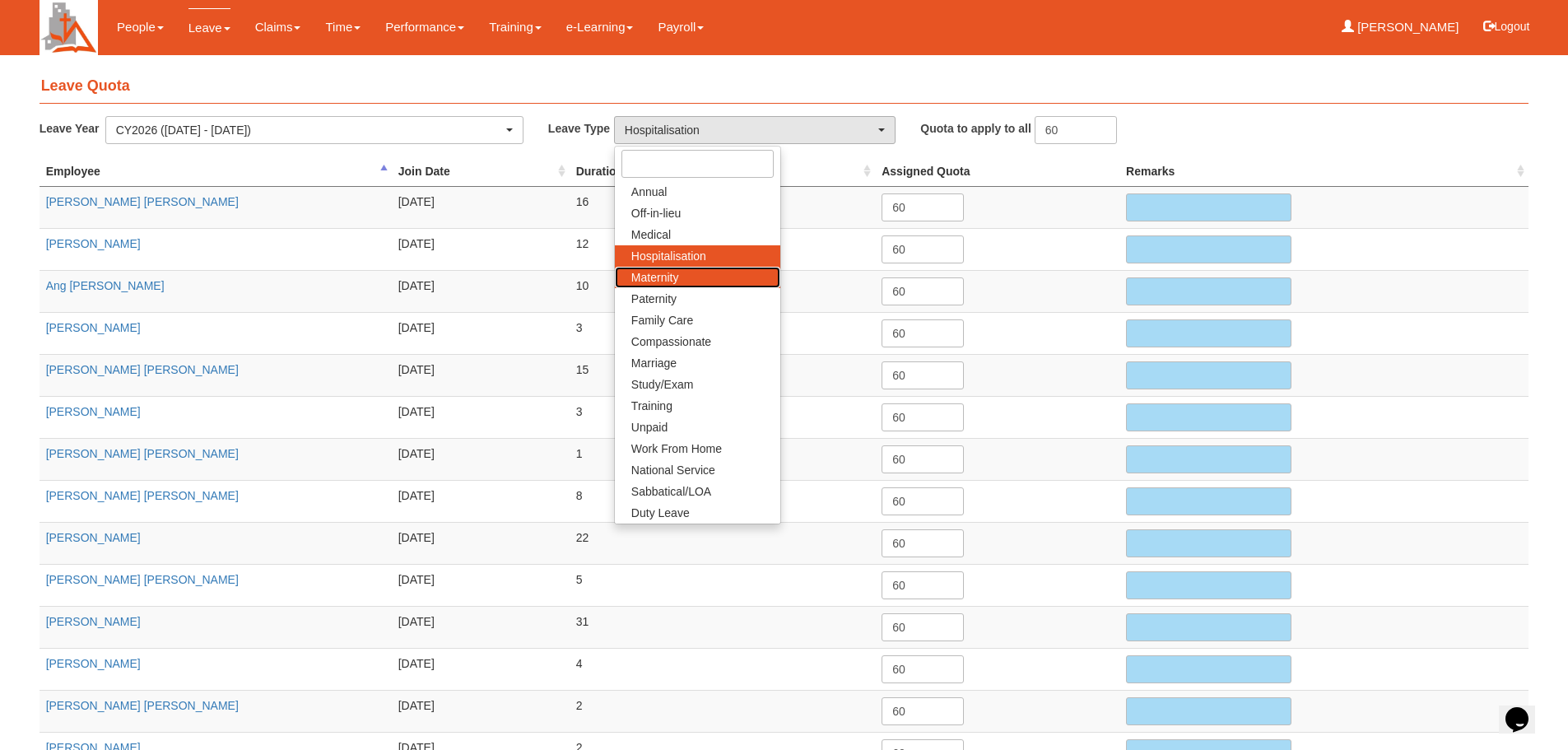
click at [704, 275] on link "Maternity" at bounding box center [697, 277] width 166 height 22
select select "6"
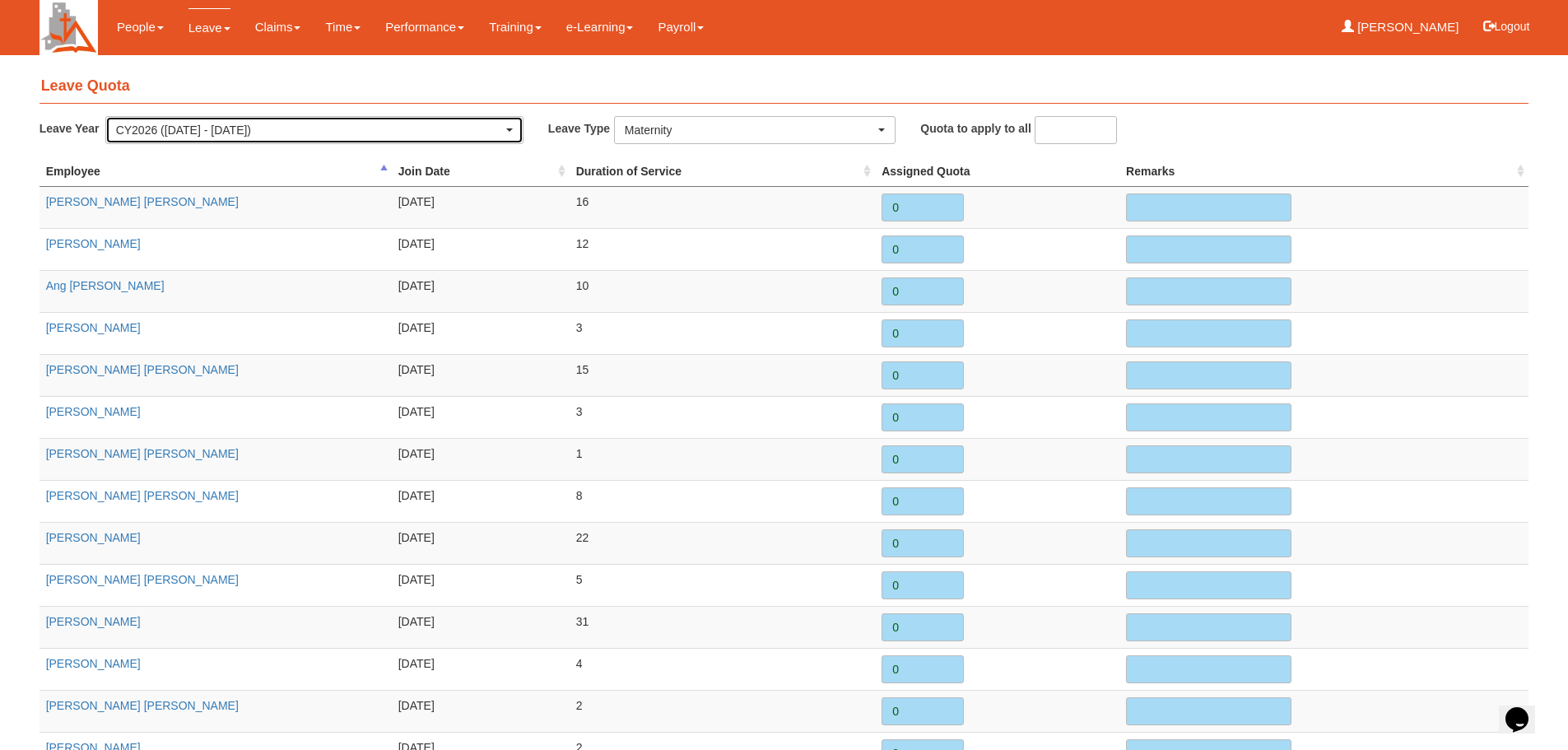
click at [508, 125] on div "CY2026 (1/1/2026 - 31/12/2026)" at bounding box center [314, 130] width 396 height 16
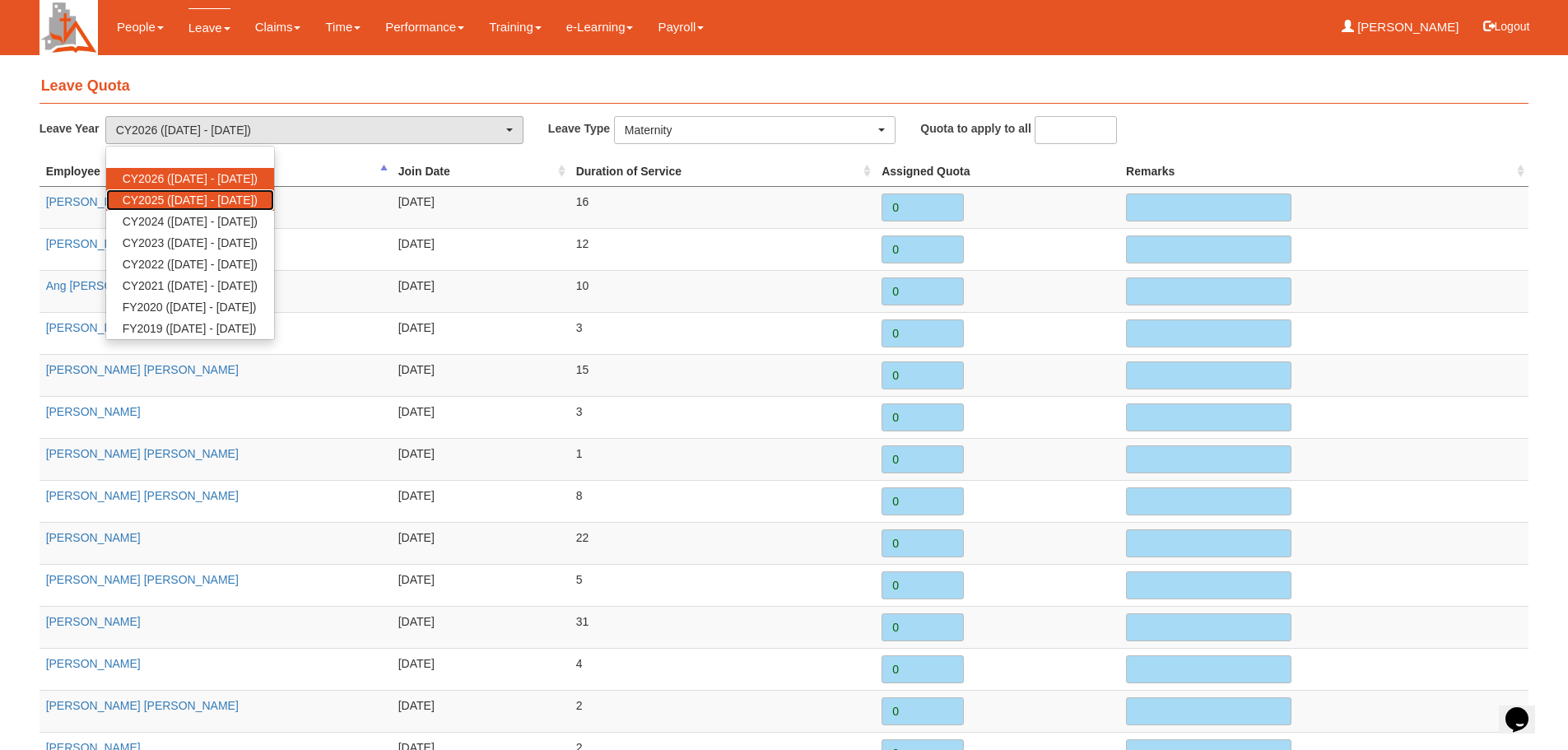
click at [257, 196] on span "CY2025 (1/1/2025 - 31/12/2025)" at bounding box center [190, 200] width 135 height 16
select select "68"
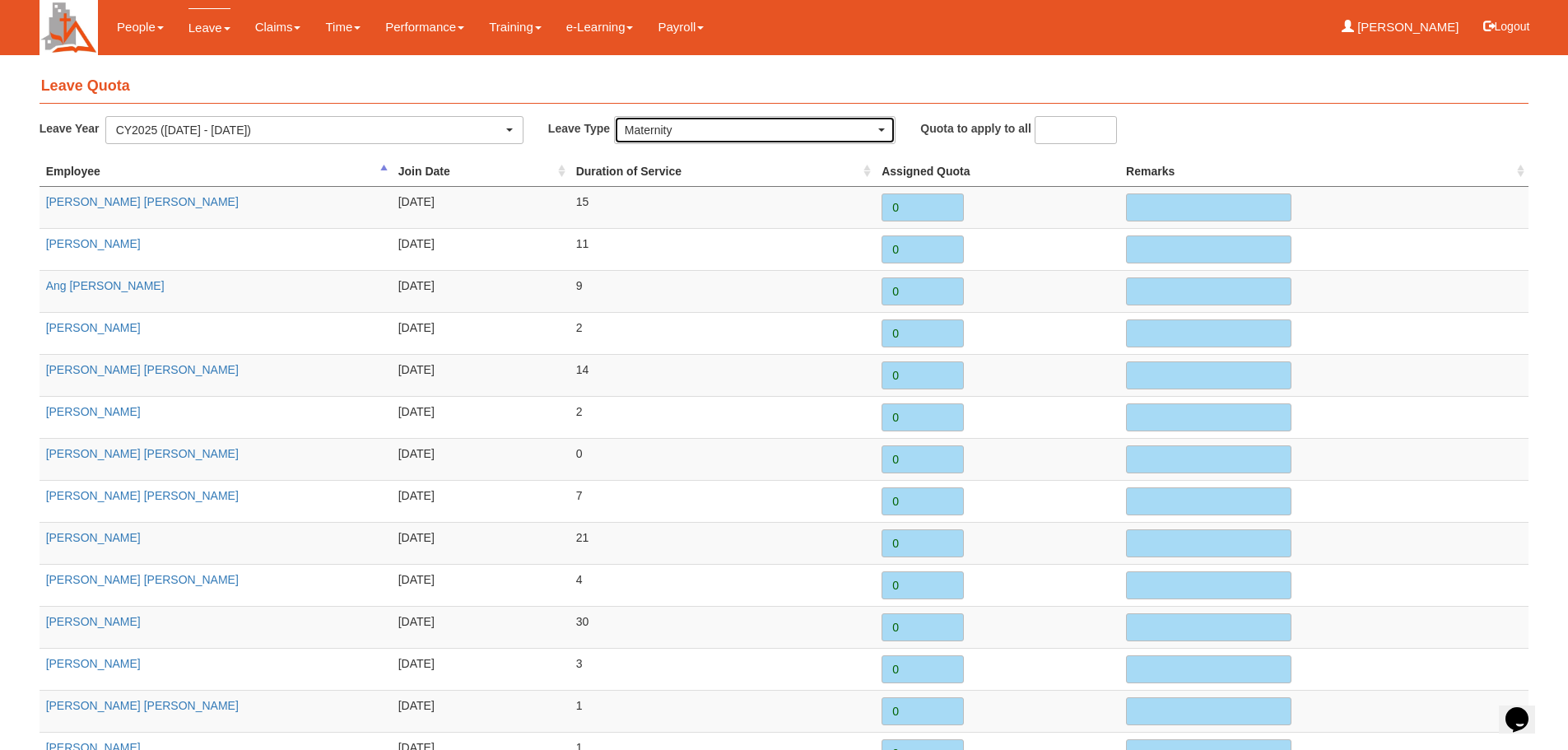
click at [881, 131] on button "Maternity" at bounding box center [755, 131] width 282 height 28
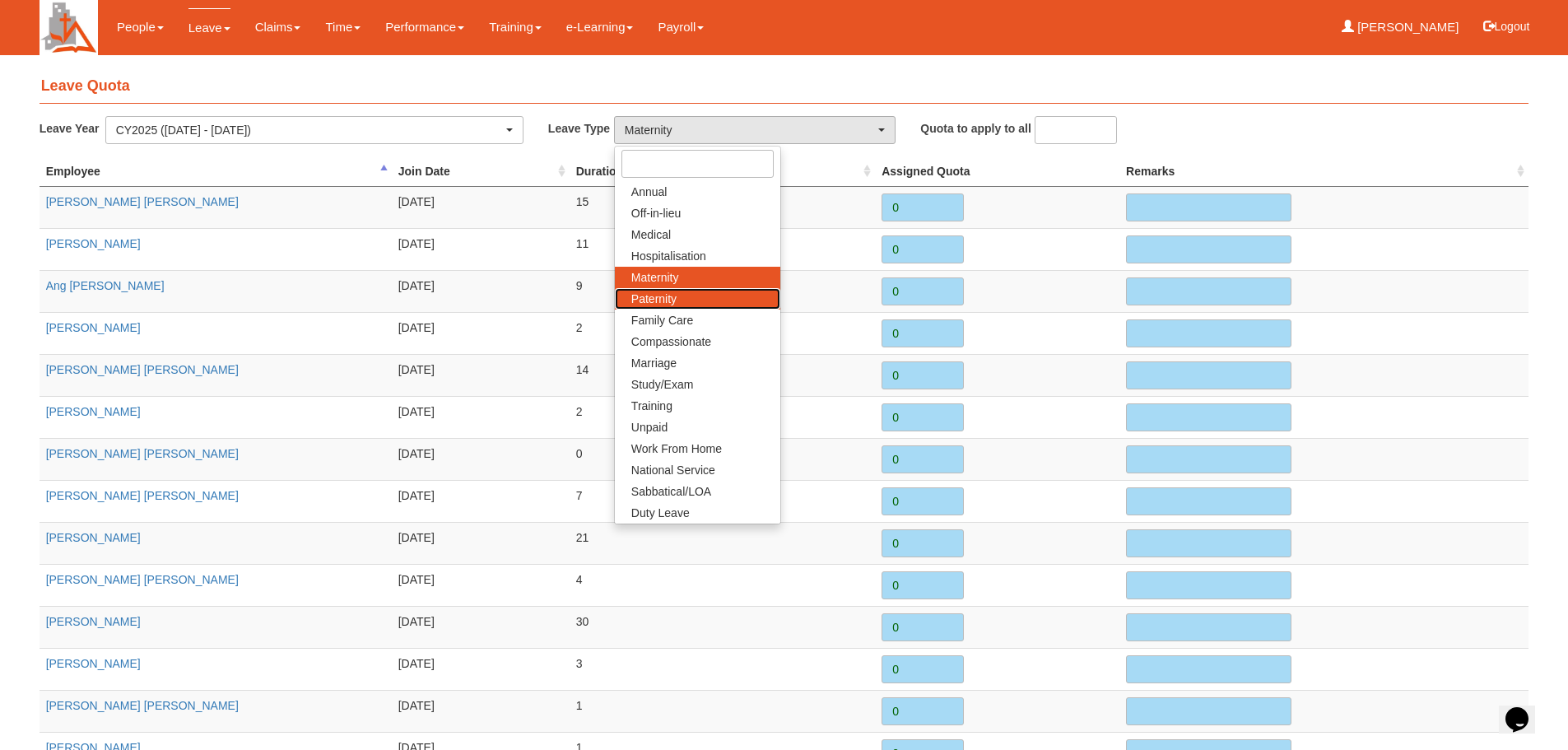
click at [706, 295] on link "Paternity" at bounding box center [697, 299] width 166 height 22
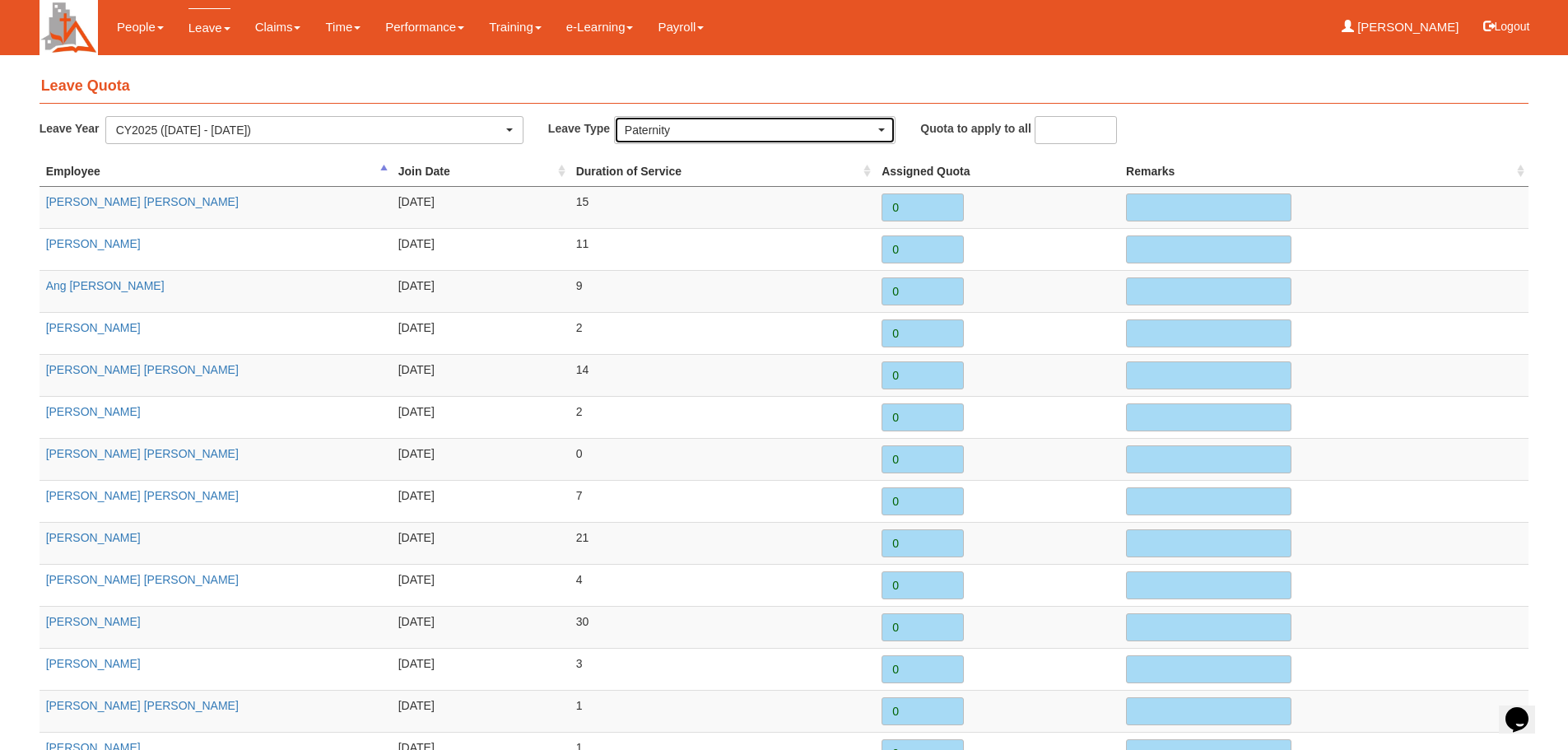
click at [882, 126] on div "Paternity" at bounding box center [755, 130] width 260 height 16
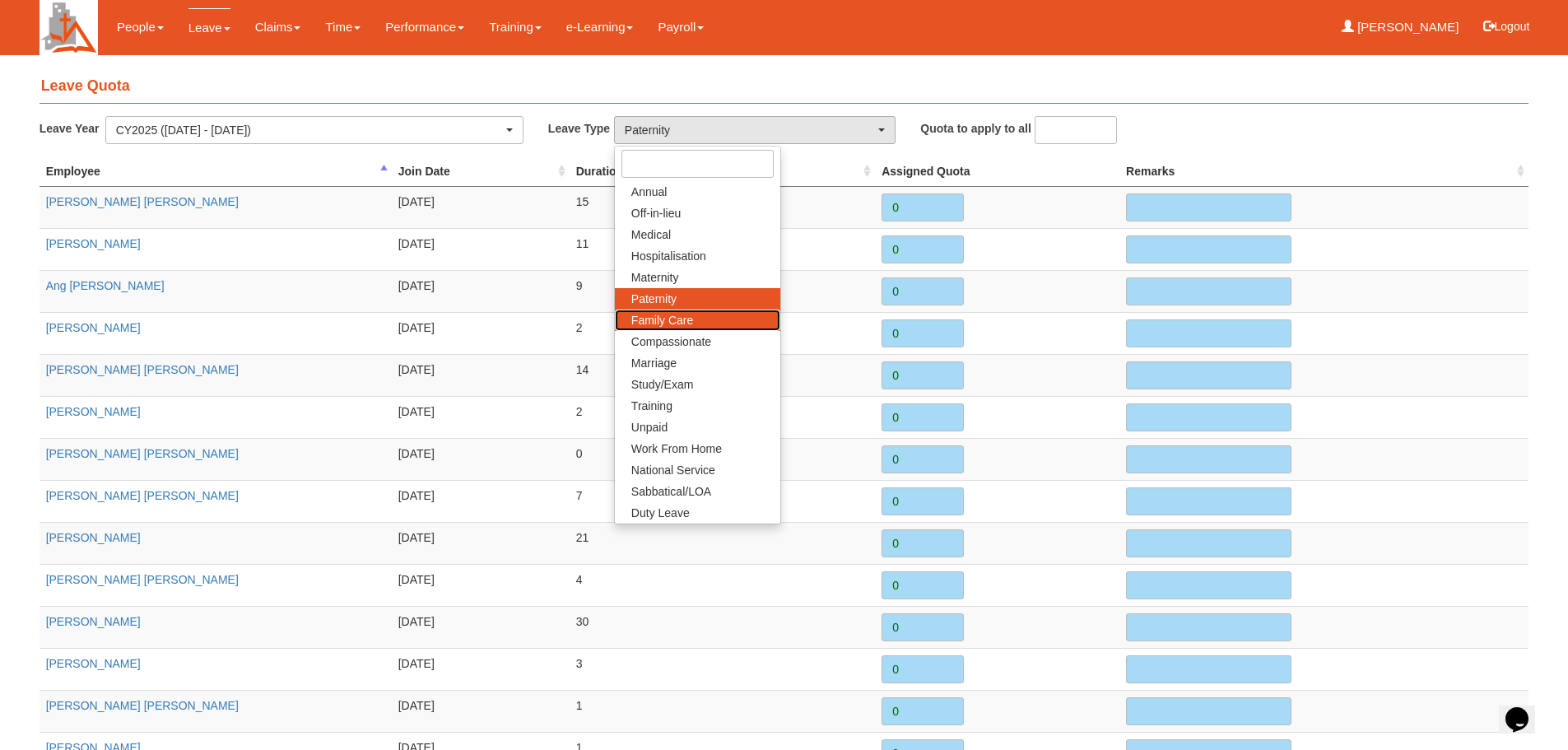
click at [708, 315] on link "Family Care" at bounding box center [697, 320] width 166 height 22
select select "9"
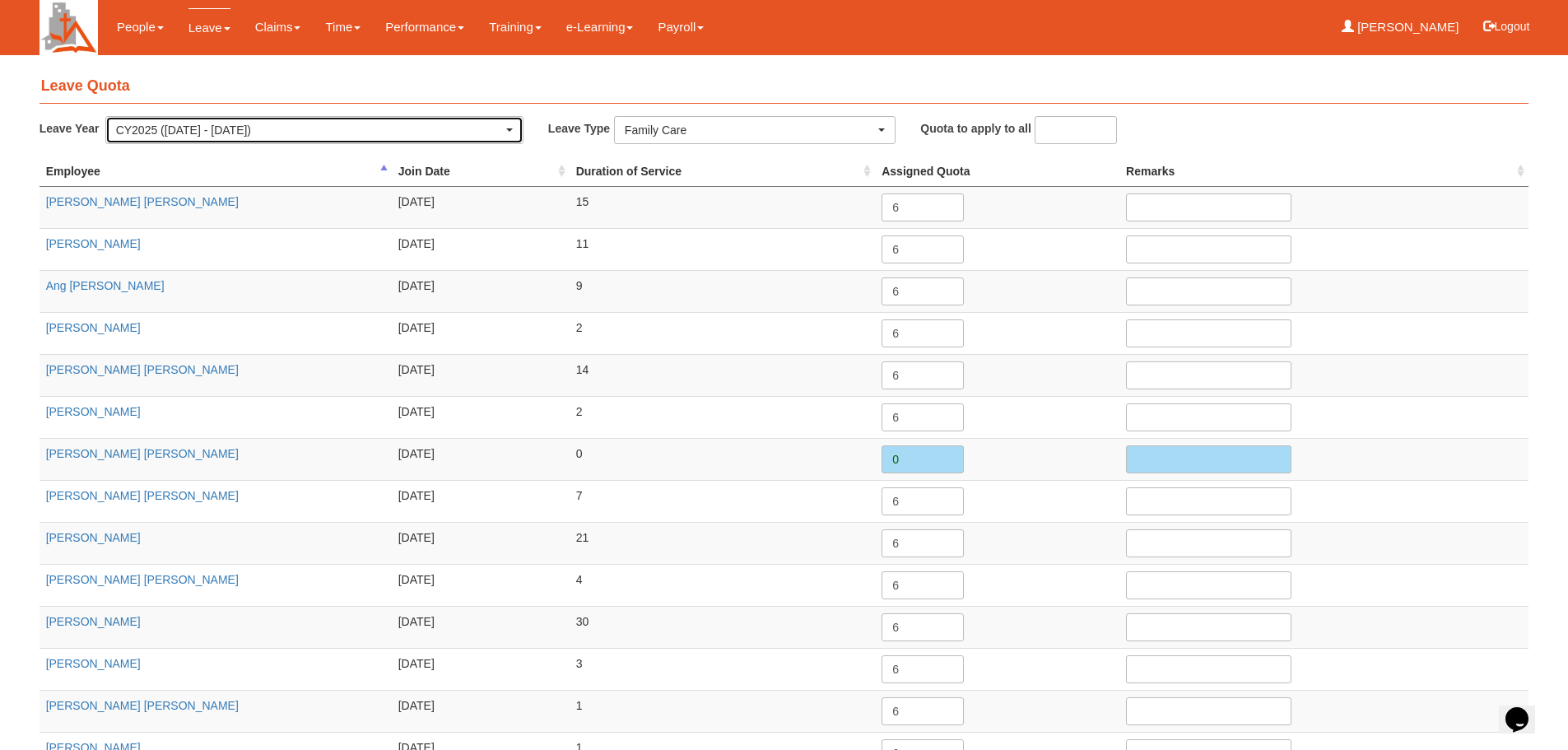
click at [510, 127] on div "CY2025 (1/1/2025 - 31/12/2025)" at bounding box center [314, 130] width 396 height 16
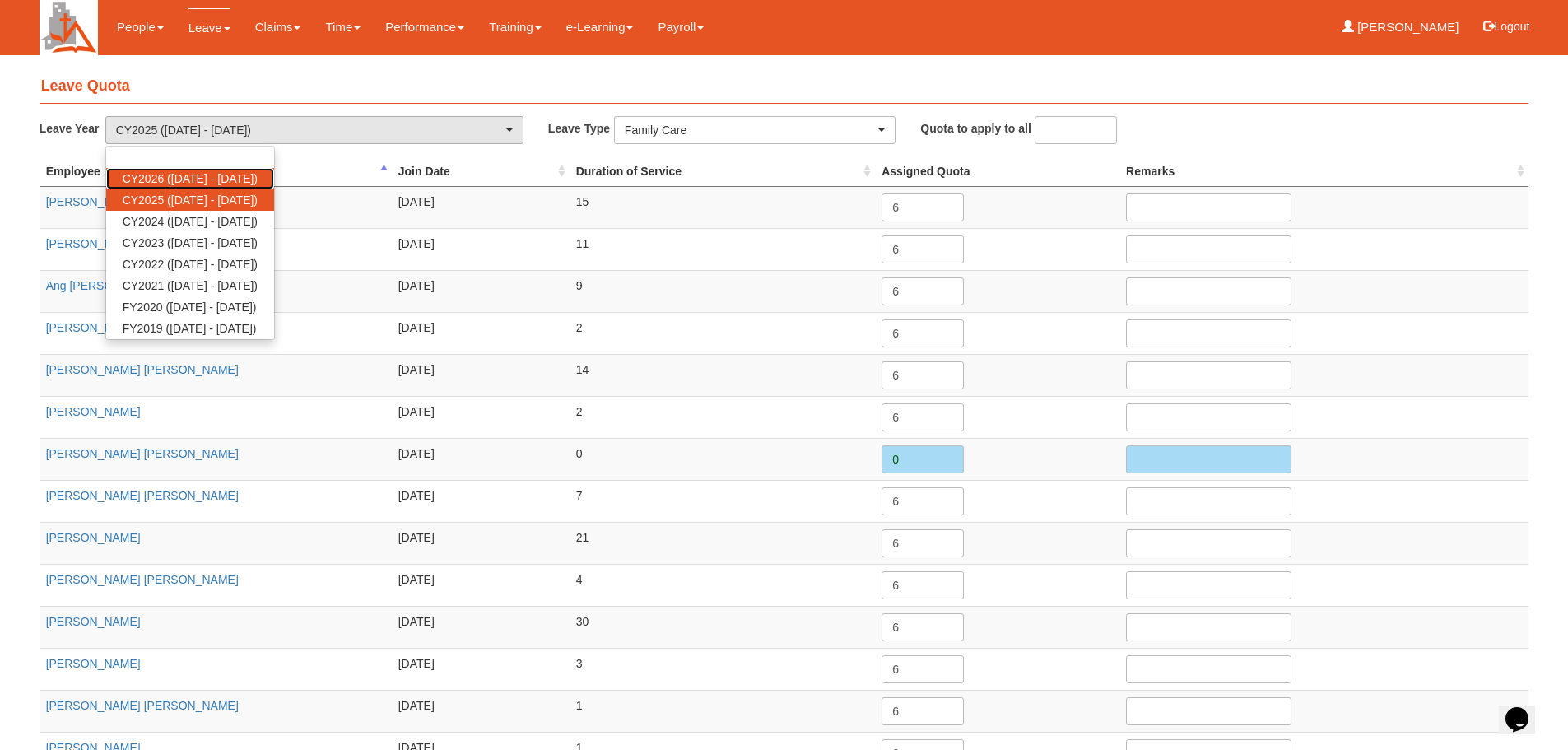
click at [155, 170] on span "CY2026 (1/1/2026 - 31/12/2026)" at bounding box center [190, 178] width 135 height 16
select select "80"
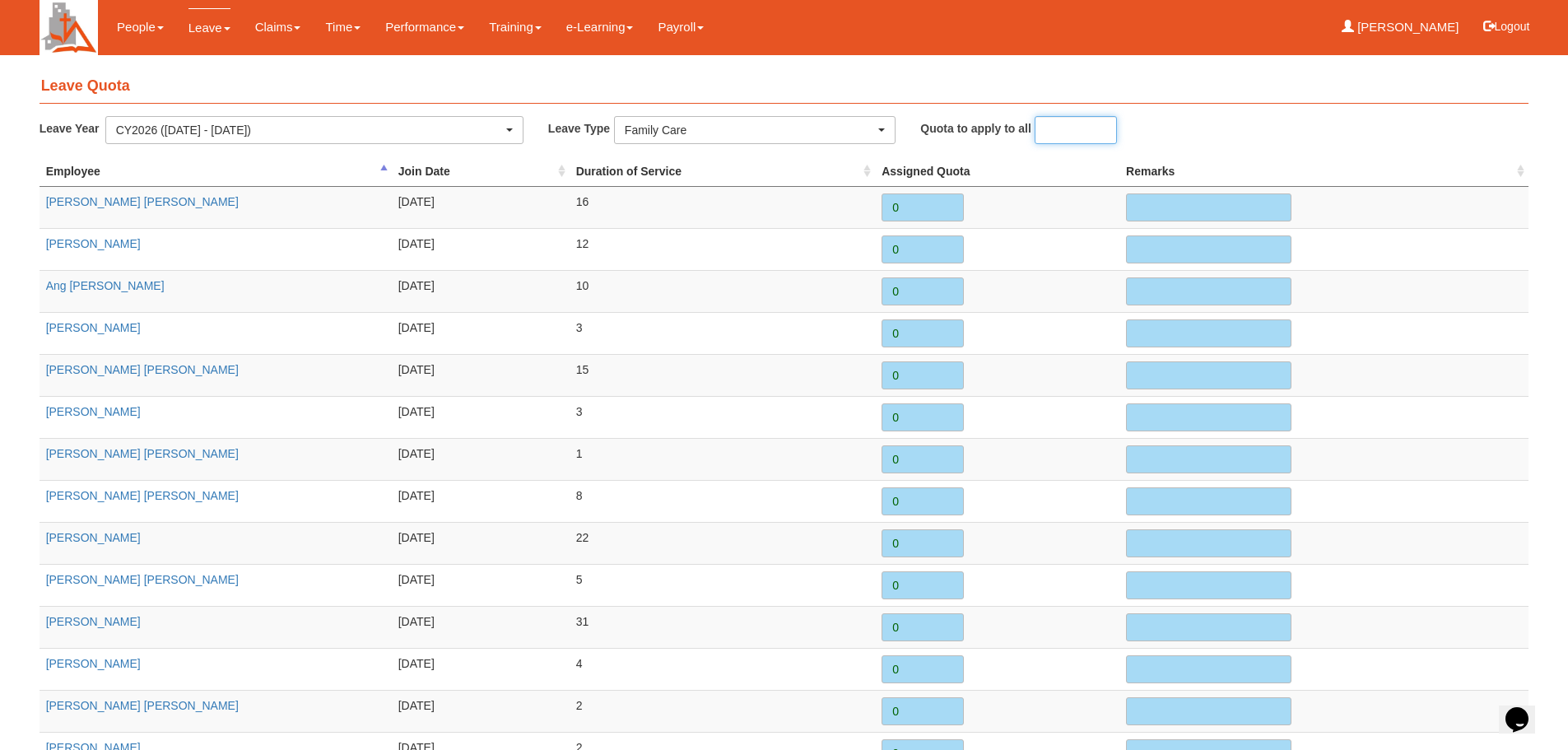
click at [1063, 136] on input "number" at bounding box center [1075, 131] width 82 height 28
type input "6"
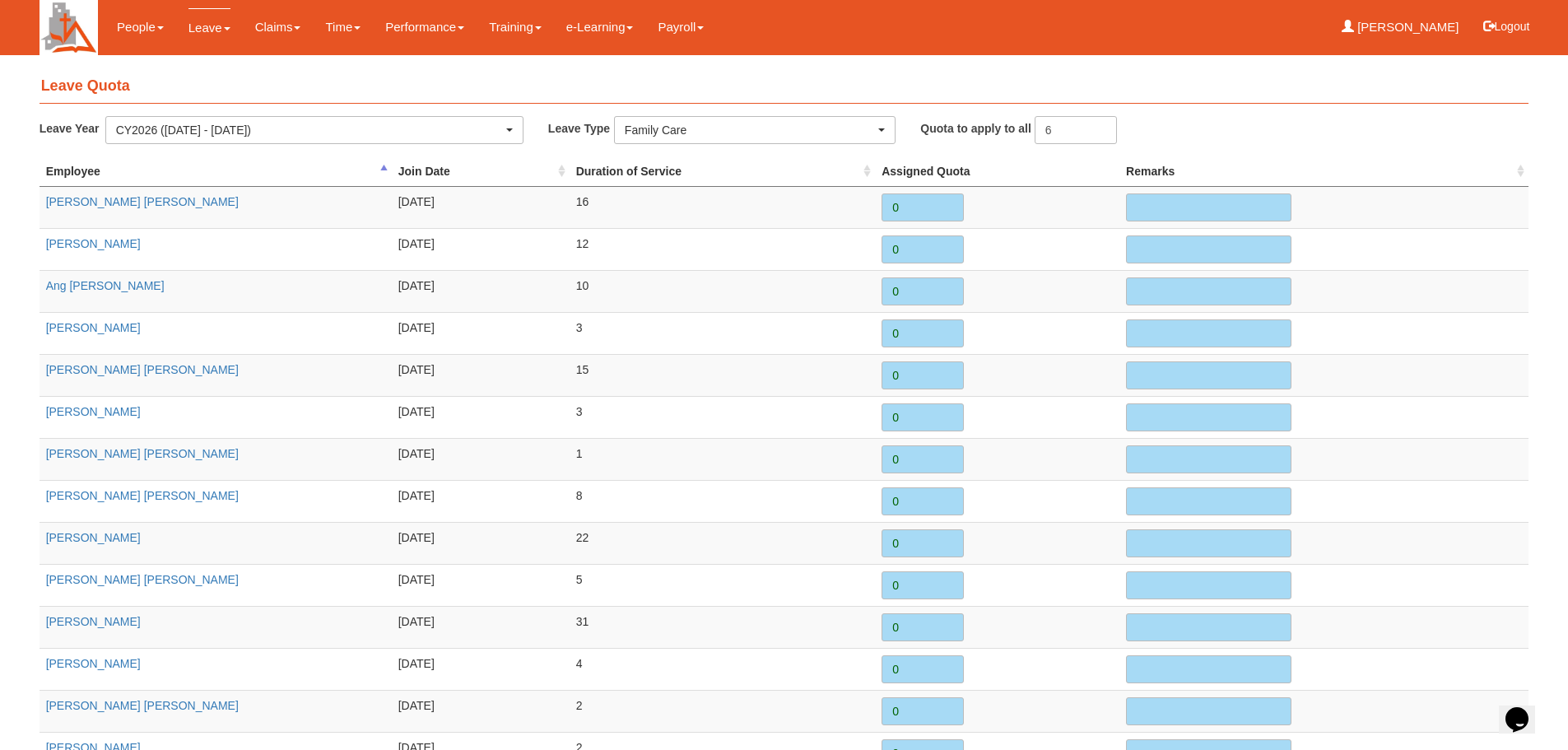
type input "6"
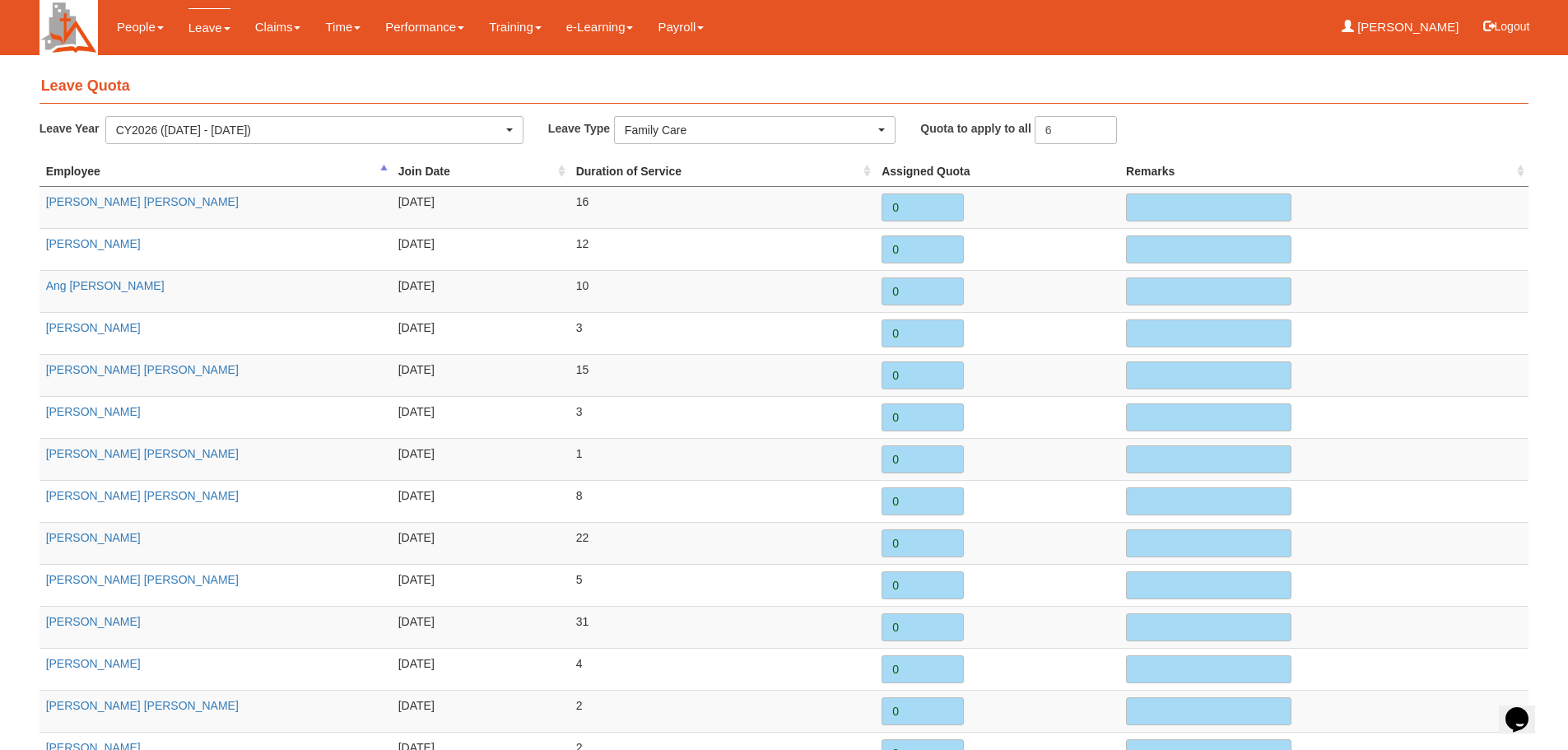
type input "6"
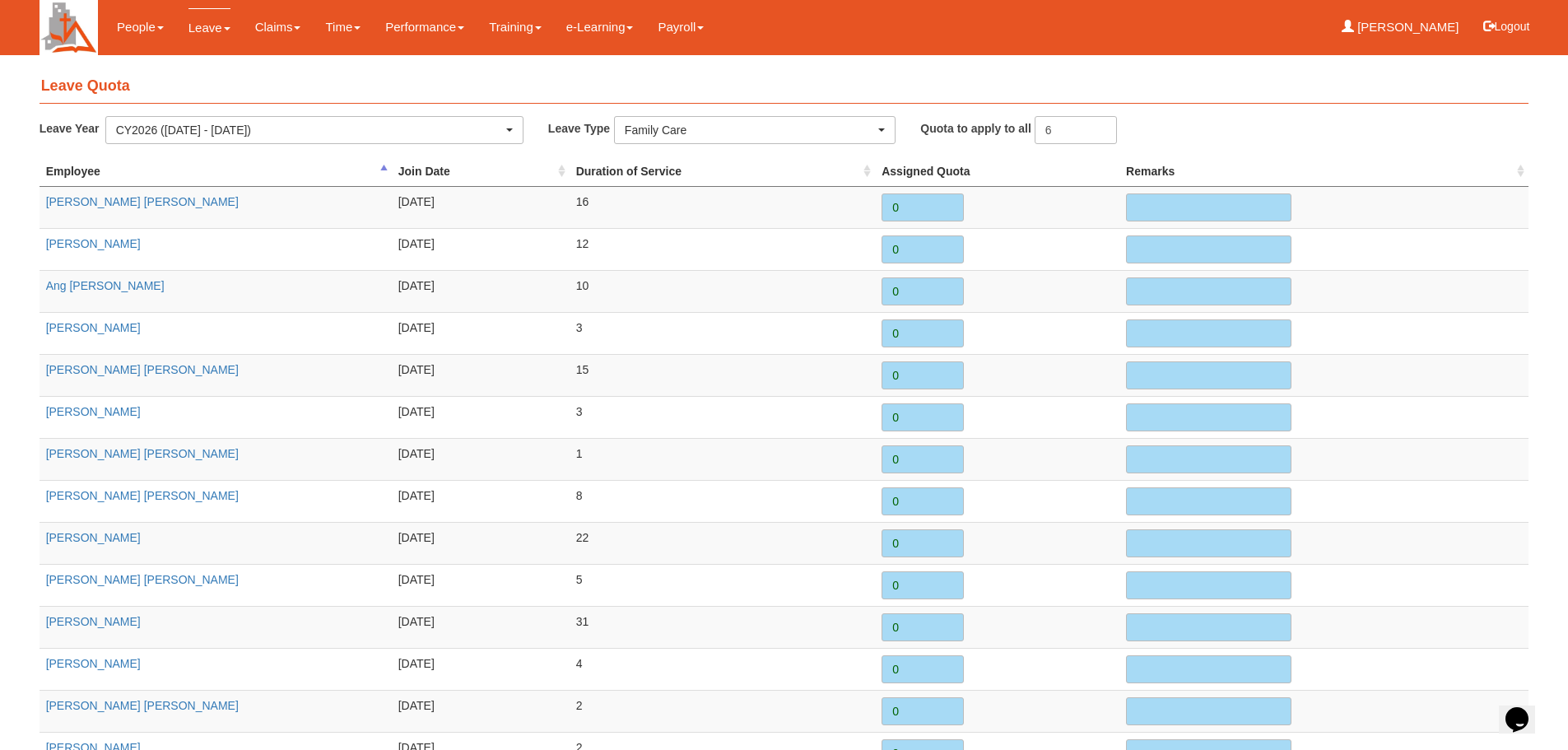
type input "6"
click at [1067, 176] on th "Assigned Quota" at bounding box center [997, 171] width 244 height 30
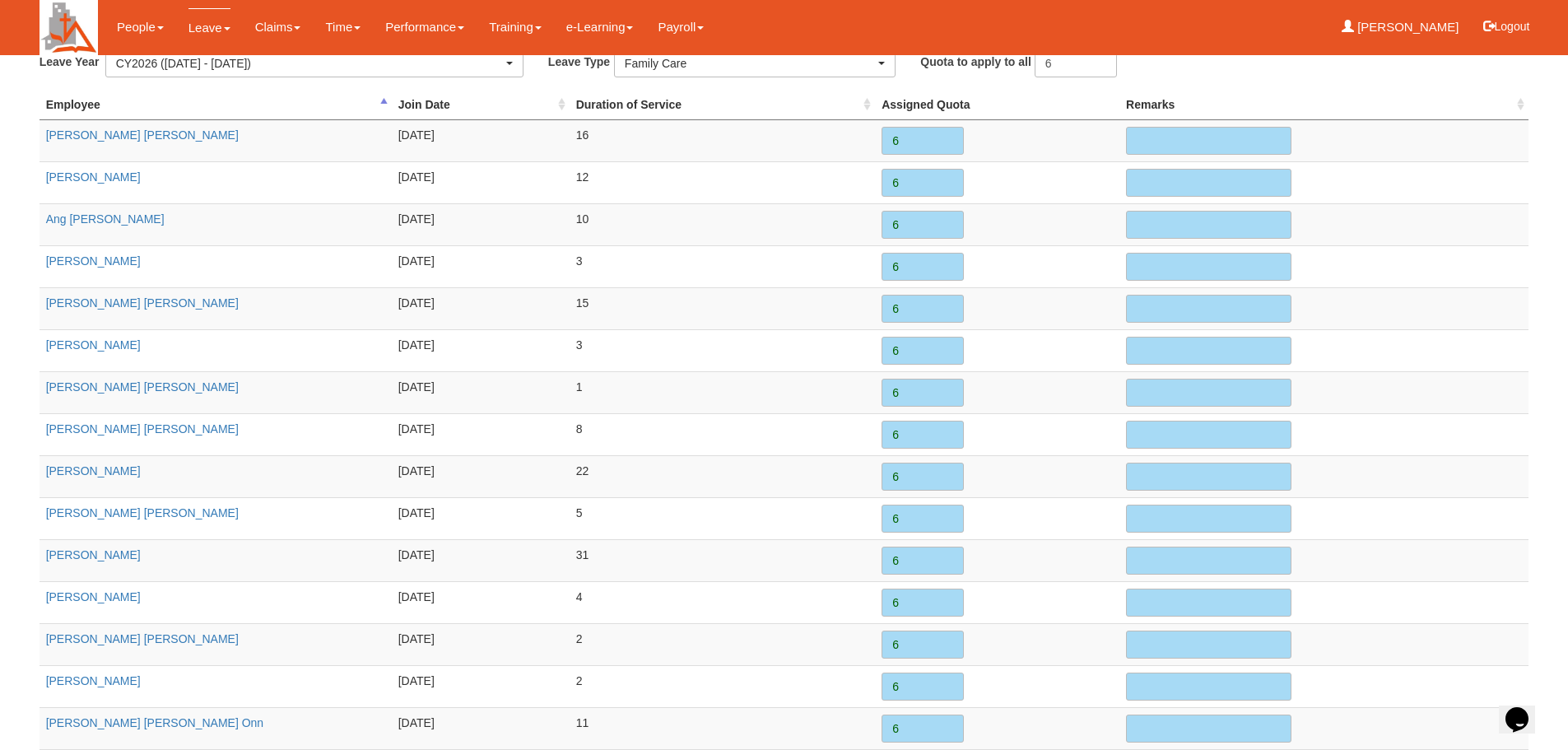
scroll to position [208, 0]
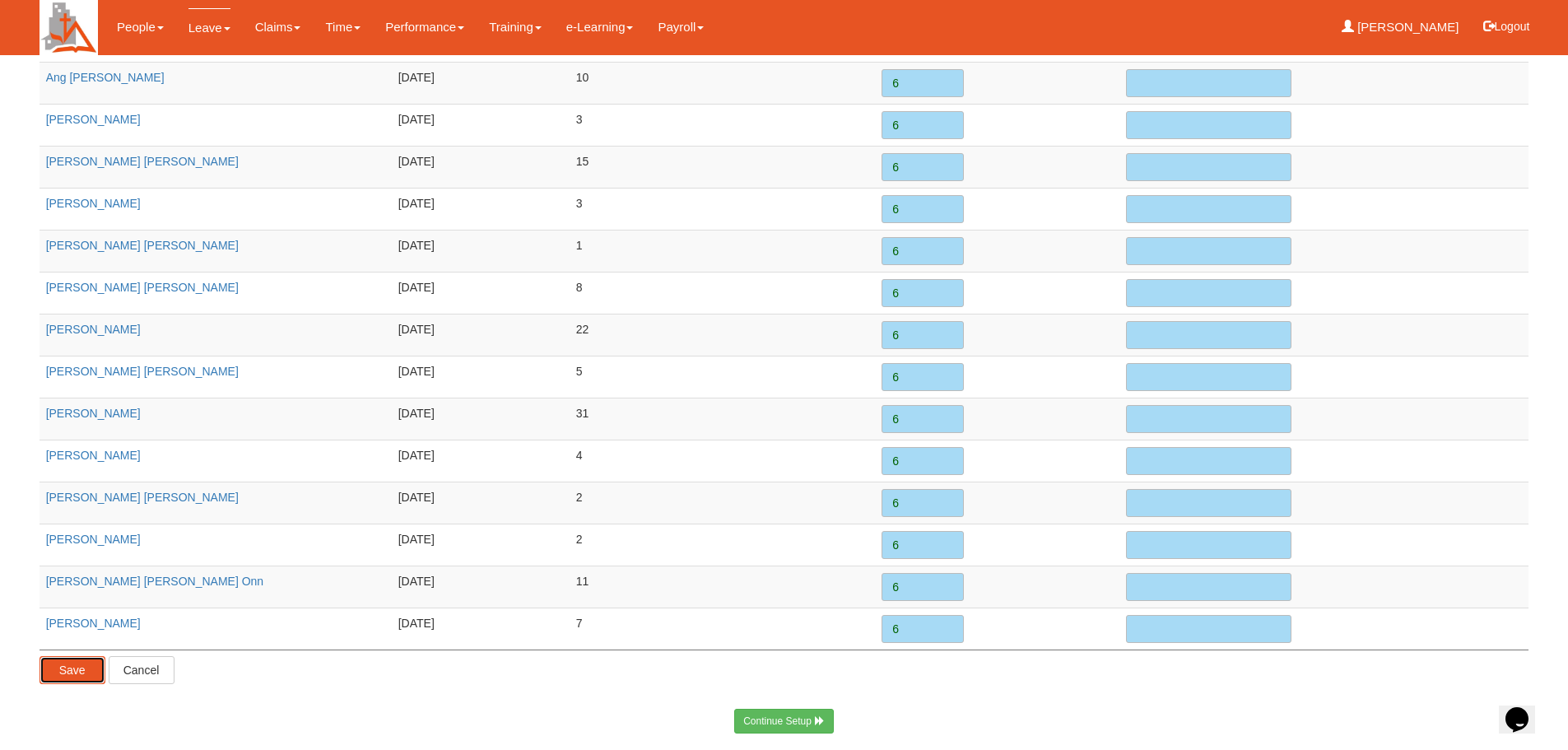
click at [86, 670] on input "Save" at bounding box center [73, 671] width 66 height 28
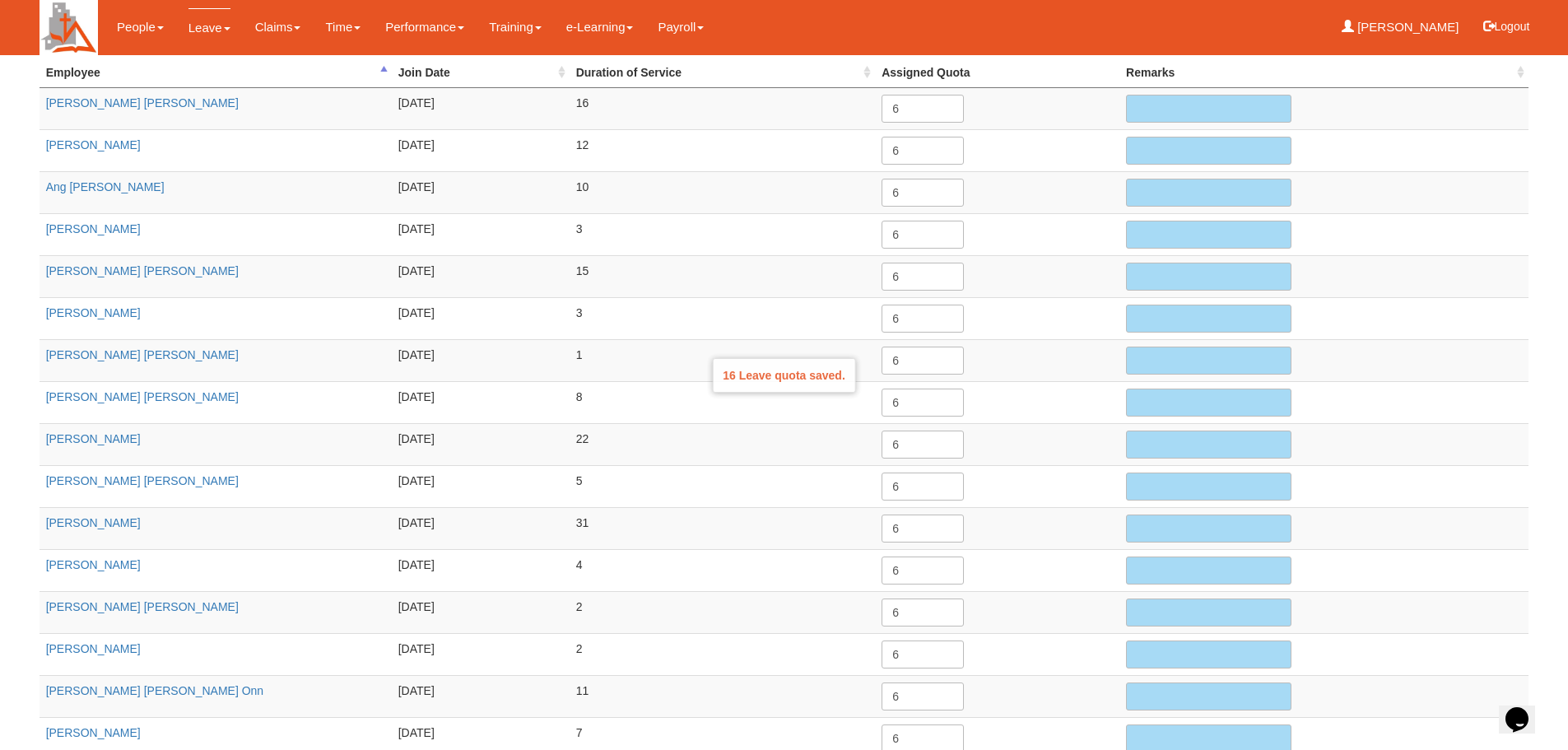
scroll to position [0, 0]
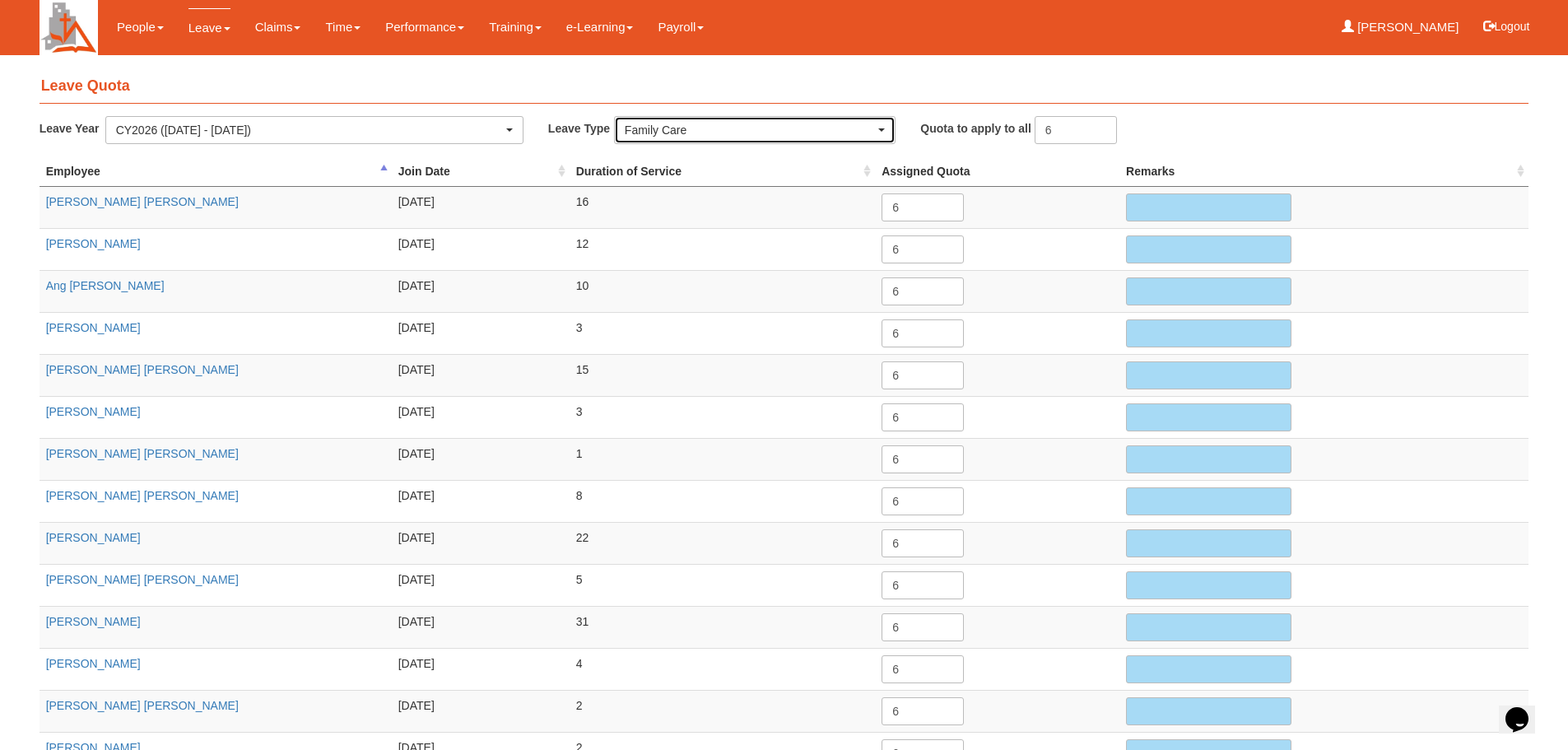
click at [884, 129] on span "button" at bounding box center [881, 130] width 7 height 3
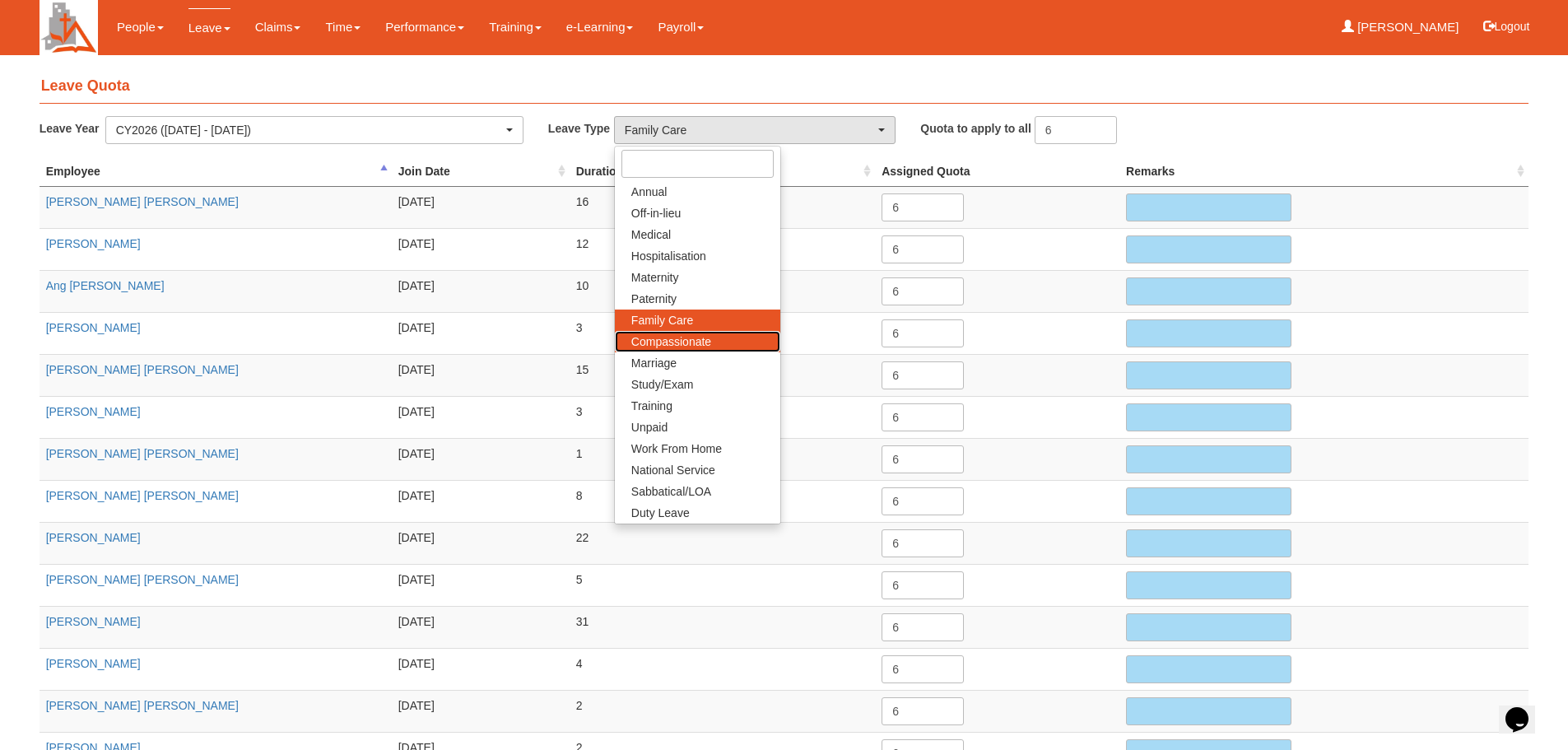
click at [686, 340] on span "Compassionate" at bounding box center [671, 340] width 79 height 16
select select "10"
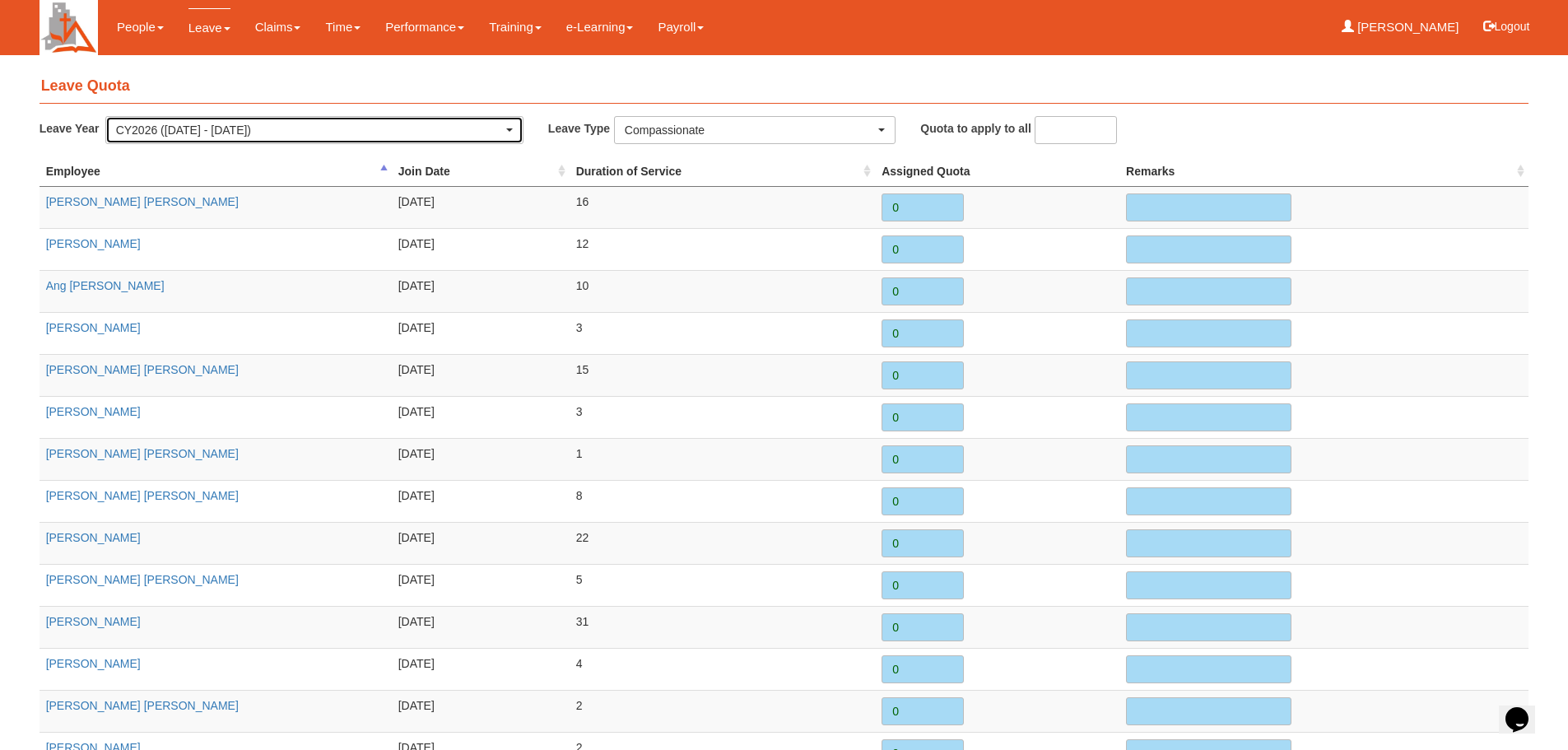
click at [511, 129] on span "button" at bounding box center [509, 130] width 7 height 3
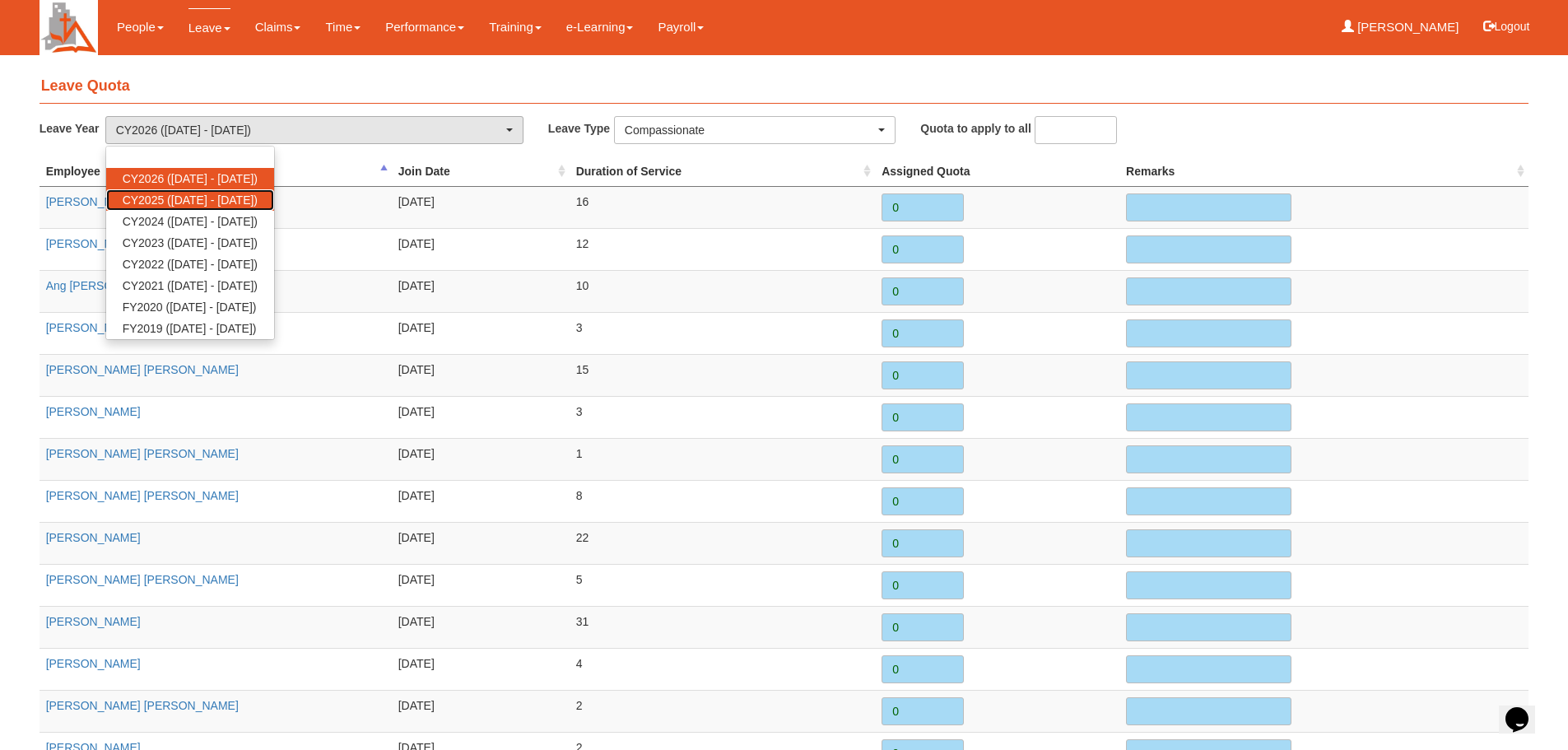
click at [257, 197] on span "CY2025 (1/1/2025 - 31/12/2025)" at bounding box center [190, 200] width 135 height 16
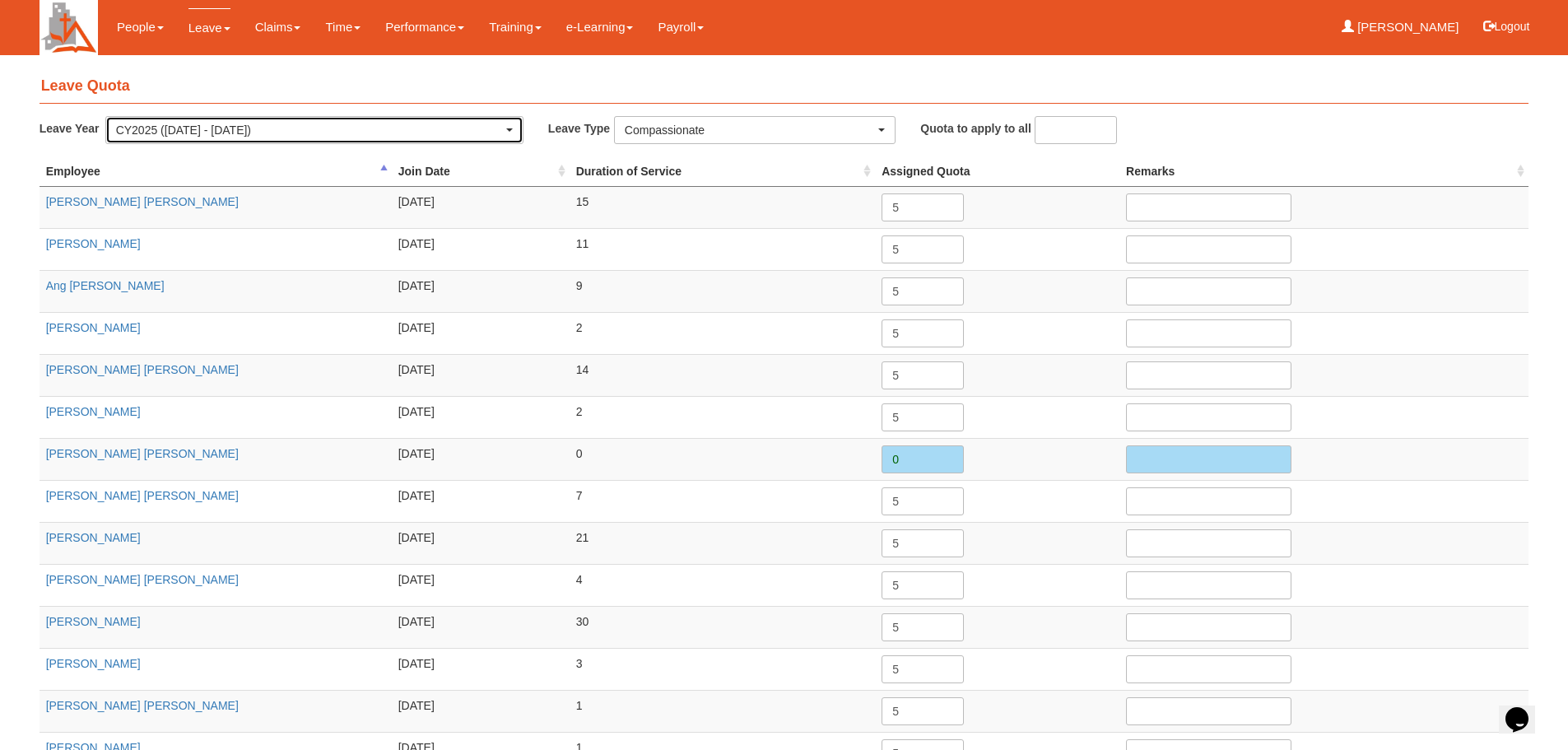
click at [506, 125] on div "CY2025 (1/1/2025 - 31/12/2025)" at bounding box center [314, 130] width 396 height 16
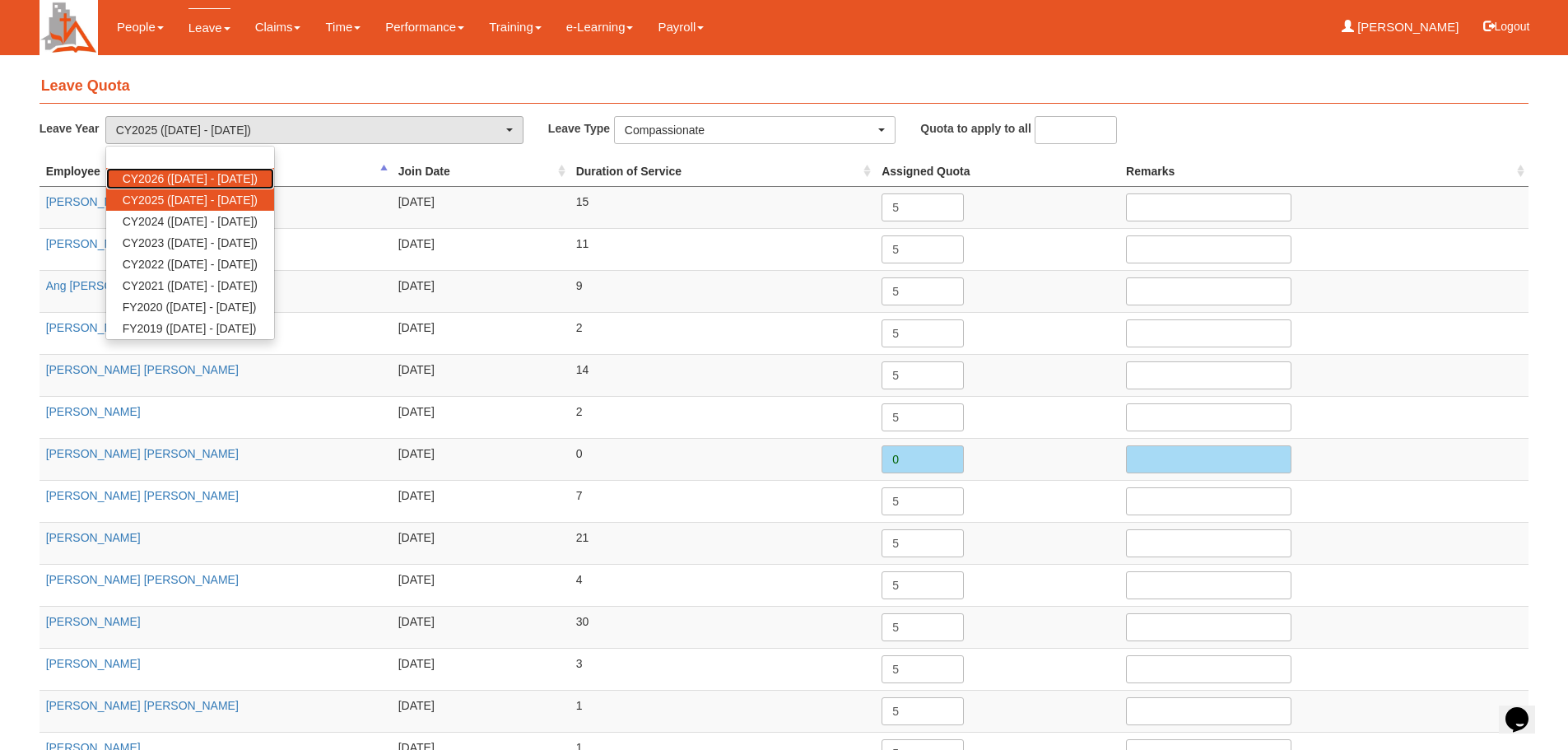
drag, startPoint x: 252, startPoint y: 168, endPoint x: 261, endPoint y: 167, distance: 9.1
click at [251, 168] on link "CY2026 (1/1/2026 - 31/12/2026)" at bounding box center [190, 179] width 168 height 22
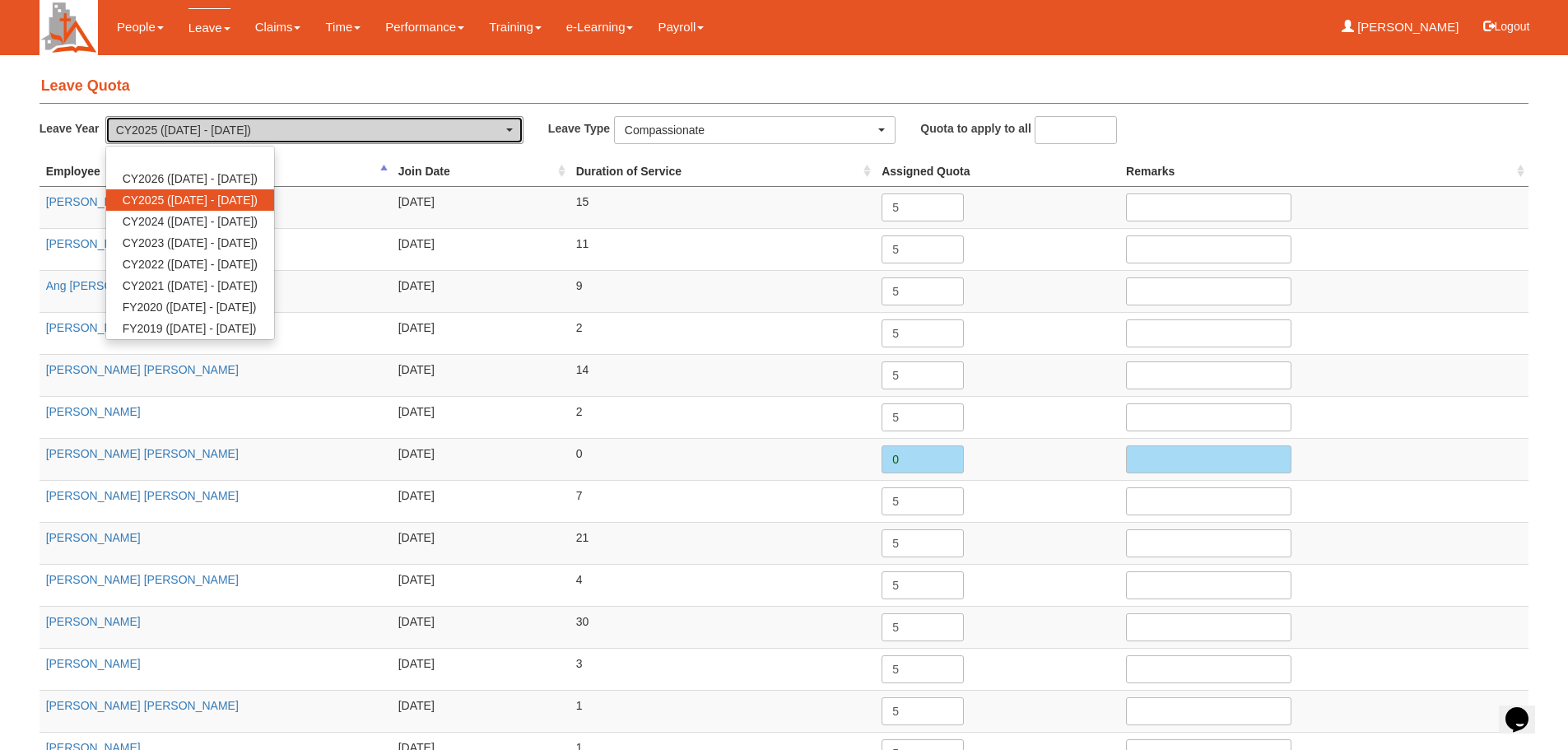
select select "80"
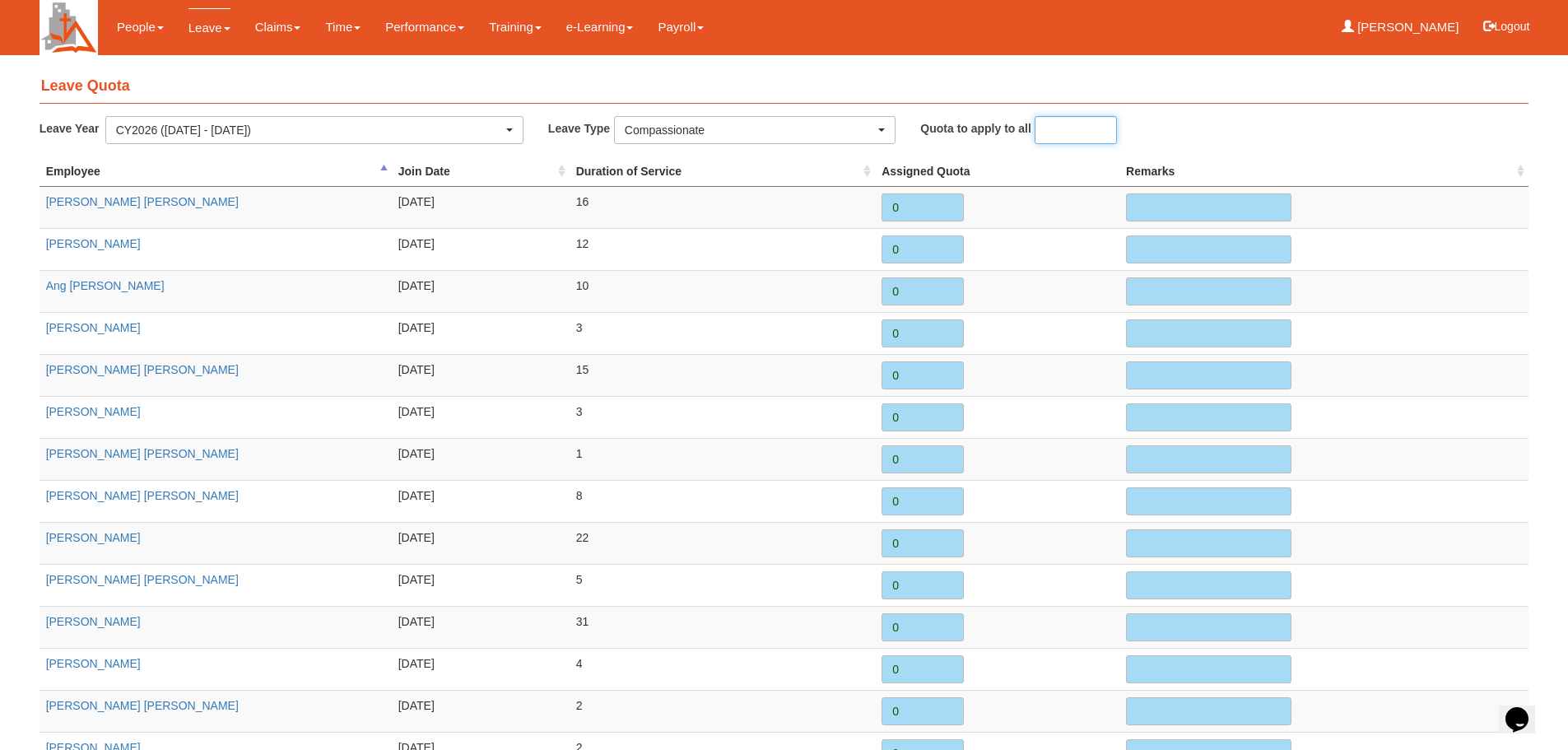
click at [1088, 131] on input "number" at bounding box center [1075, 131] width 82 height 28
type input "5"
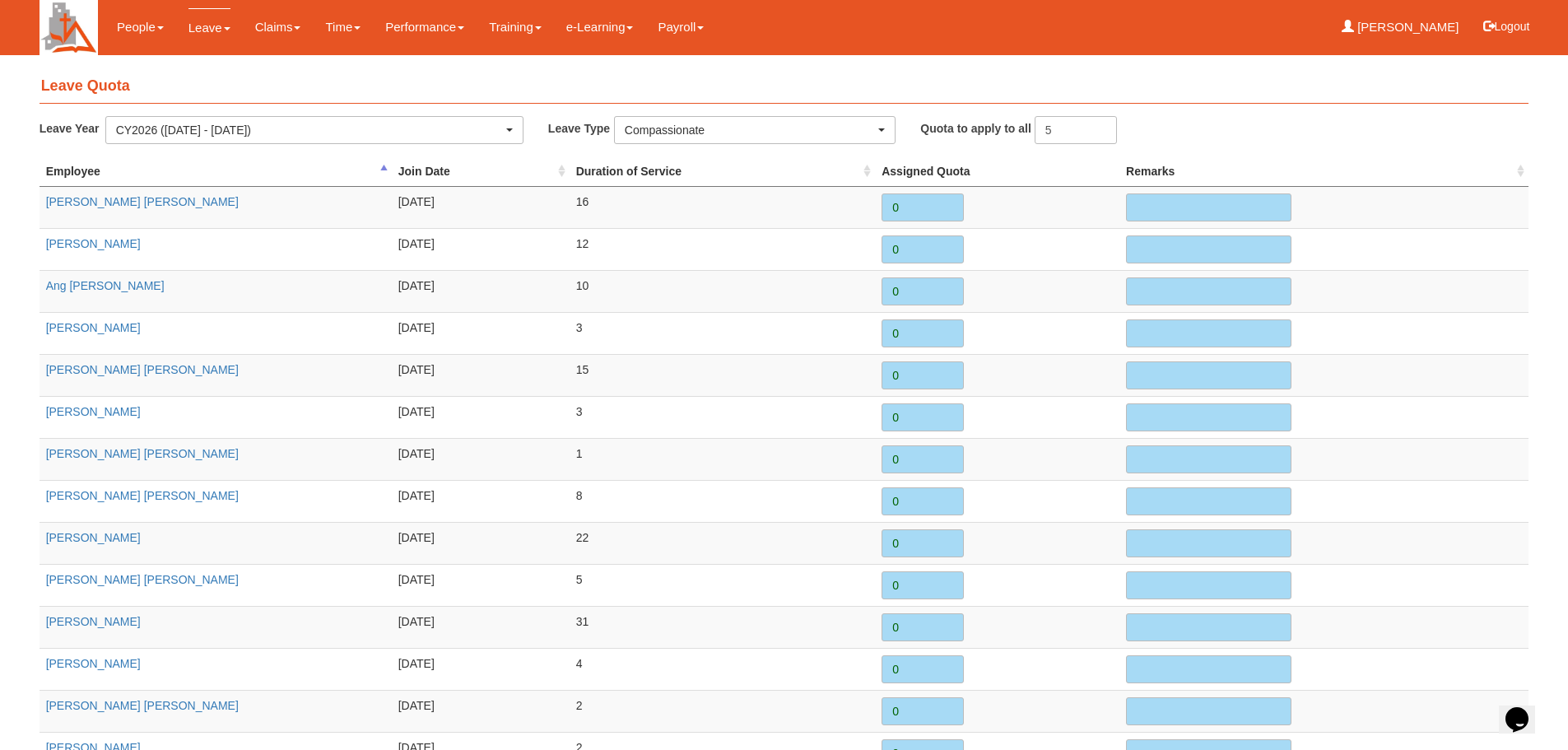
type input "5"
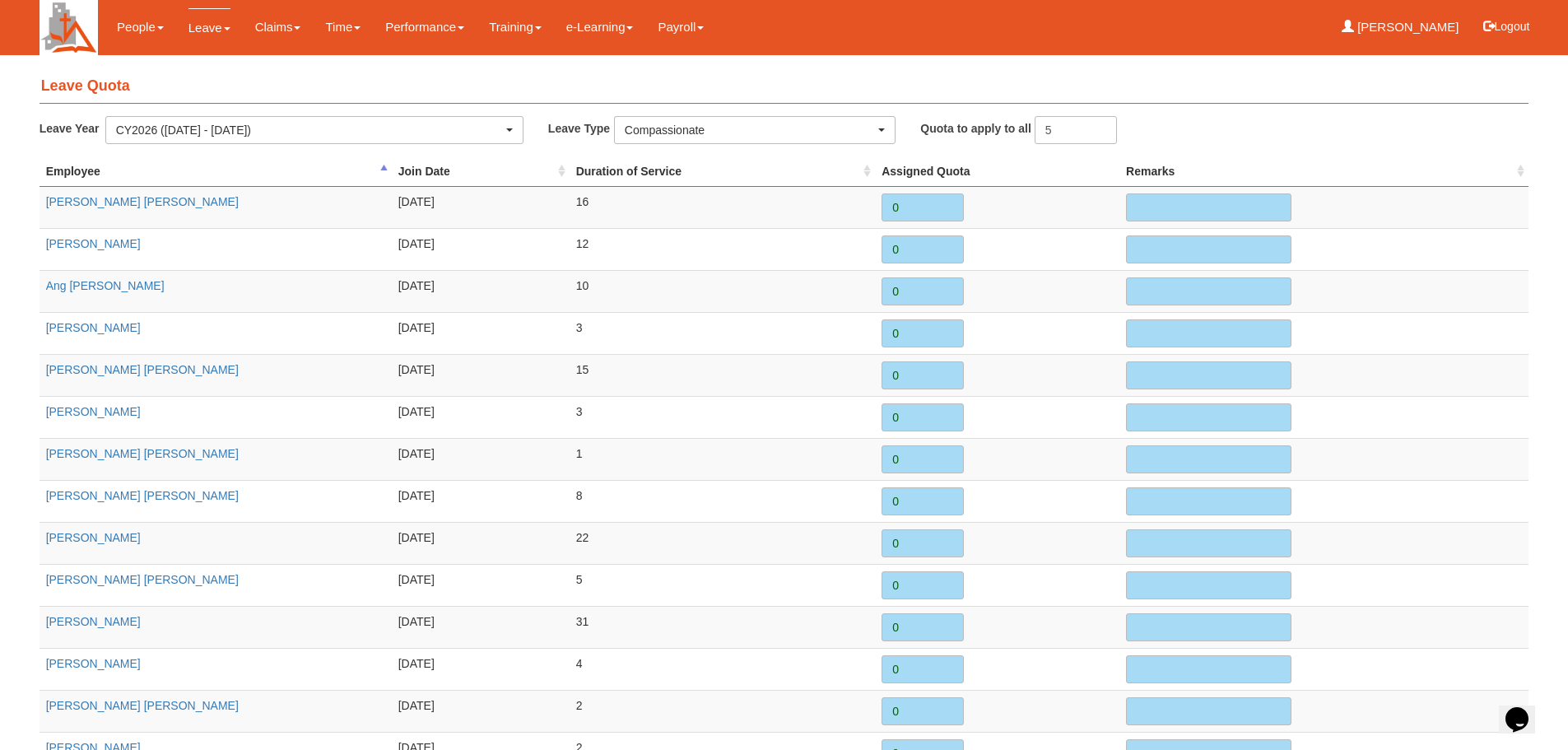
type input "5"
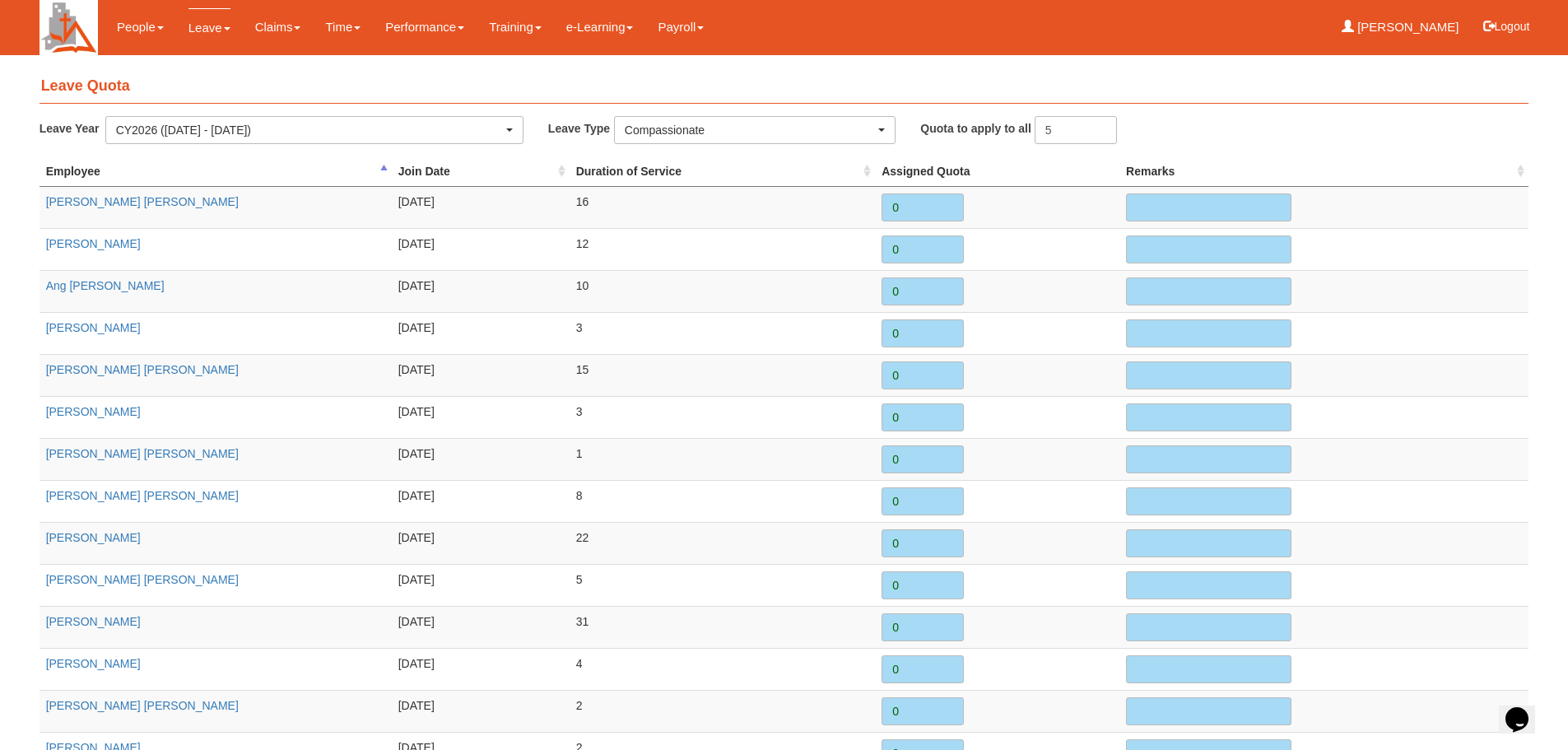
type input "5"
click at [1084, 167] on th "Assigned Quota" at bounding box center [997, 171] width 244 height 30
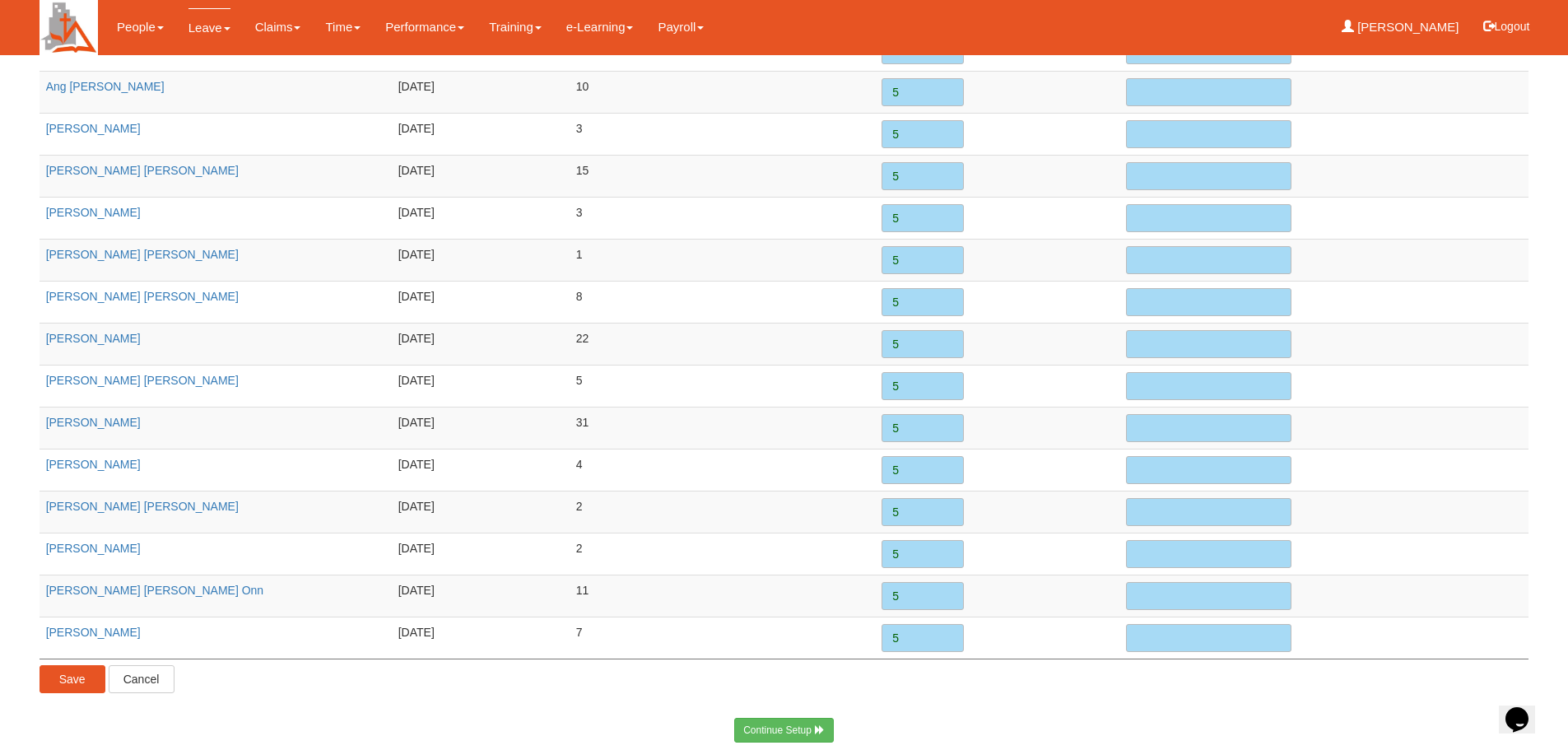
scroll to position [208, 0]
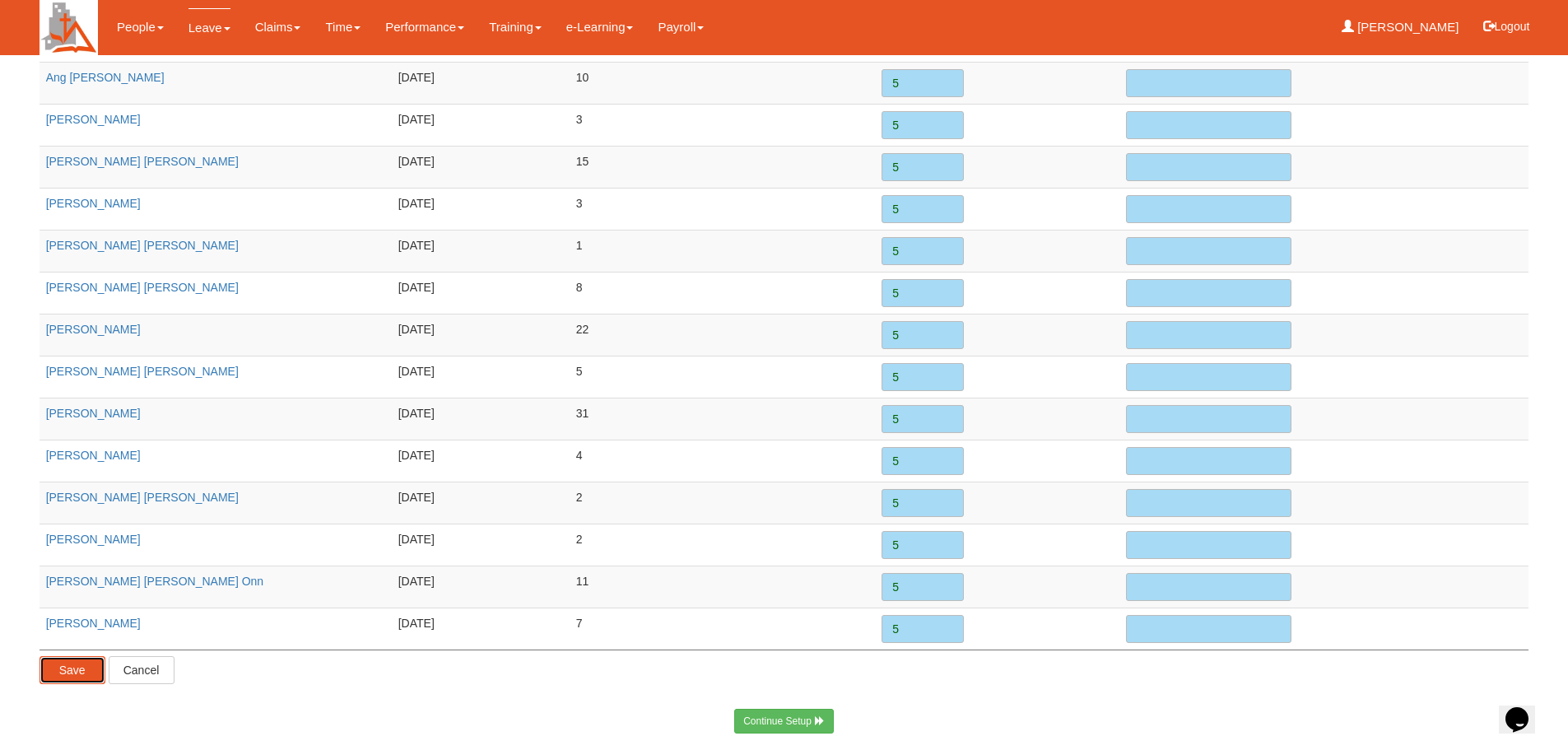
click at [72, 668] on input "Save" at bounding box center [73, 671] width 66 height 28
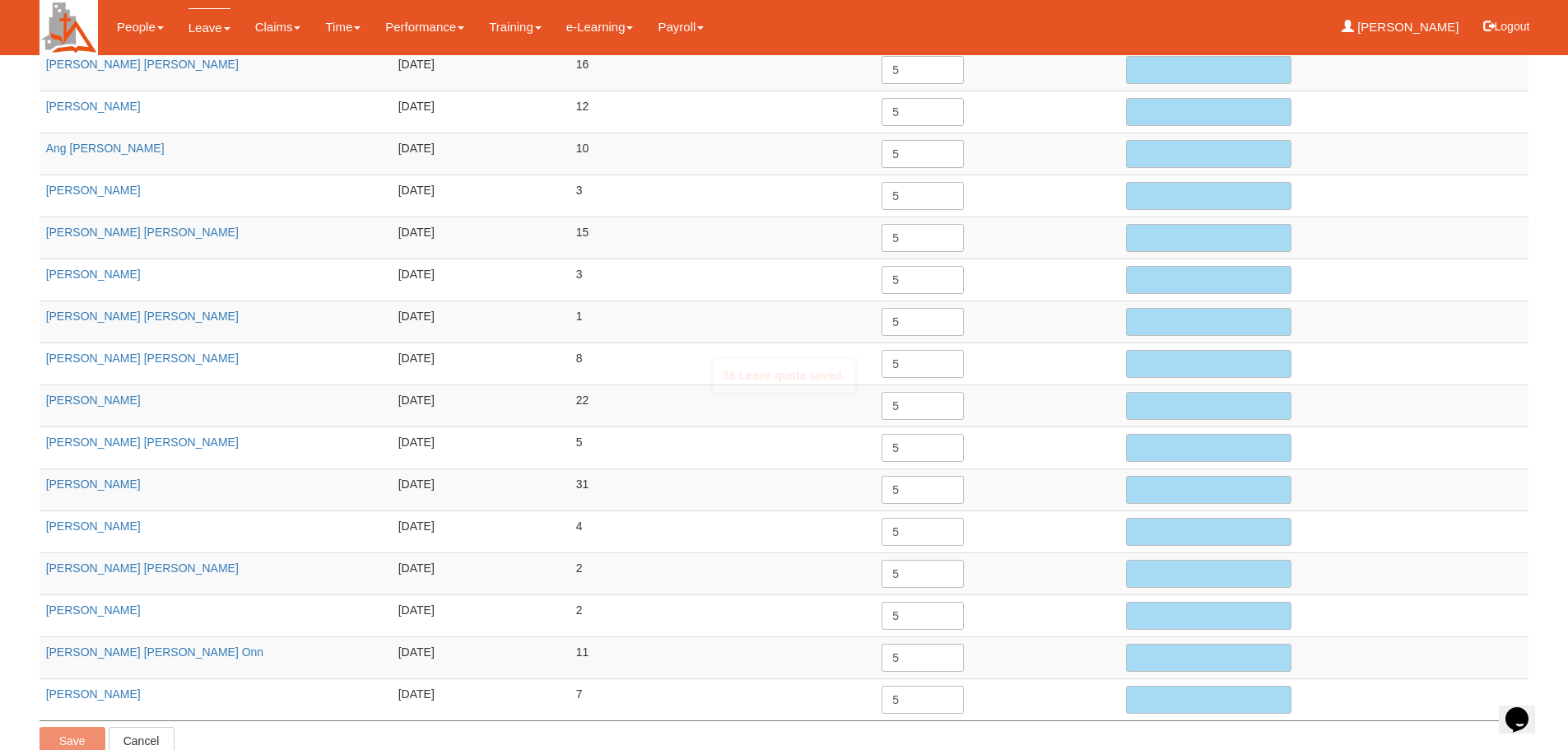
scroll to position [0, 0]
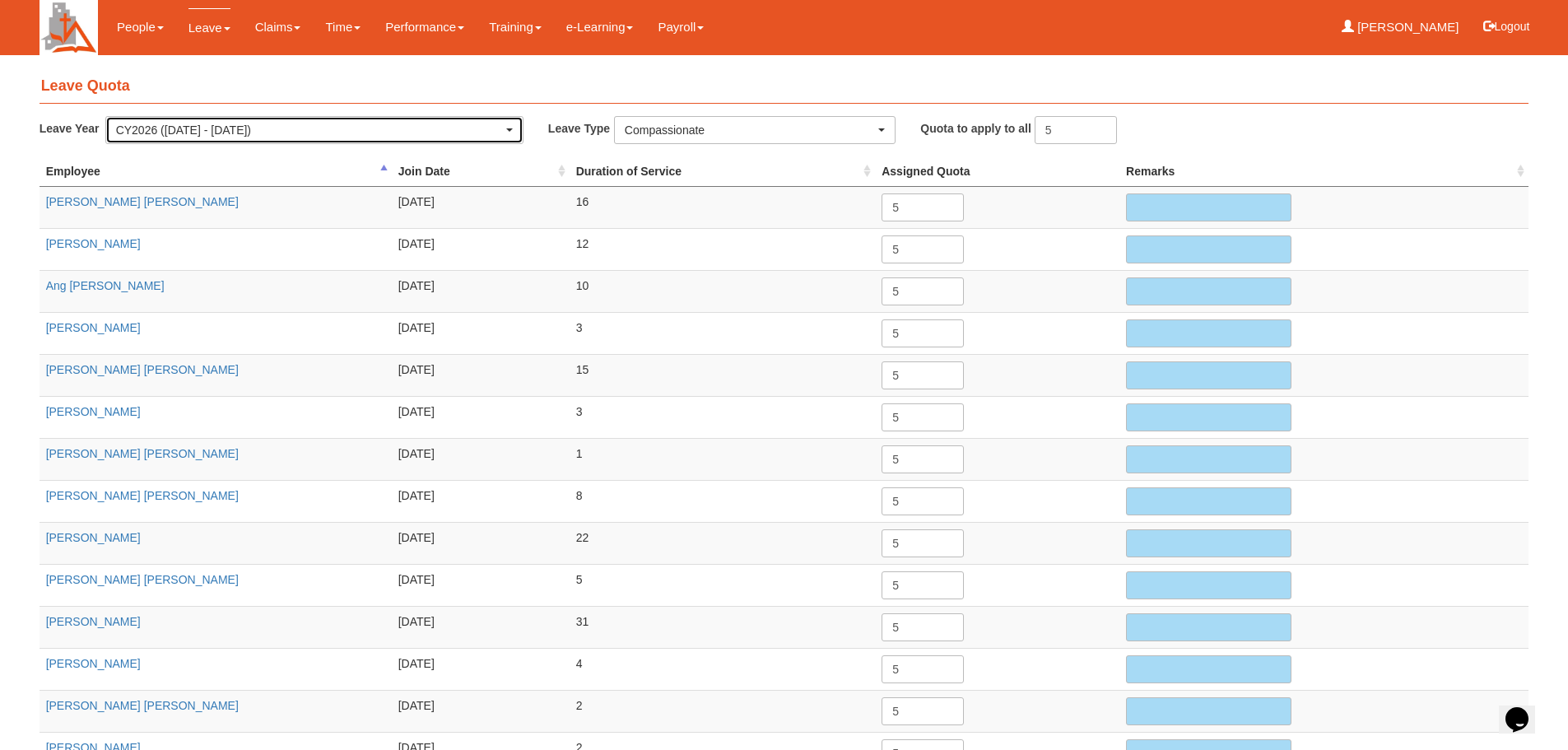
click at [506, 130] on span "button" at bounding box center [509, 130] width 7 height 3
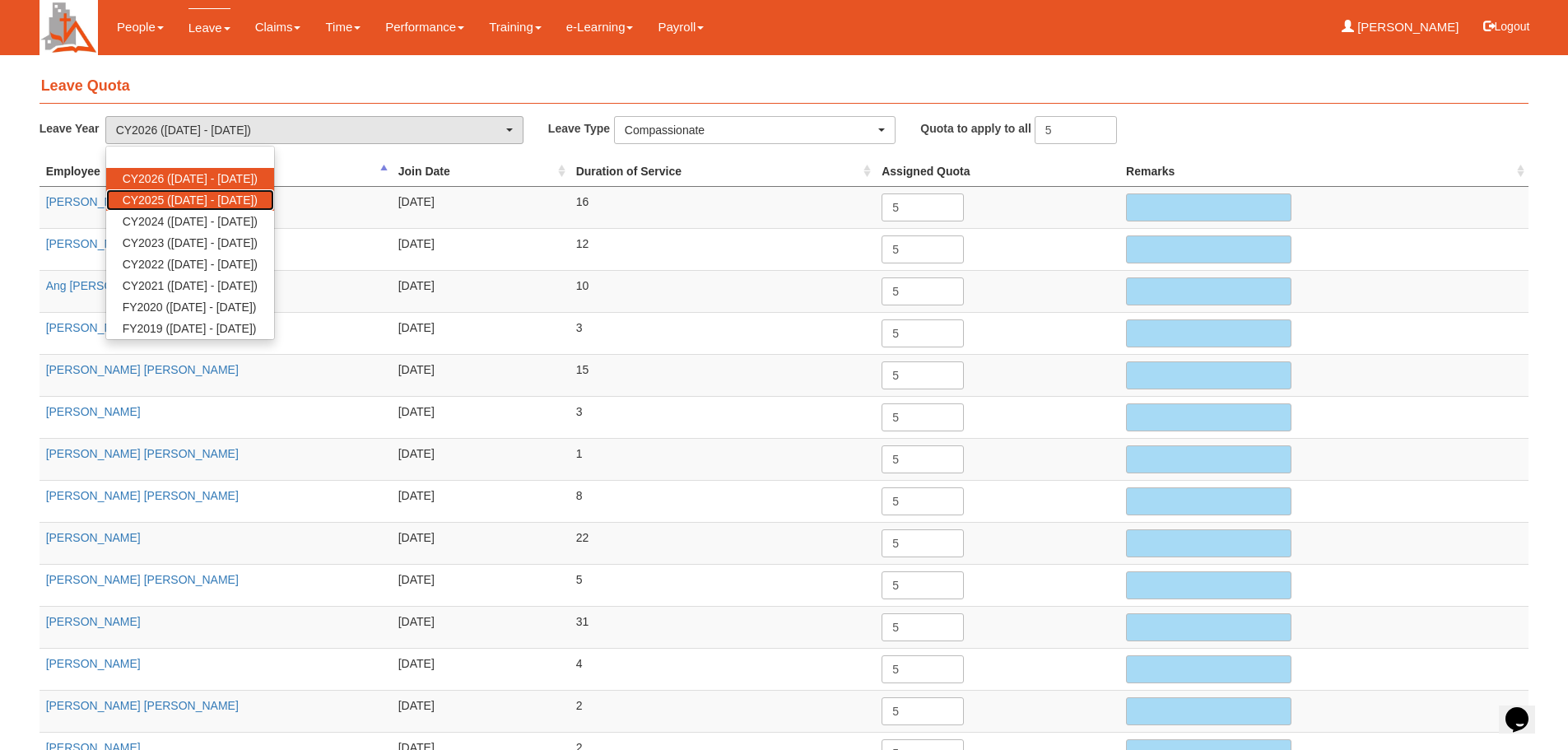
click at [225, 198] on span "CY2025 (1/1/2025 - 31/12/2025)" at bounding box center [190, 200] width 135 height 16
select select "68"
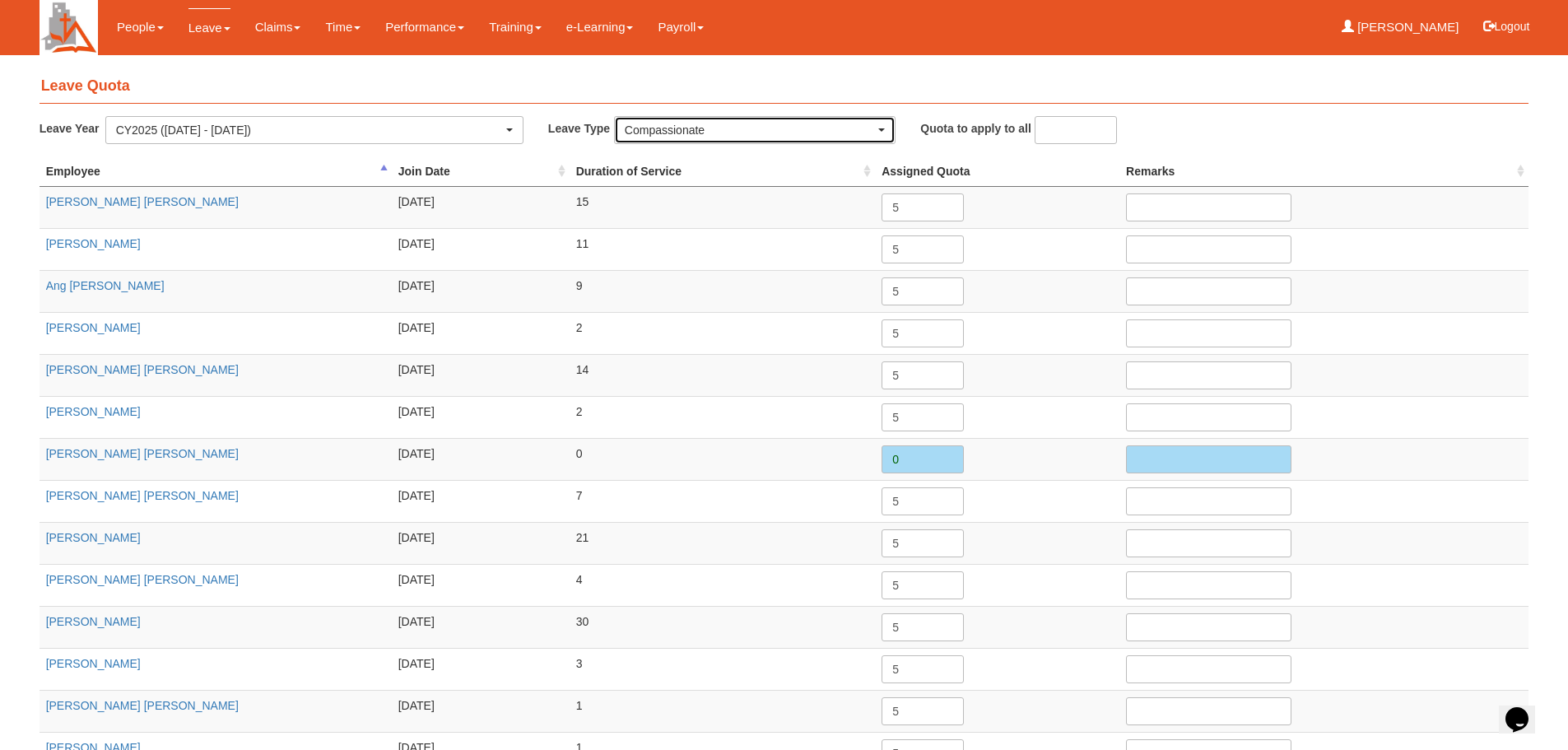
click at [873, 131] on div "Compassionate" at bounding box center [750, 130] width 251 height 16
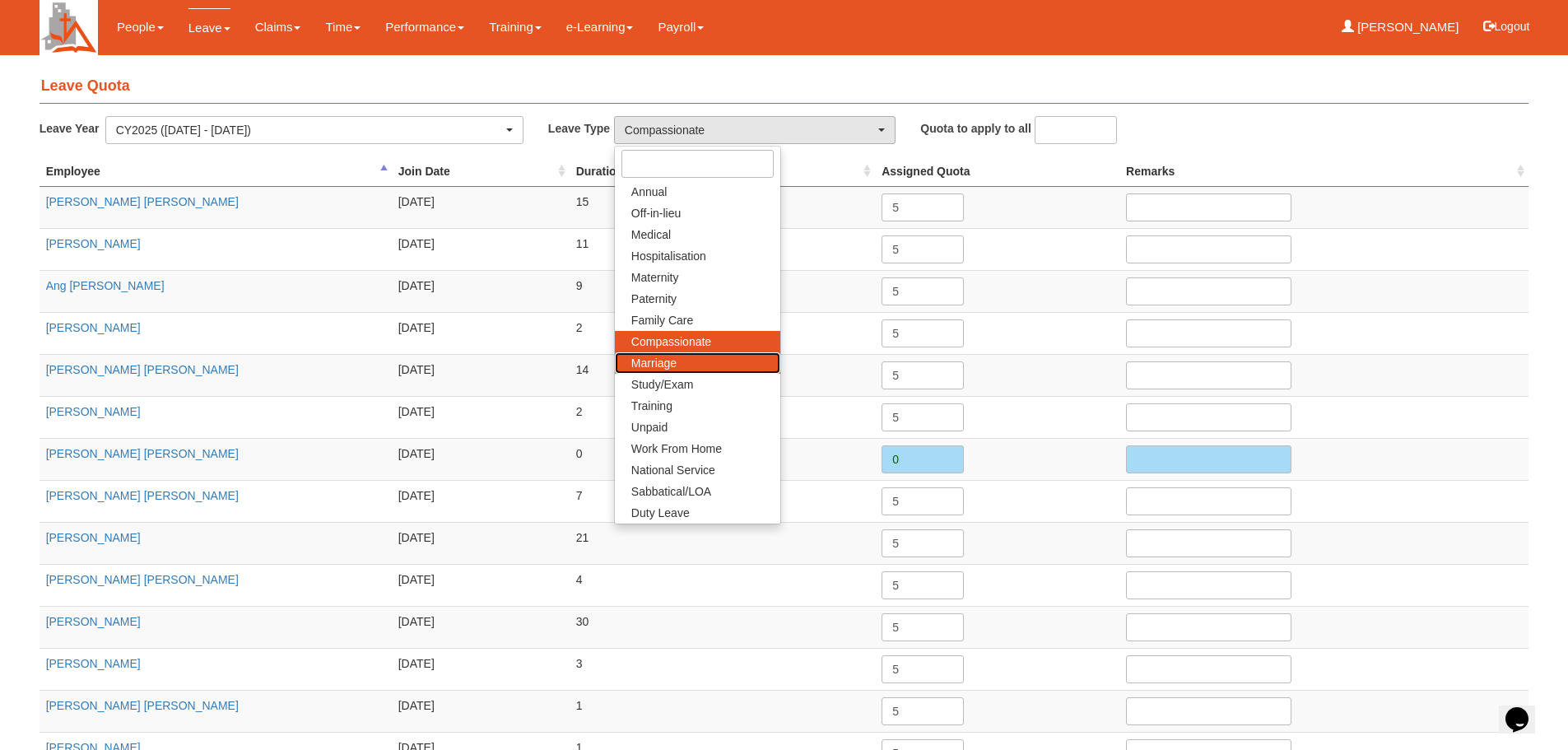
click at [688, 362] on link "Marriage" at bounding box center [697, 362] width 166 height 22
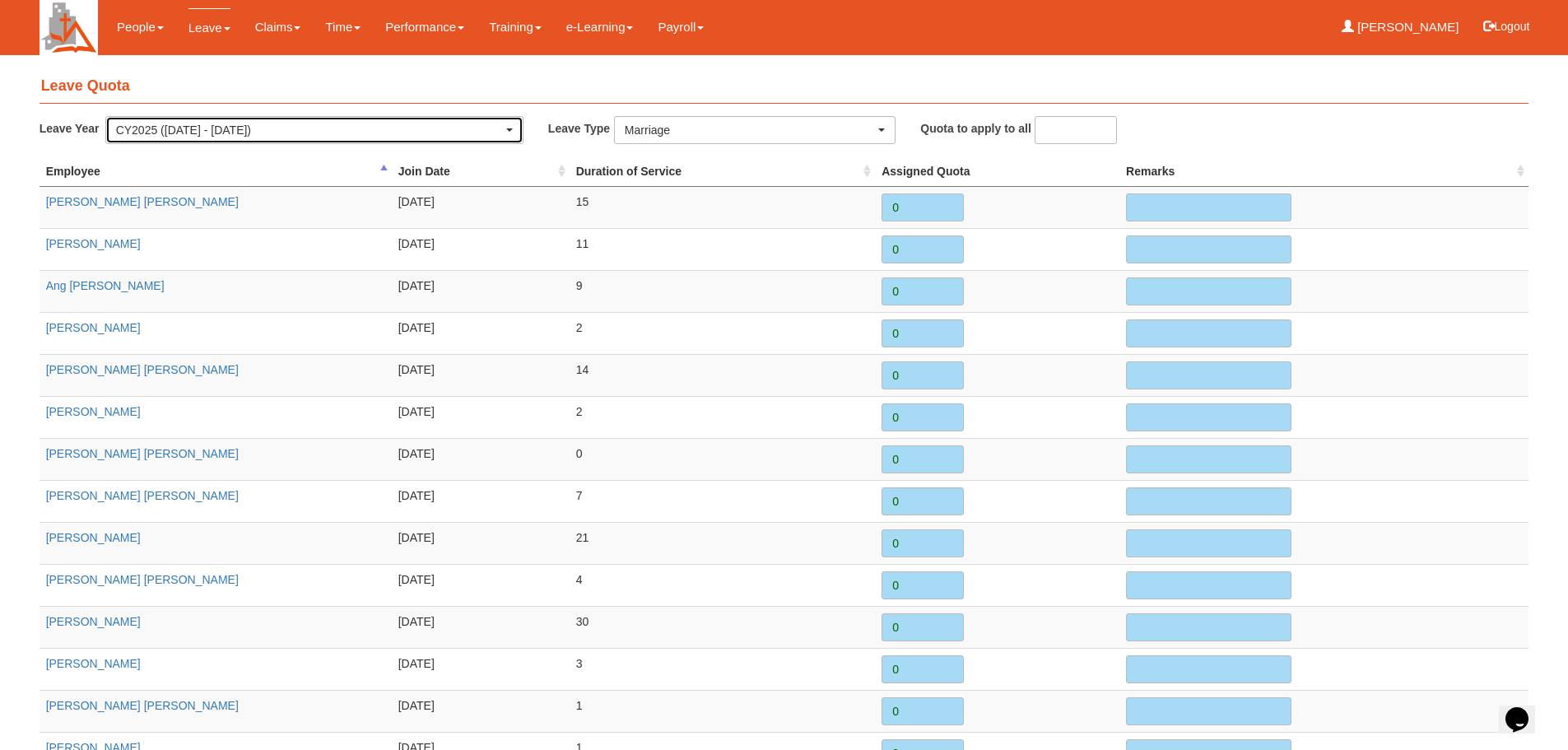
click at [507, 127] on div "CY2025 (1/1/2025 - 31/12/2025)" at bounding box center [314, 130] width 396 height 16
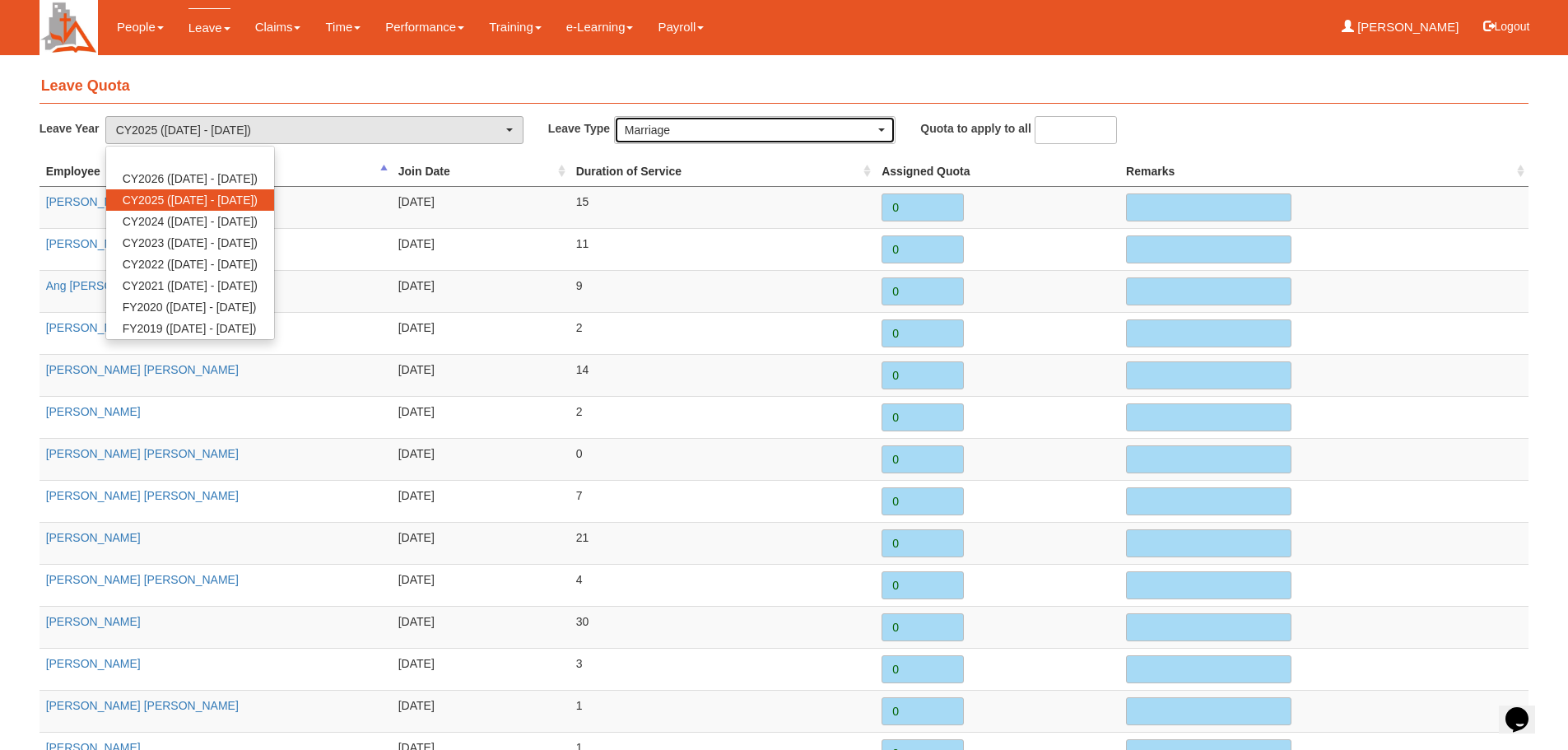
click at [880, 130] on span "button" at bounding box center [881, 130] width 7 height 3
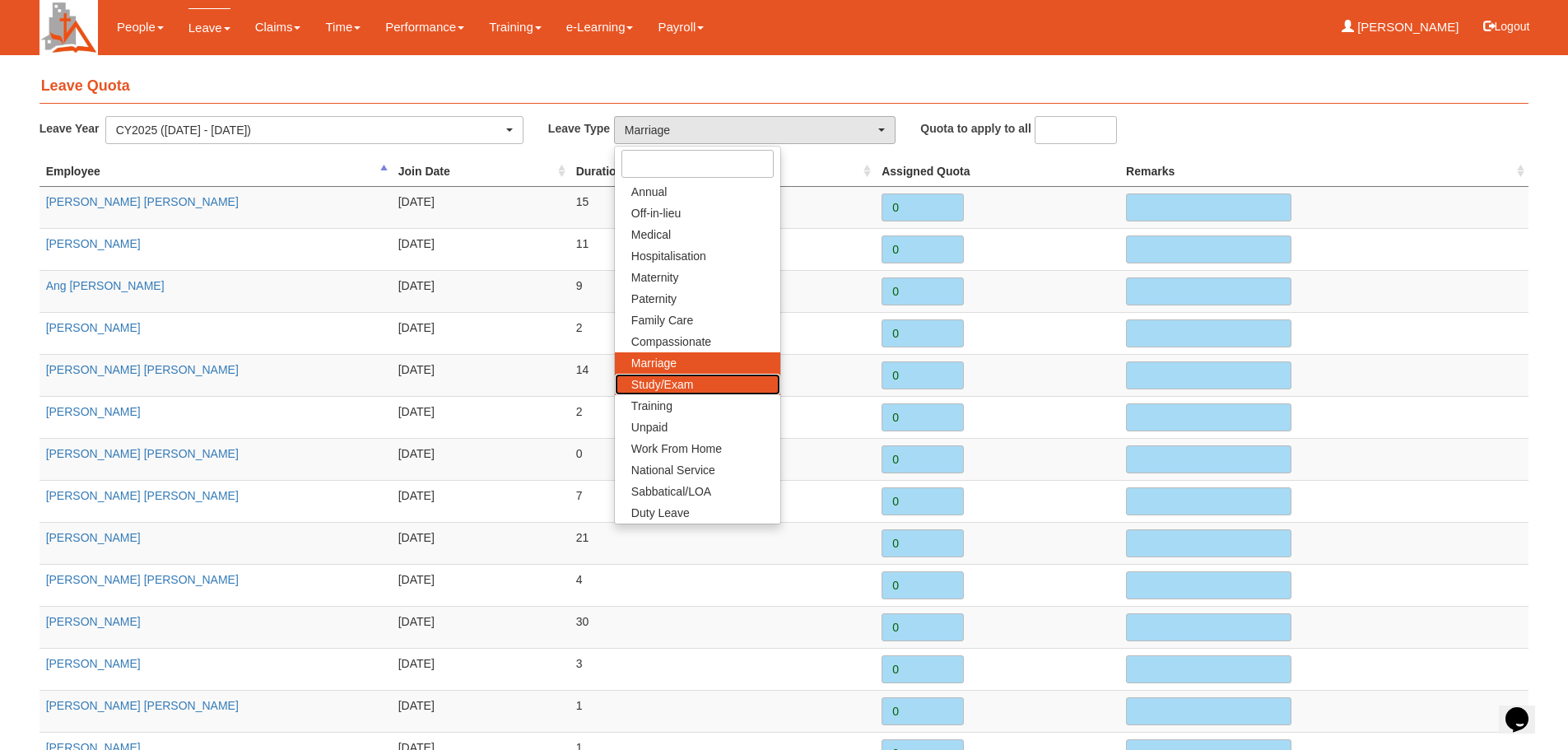
click at [680, 383] on span "Study/Exam" at bounding box center [661, 384] width 61 height 16
select select "12"
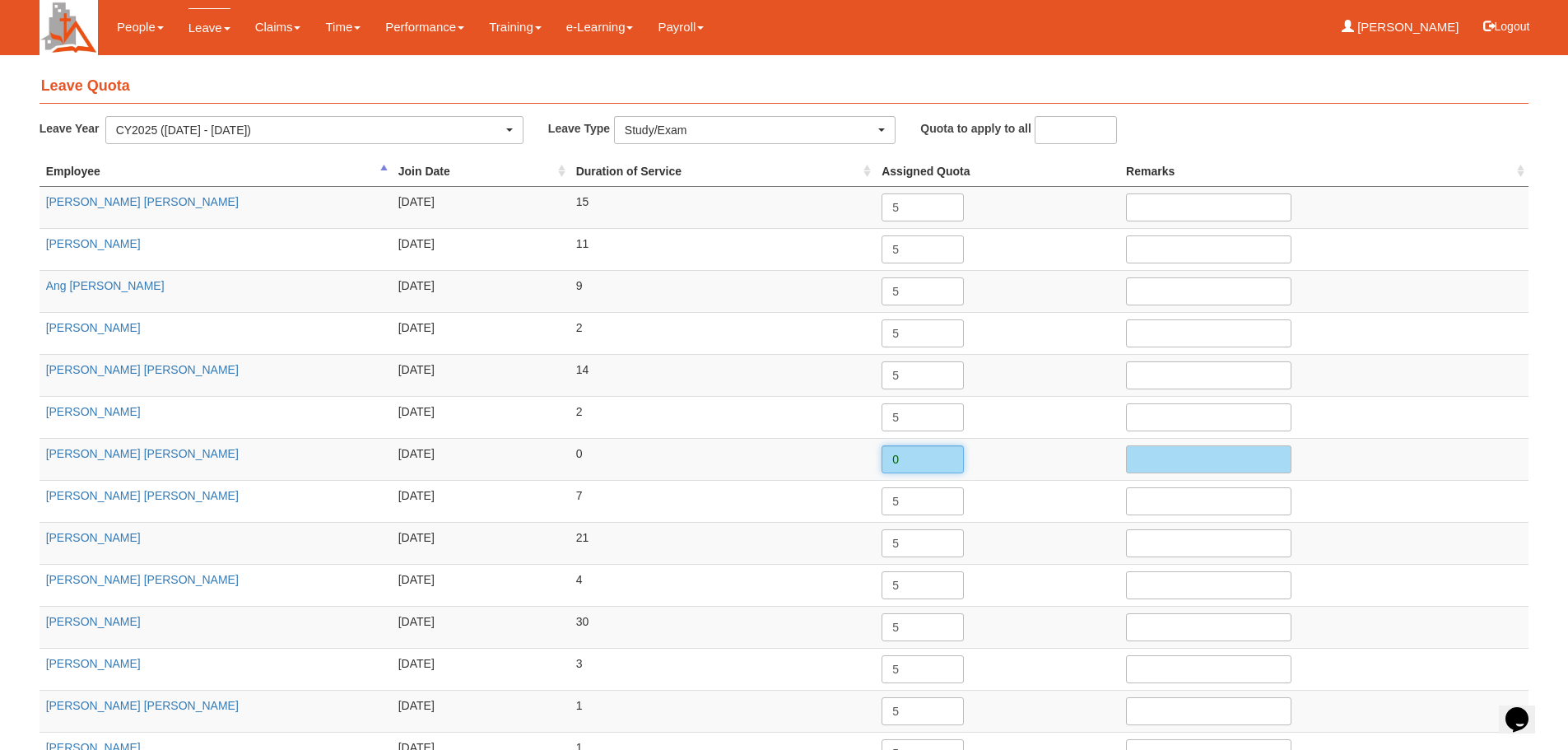
click at [914, 459] on input "0" at bounding box center [922, 460] width 82 height 28
type input "5"
click at [1078, 205] on td "5" at bounding box center [997, 207] width 244 height 42
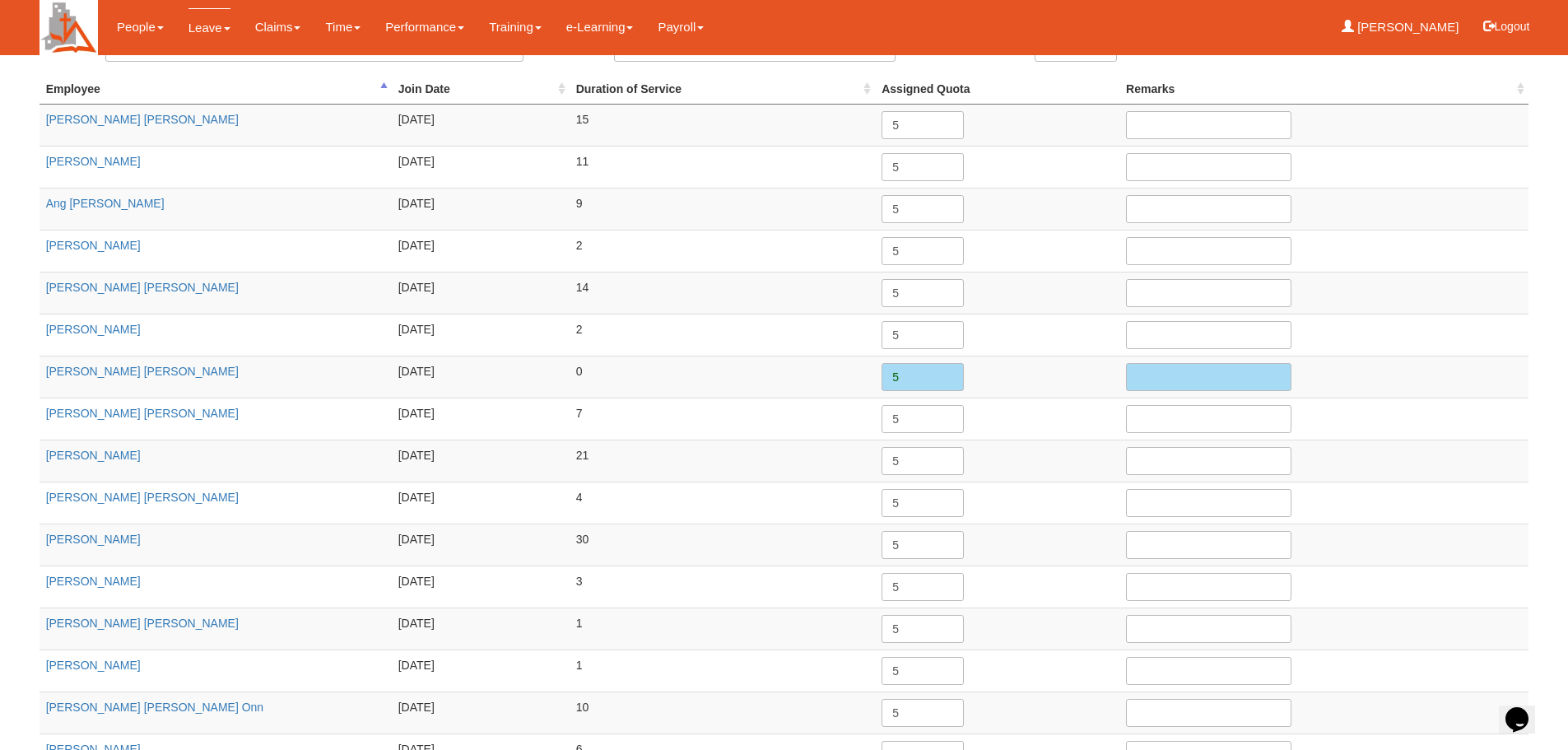
scroll to position [208, 0]
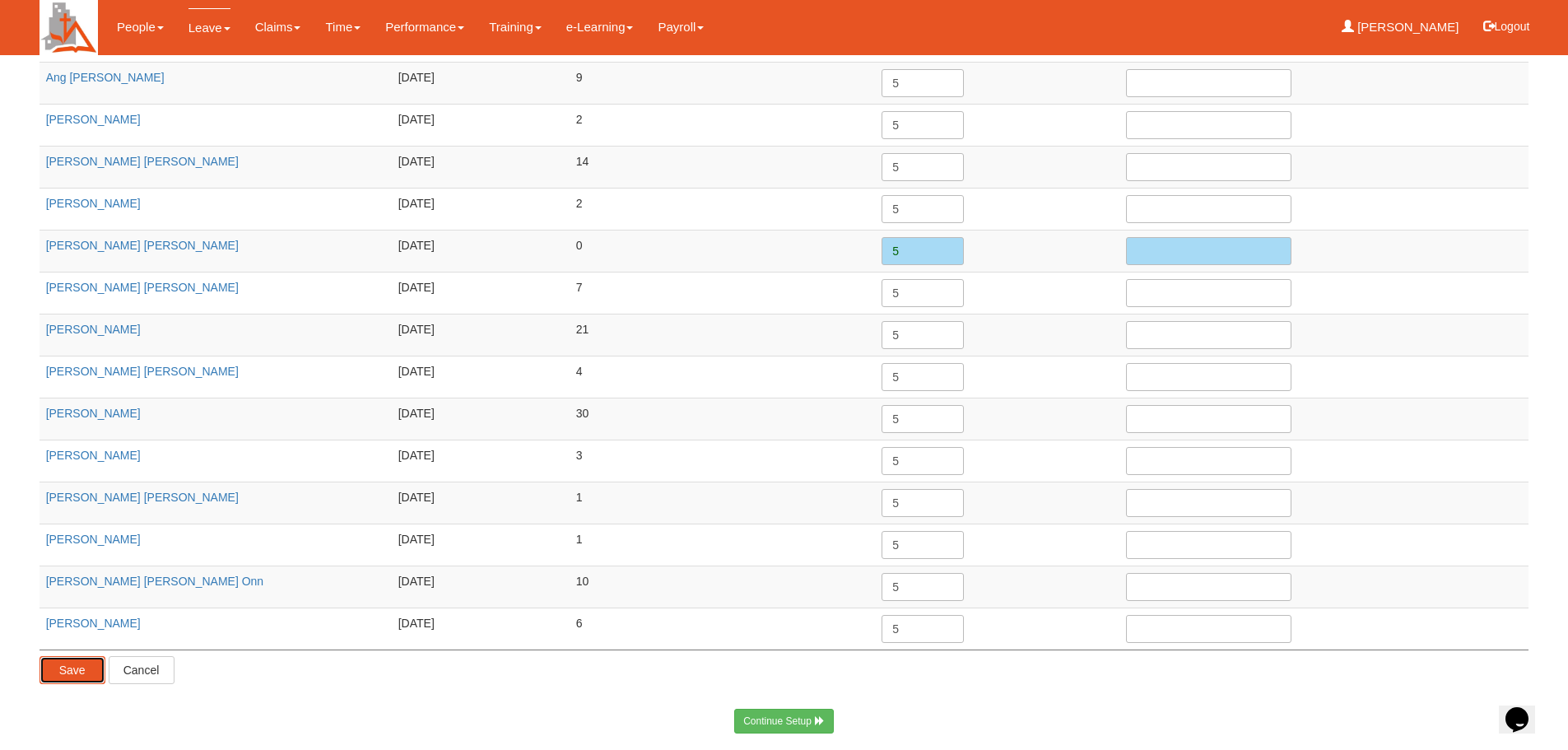
click at [93, 671] on input "Save" at bounding box center [73, 671] width 66 height 28
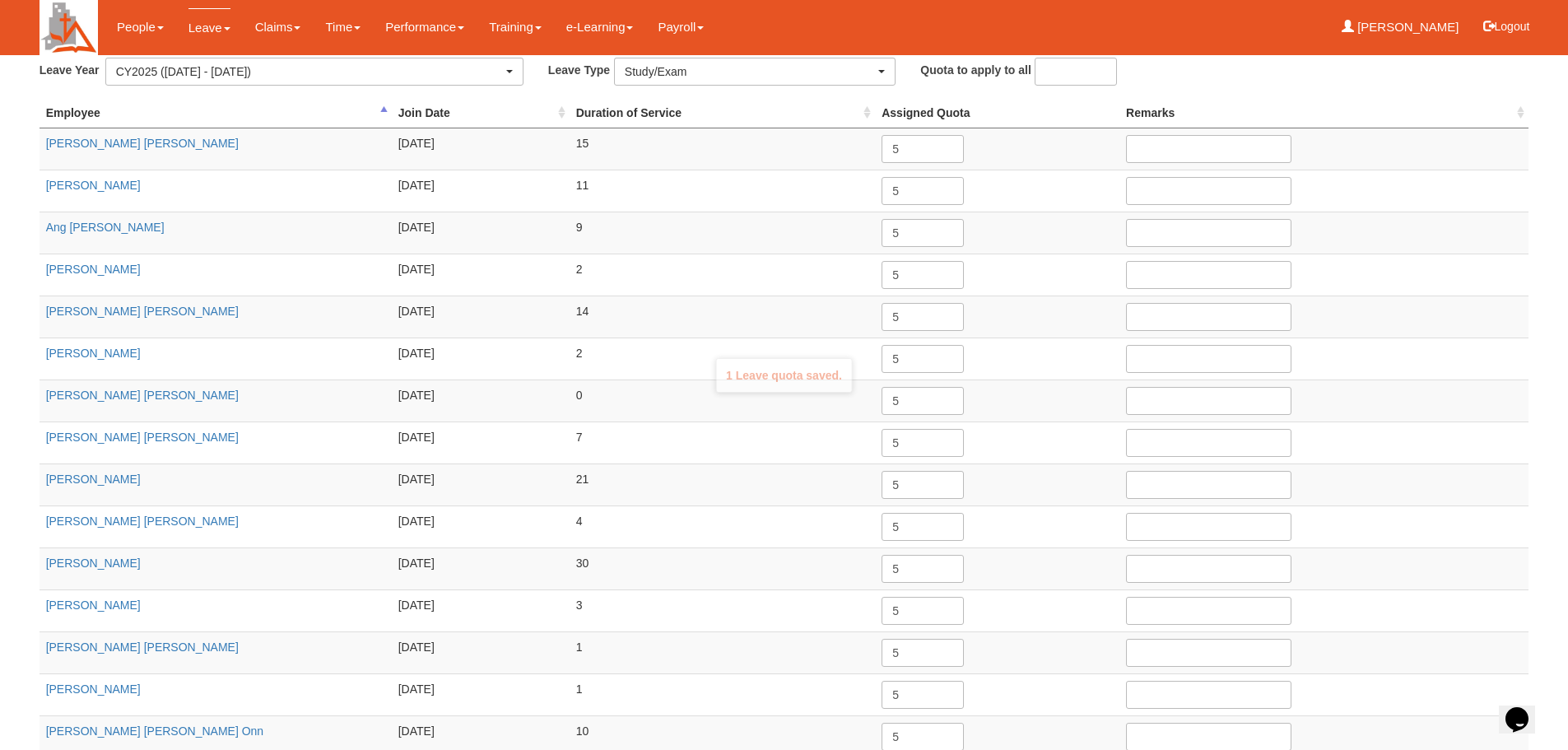
scroll to position [0, 0]
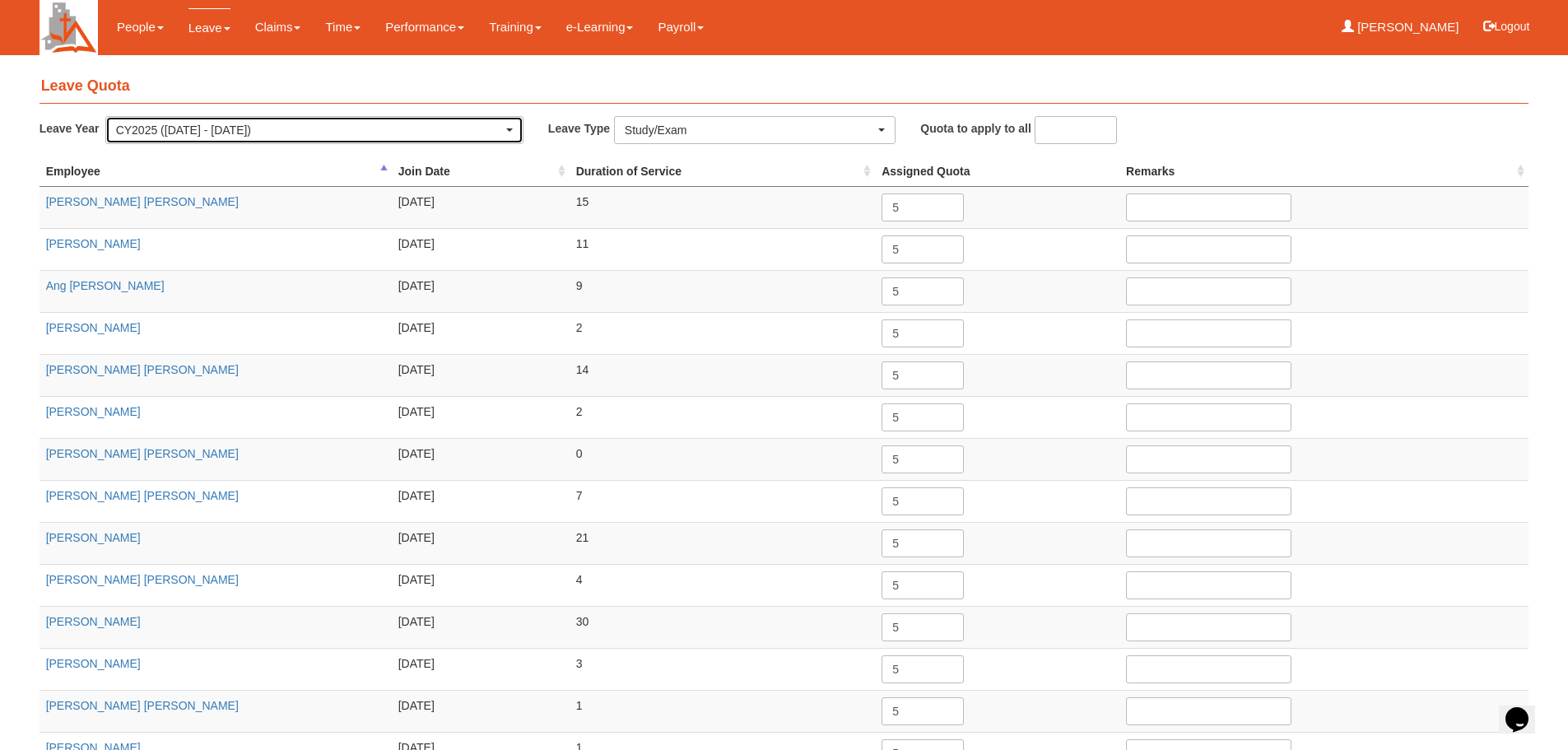
click at [514, 131] on div "CY2025 (1/1/2025 - 31/12/2025)" at bounding box center [314, 131] width 416 height 26
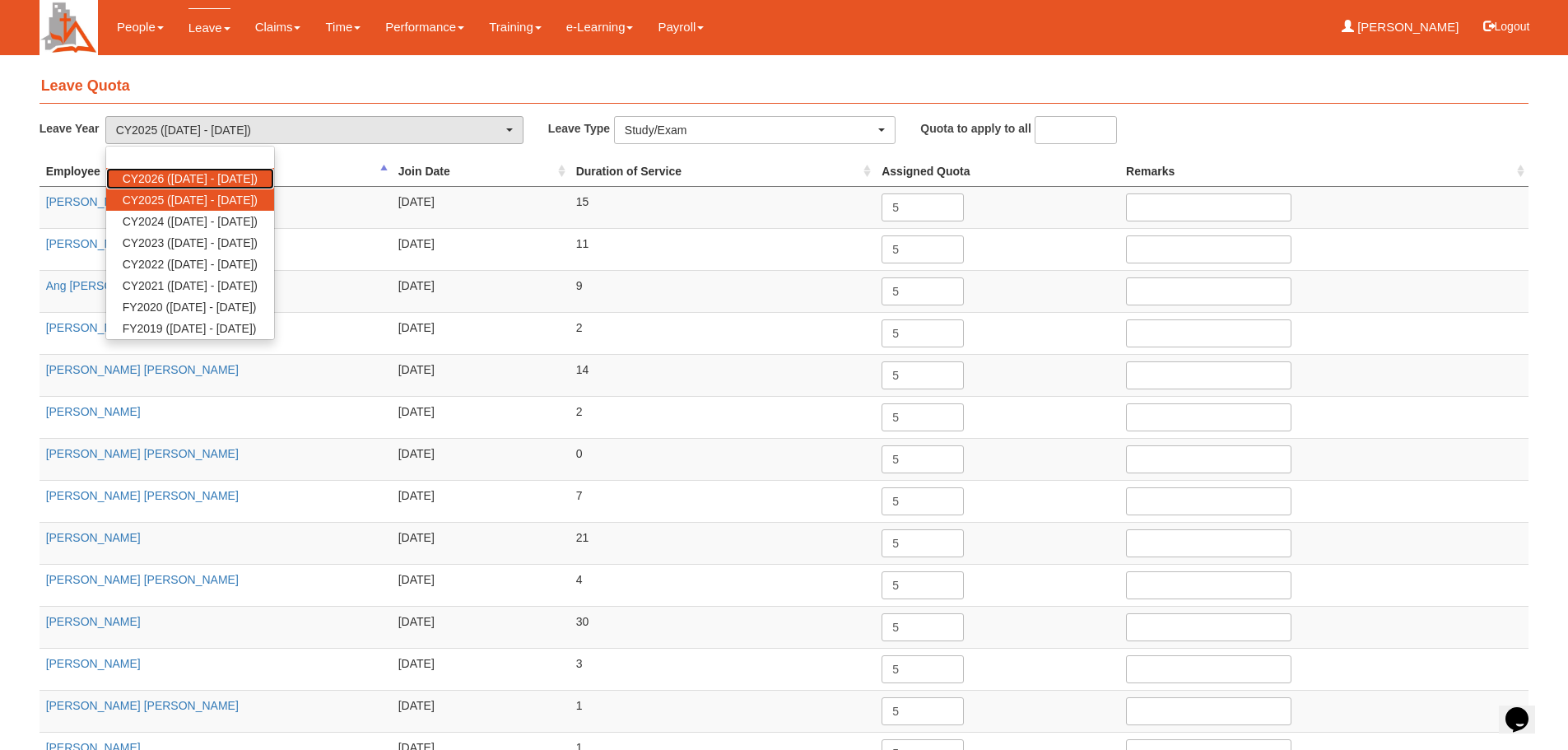
click at [234, 173] on span "CY2026 (1/1/2026 - 31/12/2026)" at bounding box center [190, 178] width 135 height 16
select select "80"
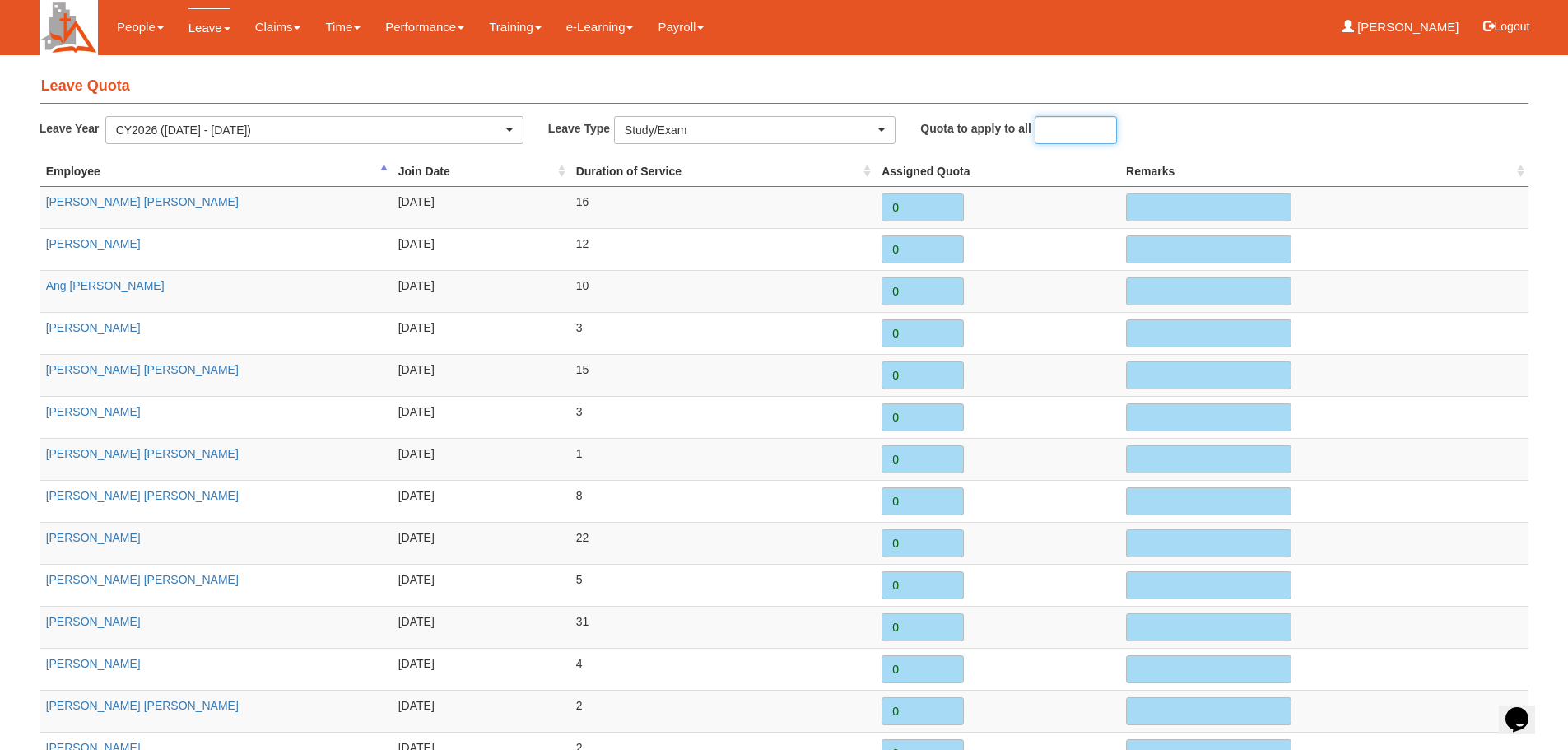
click at [1069, 131] on input "number" at bounding box center [1075, 131] width 82 height 28
type input "5"
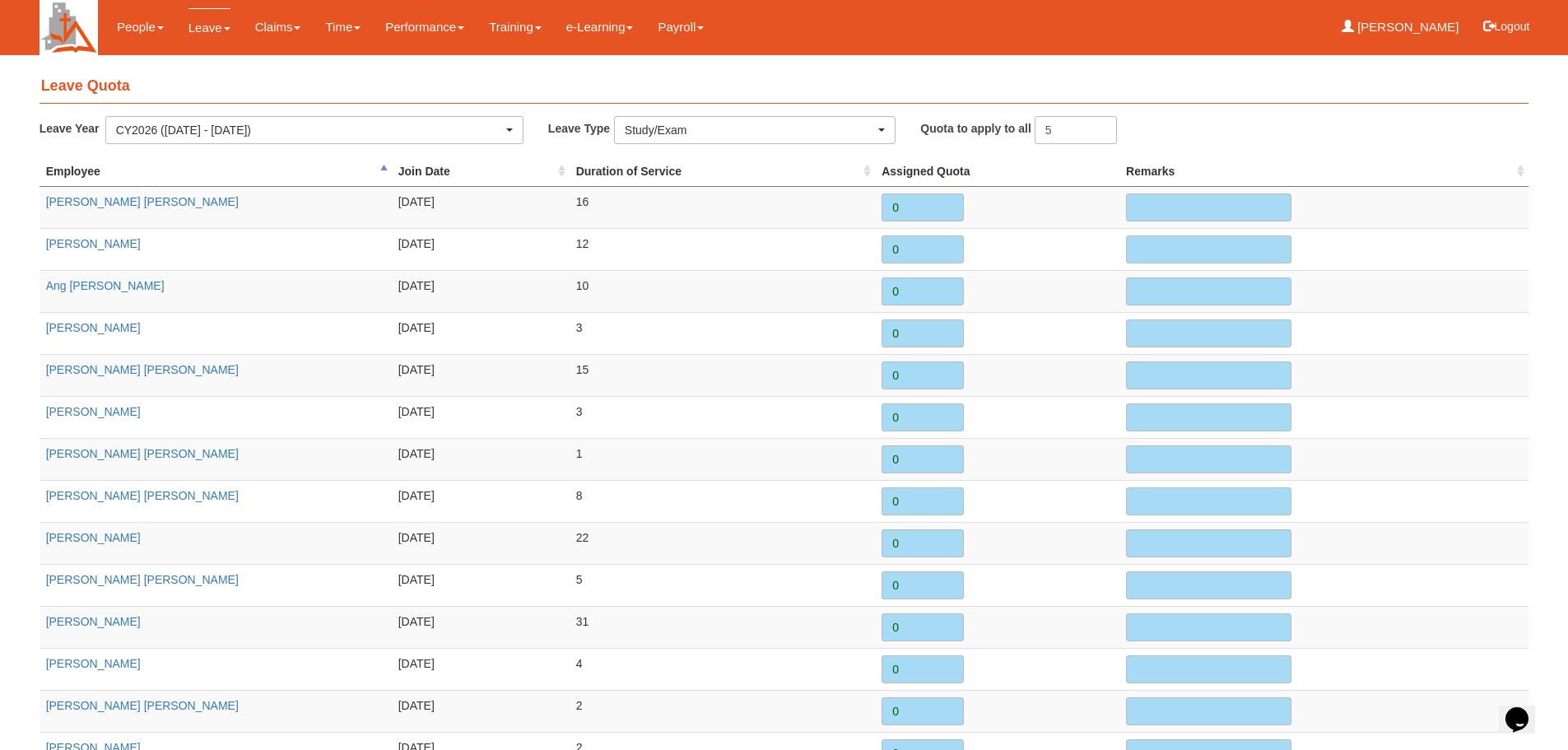
type input "5"
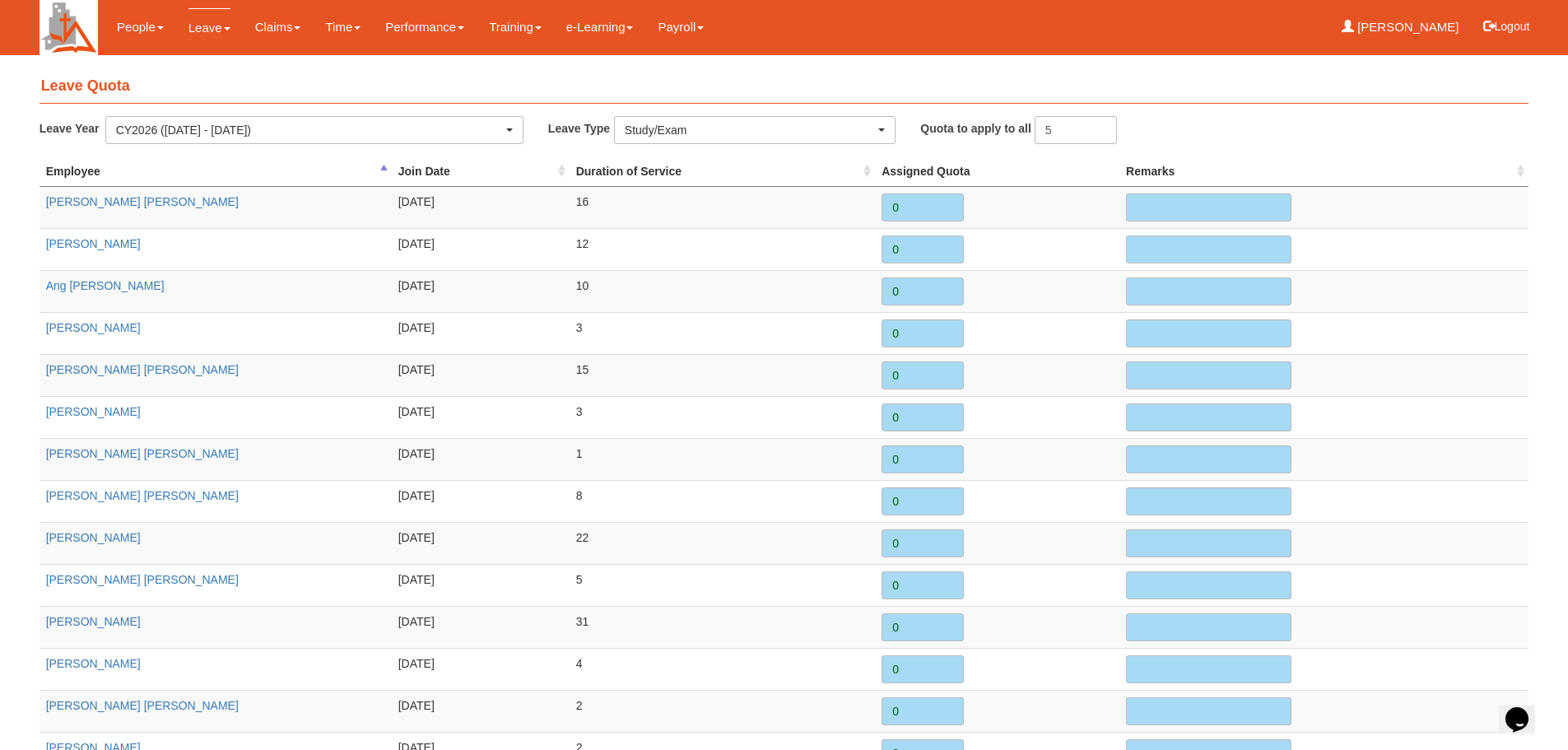
type input "5"
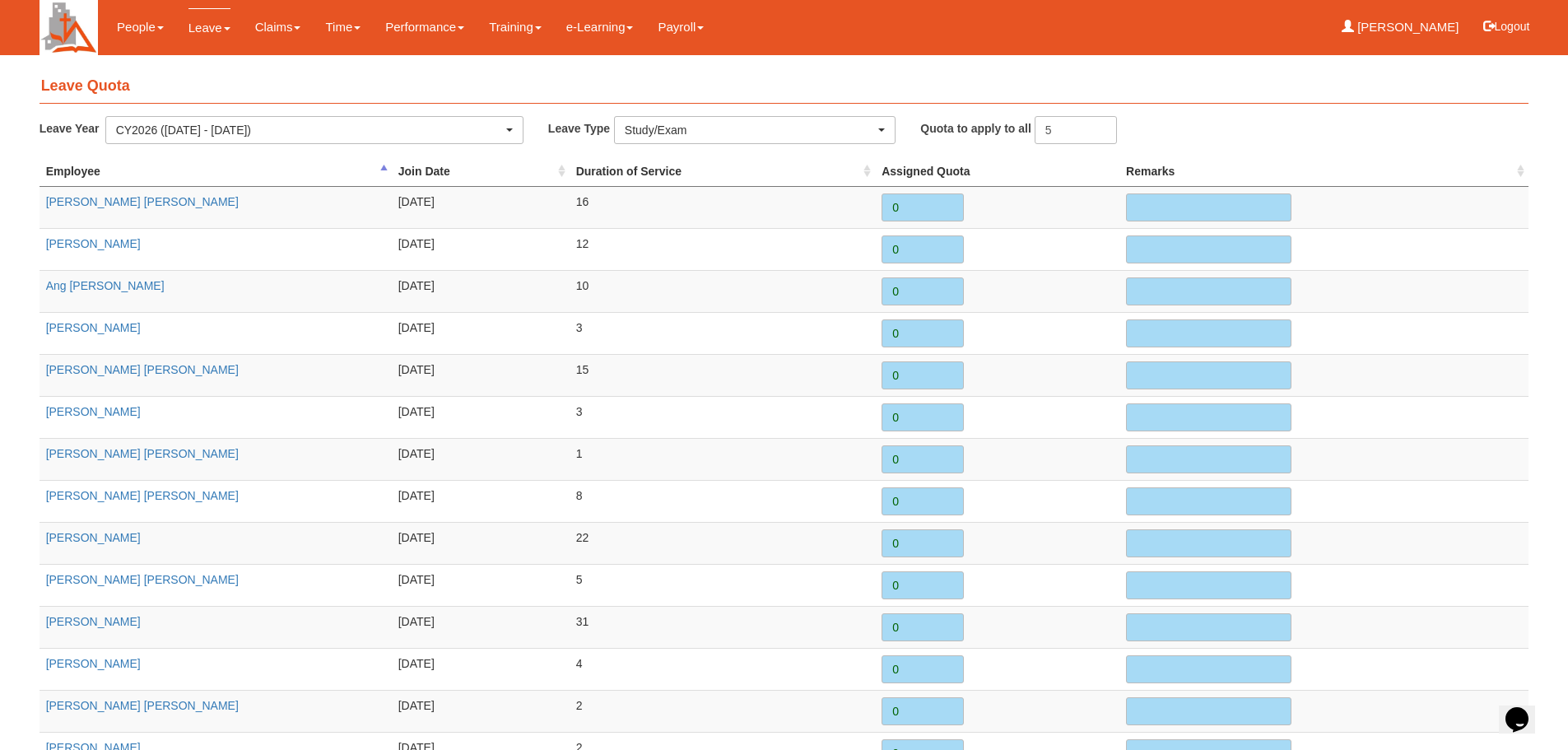
type input "5"
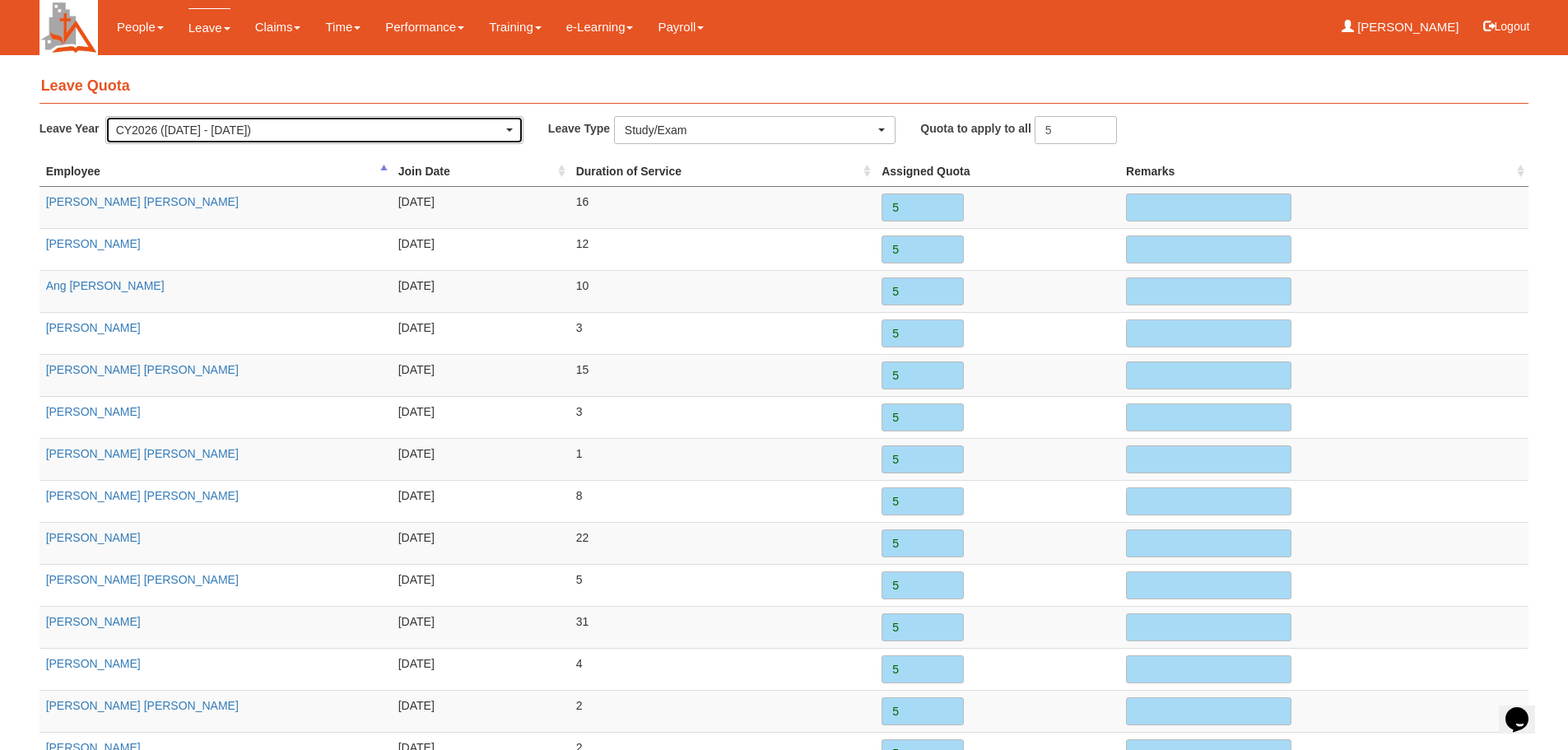
click at [499, 126] on div "CY2026 (1/1/2026 - 31/12/2026)" at bounding box center [309, 130] width 387 height 16
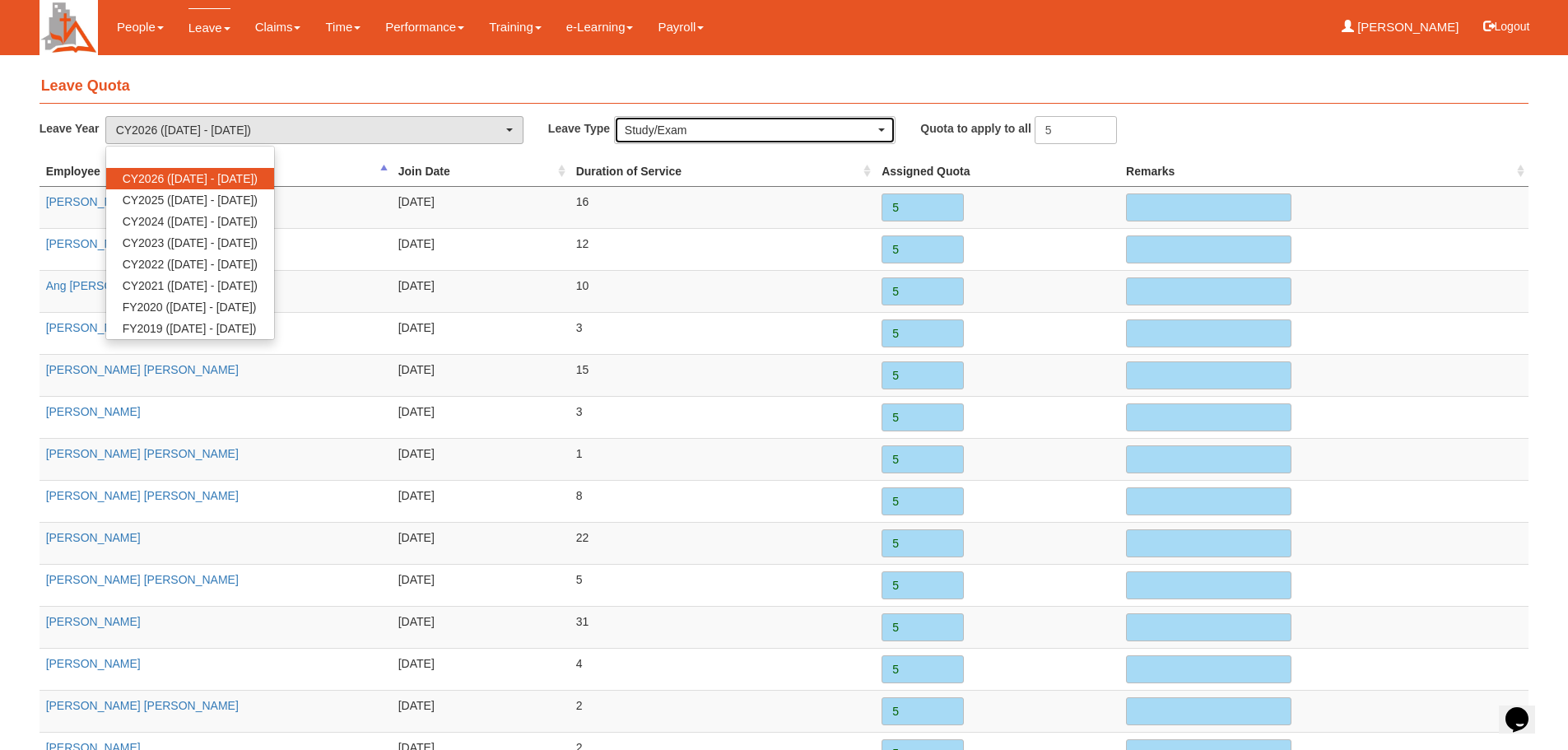
click at [878, 130] on div "Study/Exam" at bounding box center [755, 130] width 260 height 16
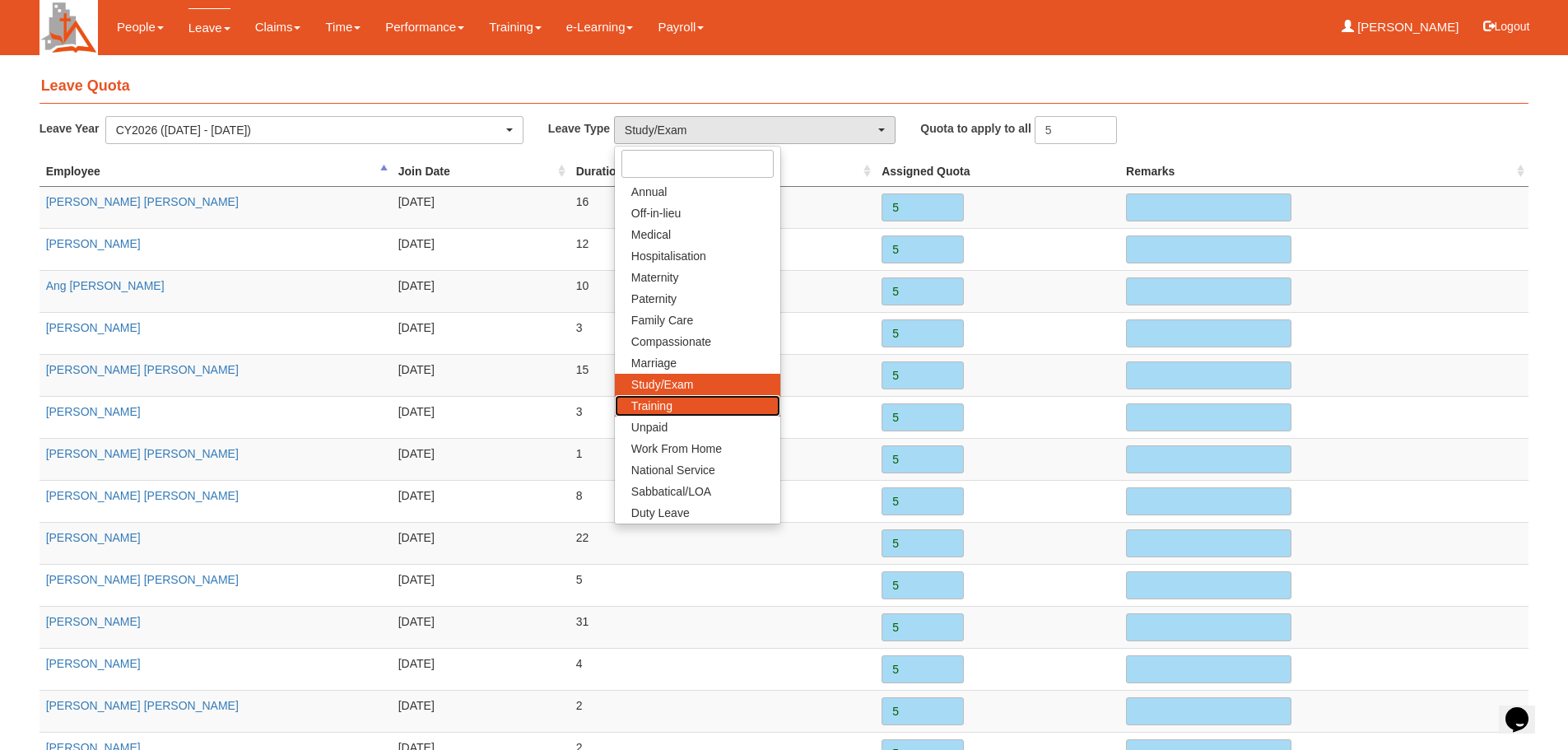
click at [688, 404] on link "Training" at bounding box center [697, 406] width 166 height 22
select select "14"
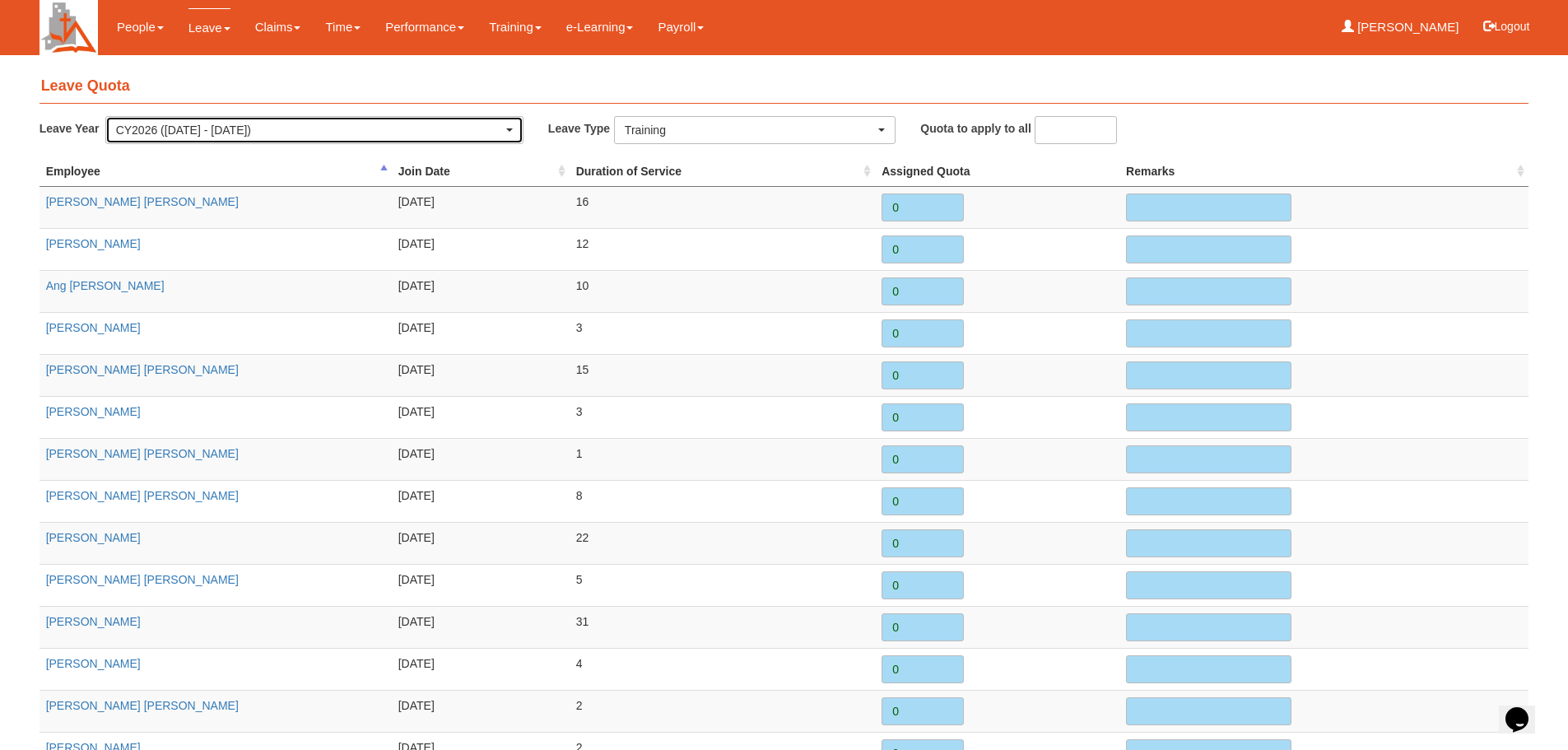
click at [504, 125] on div "CY2026 (1/1/2026 - 31/12/2026)" at bounding box center [314, 130] width 396 height 16
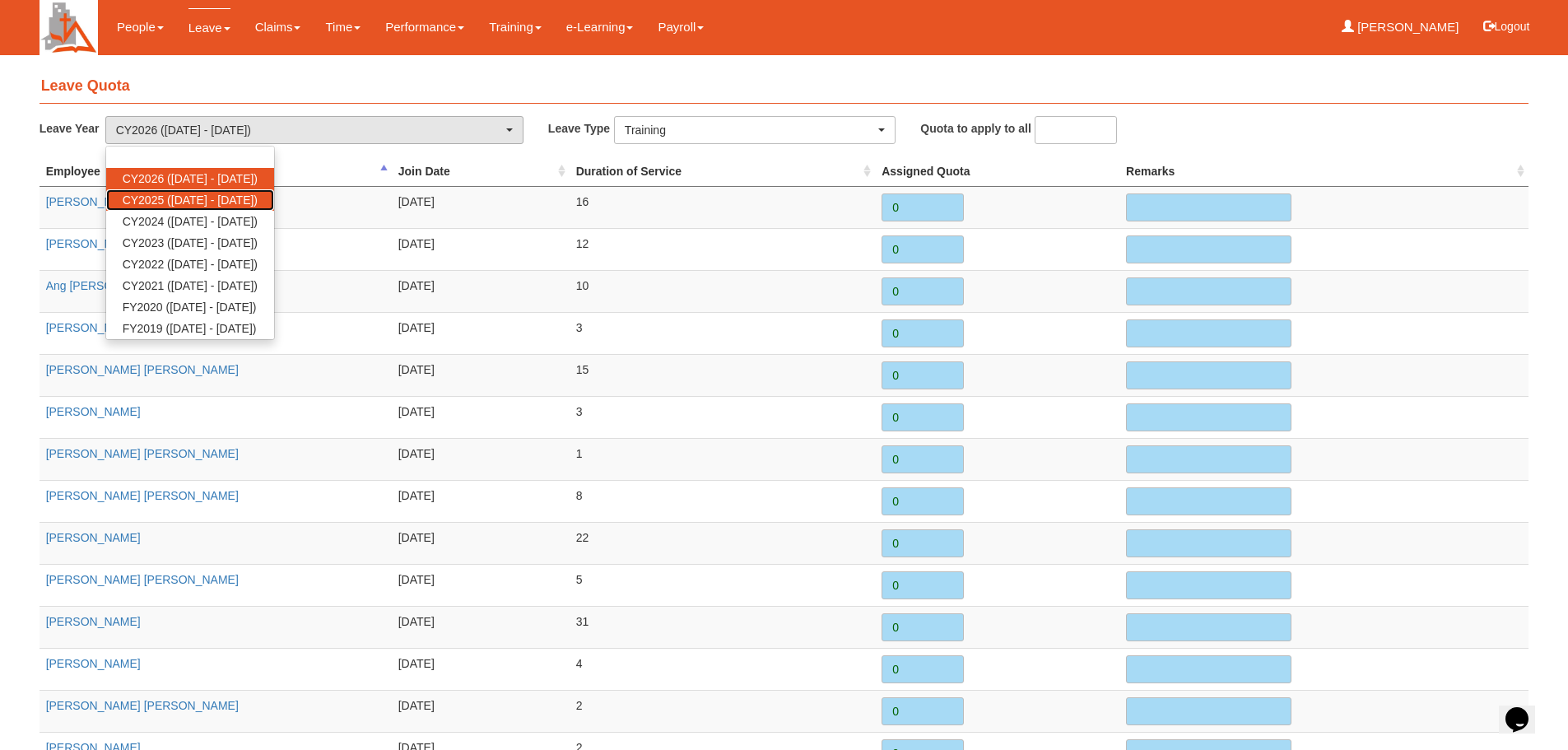
click at [220, 201] on span "CY2025 (1/1/2025 - 31/12/2025)" at bounding box center [190, 200] width 135 height 16
select select "68"
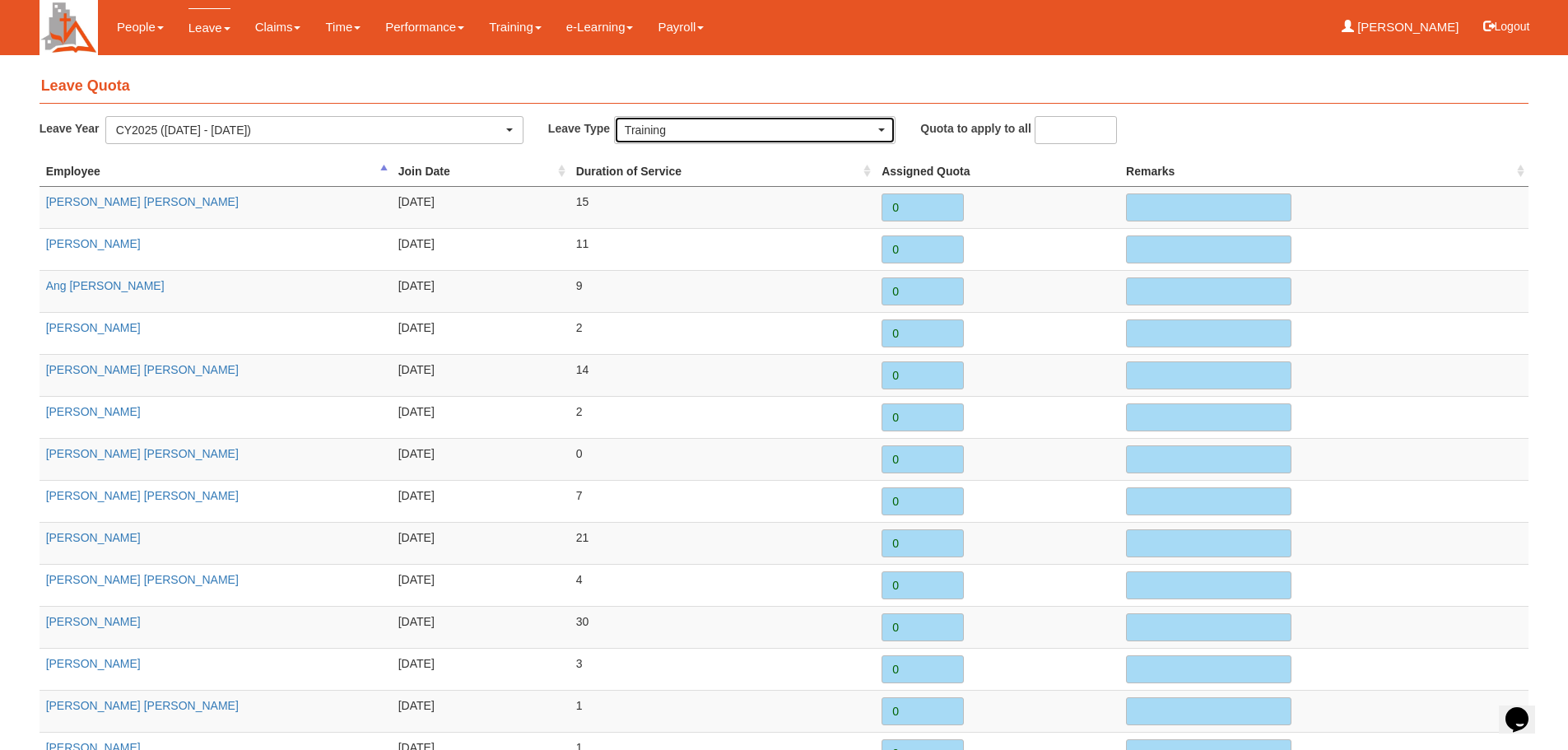
click at [886, 128] on div "Training" at bounding box center [755, 131] width 280 height 26
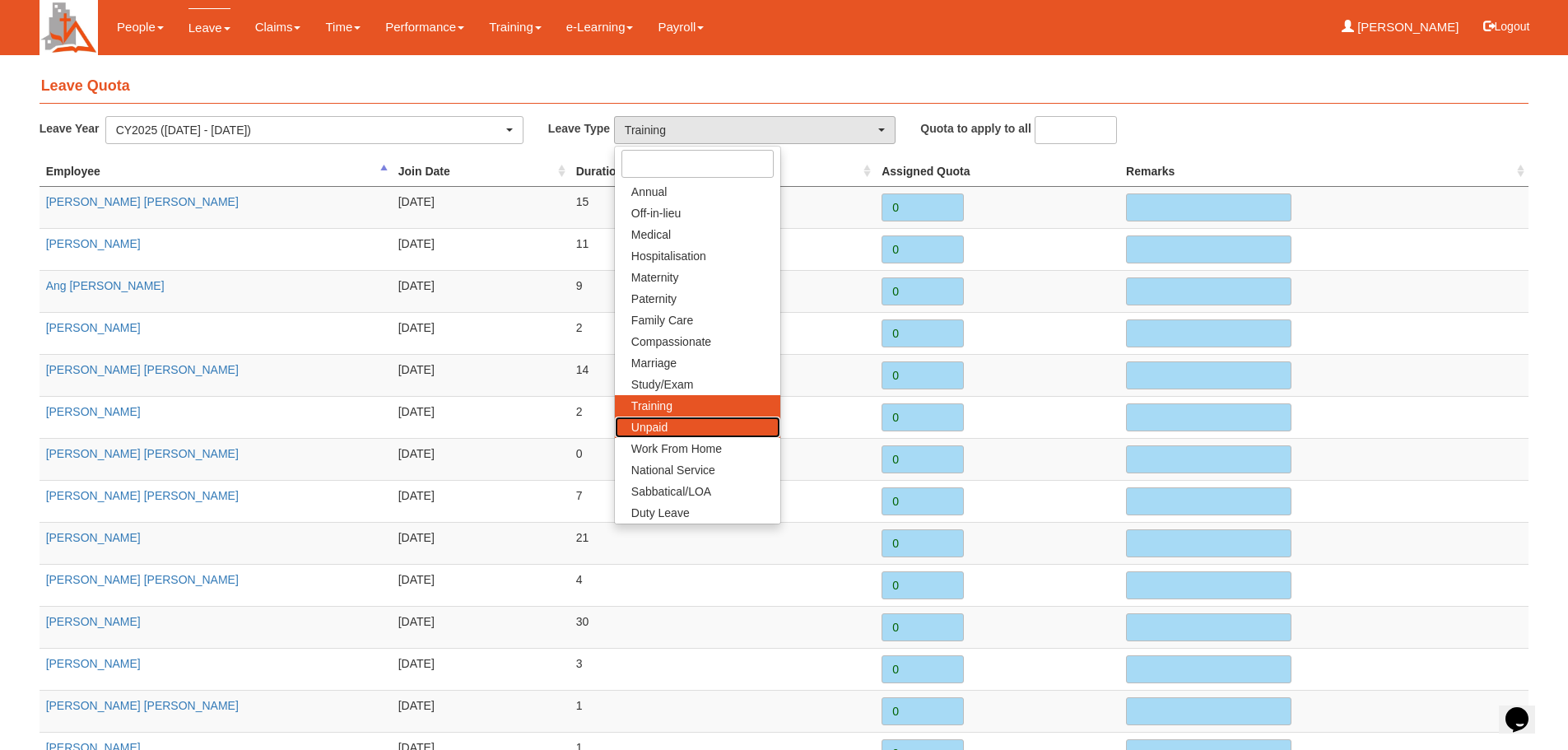
click at [694, 421] on link "Unpaid" at bounding box center [697, 427] width 166 height 22
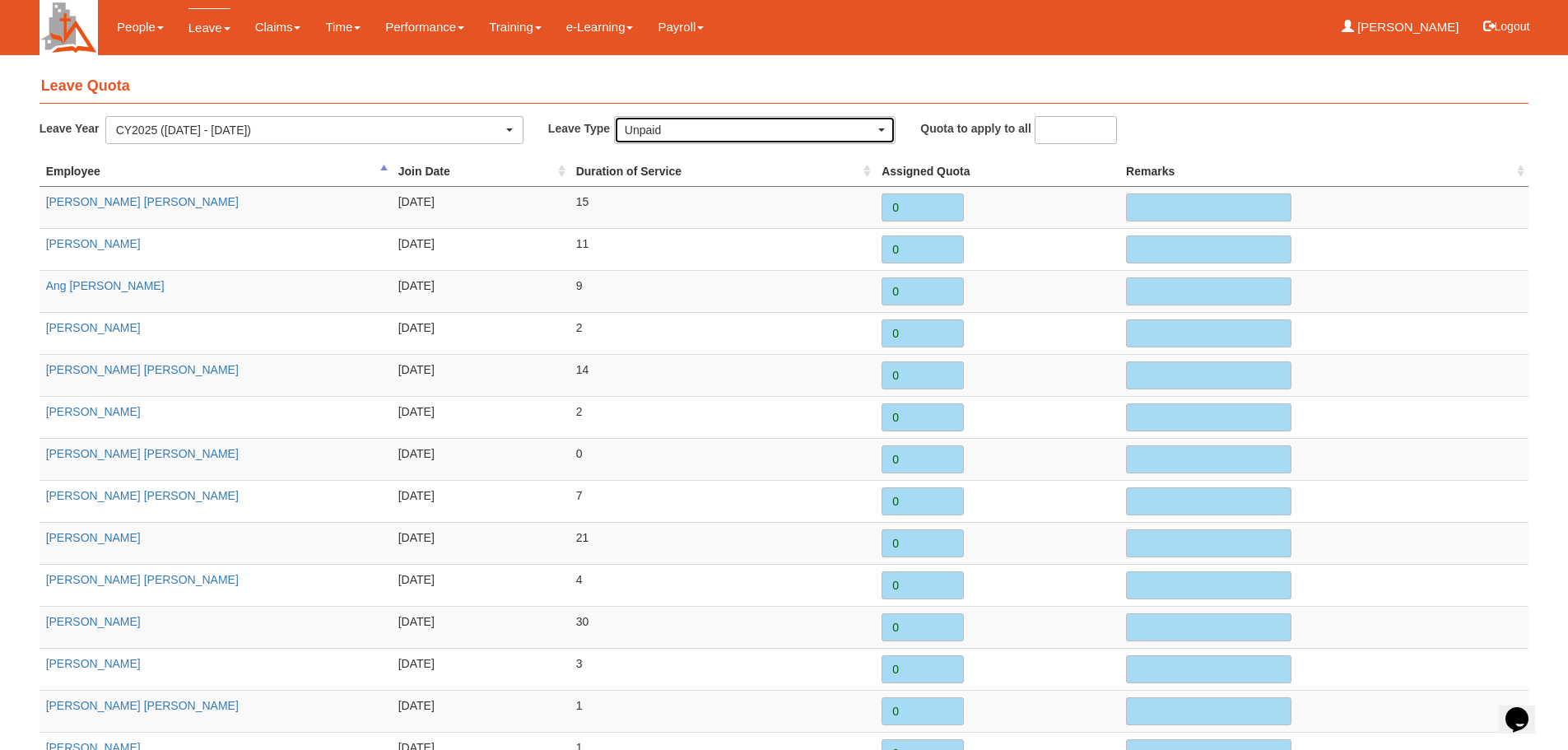
click at [877, 132] on div "Unpaid" at bounding box center [755, 130] width 260 height 16
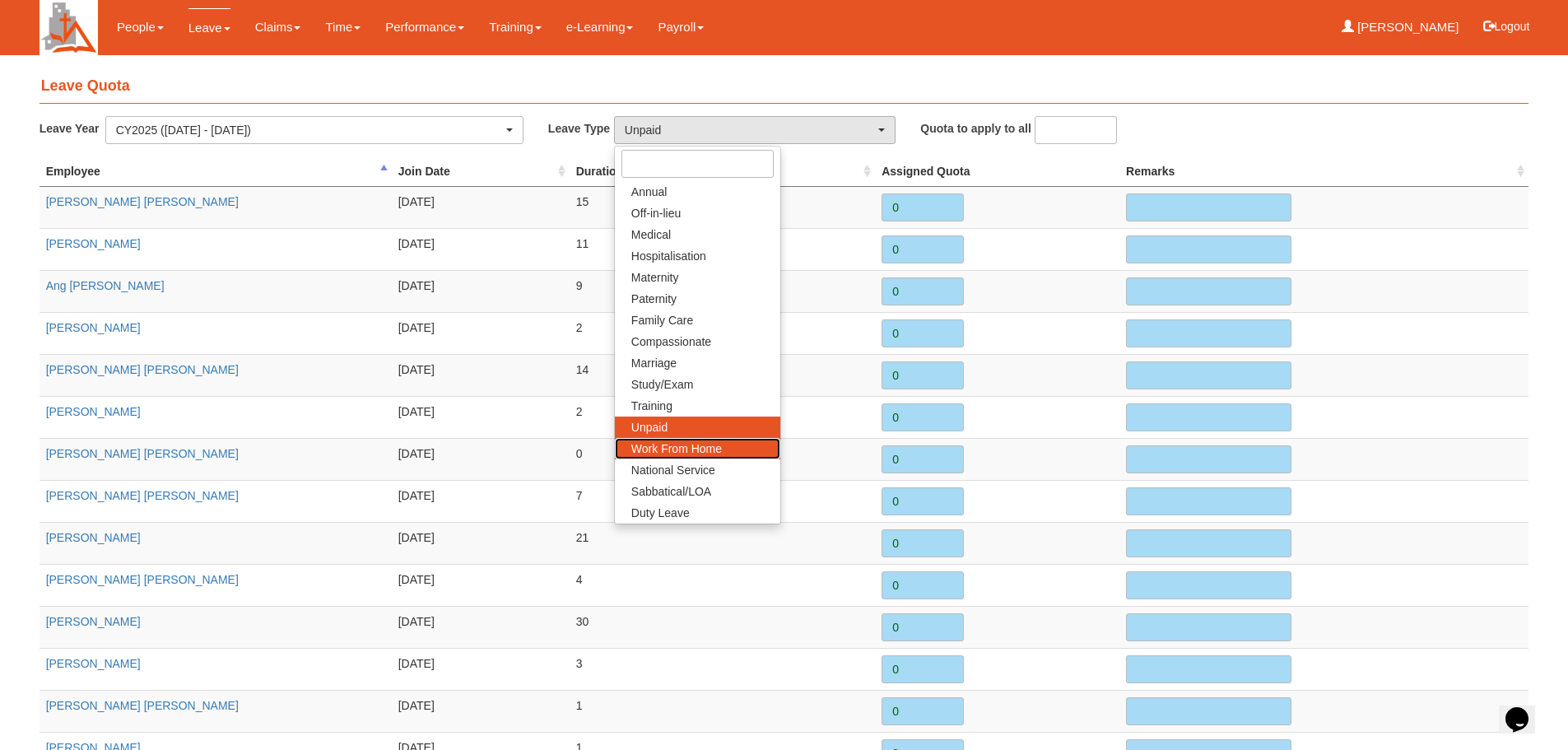
click at [705, 444] on span "Work From Home" at bounding box center [676, 448] width 91 height 16
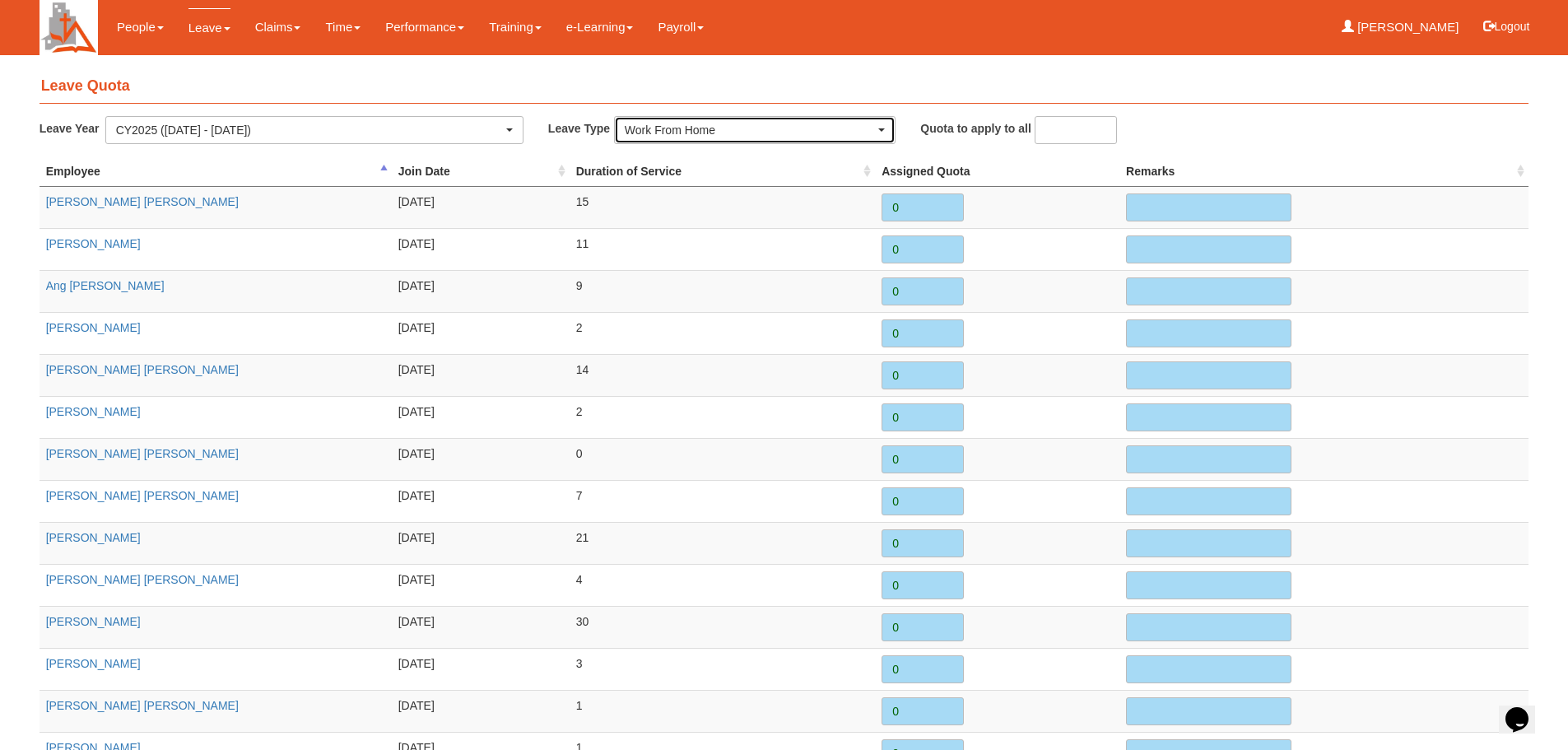
click at [879, 131] on span "button" at bounding box center [881, 130] width 7 height 3
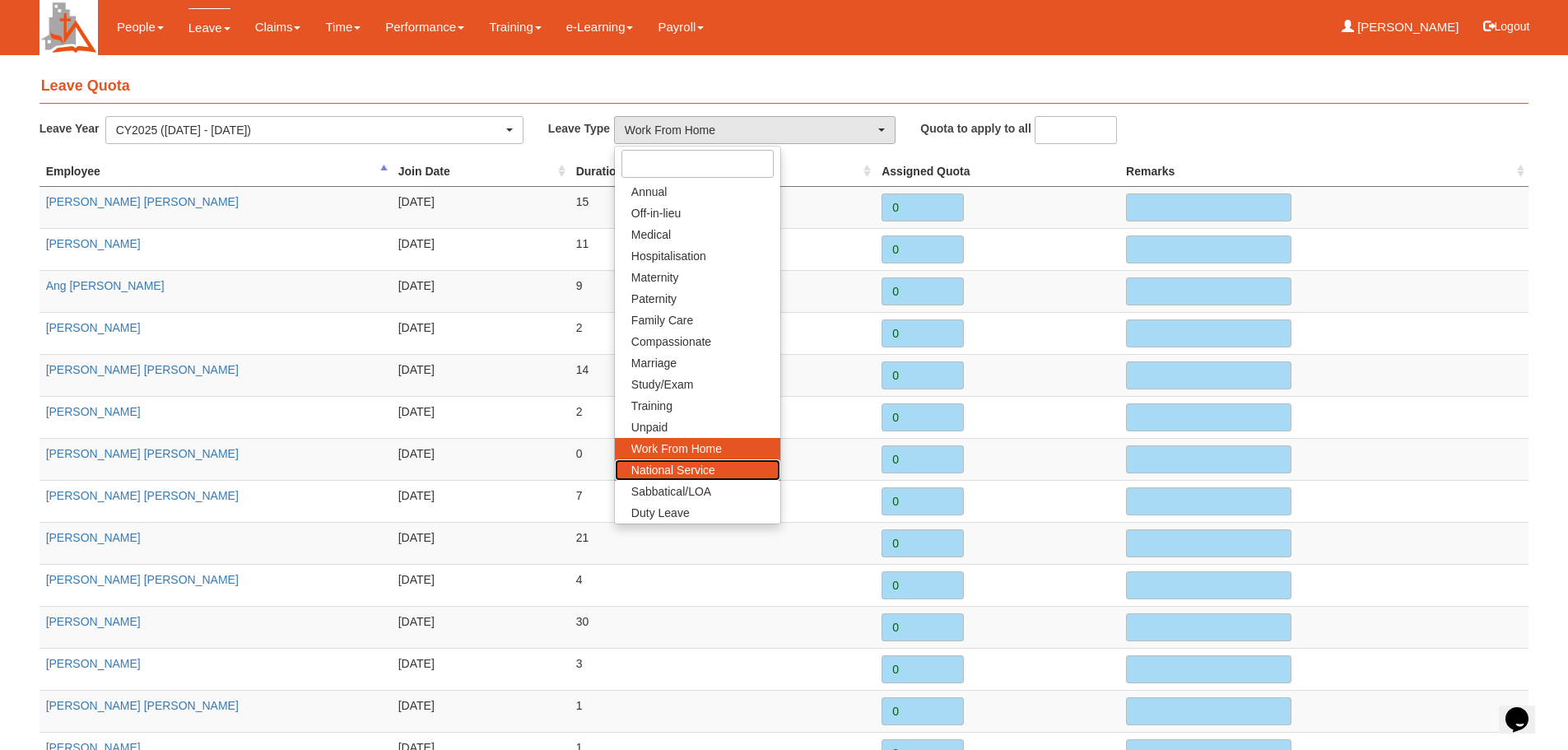
click at [694, 469] on span "National Service" at bounding box center [672, 469] width 84 height 16
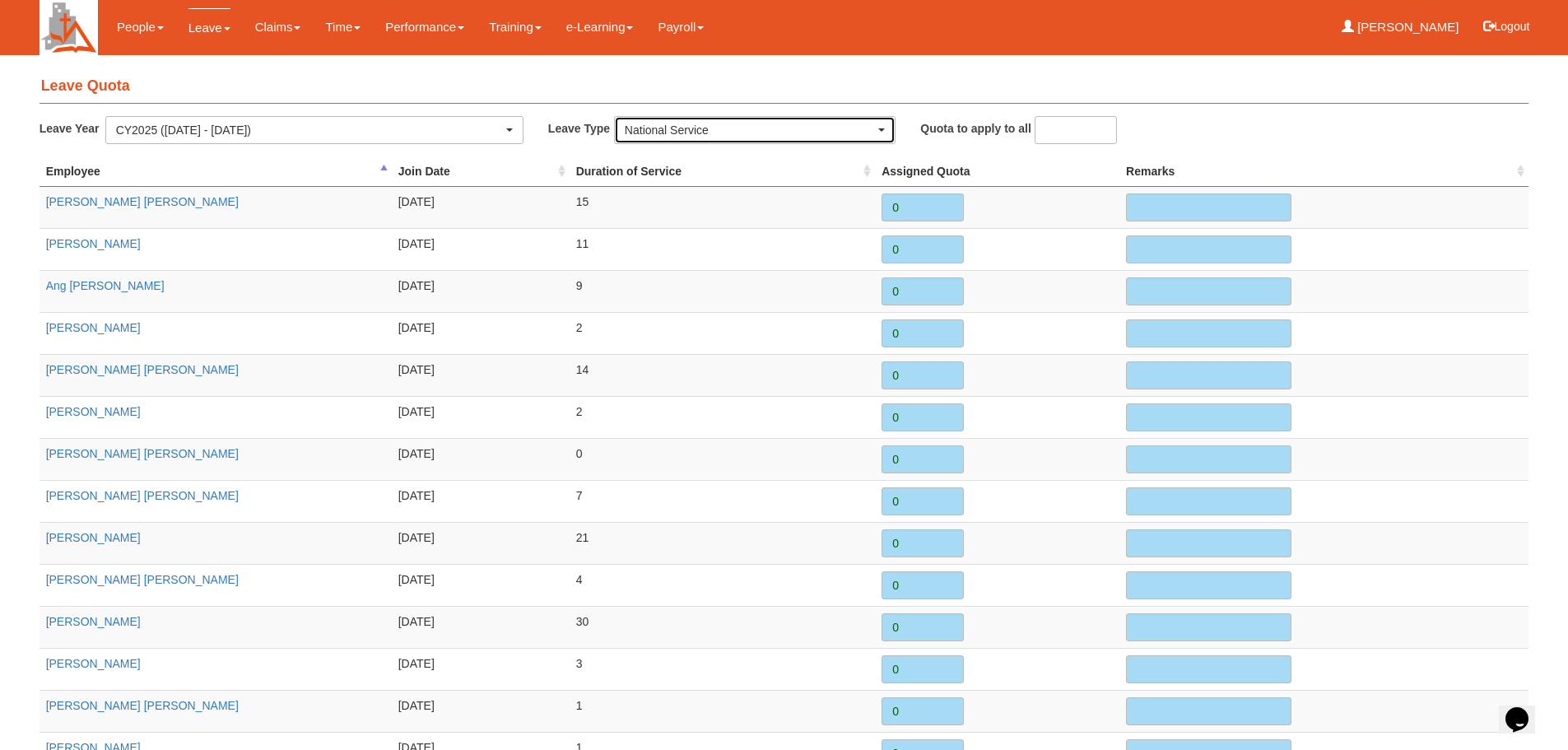
click at [883, 131] on span "button" at bounding box center [881, 130] width 7 height 3
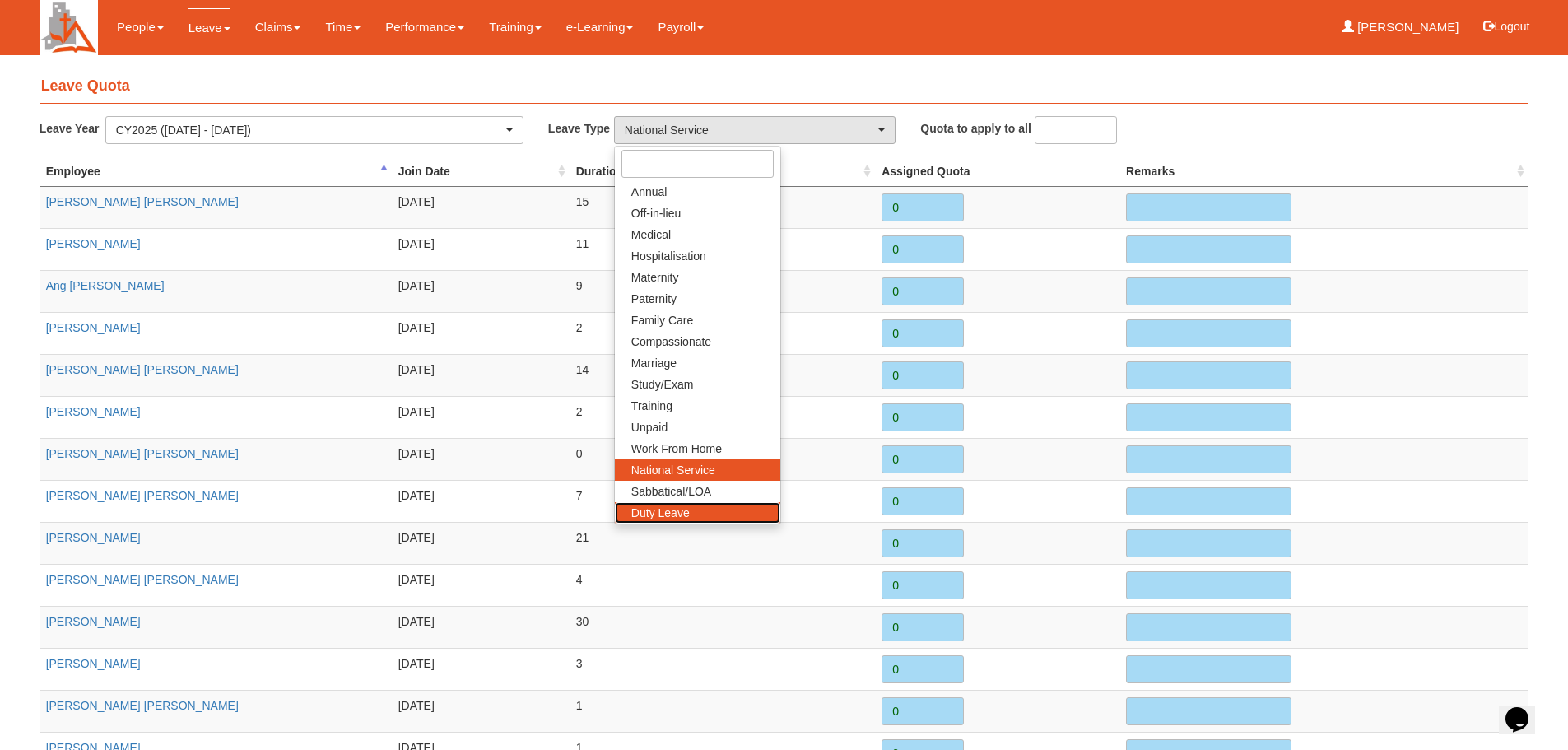
click at [687, 506] on span "Duty Leave" at bounding box center [660, 512] width 59 height 16
select select "25"
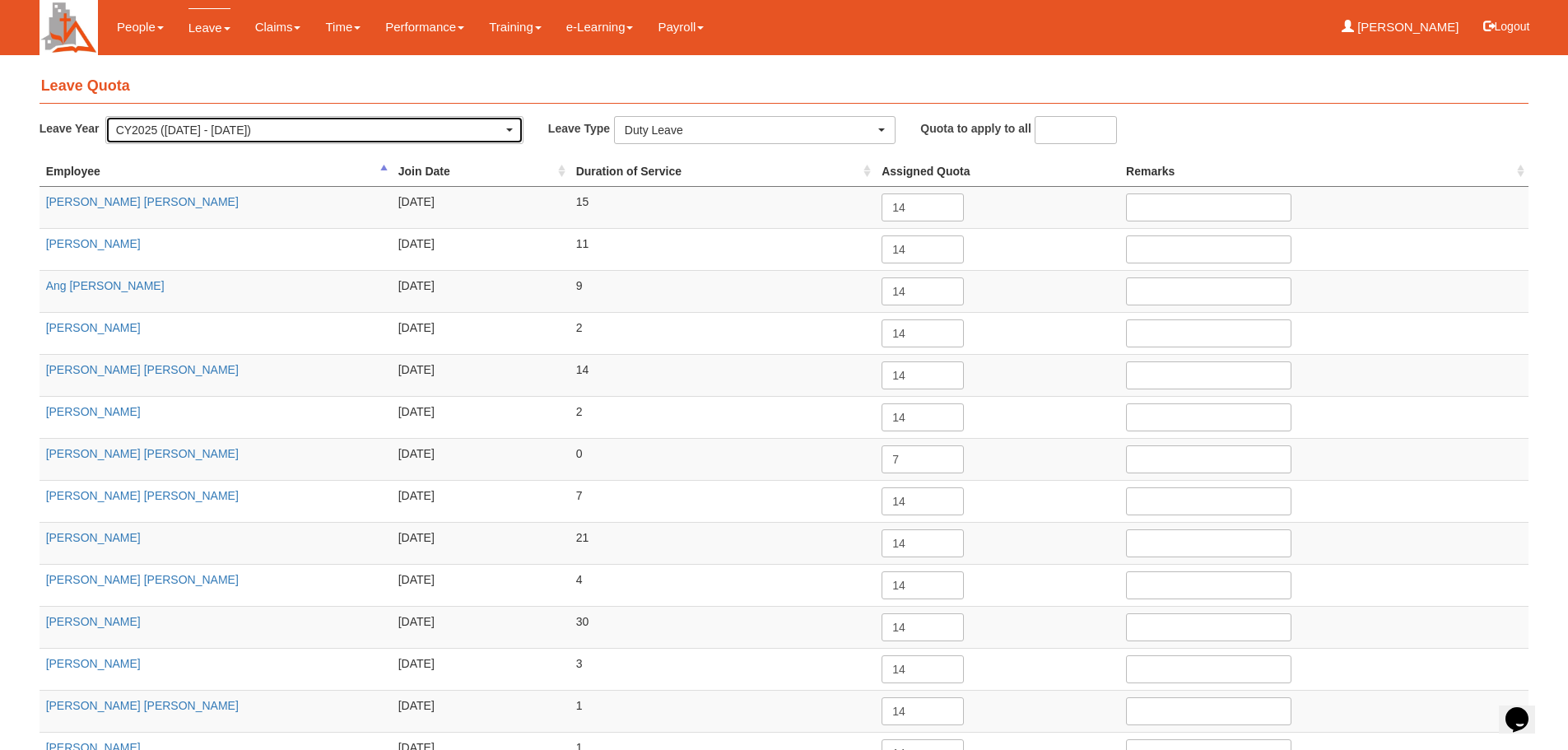
click at [509, 130] on span "button" at bounding box center [509, 130] width 7 height 3
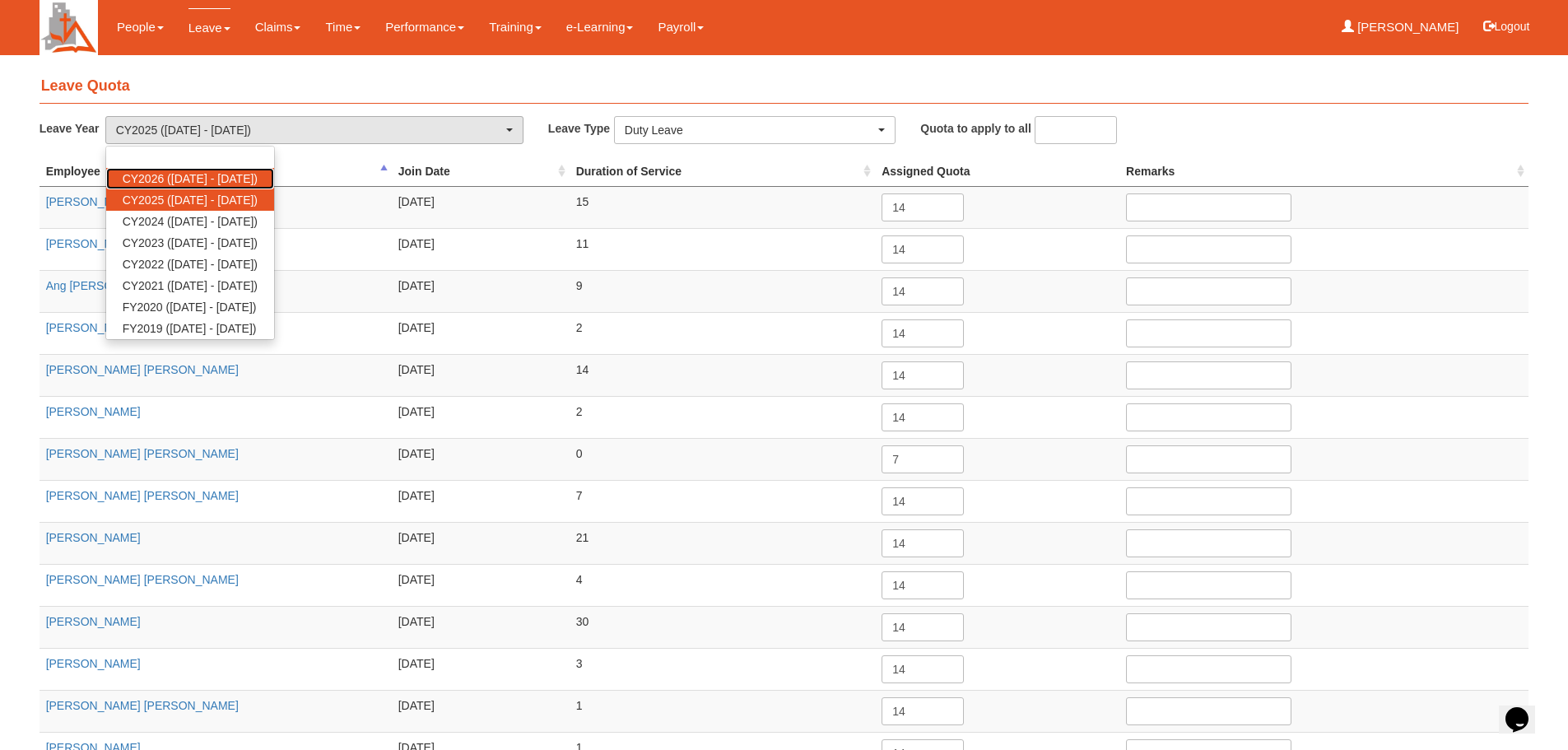
click at [257, 177] on span "CY2026 (1/1/2026 - 31/12/2026)" at bounding box center [190, 178] width 135 height 16
select select "80"
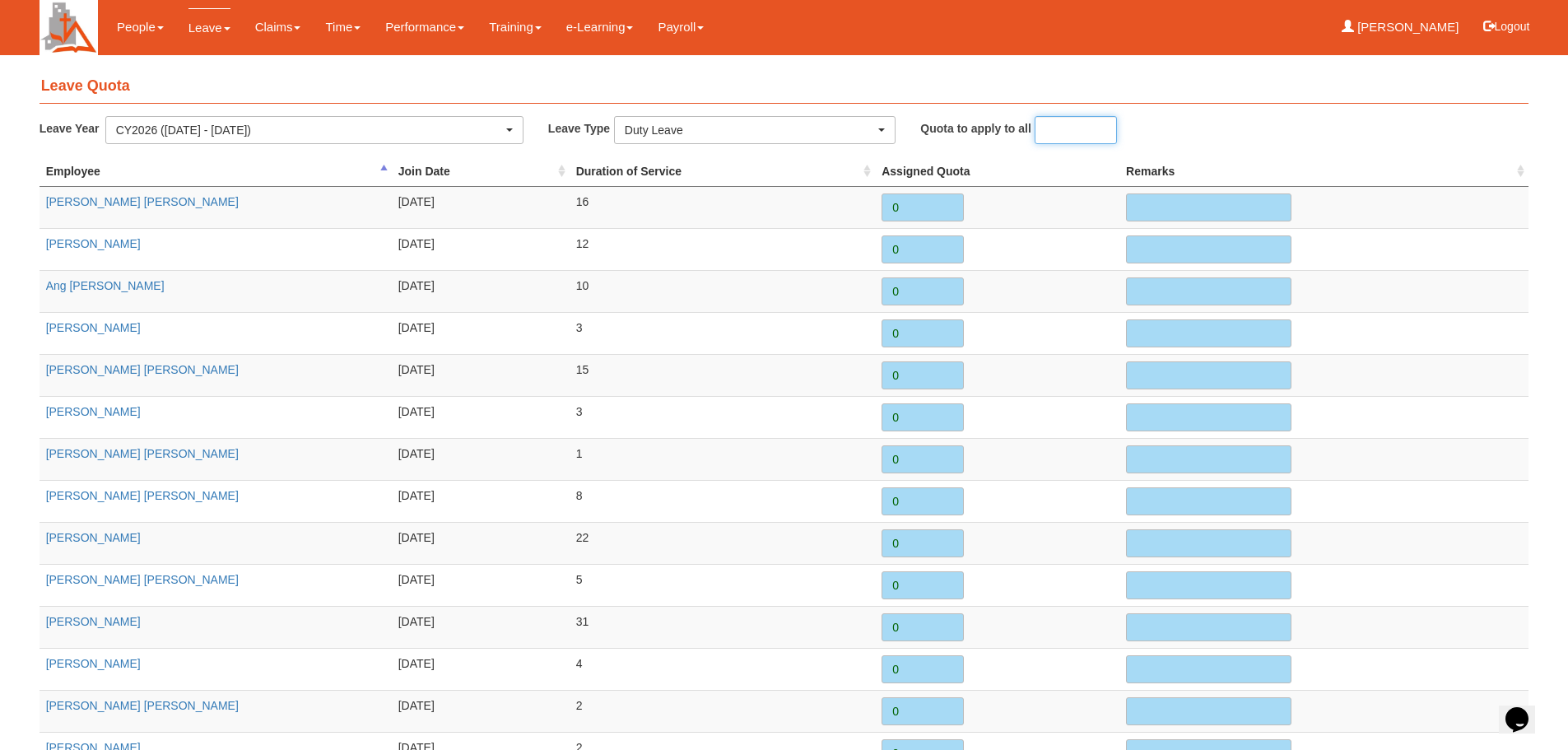
click at [1047, 137] on input "number" at bounding box center [1075, 131] width 82 height 28
type input "14"
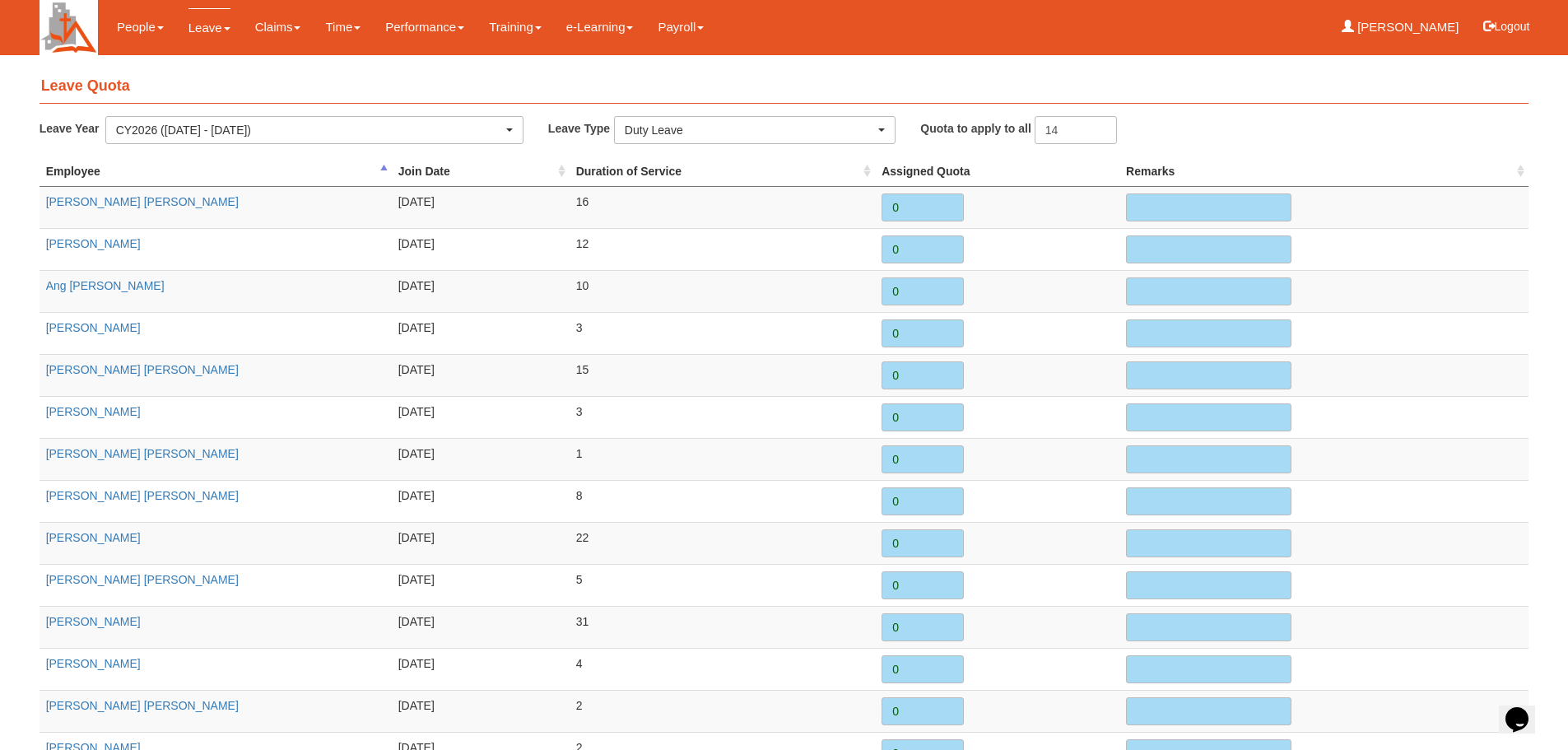
type input "14"
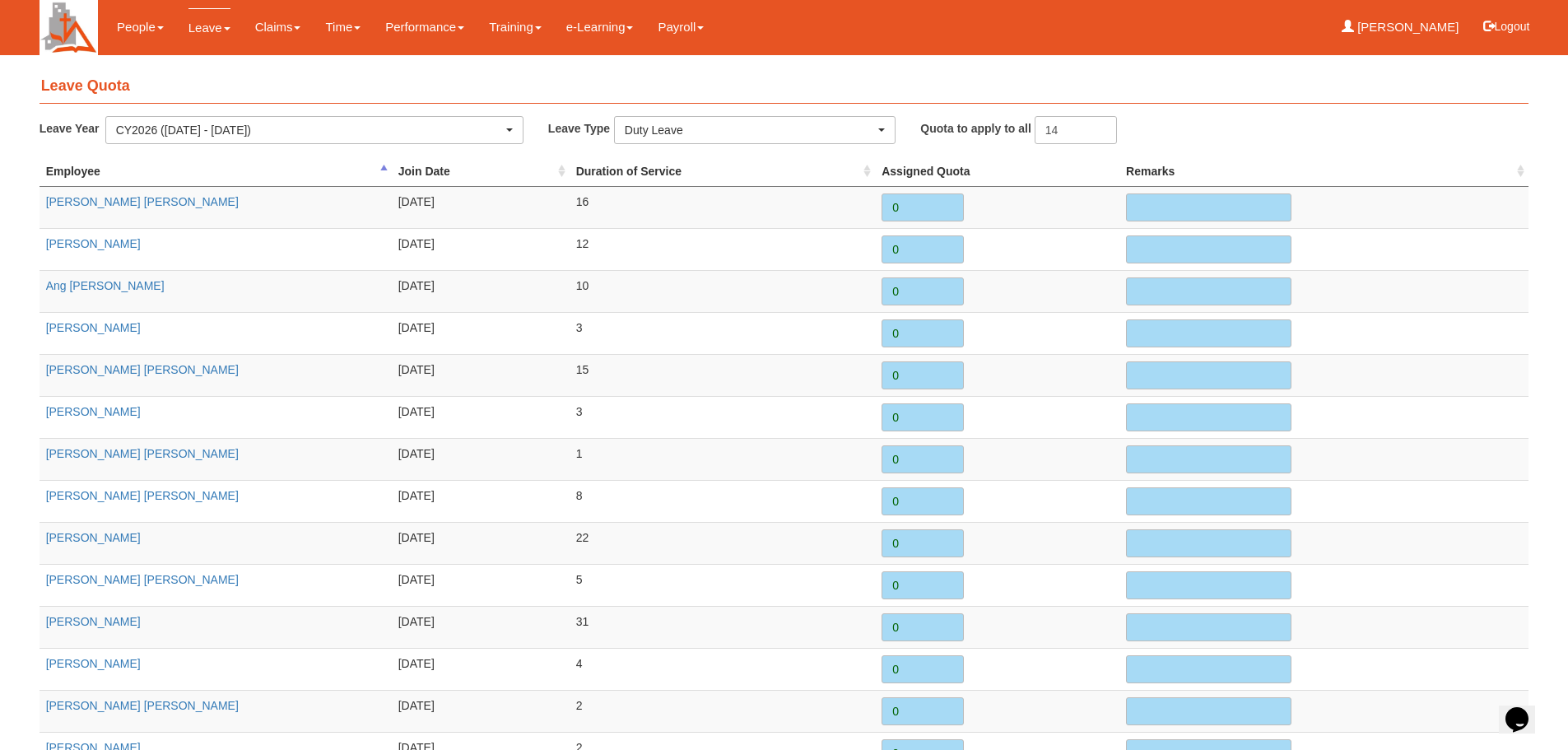
type input "14"
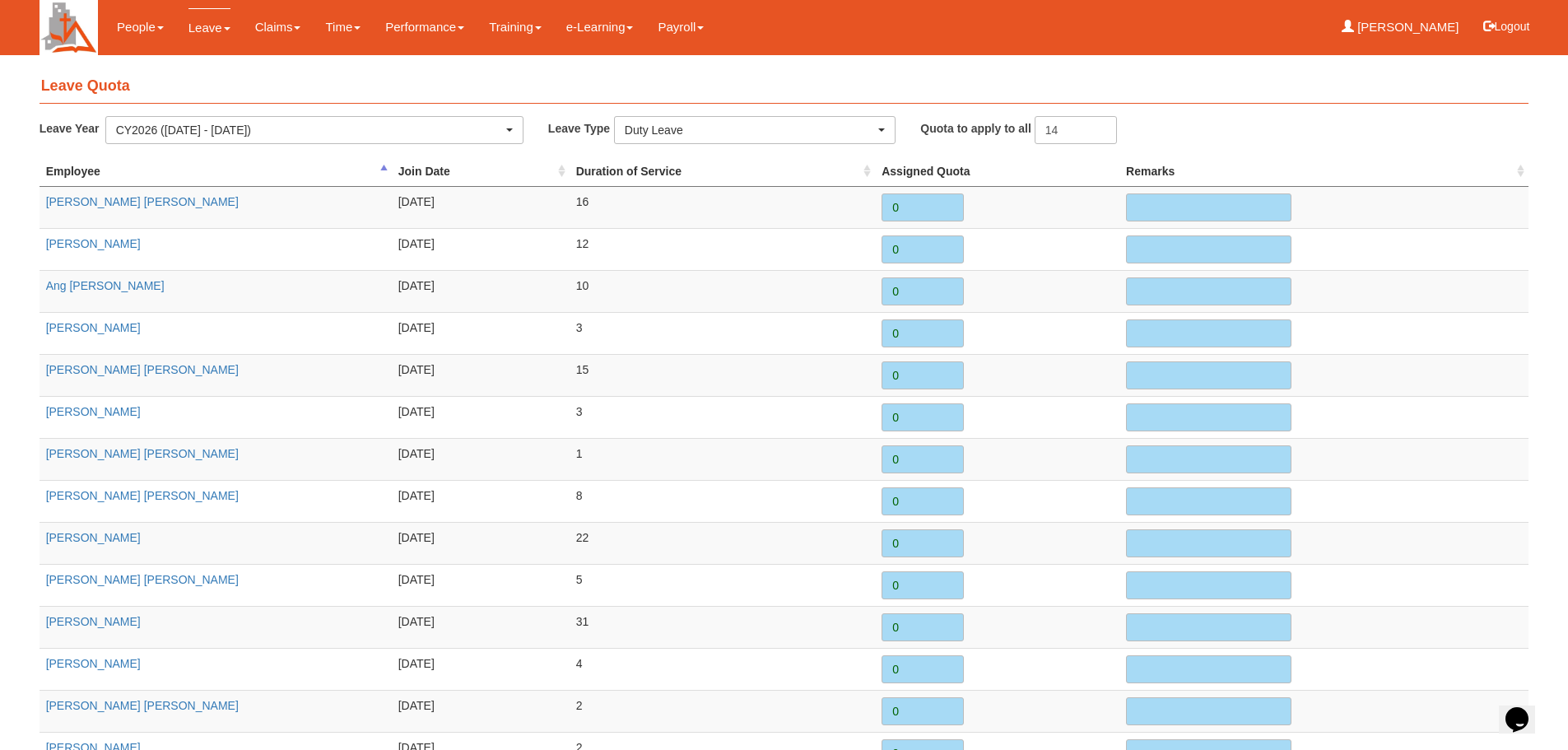
type input "14"
click at [1082, 168] on th "Assigned Quota" at bounding box center [997, 171] width 244 height 30
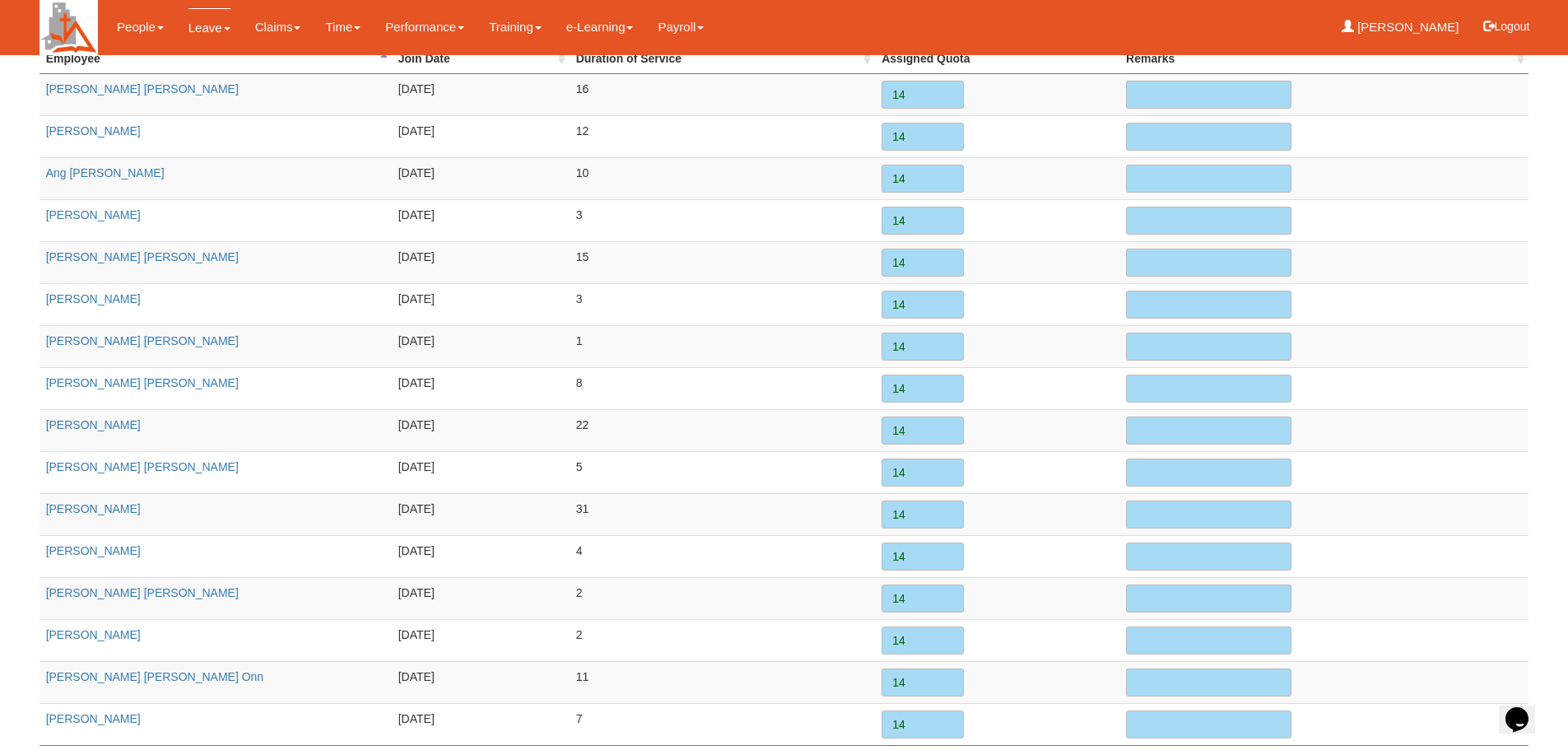
scroll to position [208, 0]
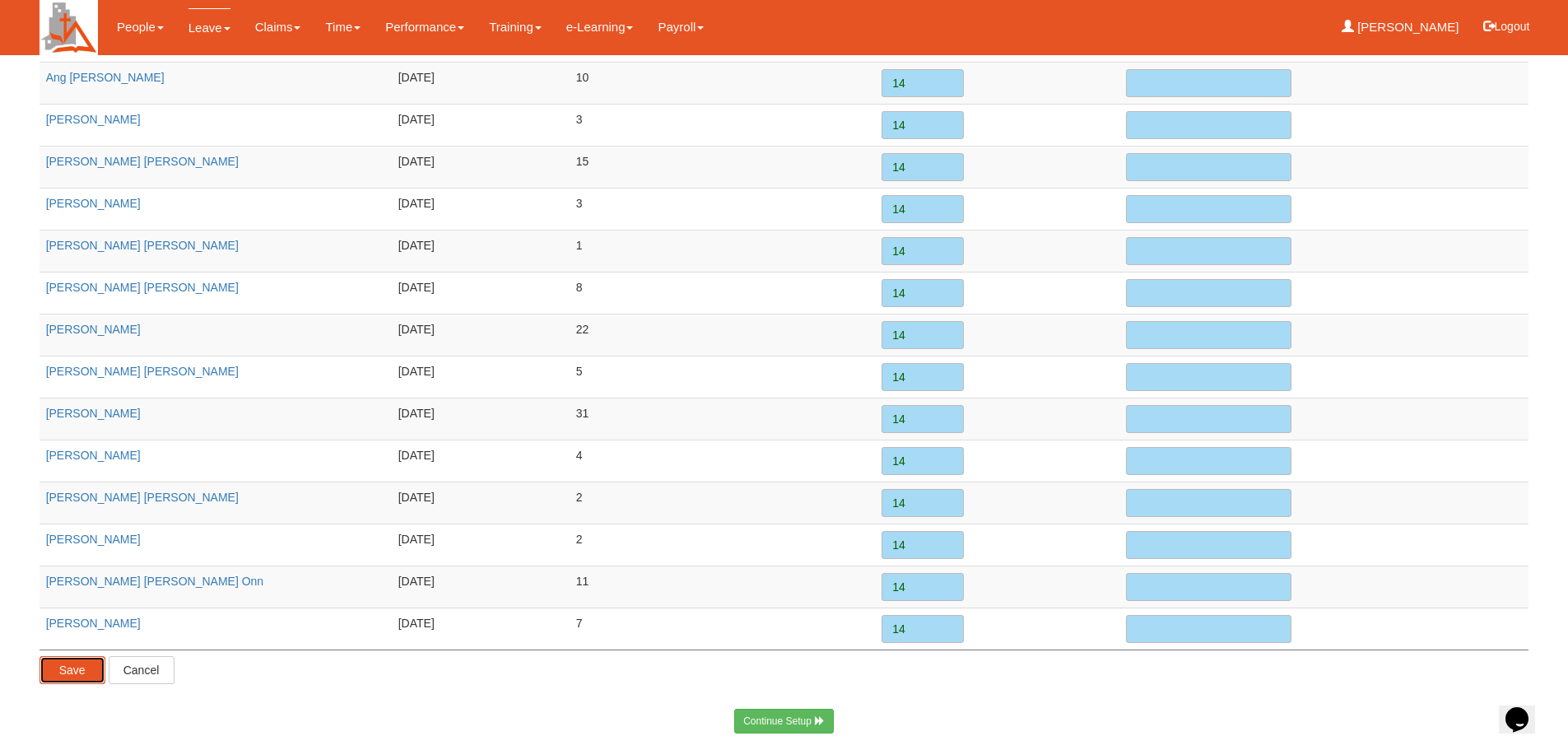
click at [66, 668] on input "Save" at bounding box center [73, 671] width 66 height 28
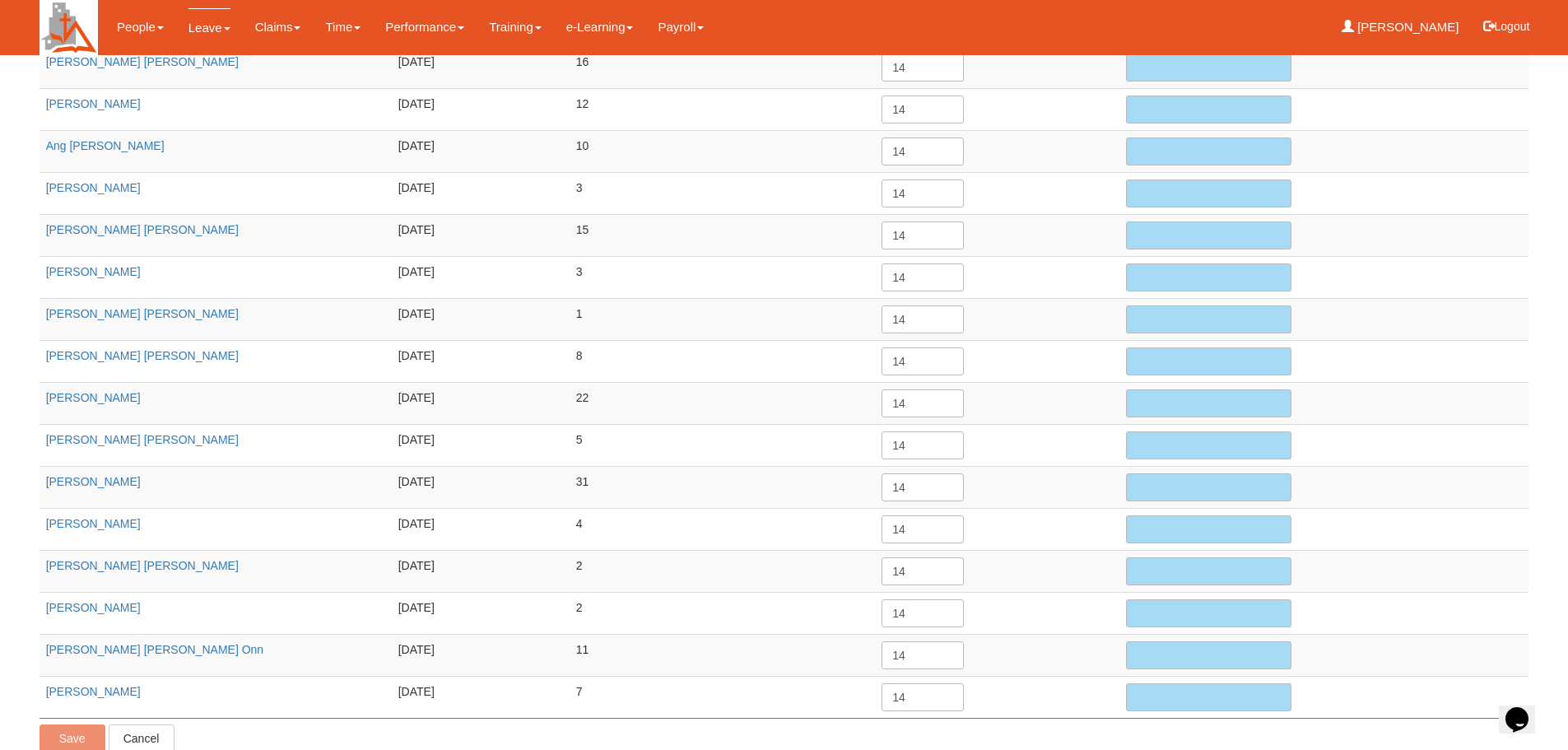
scroll to position [0, 0]
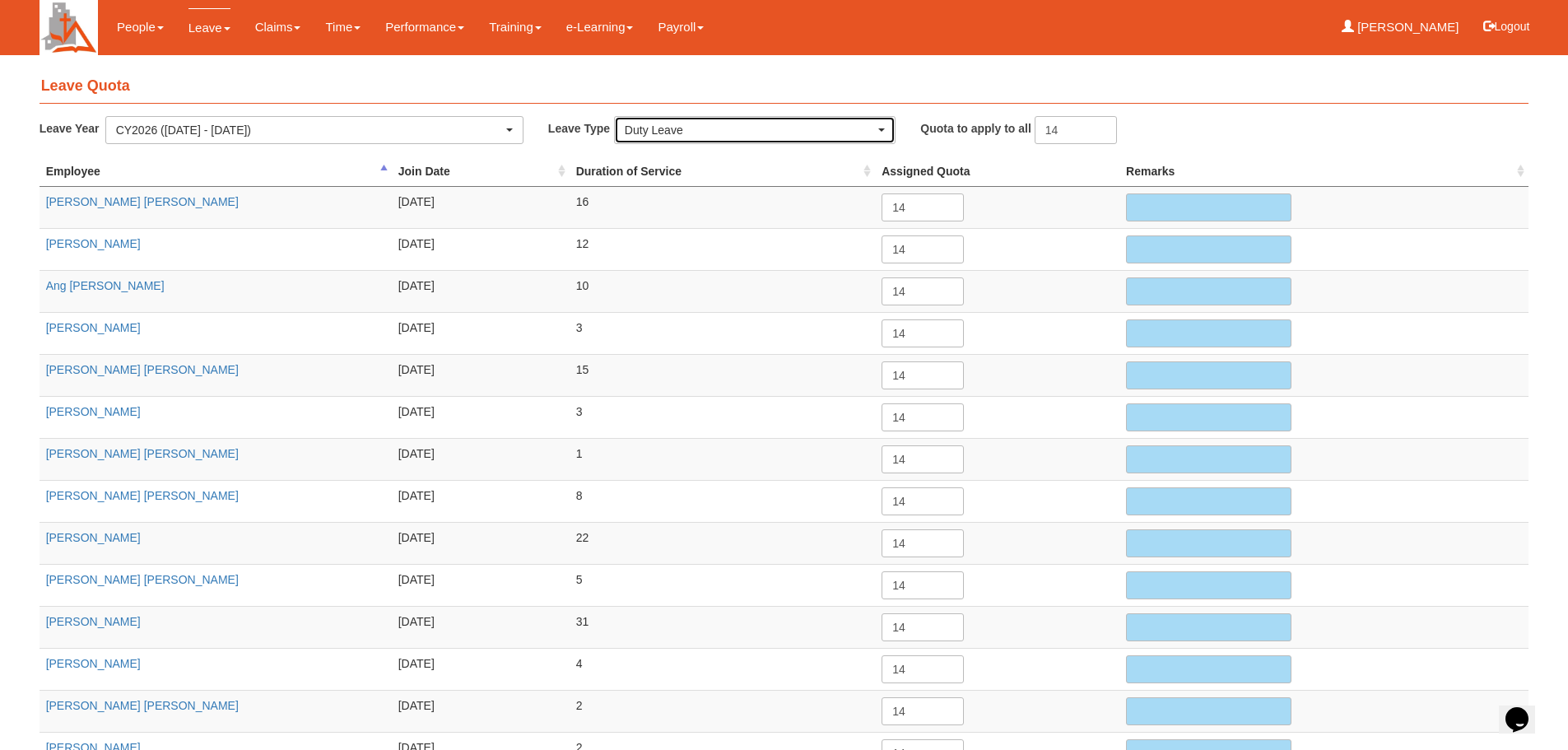
click at [880, 132] on div "Duty Leave" at bounding box center [755, 130] width 260 height 16
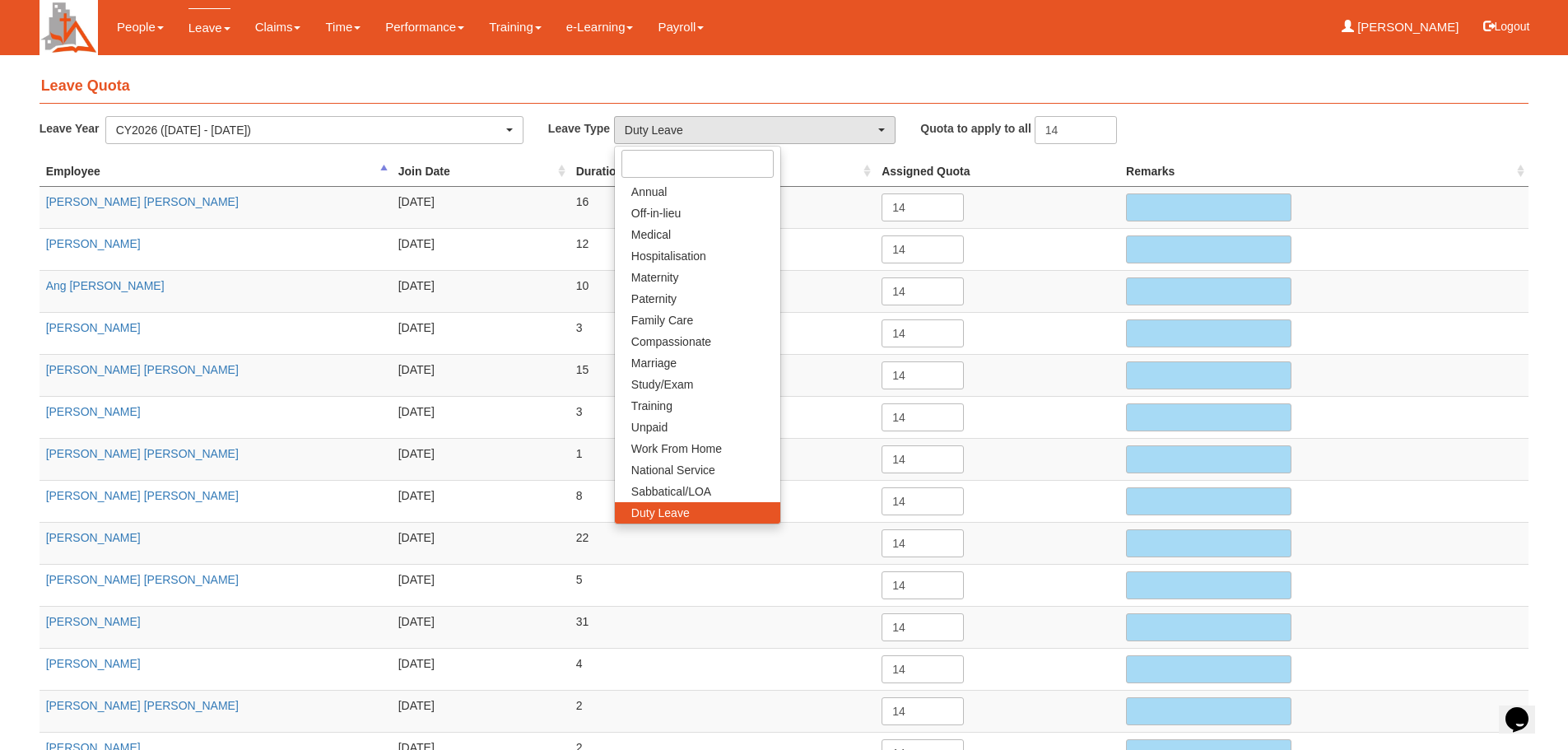
click at [471, 89] on h4 "Leave Quota" at bounding box center [784, 87] width 1490 height 34
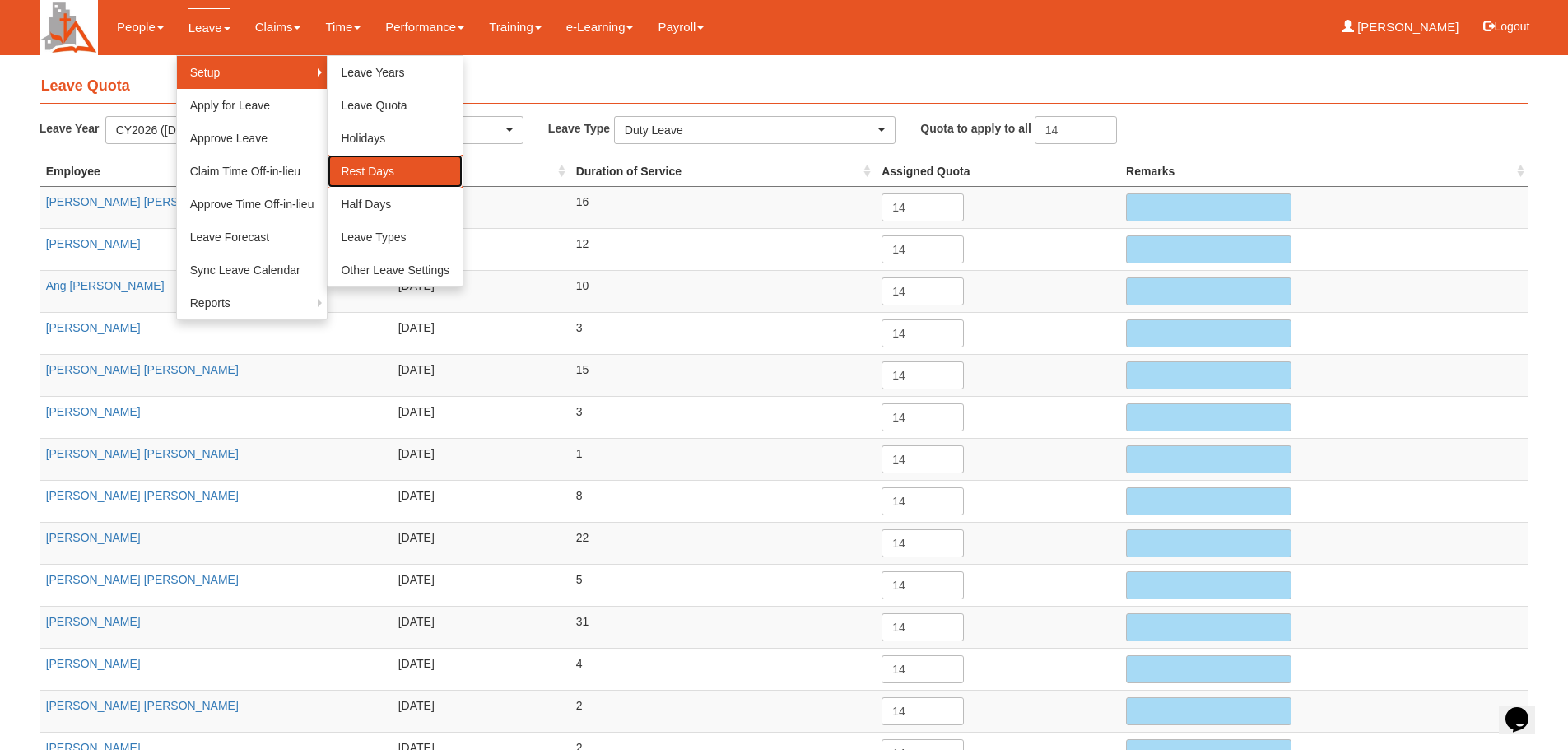
click at [367, 177] on link "Rest Days" at bounding box center [394, 171] width 135 height 33
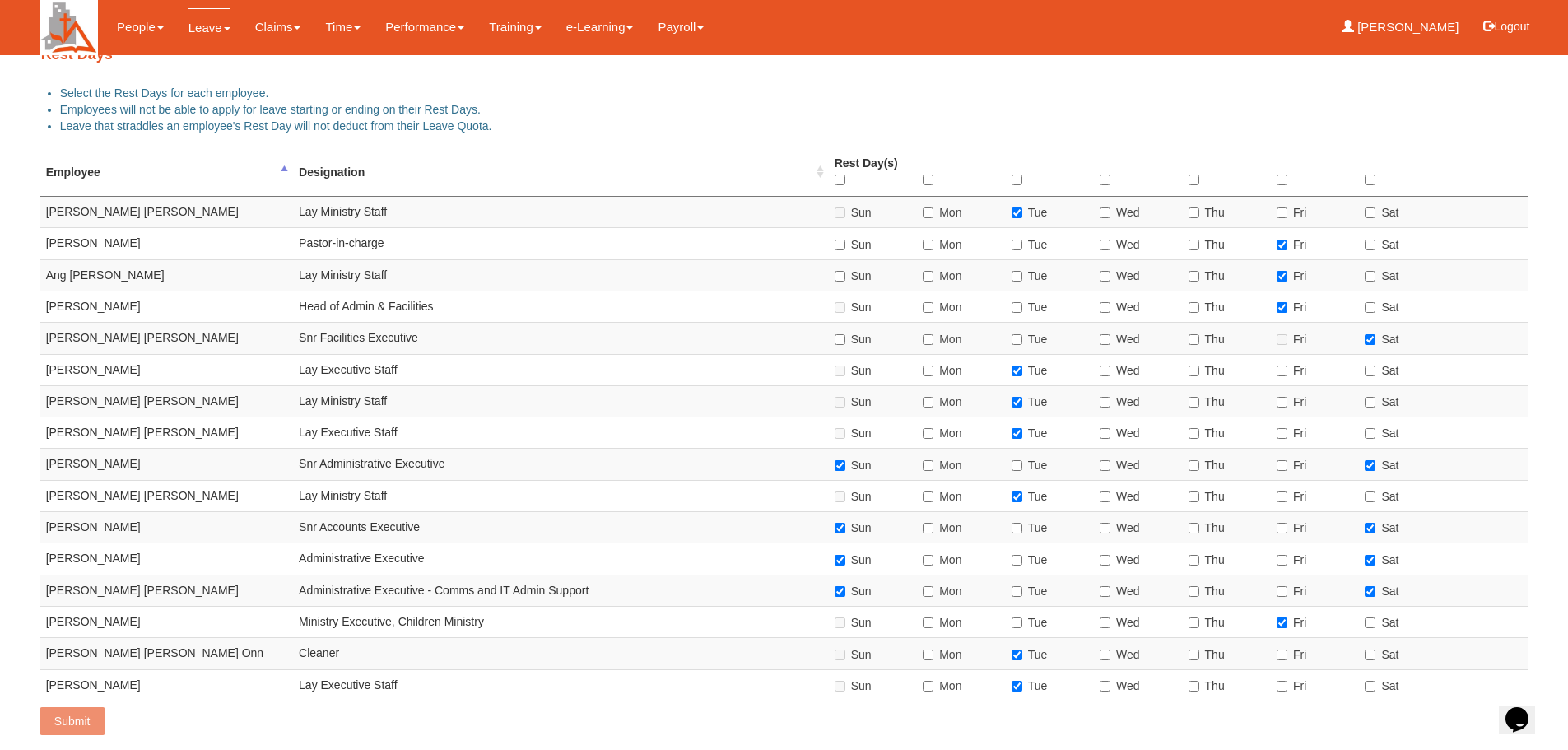
scroll to position [47, 0]
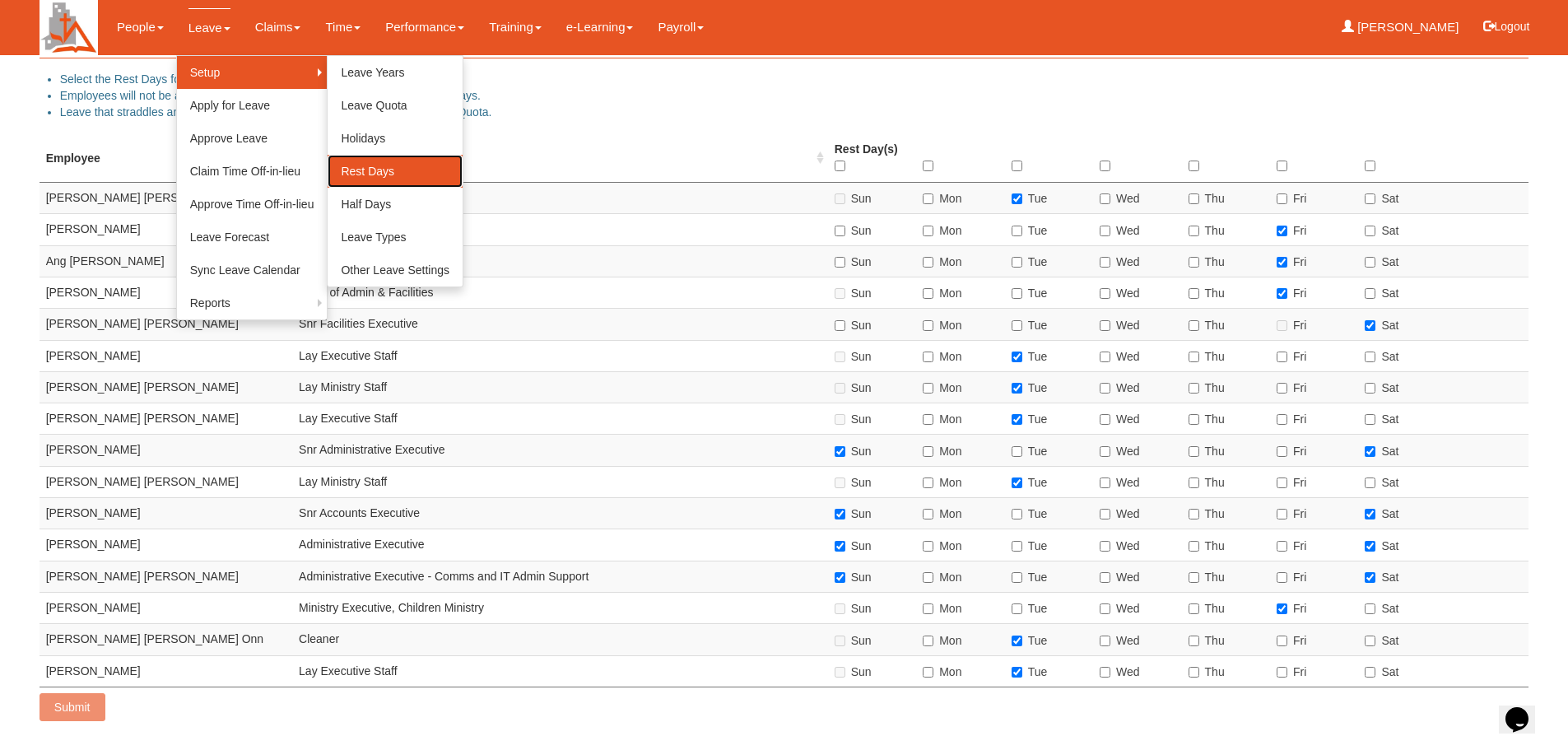
click at [388, 180] on link "Rest Days" at bounding box center [394, 171] width 135 height 33
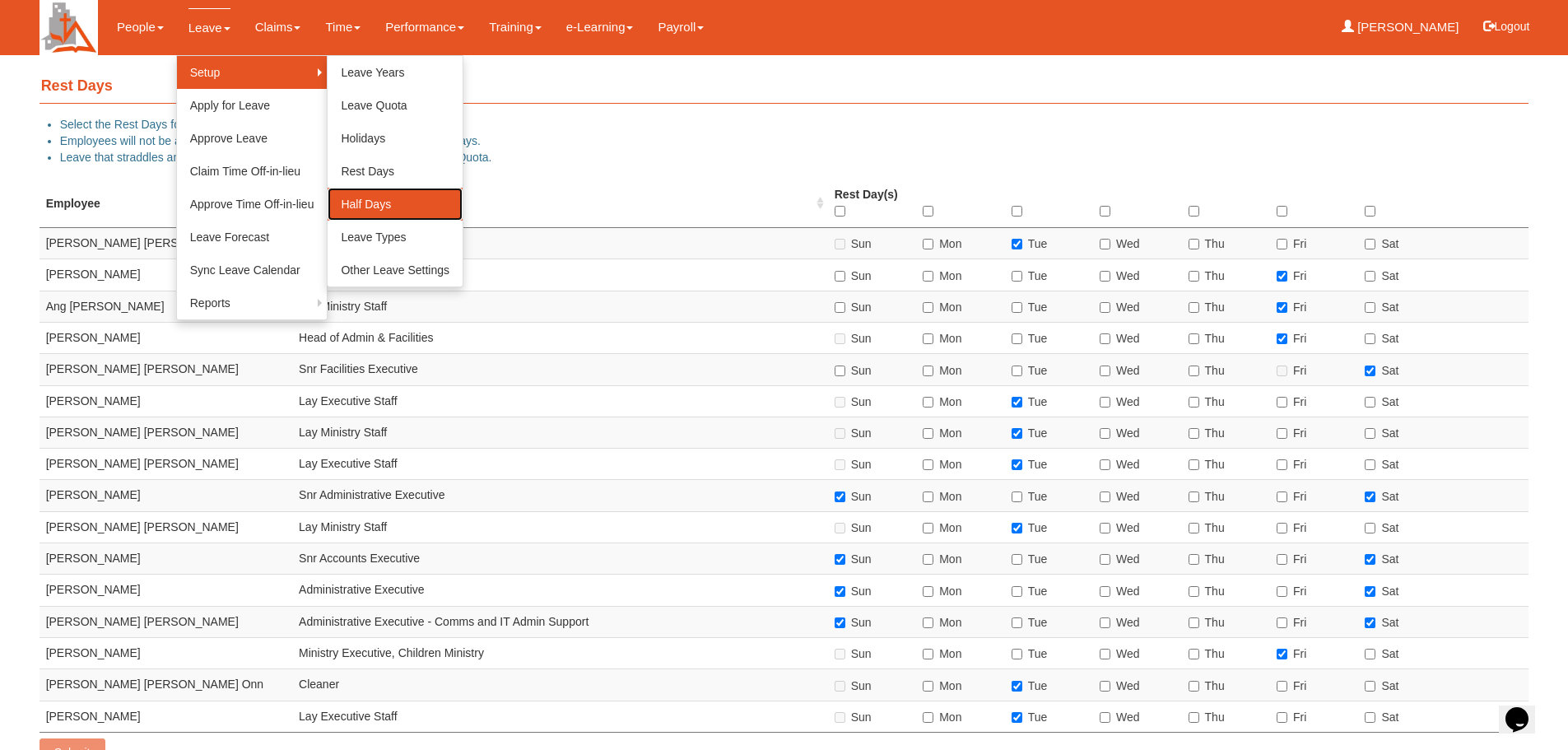
click at [369, 201] on link "Half Days" at bounding box center [394, 203] width 135 height 33
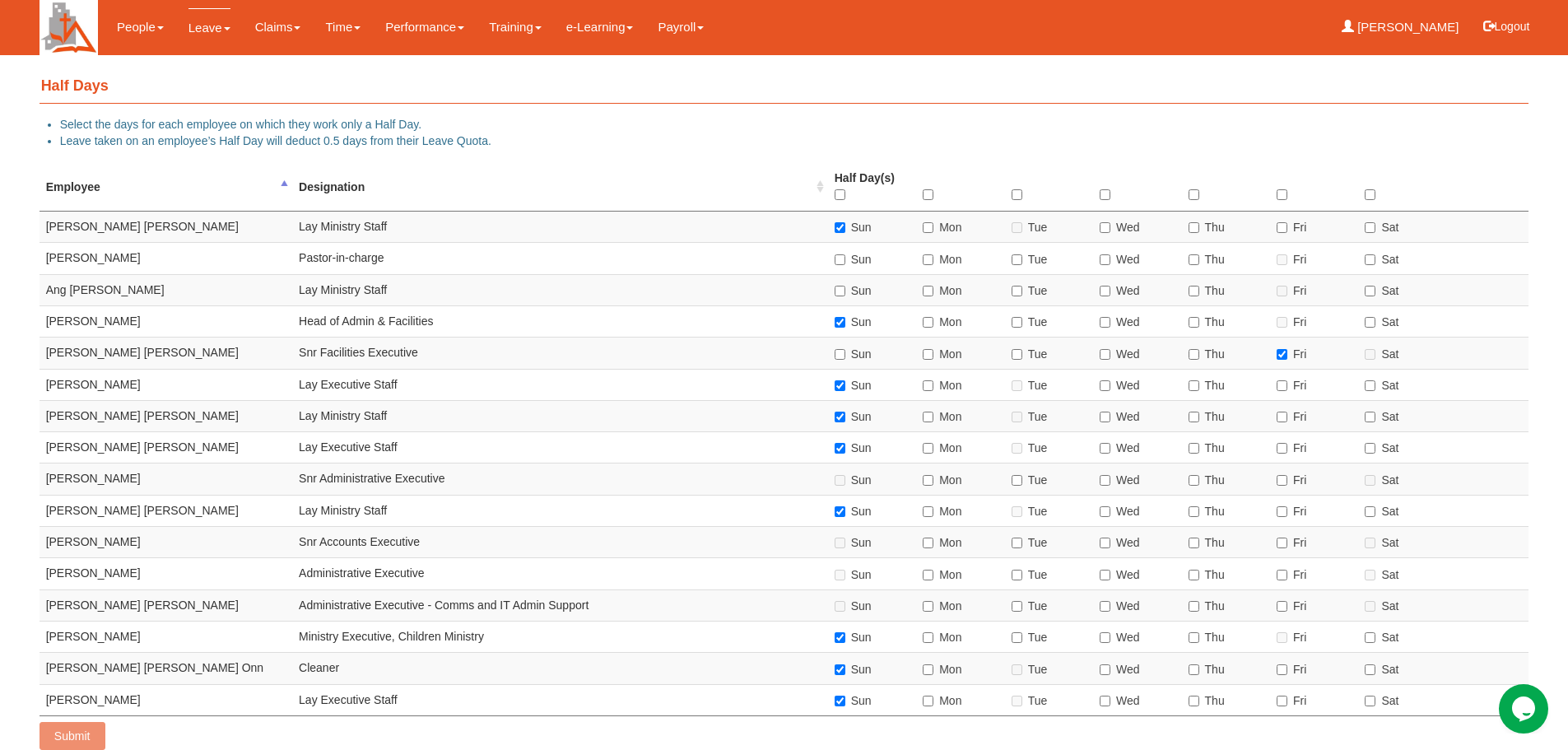
scroll to position [31, 0]
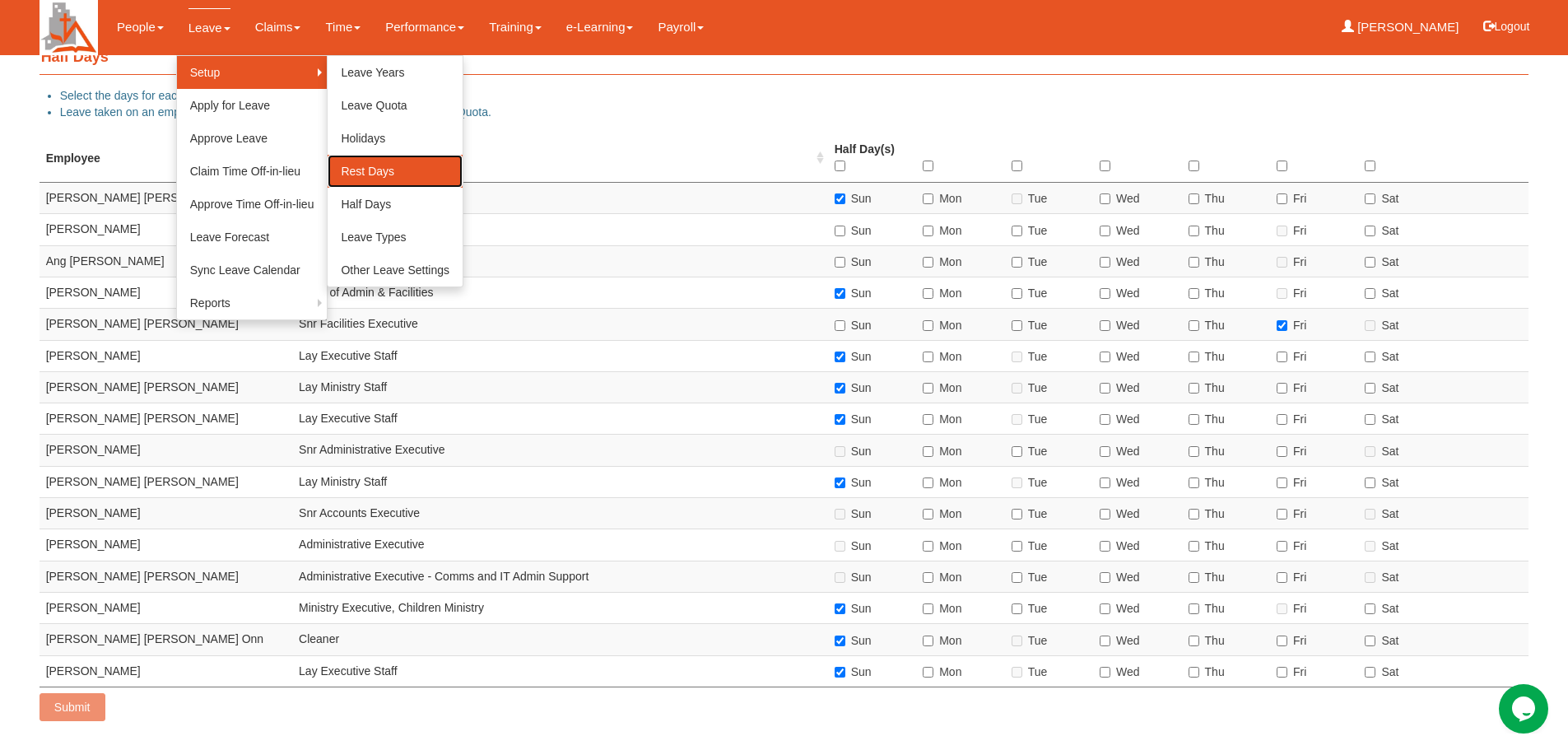
click at [389, 168] on link "Rest Days" at bounding box center [394, 171] width 135 height 33
